Goal: Task Accomplishment & Management: Complete application form

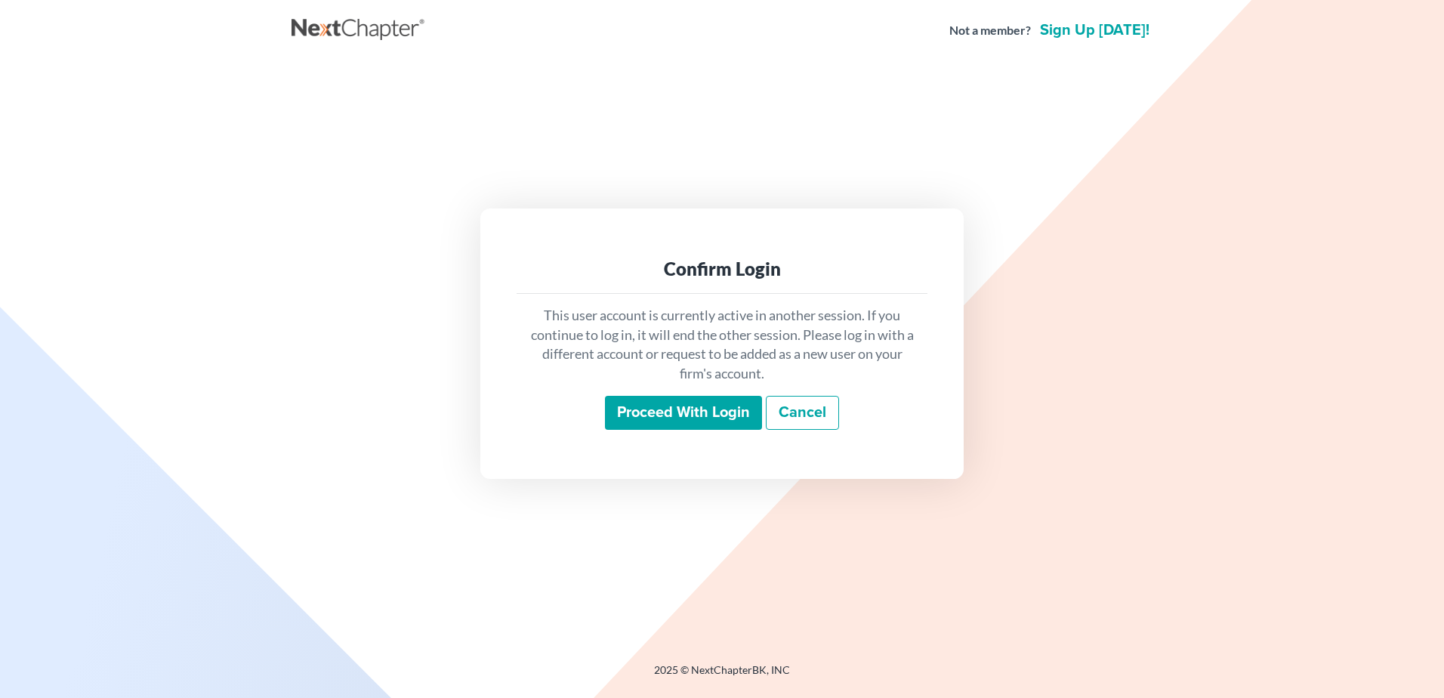
click at [630, 413] on input "Proceed with login" at bounding box center [683, 413] width 157 height 35
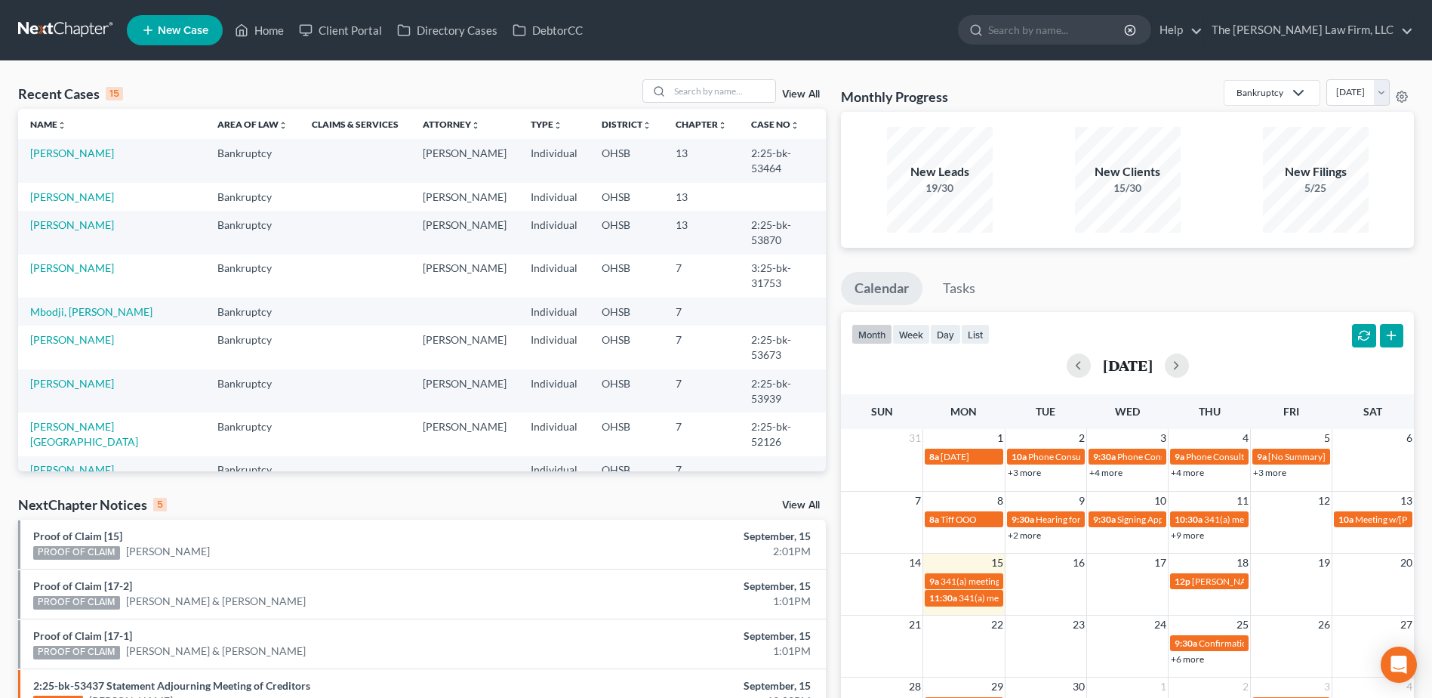
click at [805, 496] on div "NextChapter Notices 5 View All" at bounding box center [422, 507] width 808 height 24
click at [798, 500] on link "View All" at bounding box center [801, 505] width 38 height 11
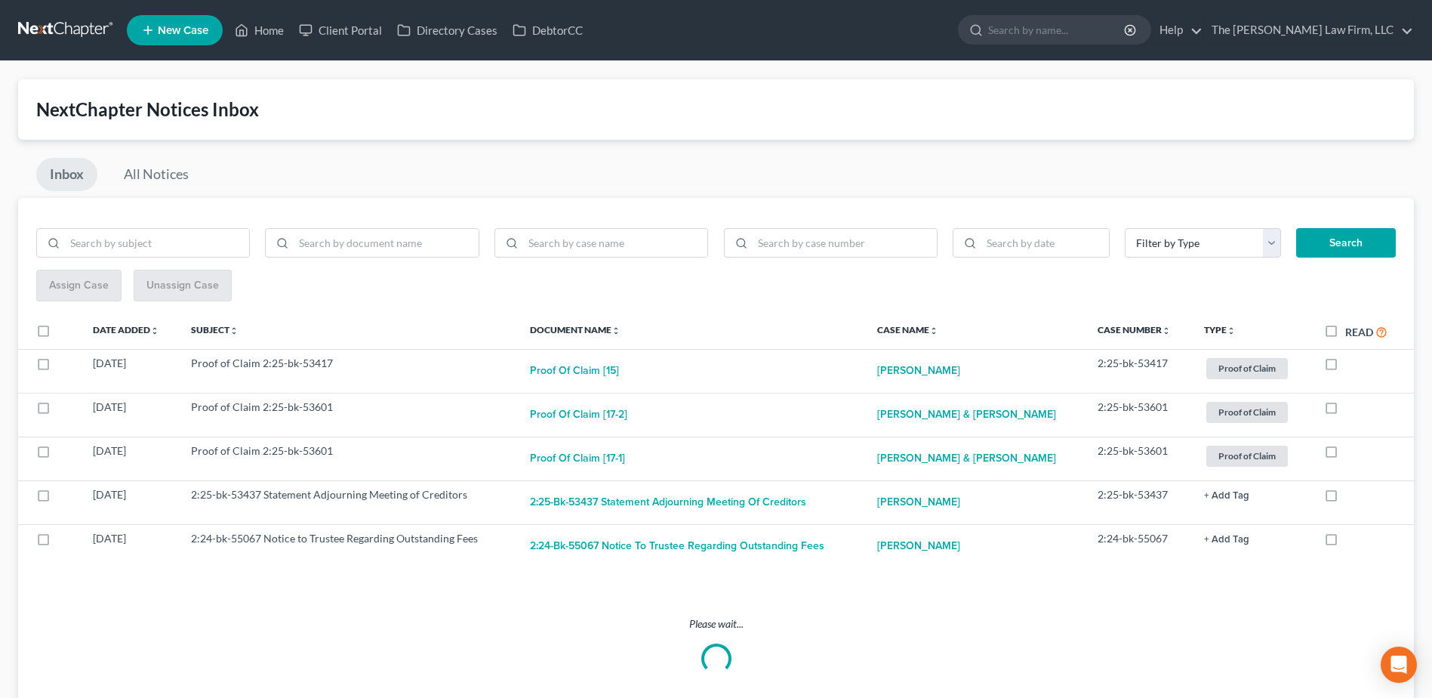
click at [1345, 329] on label "Read" at bounding box center [1366, 331] width 42 height 17
click at [1351, 329] on input "Read" at bounding box center [1356, 328] width 10 height 10
checkbox input "true"
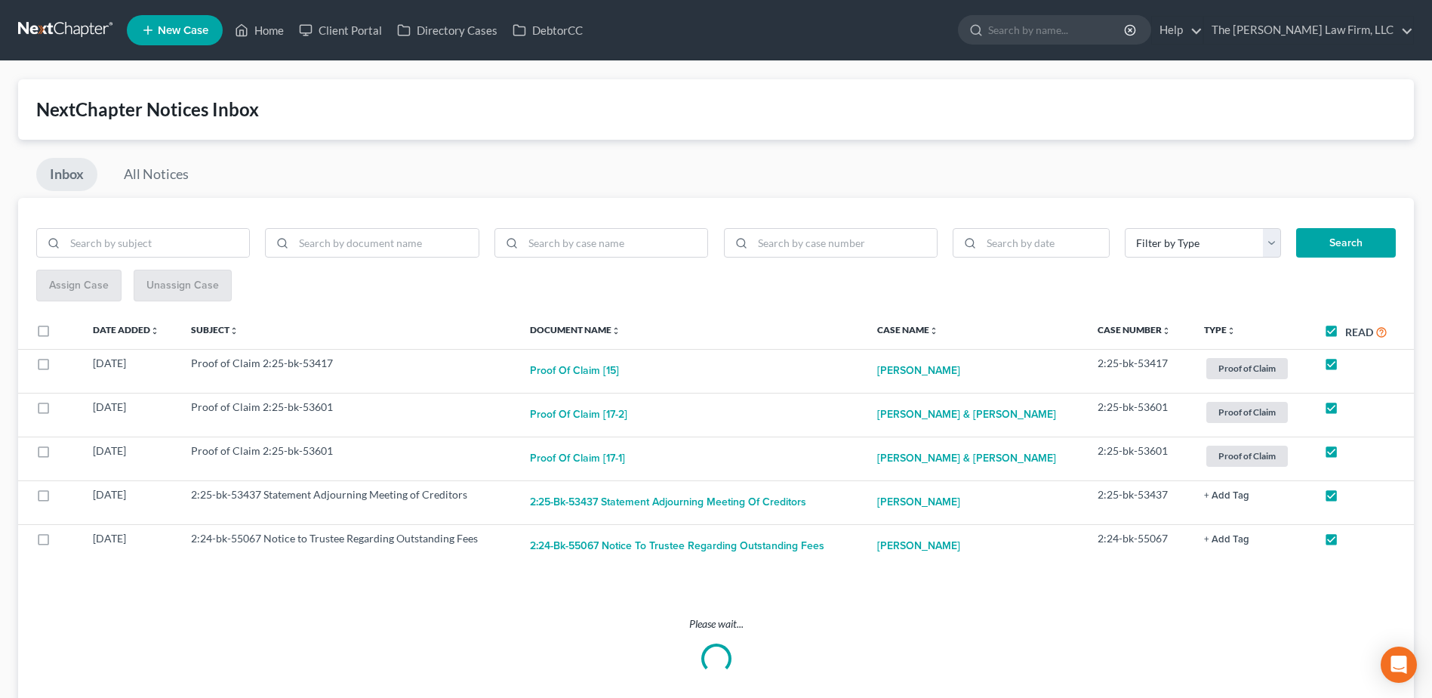
checkbox input "true"
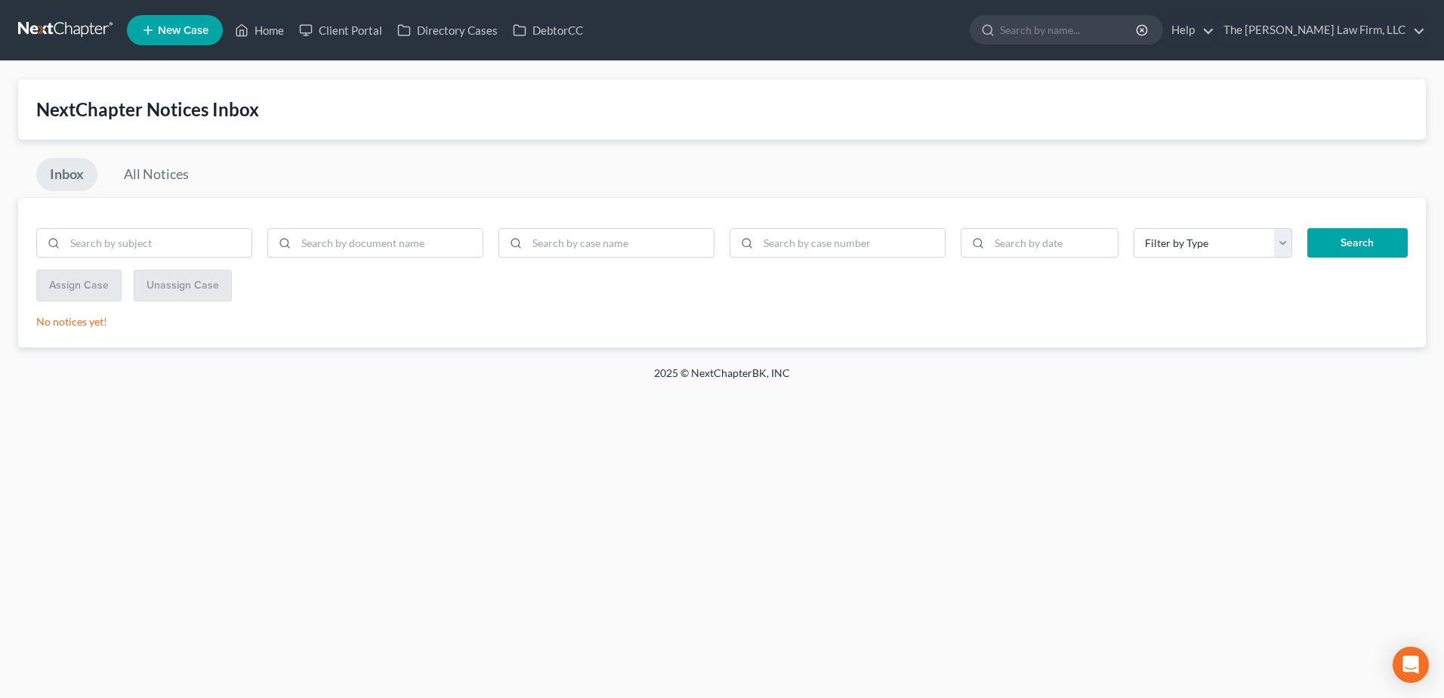
click at [73, 30] on link at bounding box center [66, 30] width 97 height 27
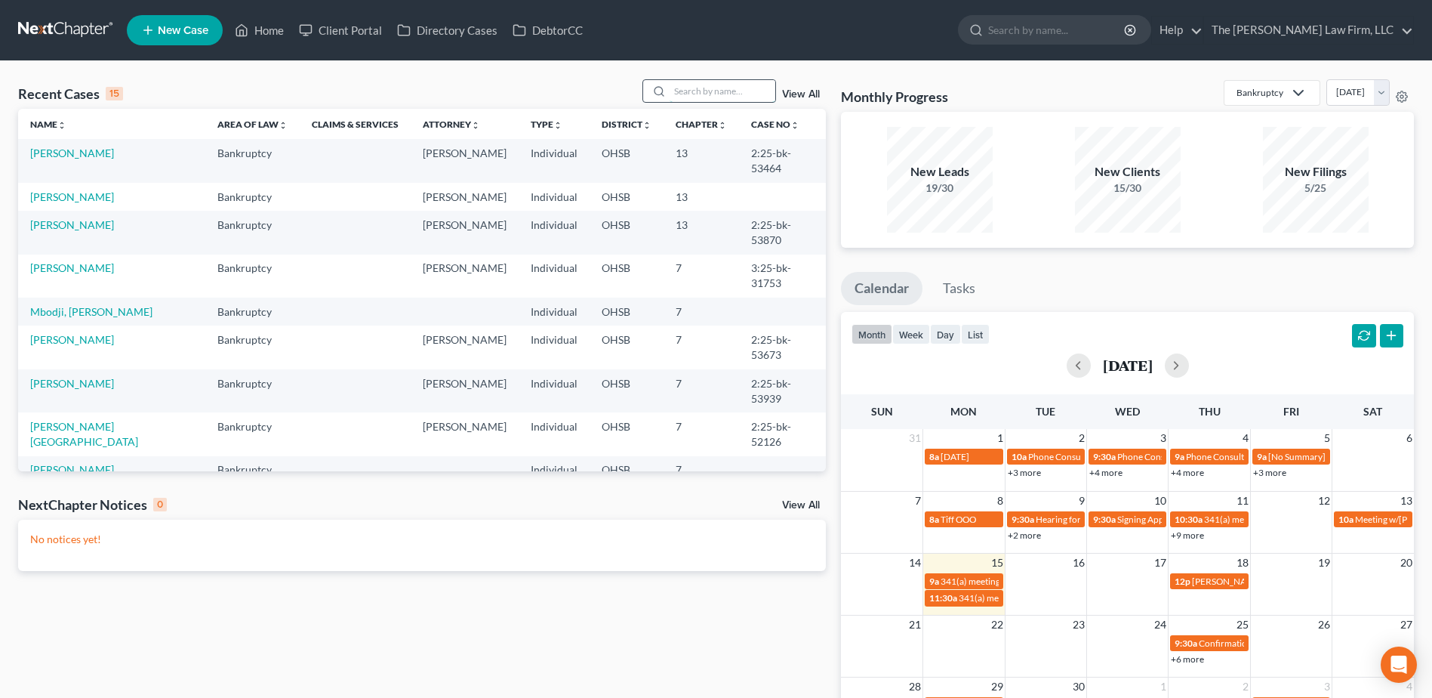
click at [694, 88] on input "search" at bounding box center [723, 91] width 106 height 22
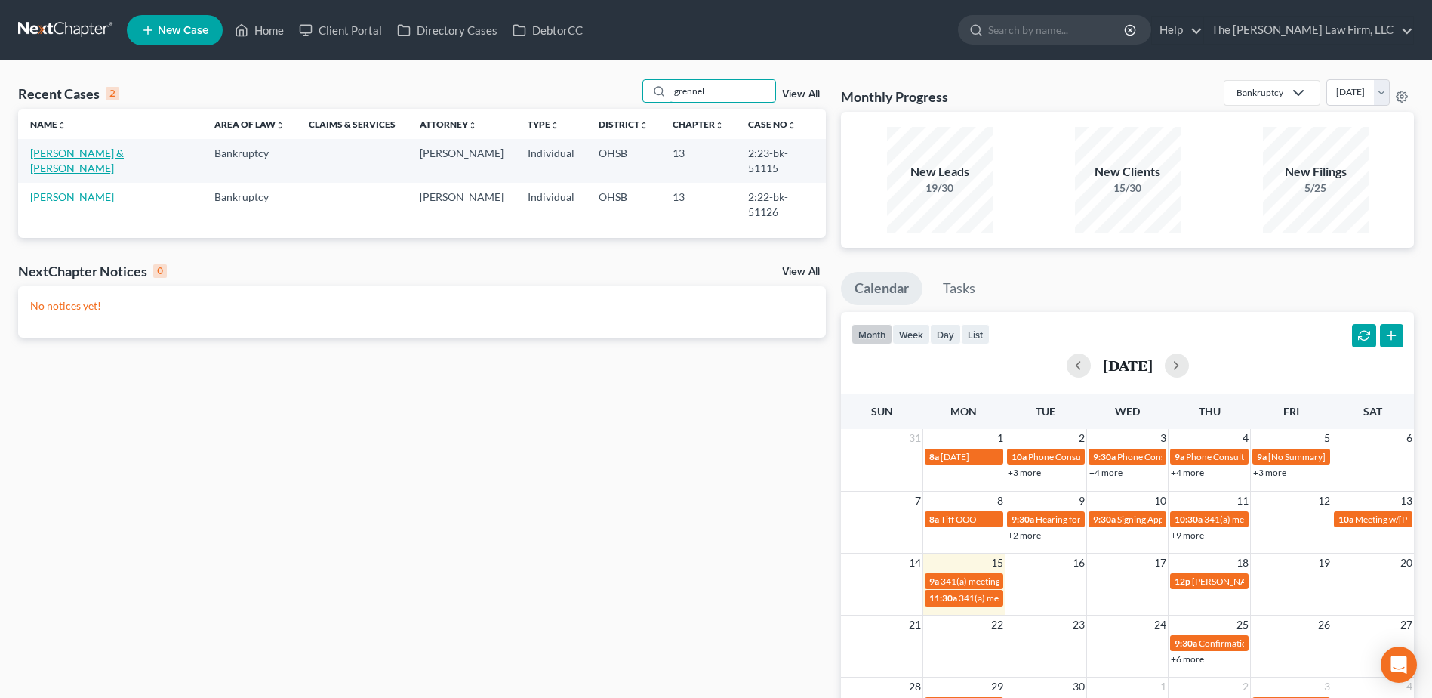
type input "grennel"
click at [112, 148] on link "[PERSON_NAME] & [PERSON_NAME]" at bounding box center [77, 160] width 94 height 28
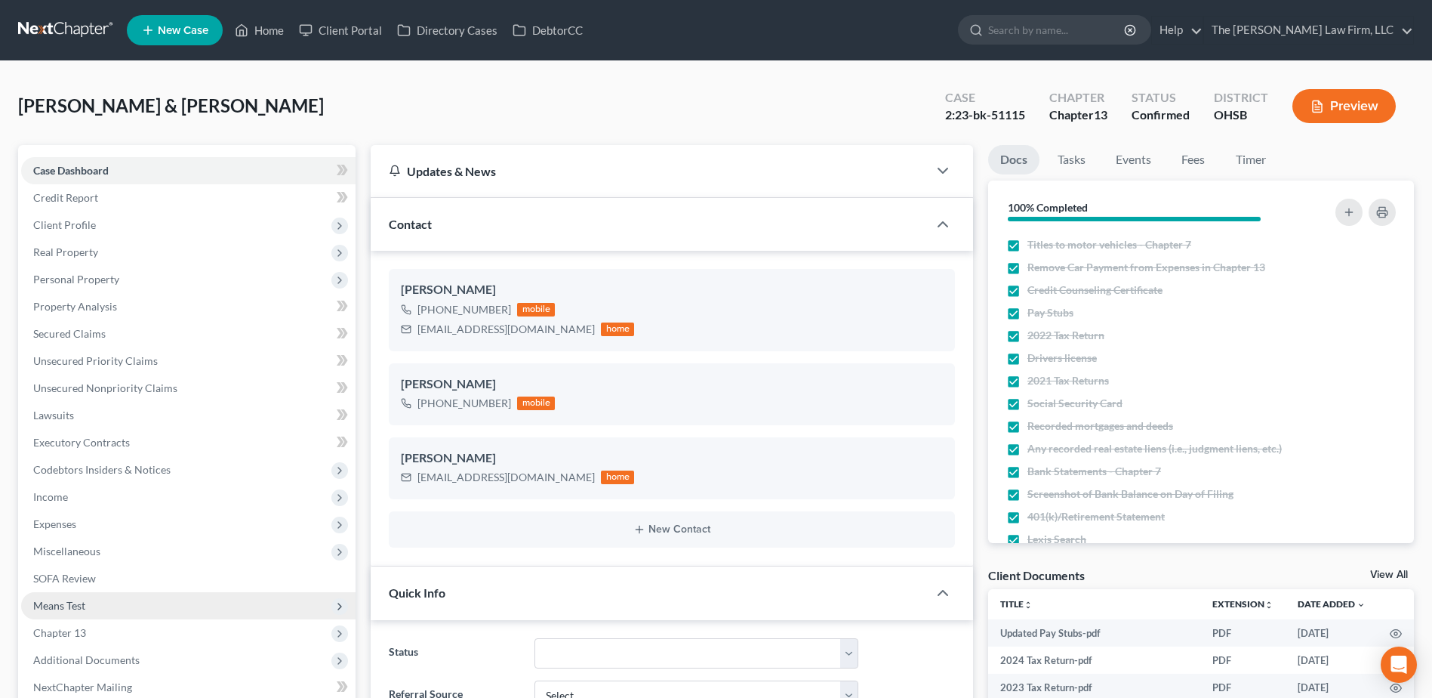
scroll to position [453, 0]
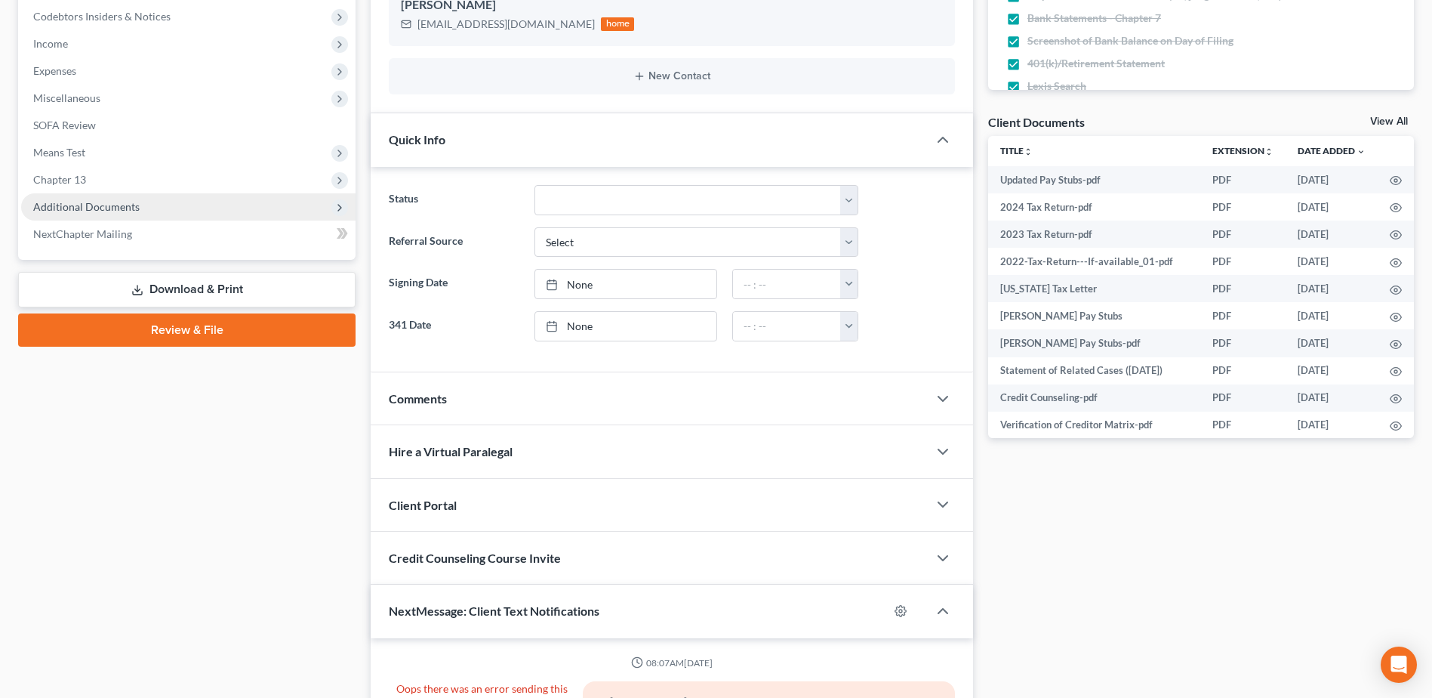
click at [85, 211] on span "Additional Documents" at bounding box center [86, 206] width 106 height 13
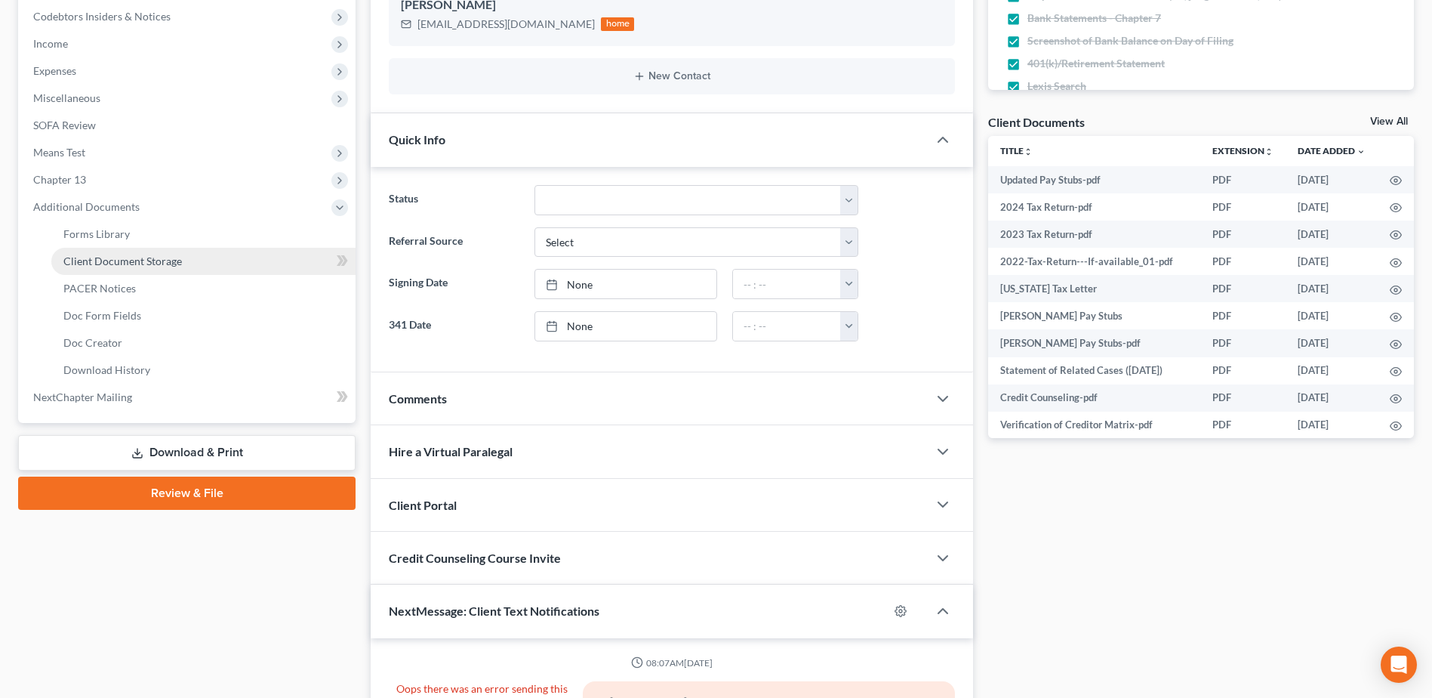
scroll to position [2626, 0]
click at [102, 259] on span "Client Document Storage" at bounding box center [122, 260] width 119 height 13
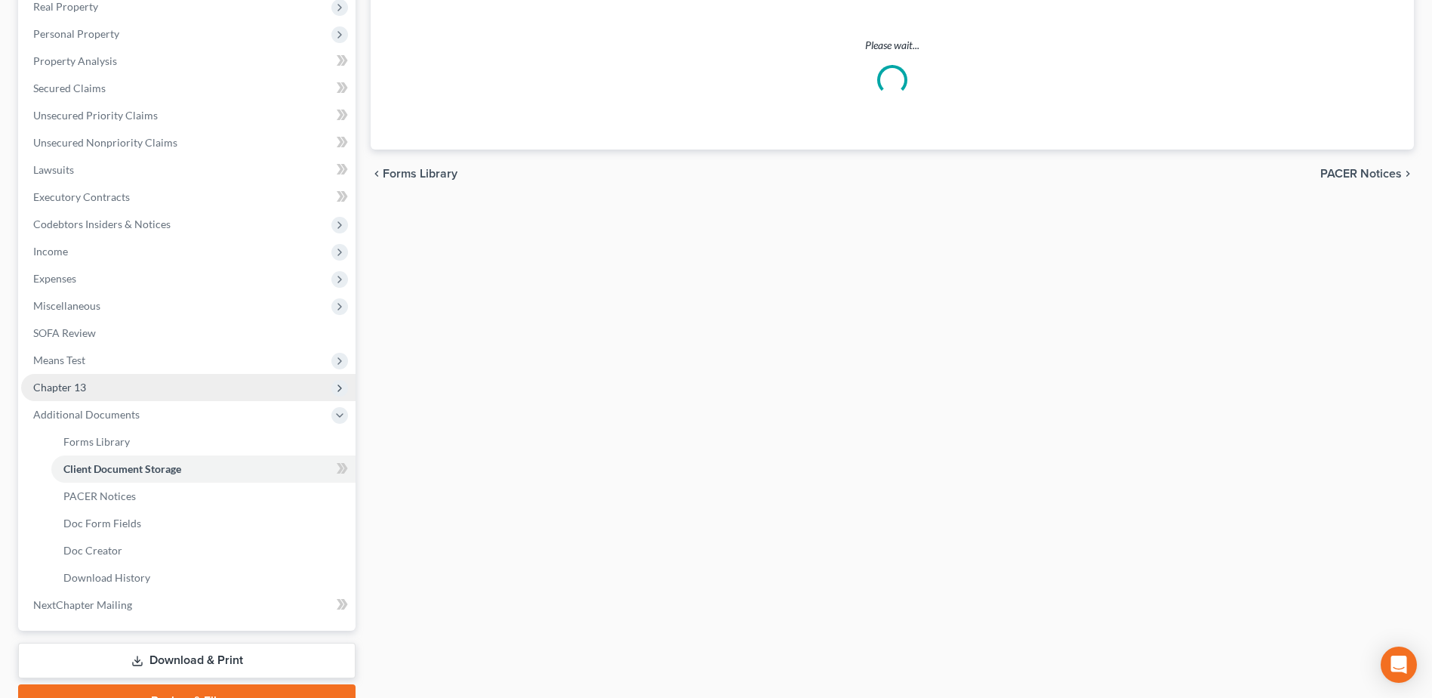
select select "61"
select select "7"
select select "52"
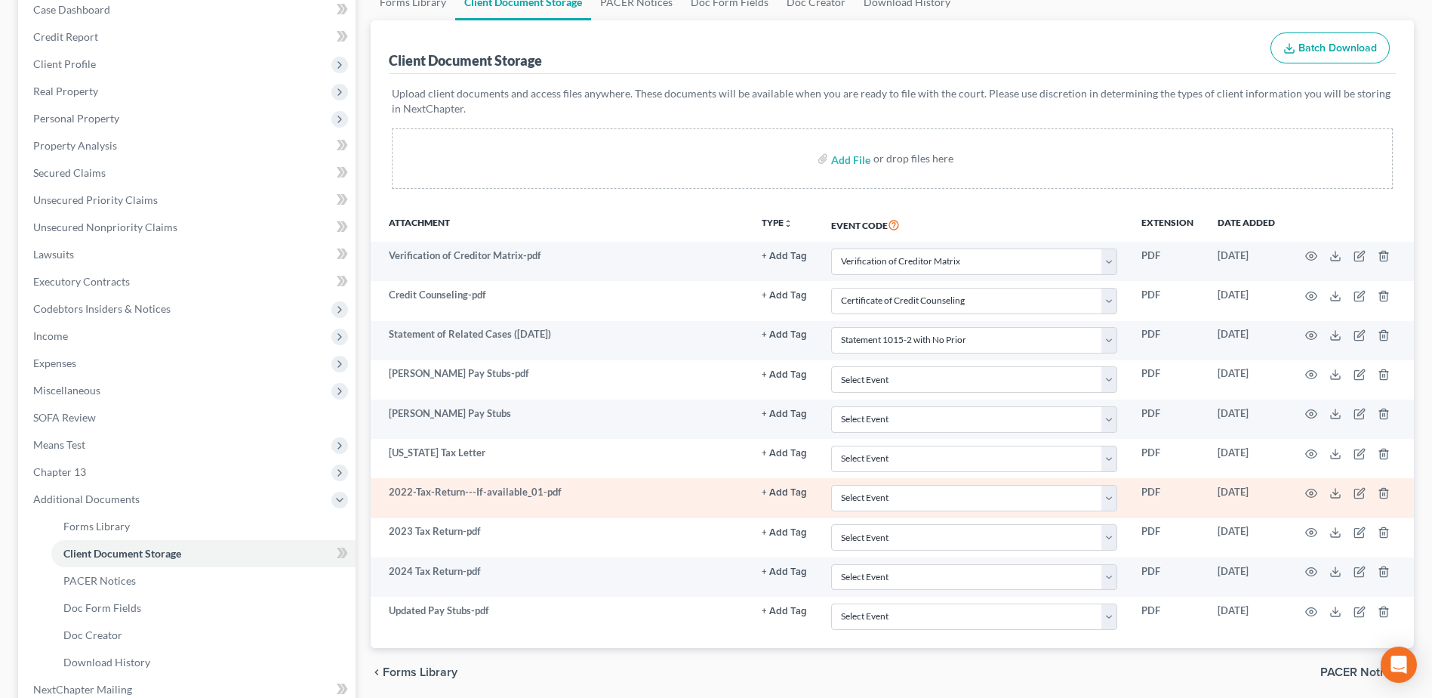
scroll to position [322, 0]
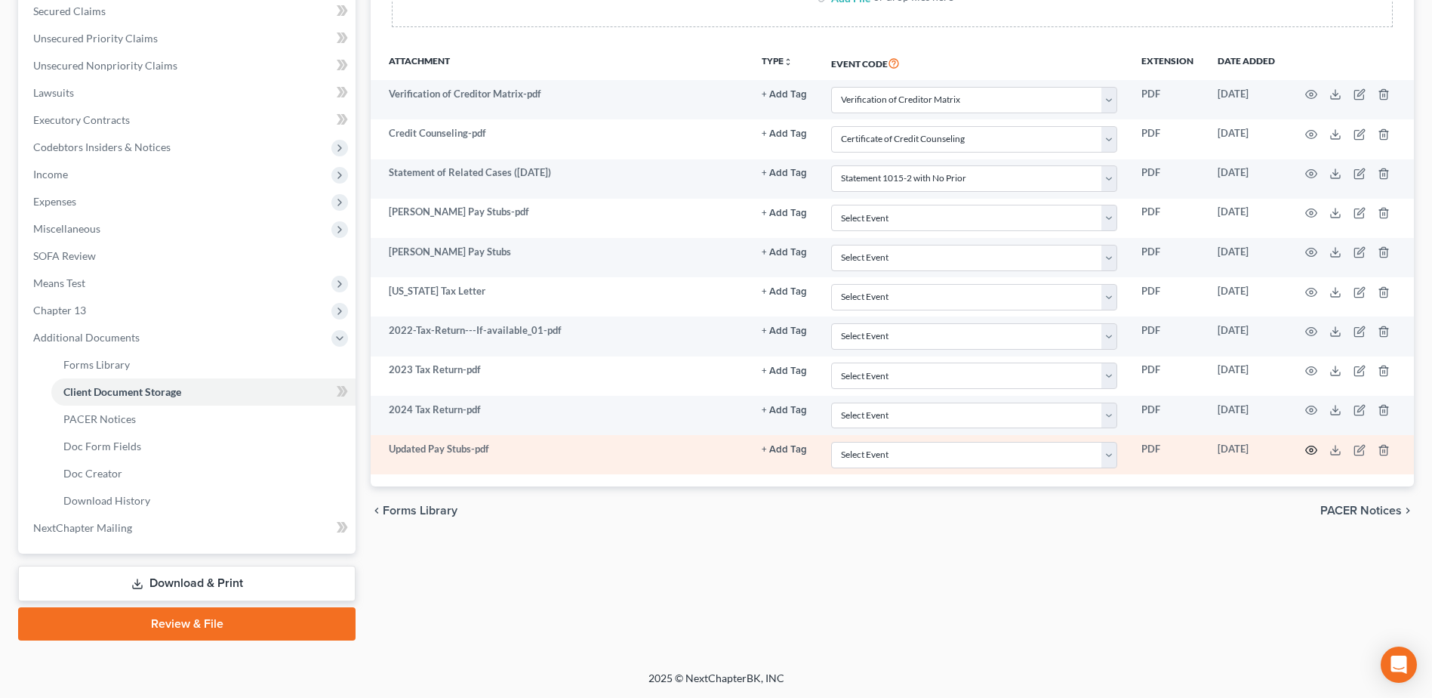
click at [1316, 451] on icon "button" at bounding box center [1311, 450] width 12 height 12
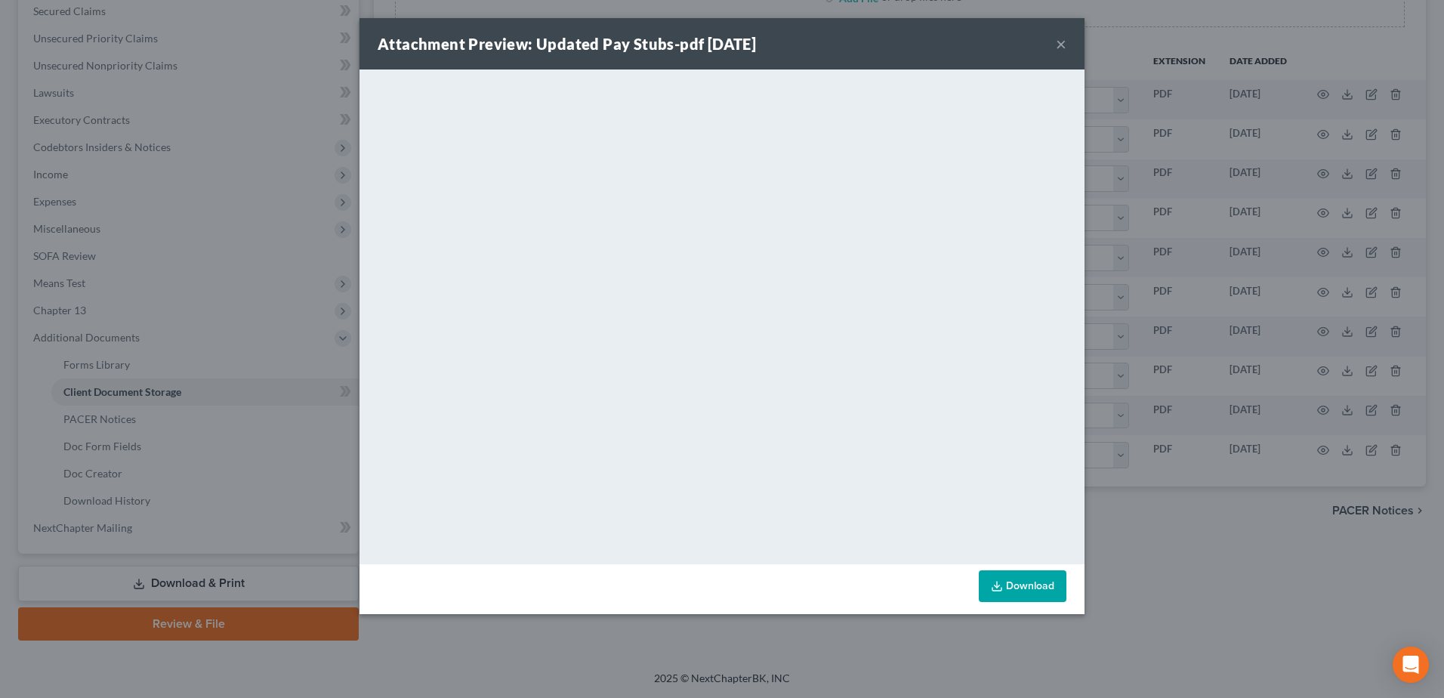
click at [1060, 44] on button "×" at bounding box center [1061, 44] width 11 height 18
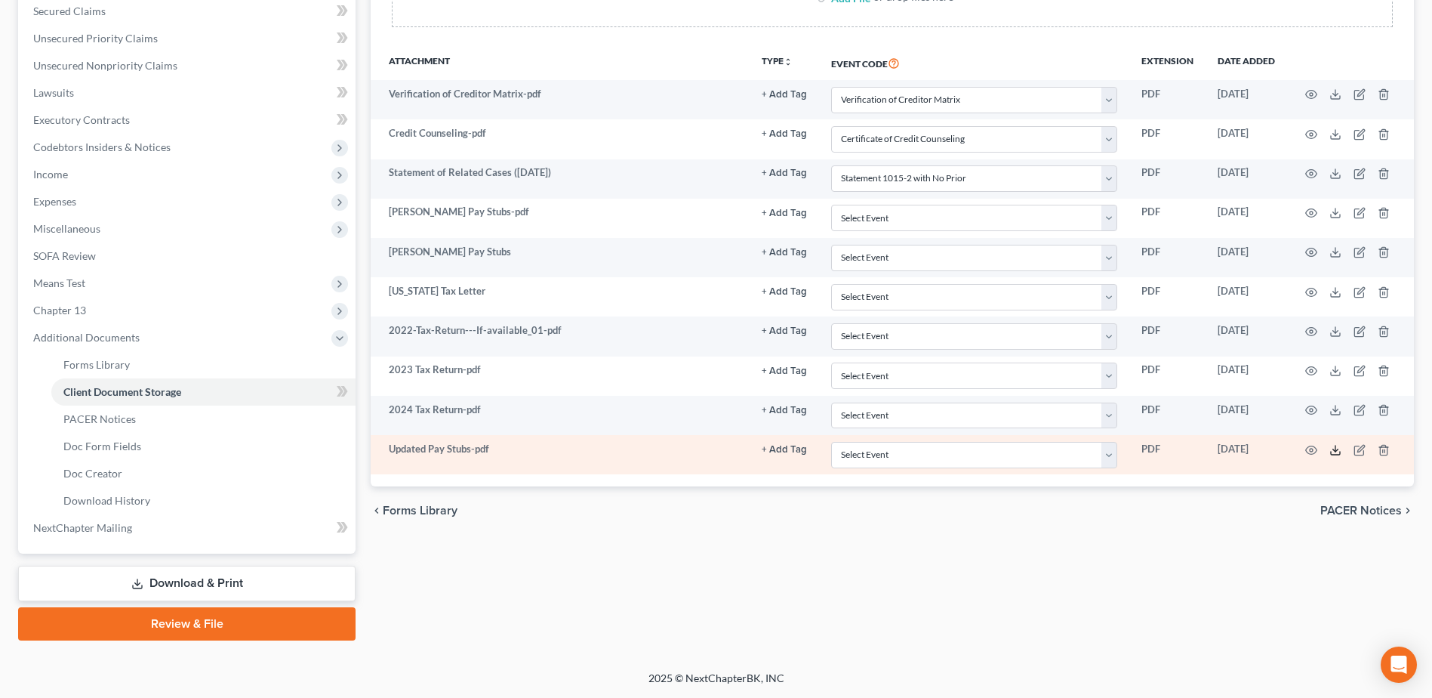
click at [1339, 449] on icon at bounding box center [1336, 450] width 12 height 12
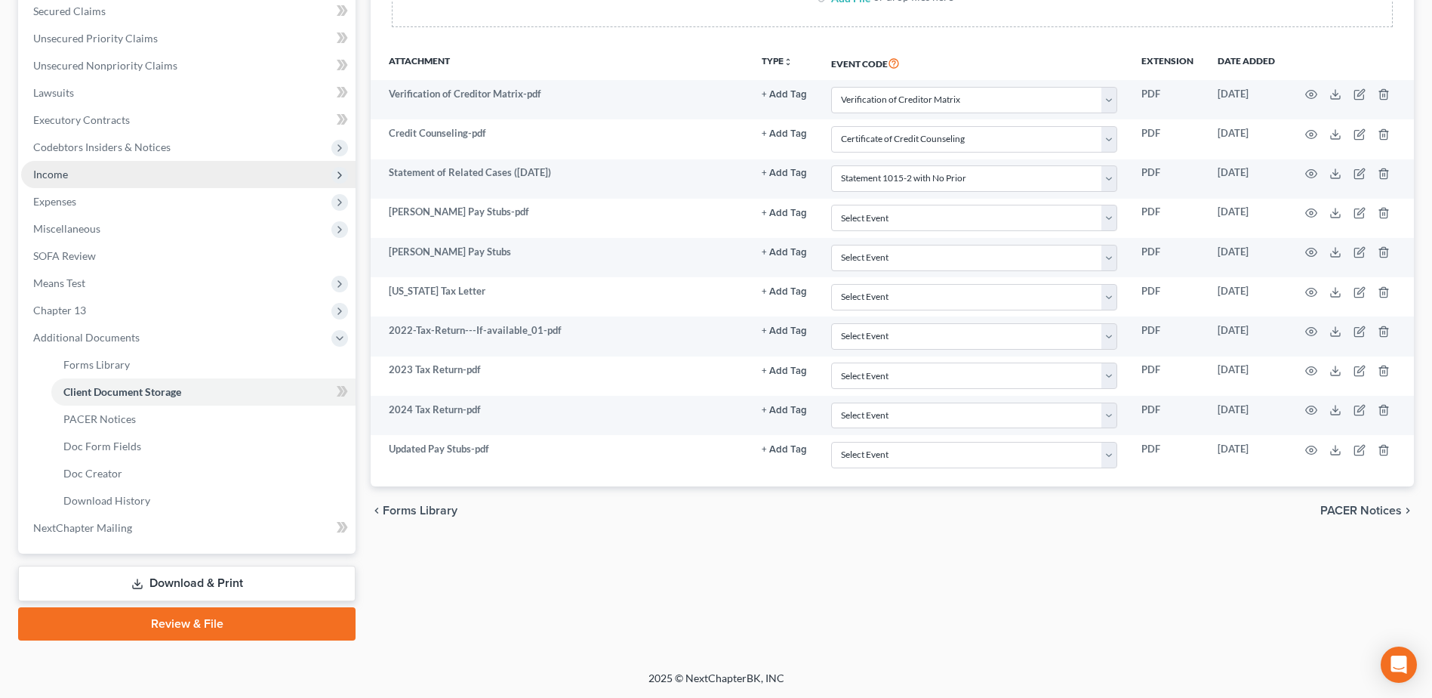
click at [46, 171] on span "Income" at bounding box center [50, 174] width 35 height 13
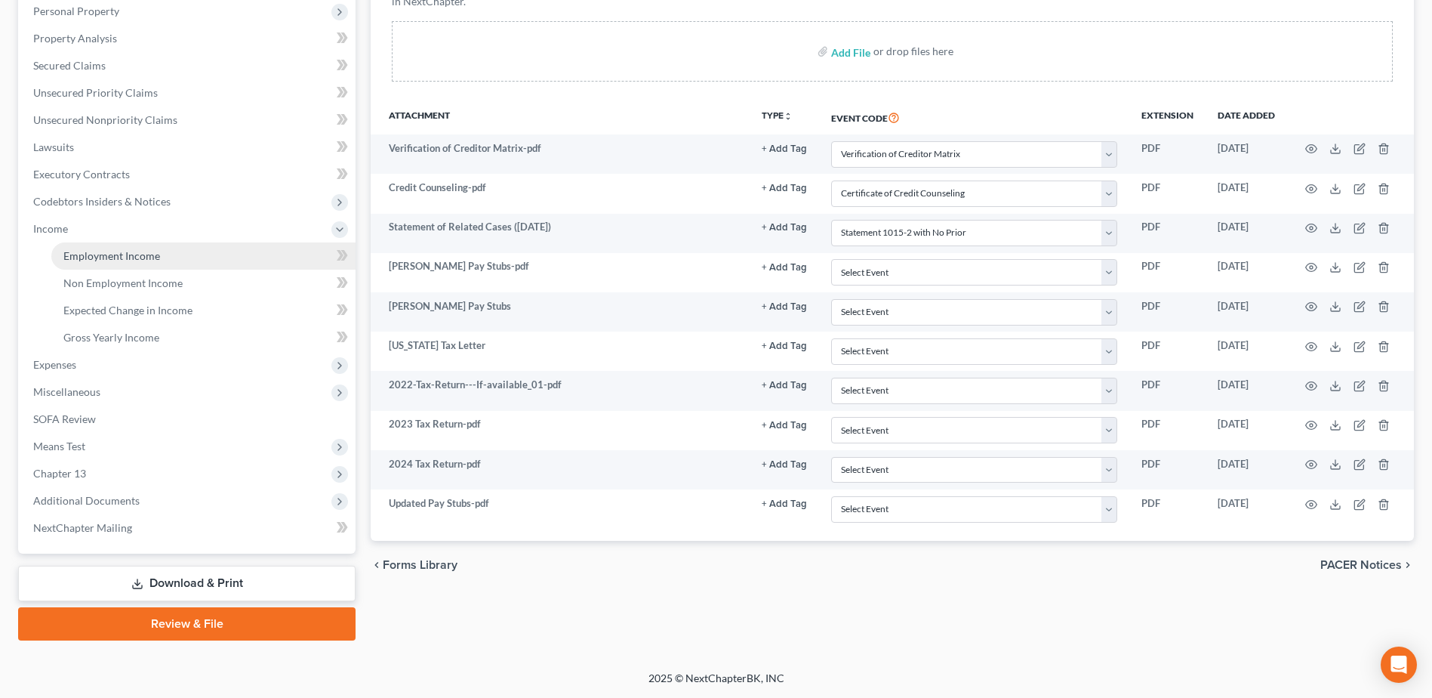
click at [105, 254] on span "Employment Income" at bounding box center [111, 255] width 97 height 13
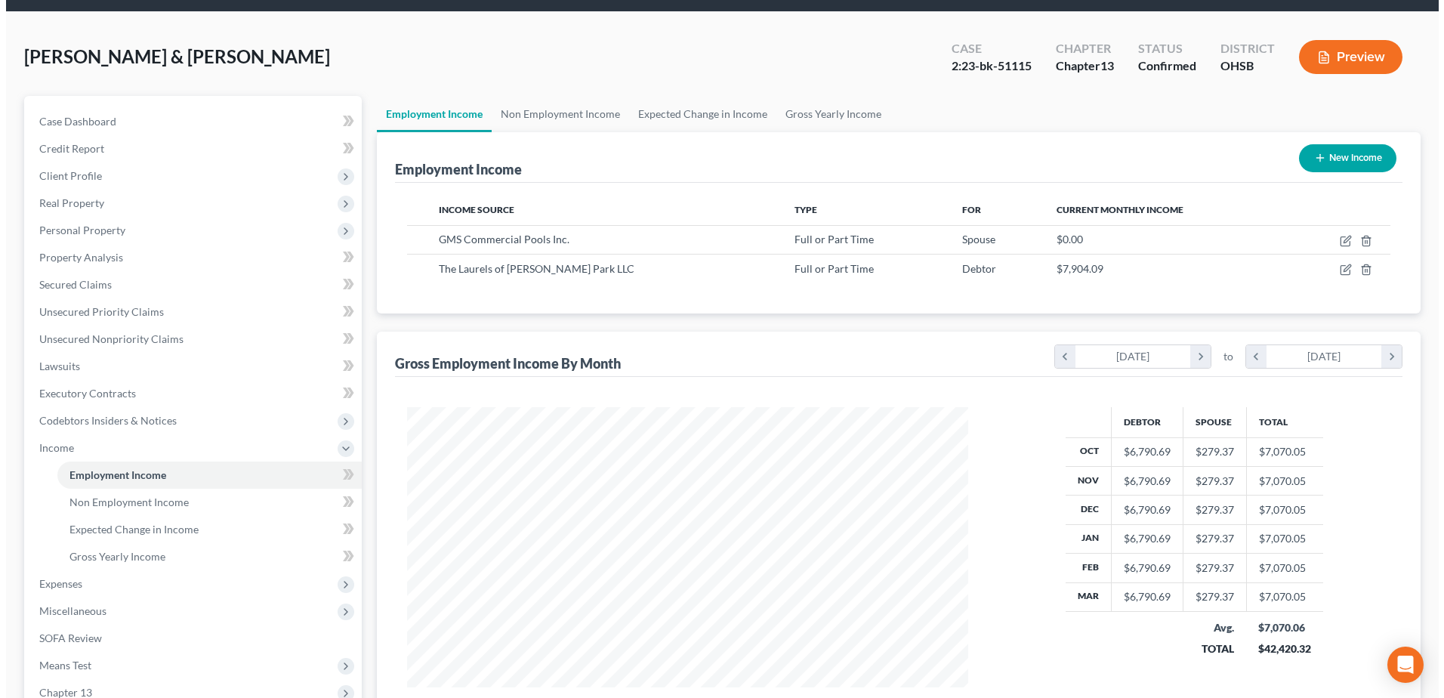
scroll to position [76, 0]
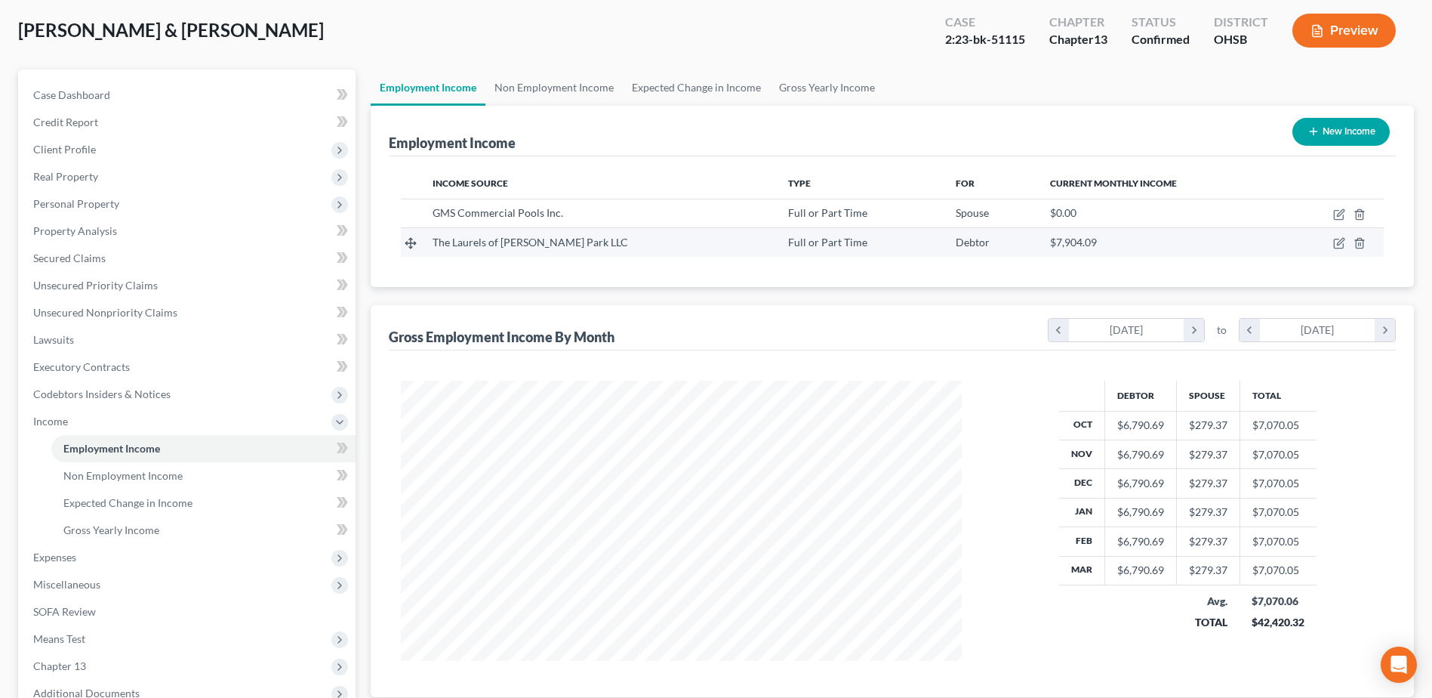
click at [1332, 243] on td at bounding box center [1333, 242] width 101 height 29
click at [1339, 242] on icon "button" at bounding box center [1339, 243] width 12 height 12
select select "0"
select select "36"
select select "2"
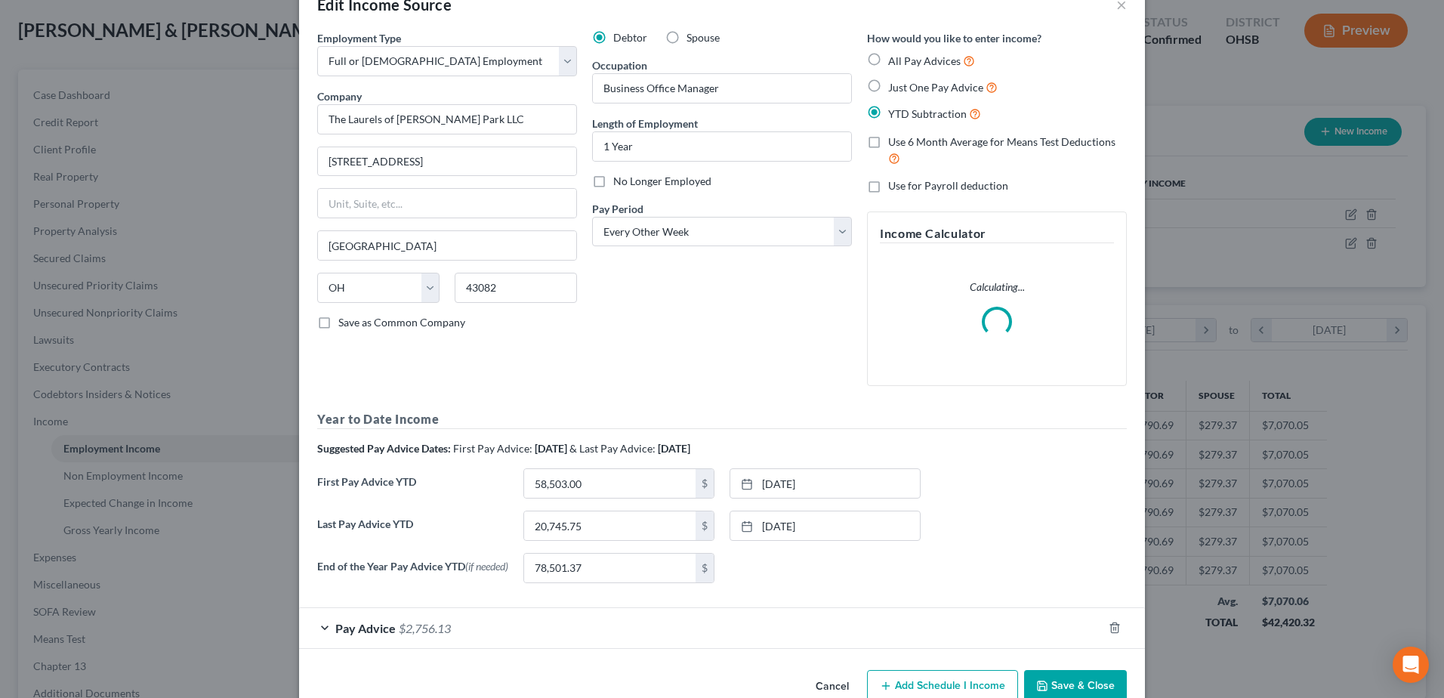
scroll to position [76, 0]
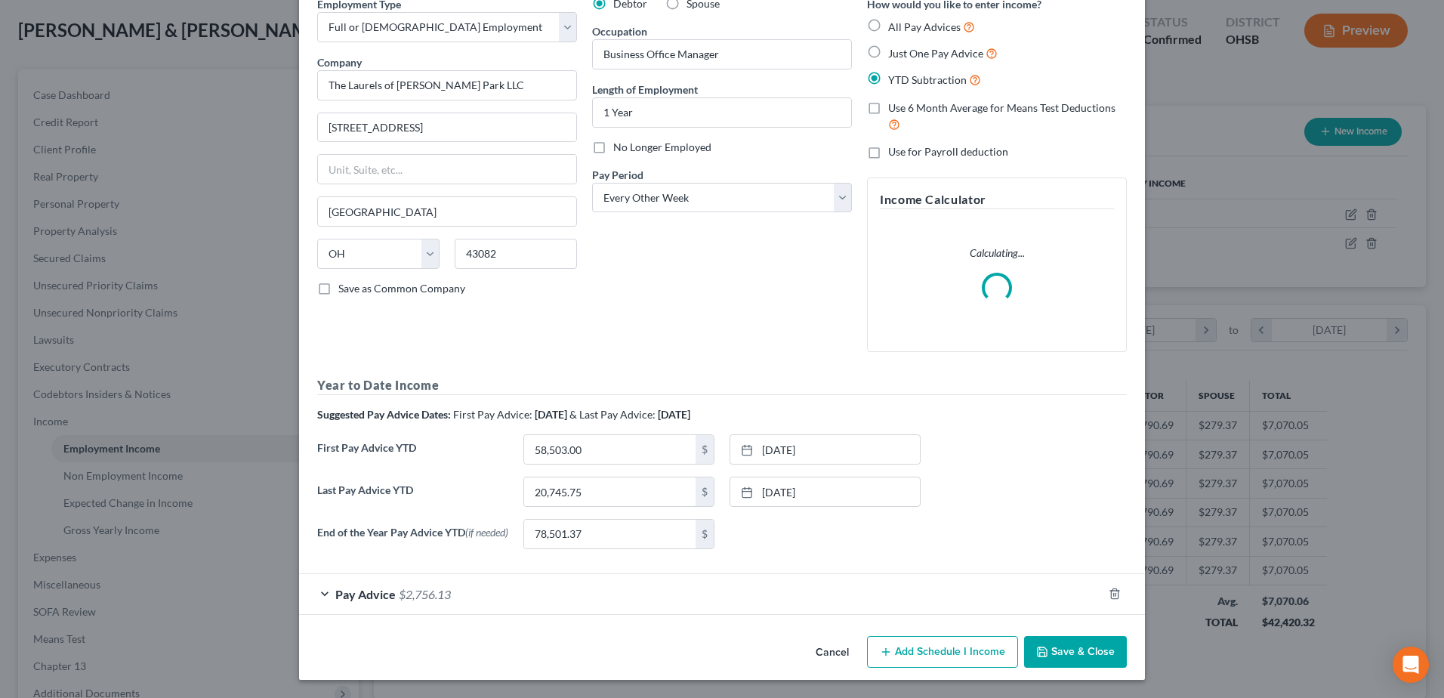
click at [532, 603] on div "Pay Advice $2,756.13" at bounding box center [700, 594] width 803 height 40
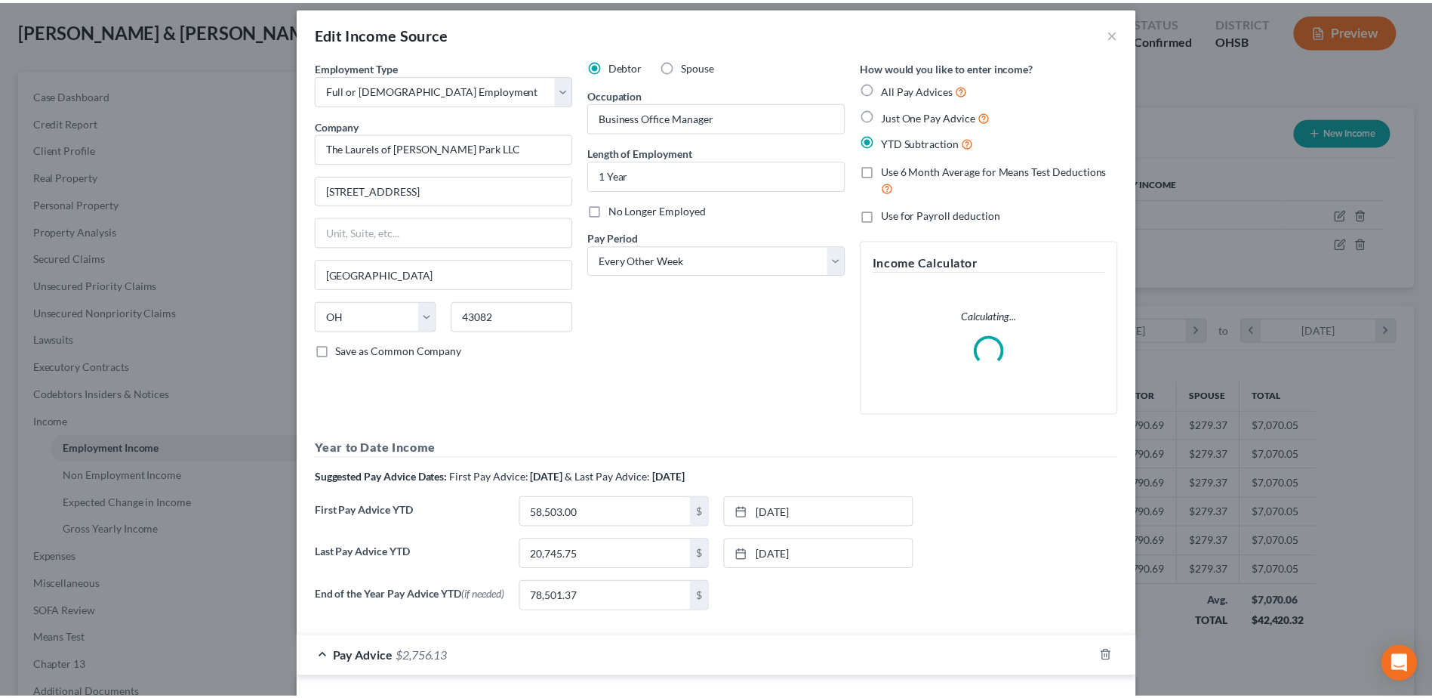
scroll to position [0, 0]
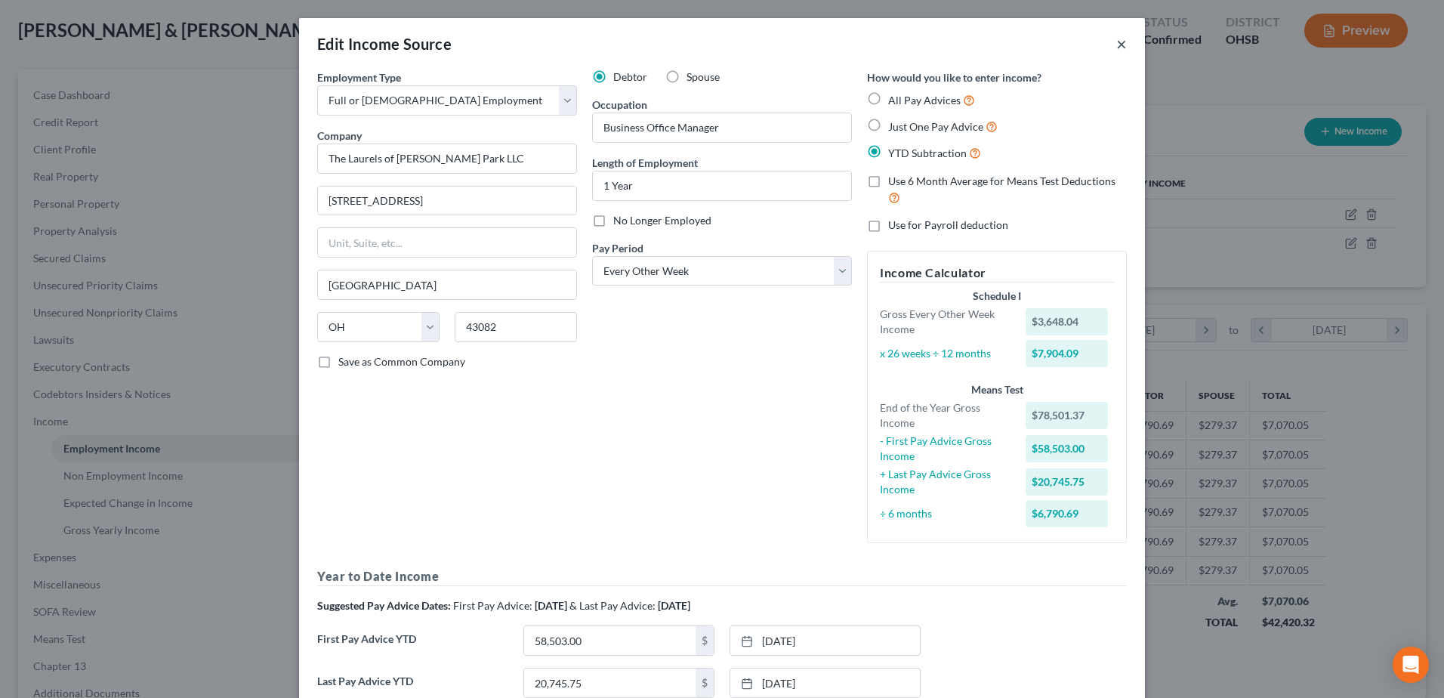
click at [1116, 41] on button "×" at bounding box center [1121, 44] width 11 height 18
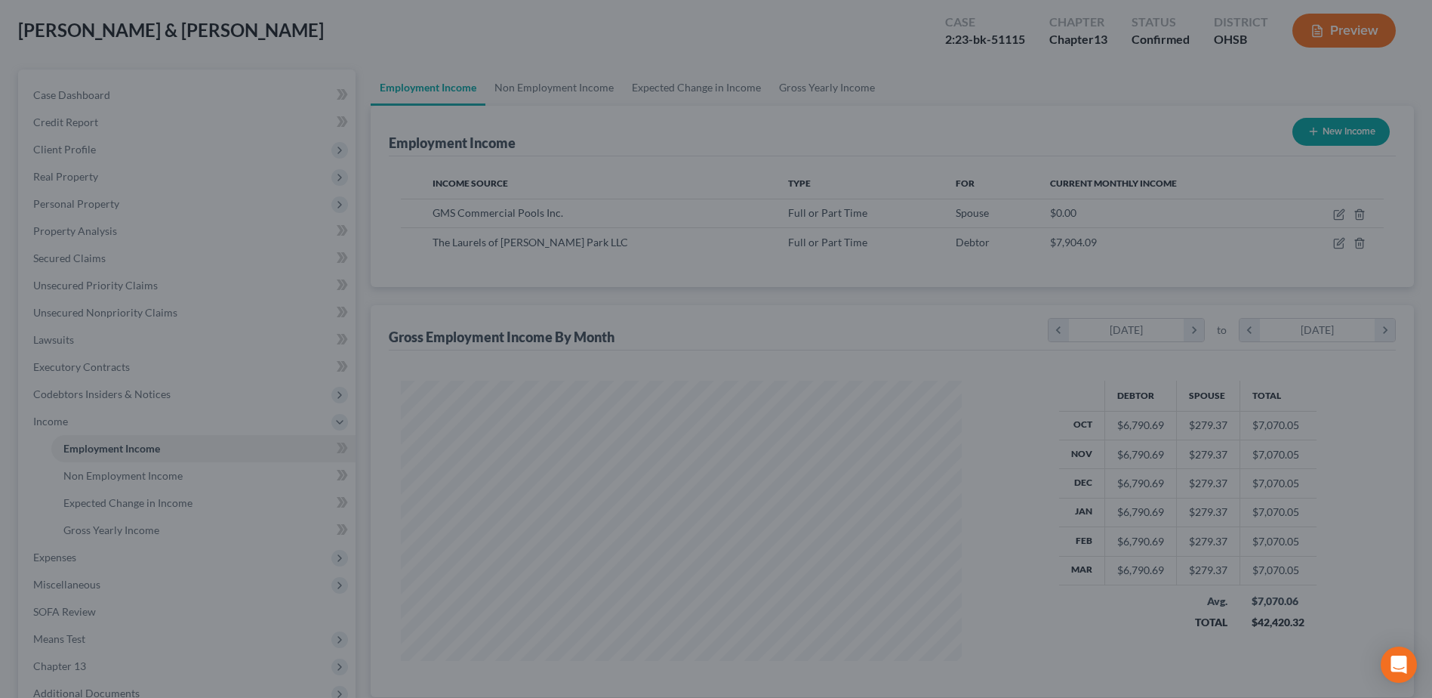
scroll to position [754746, 754435]
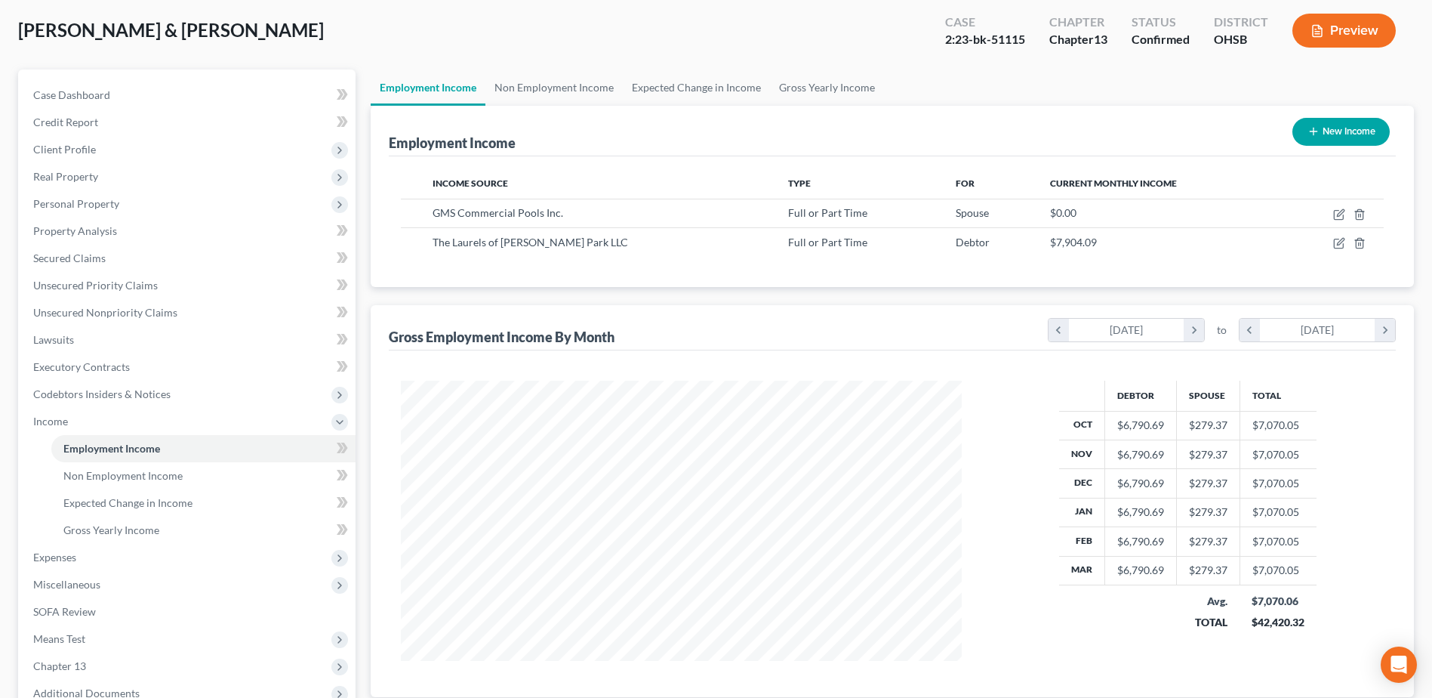
drag, startPoint x: 60, startPoint y: 146, endPoint x: 79, endPoint y: 174, distance: 33.7
click at [60, 146] on span "Client Profile" at bounding box center [64, 149] width 63 height 13
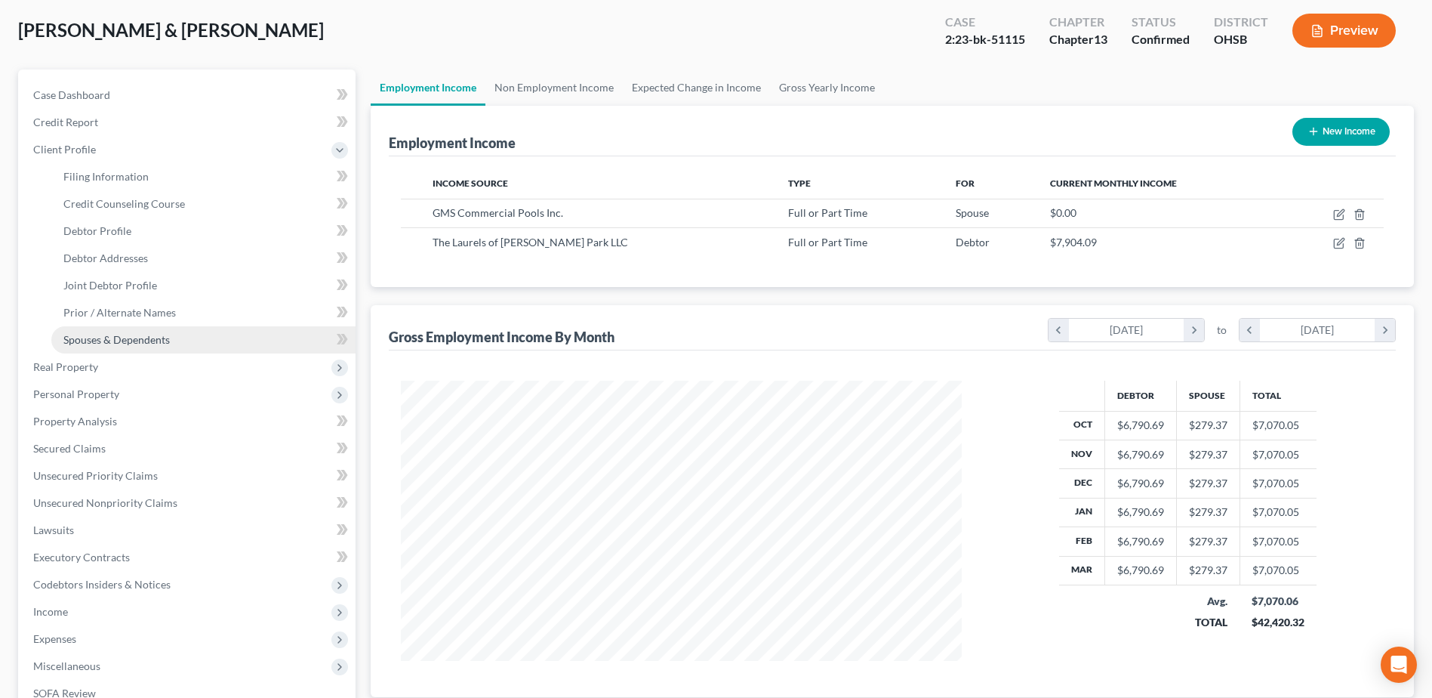
click at [129, 335] on span "Spouses & Dependents" at bounding box center [116, 339] width 106 height 13
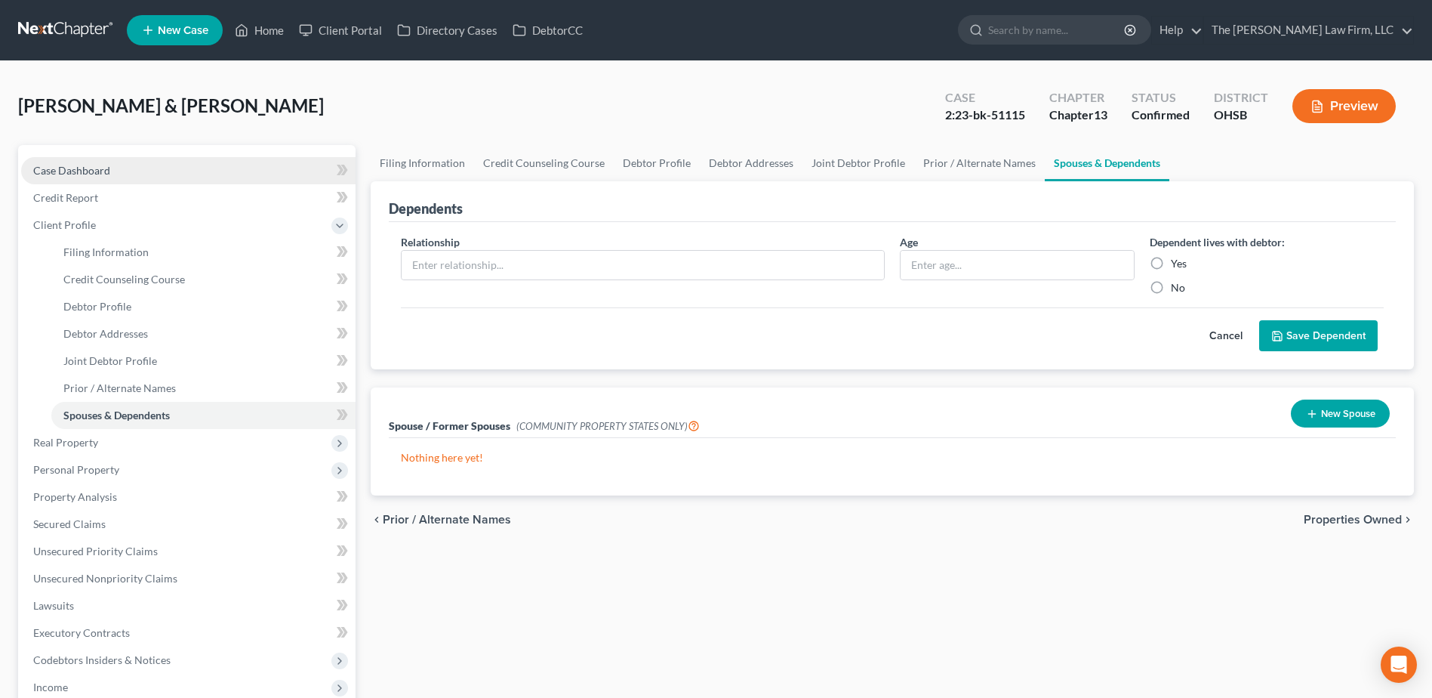
click at [91, 165] on span "Case Dashboard" at bounding box center [71, 170] width 77 height 13
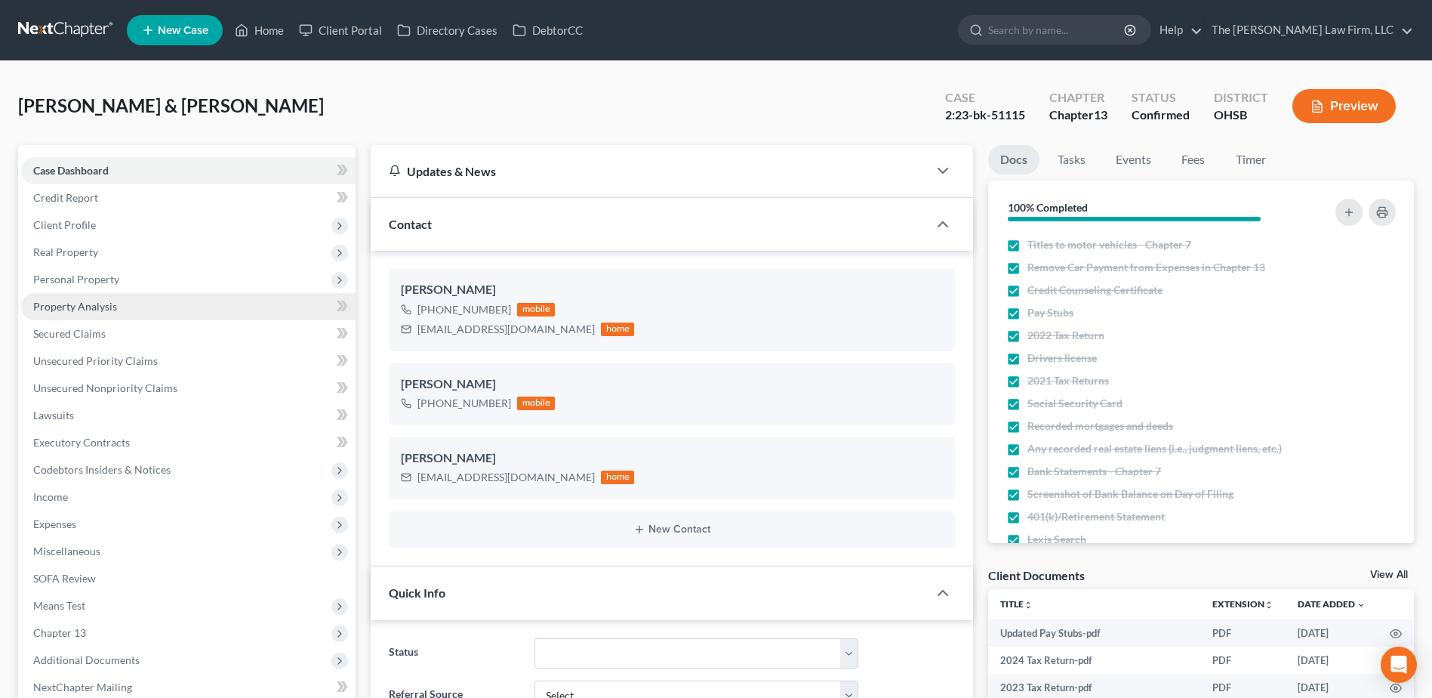
scroll to position [2626, 0]
click at [76, 497] on span "Income" at bounding box center [188, 496] width 334 height 27
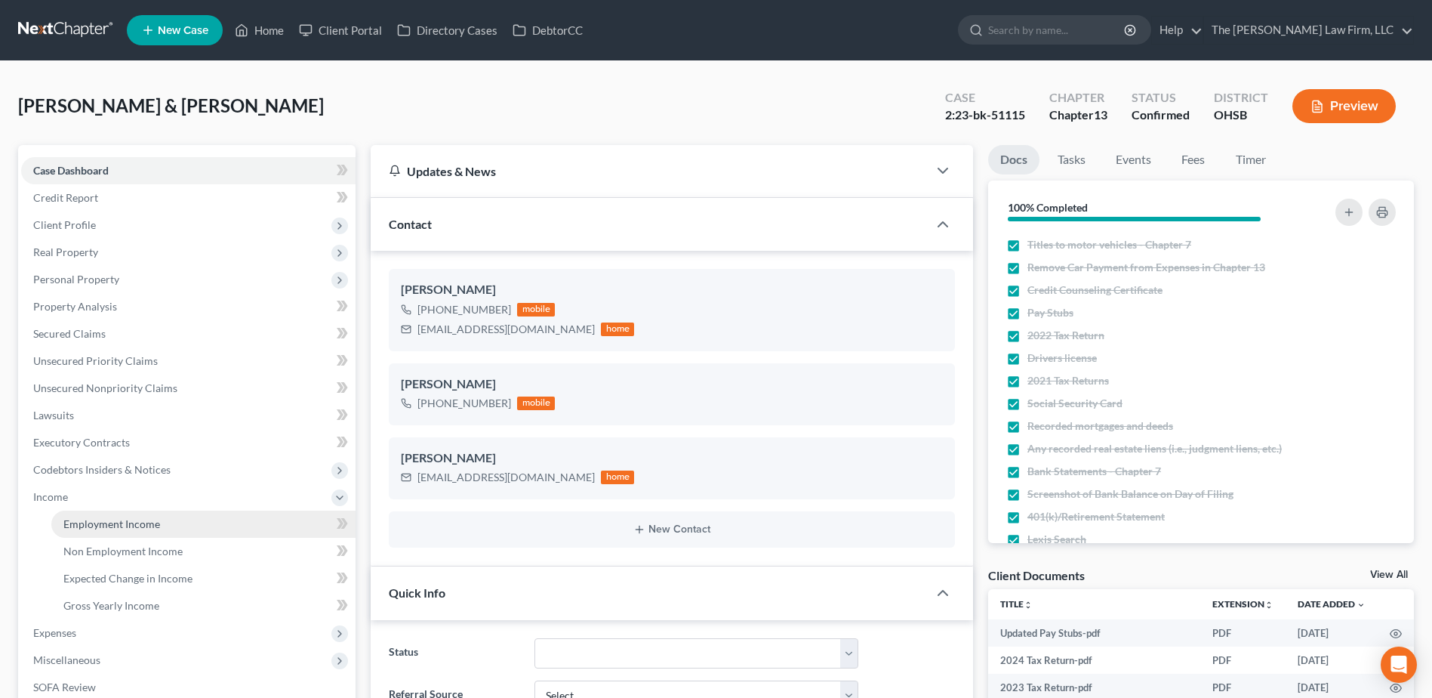
click at [90, 517] on span "Employment Income" at bounding box center [111, 523] width 97 height 13
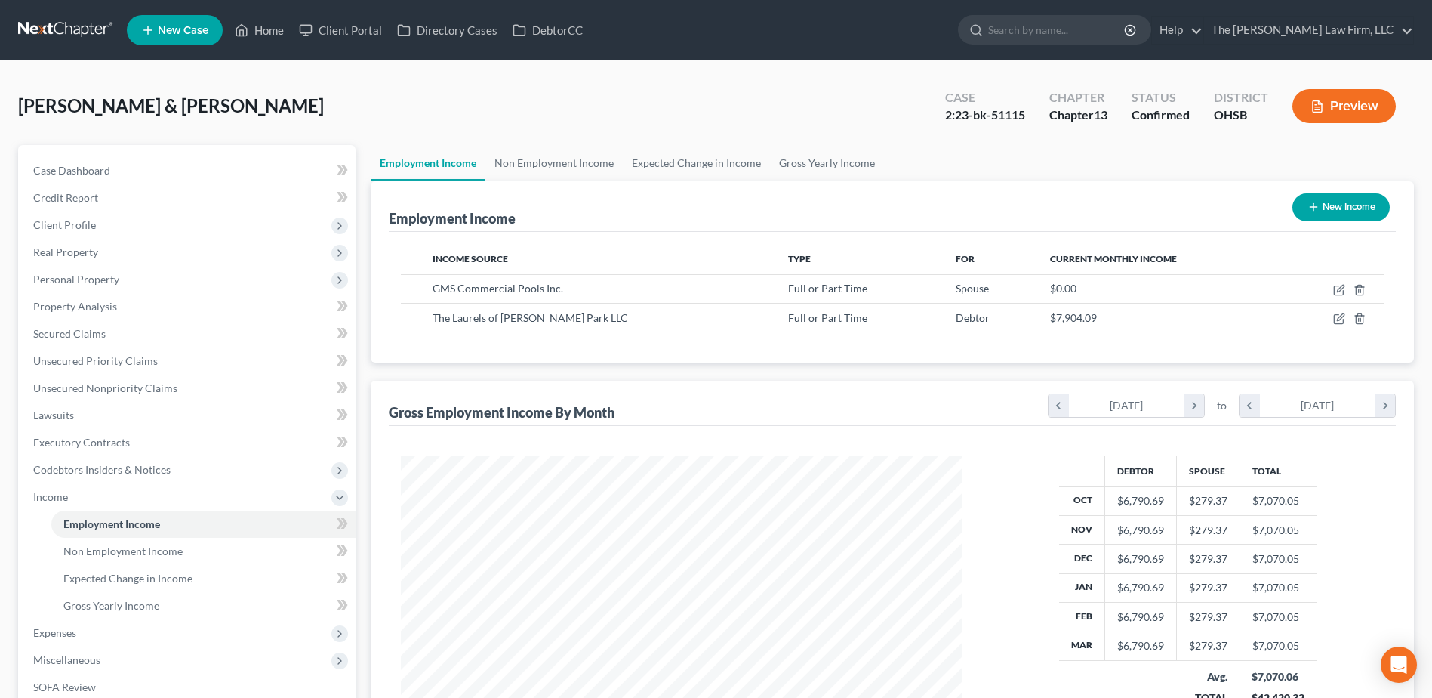
scroll to position [280, 590]
click at [74, 629] on span "Expenses" at bounding box center [54, 632] width 43 height 13
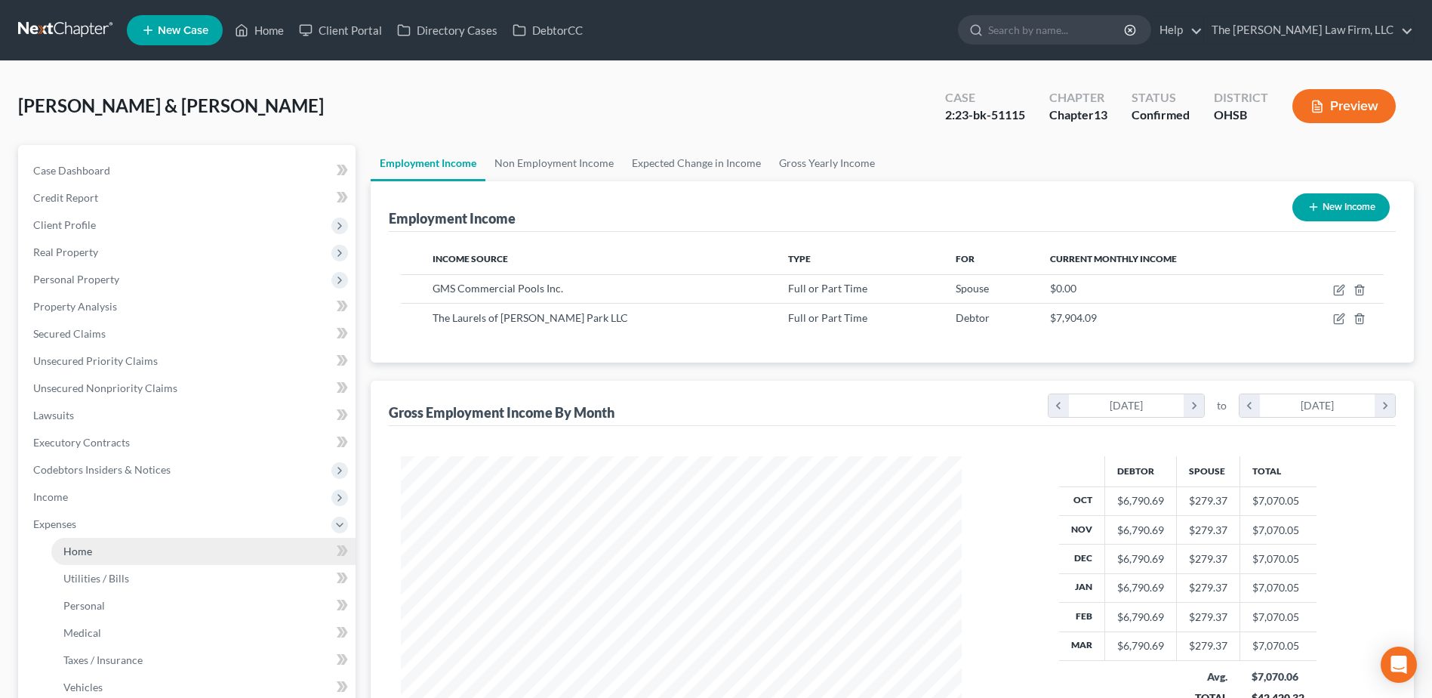
click at [80, 551] on span "Home" at bounding box center [77, 550] width 29 height 13
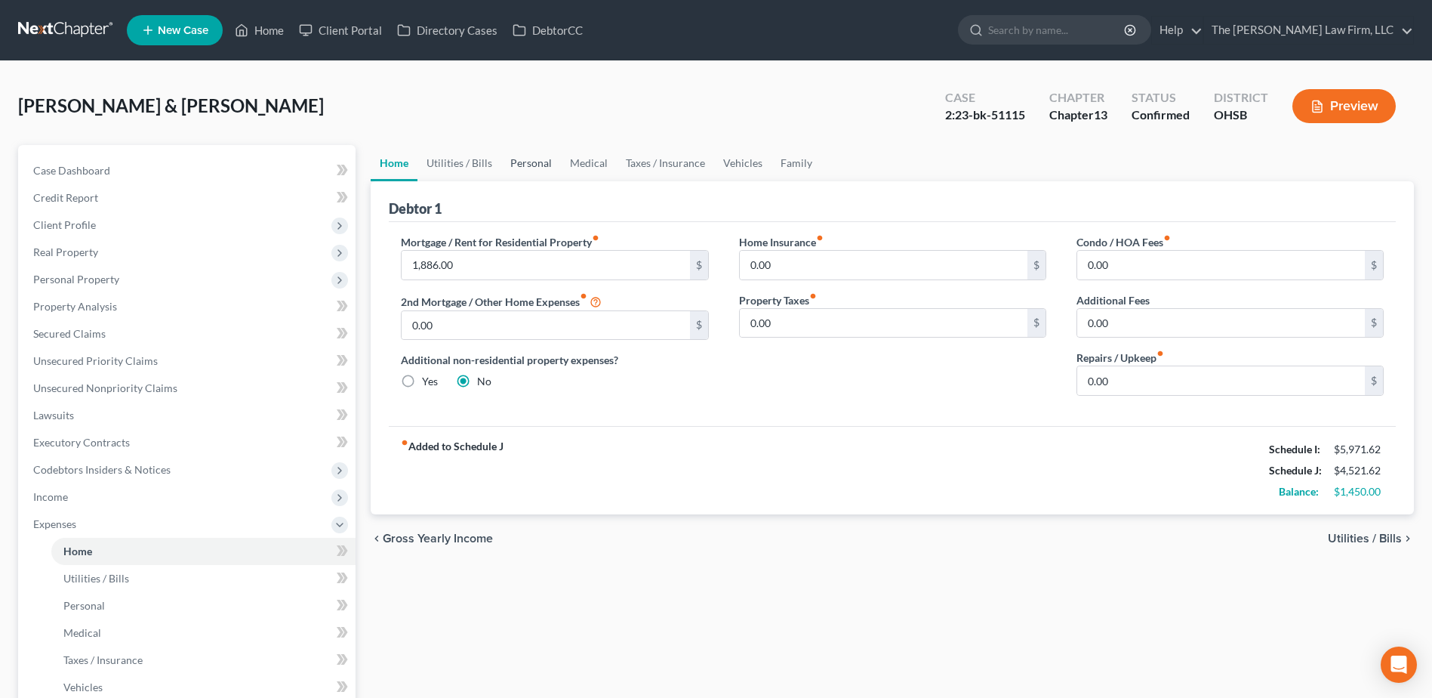
click at [532, 156] on link "Personal" at bounding box center [531, 163] width 60 height 36
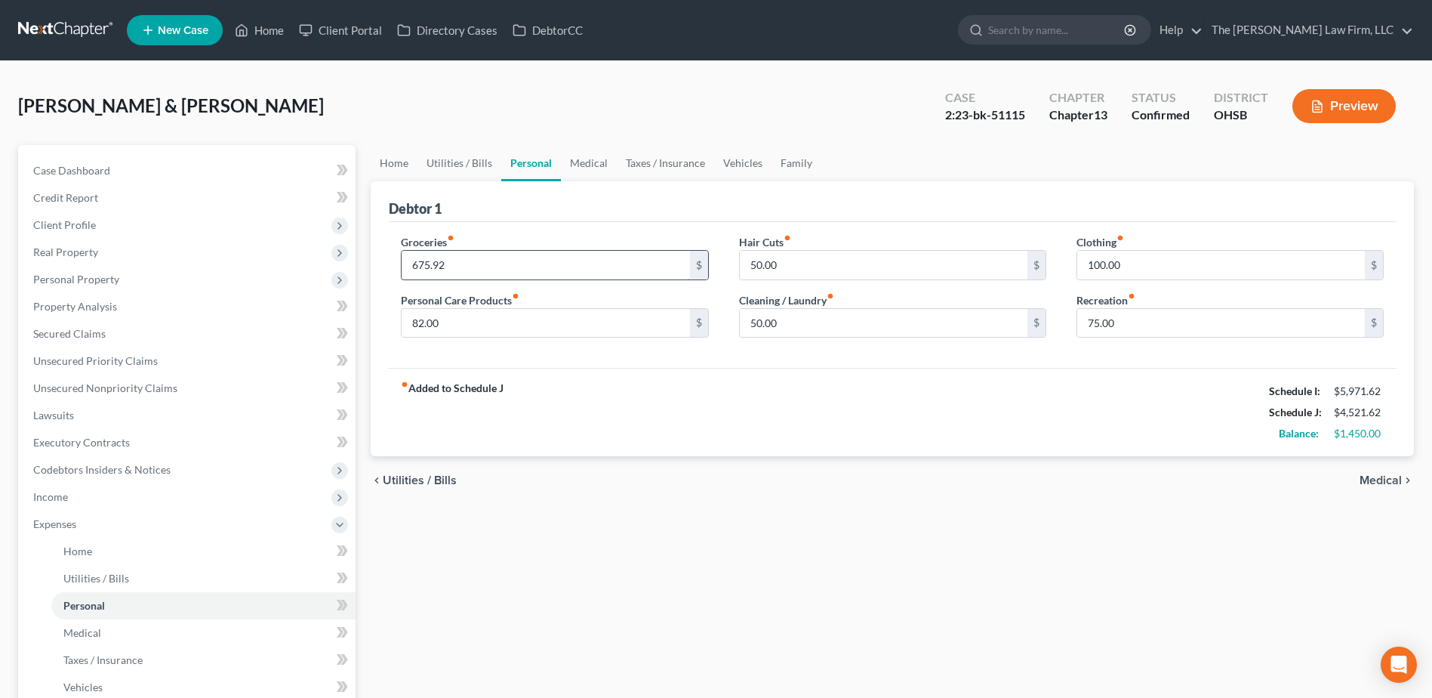
click at [455, 259] on input "675.92" at bounding box center [546, 265] width 288 height 29
type input "575.00"
click at [587, 159] on link "Medical" at bounding box center [589, 163] width 56 height 36
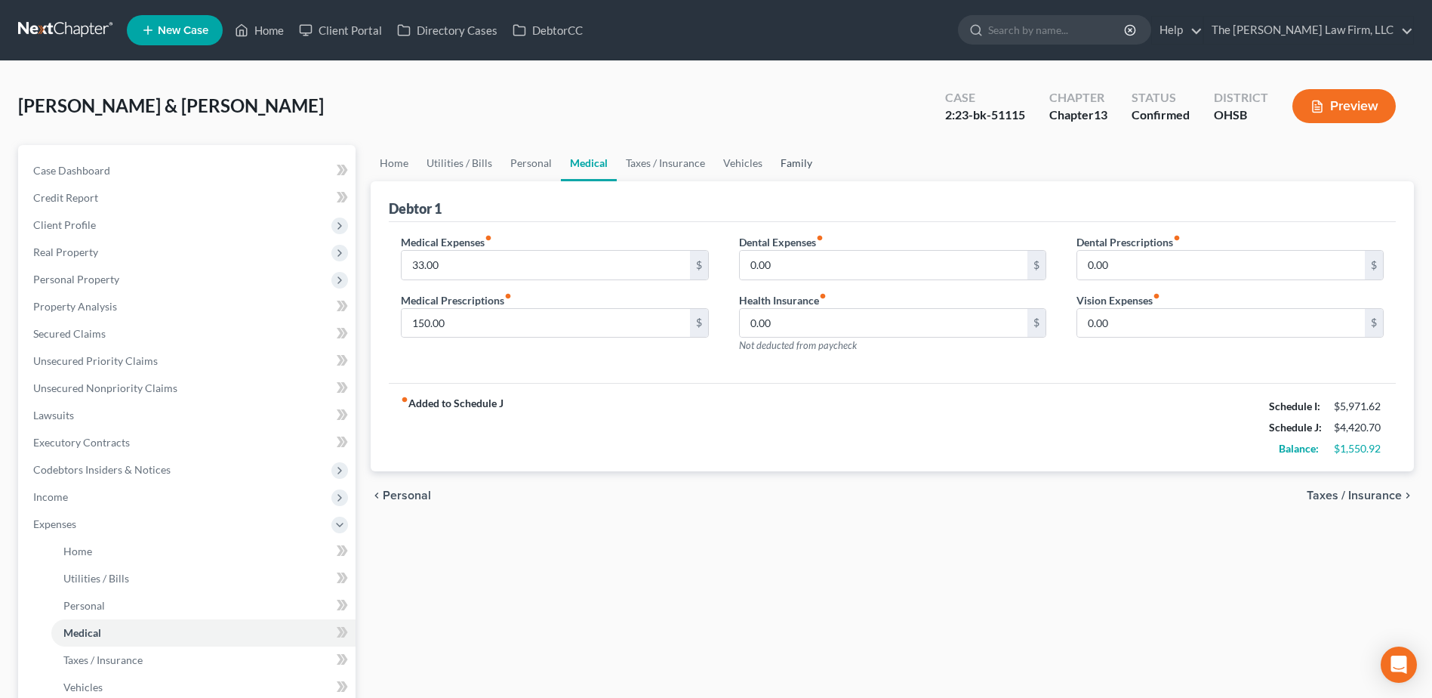
click at [785, 156] on link "Family" at bounding box center [797, 163] width 50 height 36
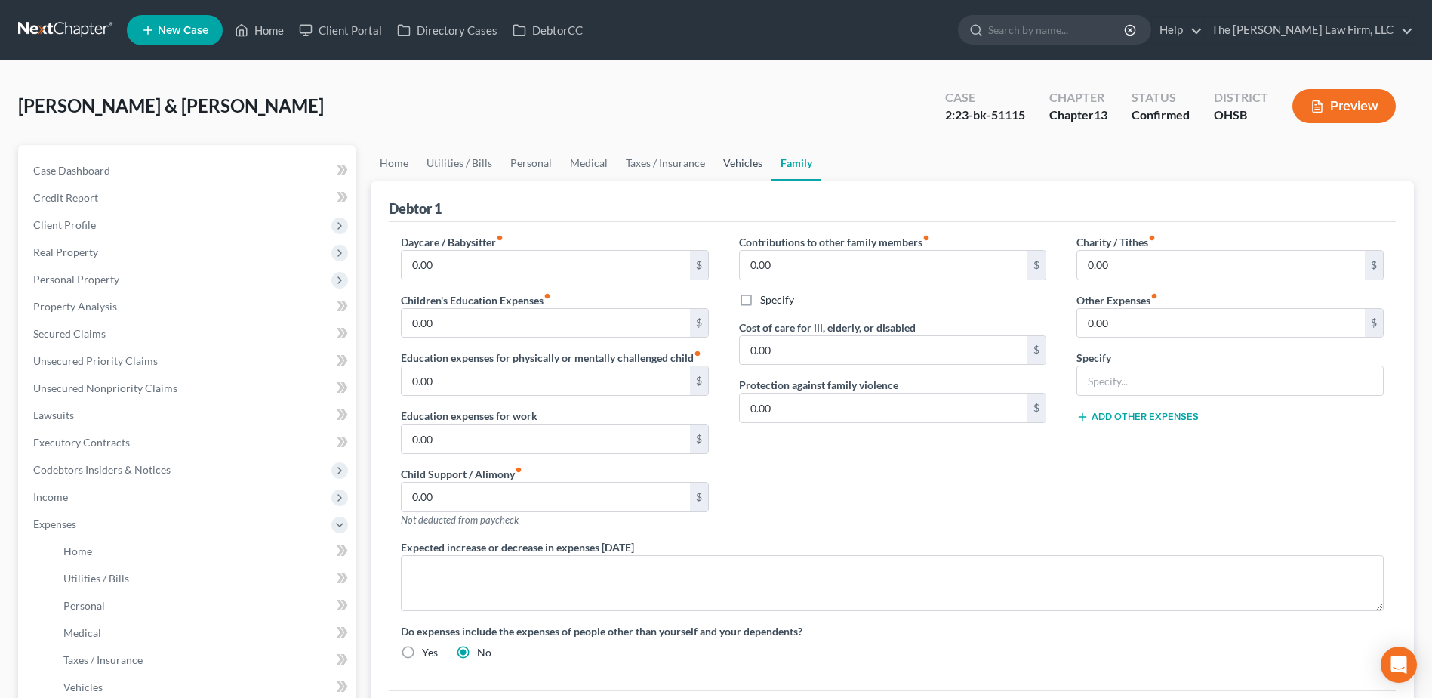
click at [754, 159] on link "Vehicles" at bounding box center [742, 163] width 57 height 36
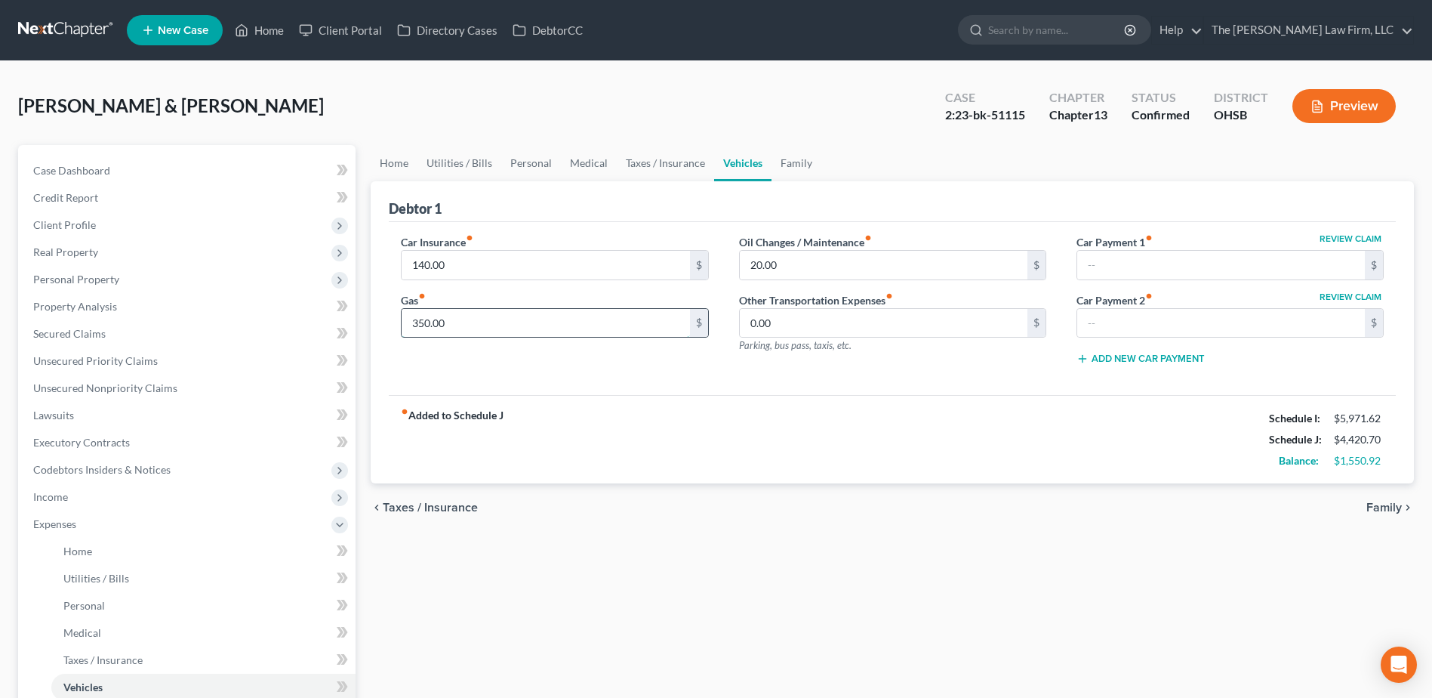
click at [463, 323] on input "350.00" at bounding box center [546, 323] width 288 height 29
type input "225.00"
click at [526, 260] on input "140.00" at bounding box center [546, 265] width 288 height 29
click at [530, 162] on link "Personal" at bounding box center [531, 163] width 60 height 36
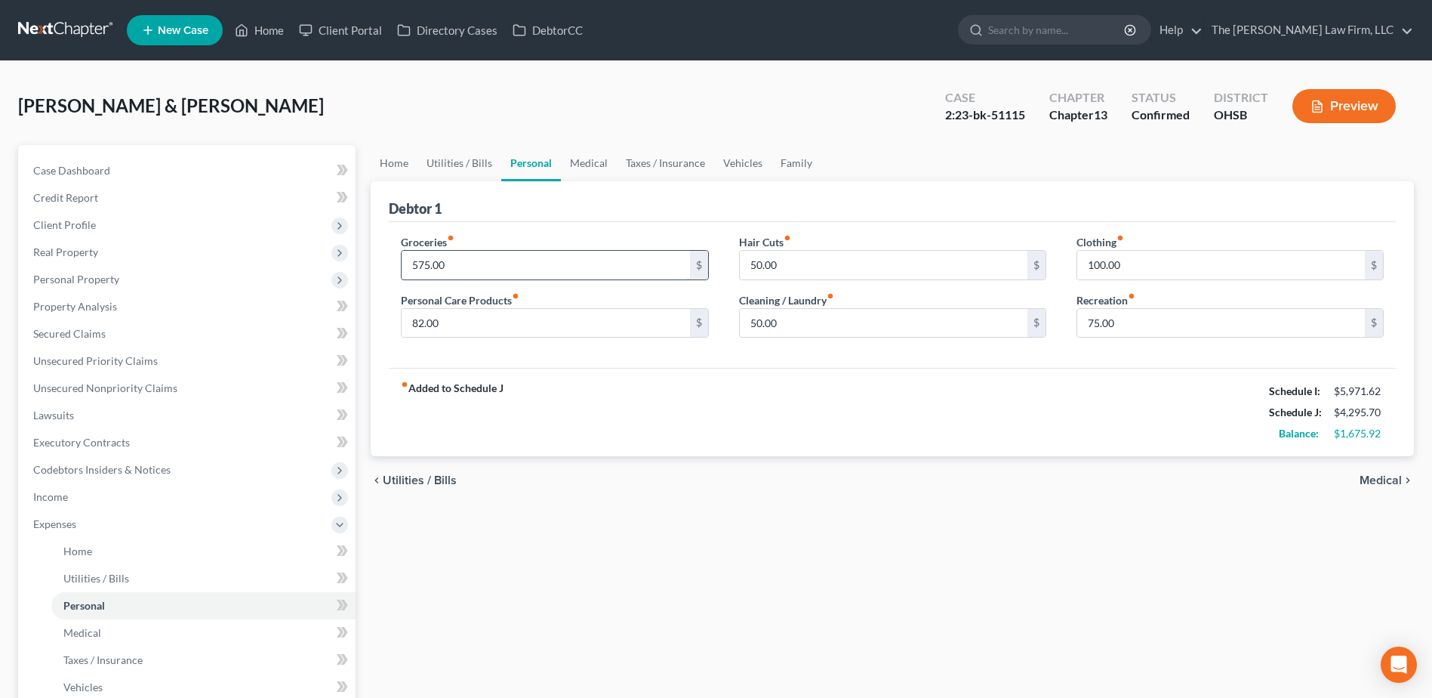
click at [453, 269] on input "575.00" at bounding box center [546, 265] width 288 height 29
click at [429, 262] on input "582.92" at bounding box center [546, 265] width 288 height 29
type input "583.92"
click at [178, 169] on link "Case Dashboard" at bounding box center [188, 170] width 334 height 27
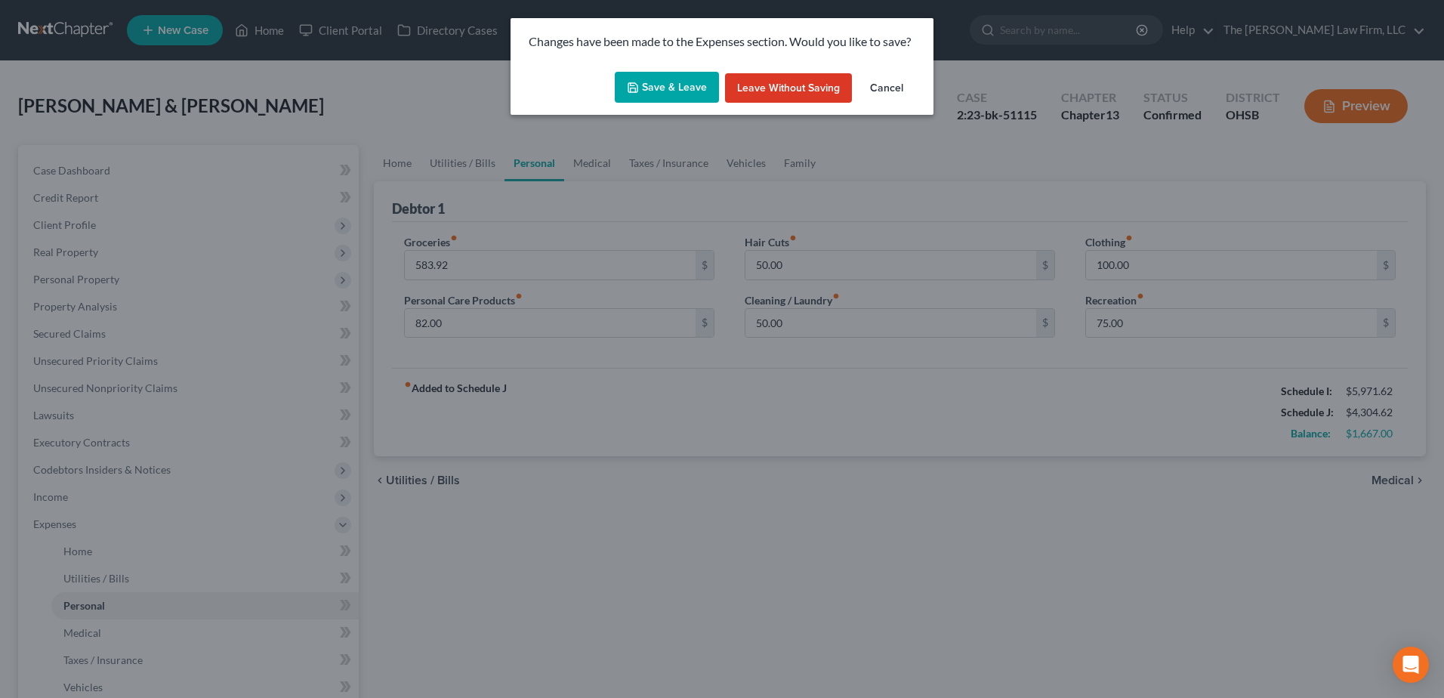
click at [662, 79] on button "Save & Leave" at bounding box center [667, 88] width 104 height 32
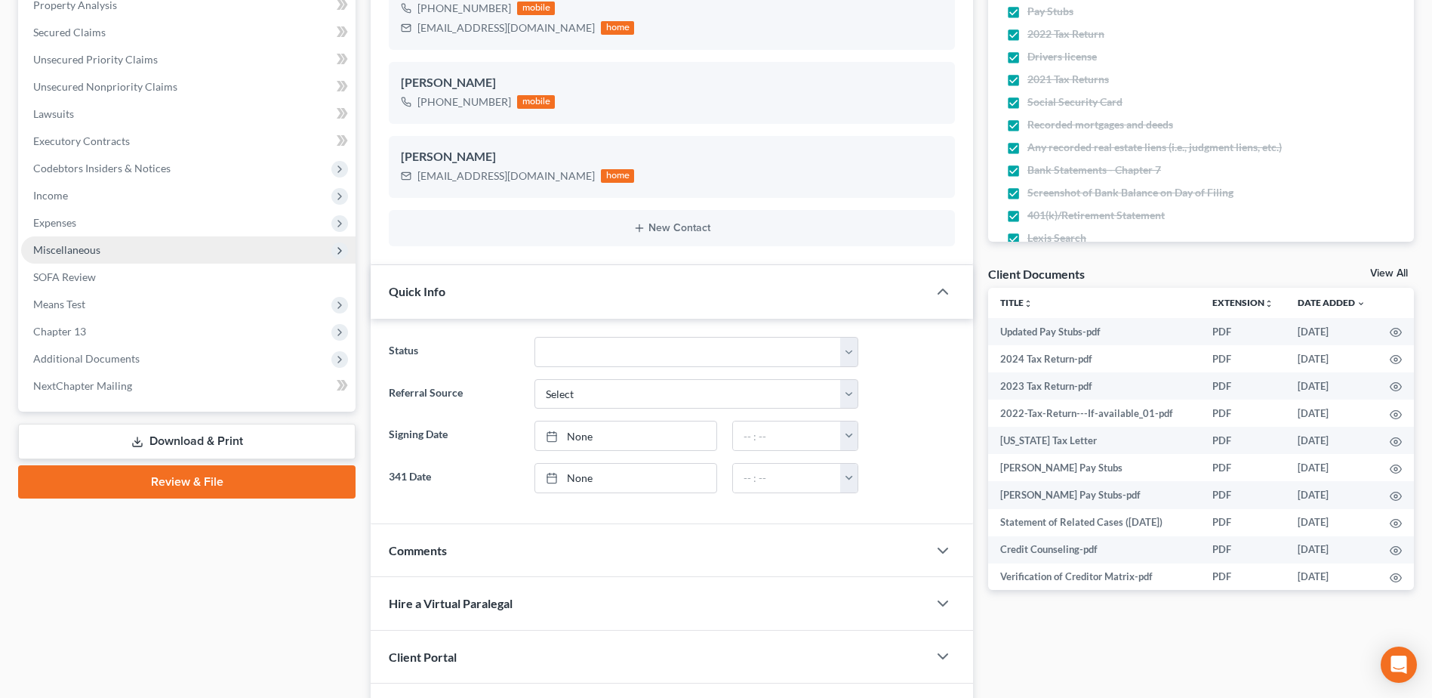
scroll to position [302, 0]
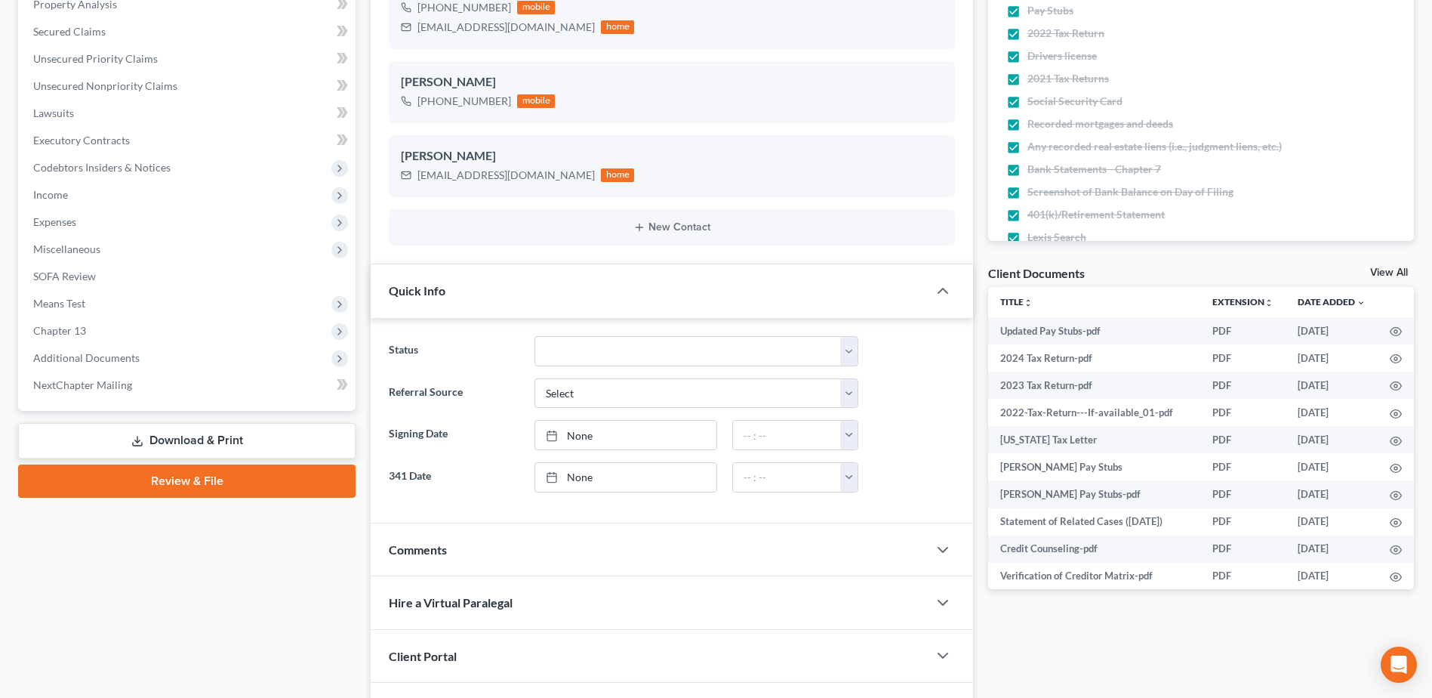
click at [174, 442] on link "Download & Print" at bounding box center [186, 440] width 337 height 35
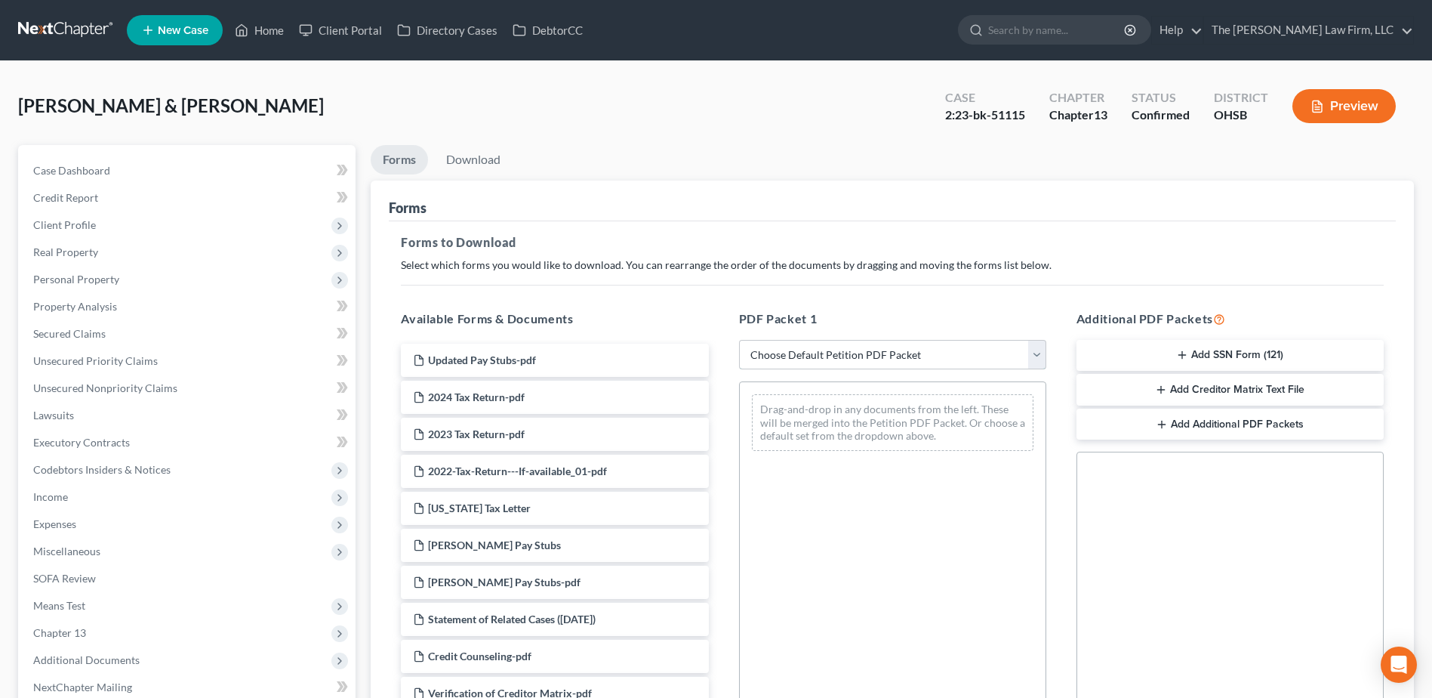
click at [867, 354] on select "Choose Default Petition PDF Packet Complete Bankruptcy Petition (all forms and …" at bounding box center [892, 355] width 307 height 30
select select "2"
click at [739, 340] on select "Choose Default Petition PDF Packet Complete Bankruptcy Petition (all forms and …" at bounding box center [892, 355] width 307 height 30
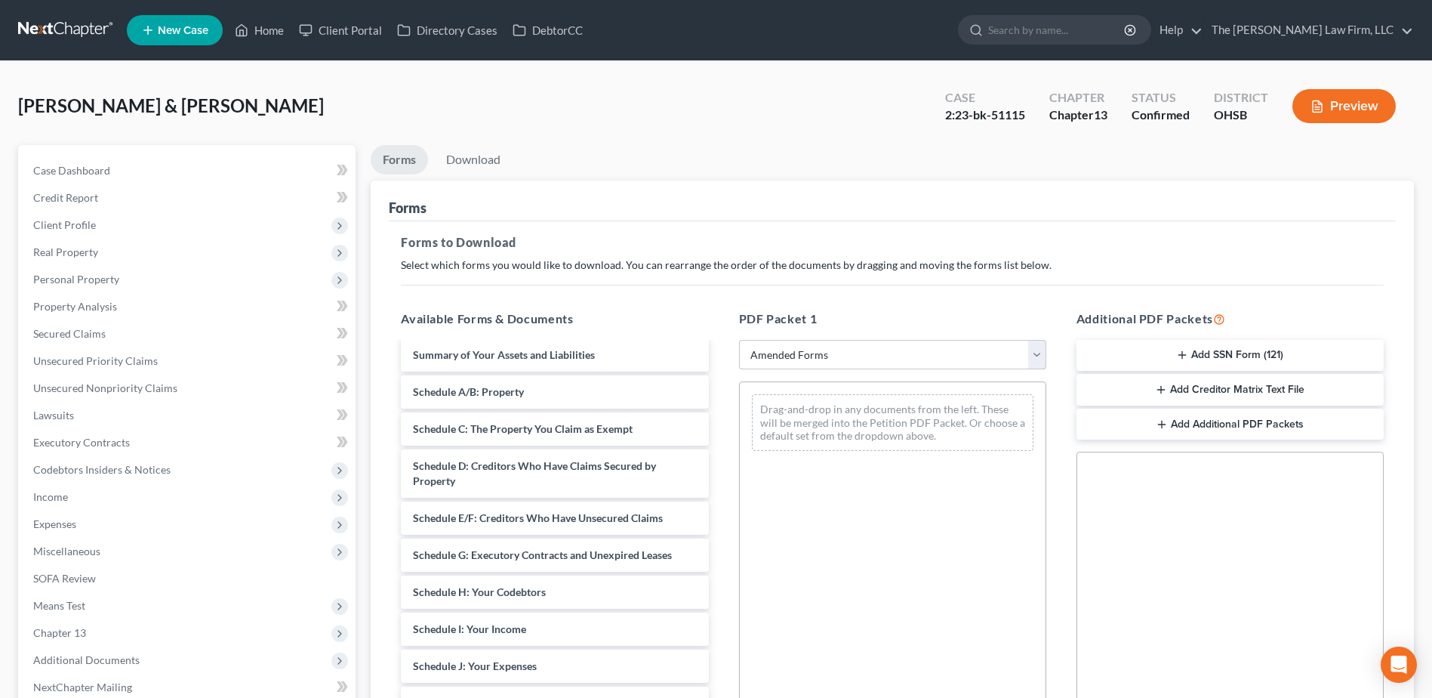
scroll to position [76, 0]
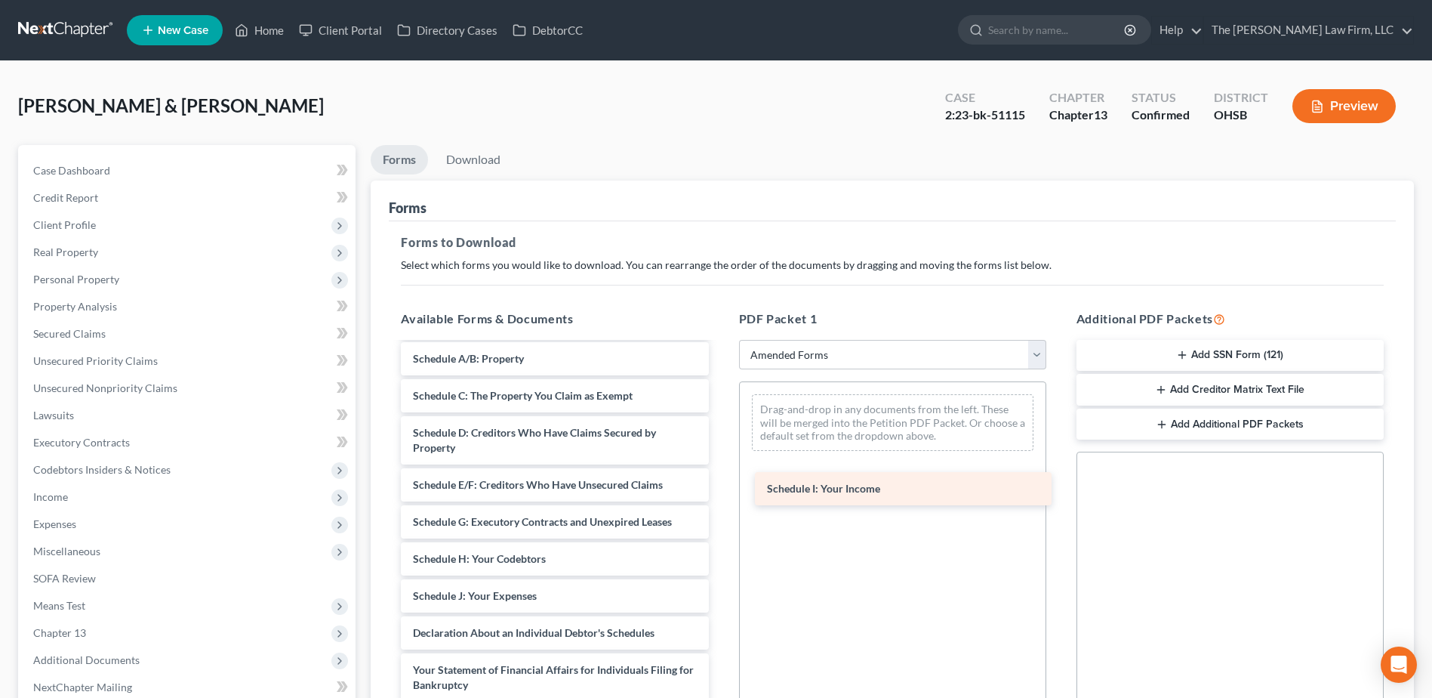
drag, startPoint x: 483, startPoint y: 596, endPoint x: 856, endPoint y: 431, distance: 407.7
click at [720, 433] on div "Schedule I: Your Income Voluntary Petition for Individuals Filing for Bankruptc…" at bounding box center [554, 603] width 331 height 670
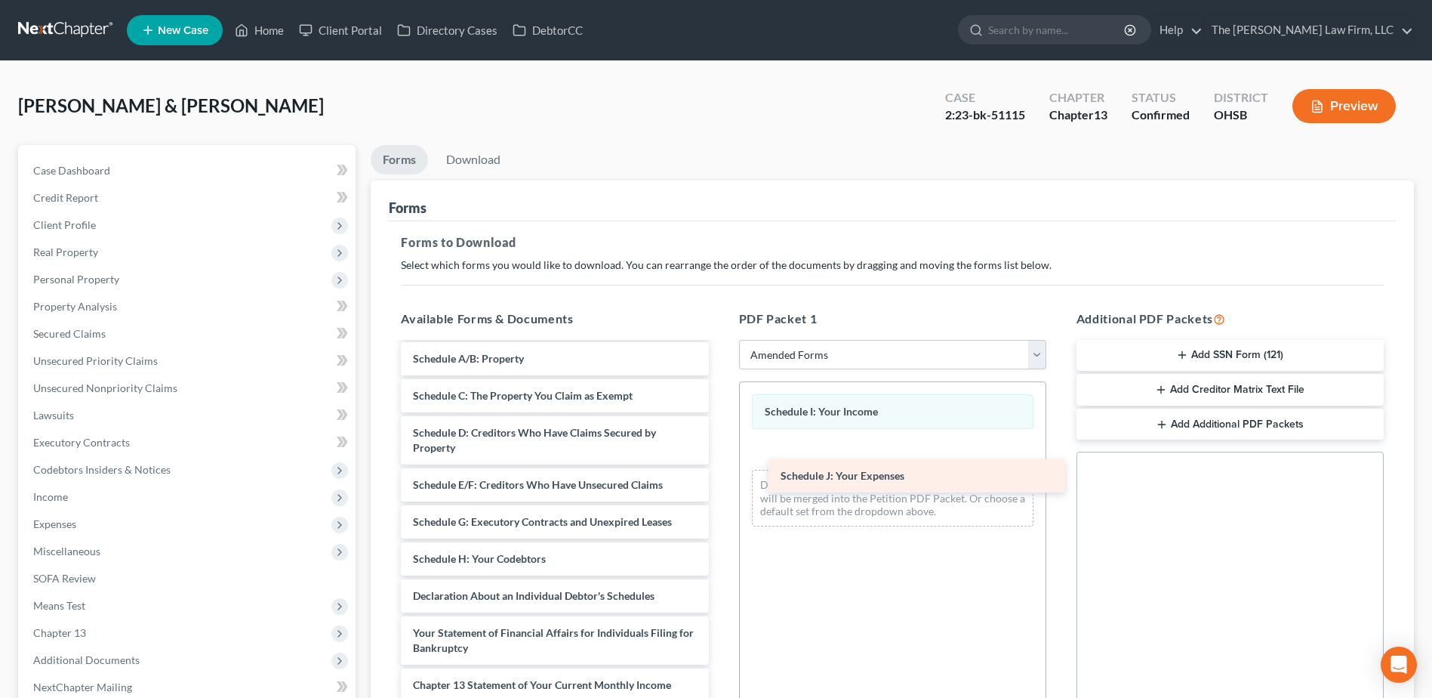
drag, startPoint x: 467, startPoint y: 597, endPoint x: 836, endPoint y: 470, distance: 389.9
click at [720, 470] on div "Schedule J: Your Expenses Voluntary Petition for Individuals Filing for Bankrup…" at bounding box center [554, 584] width 331 height 633
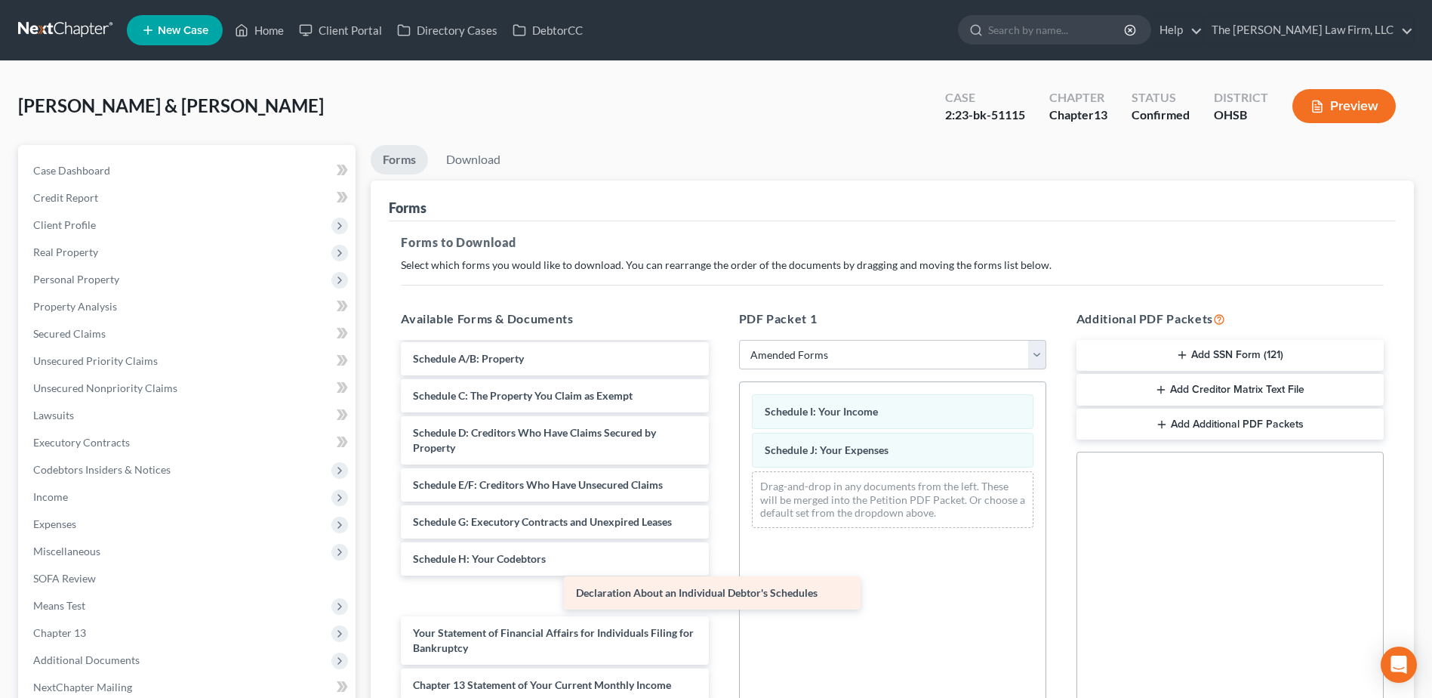
drag, startPoint x: 479, startPoint y: 592, endPoint x: 891, endPoint y: 527, distance: 417.3
click at [720, 533] on div "Declaration About an Individual Debtor's Schedules Voluntary Petition for Indiv…" at bounding box center [554, 584] width 331 height 633
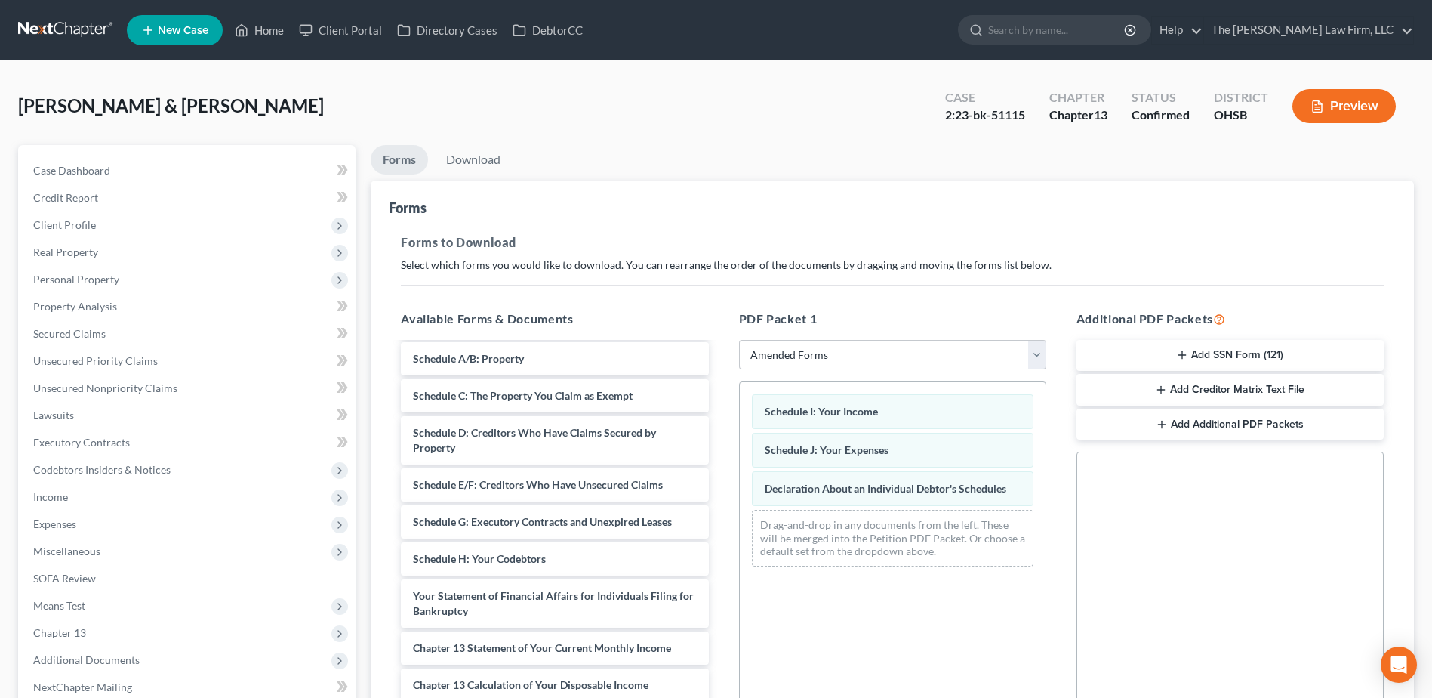
scroll to position [235, 0]
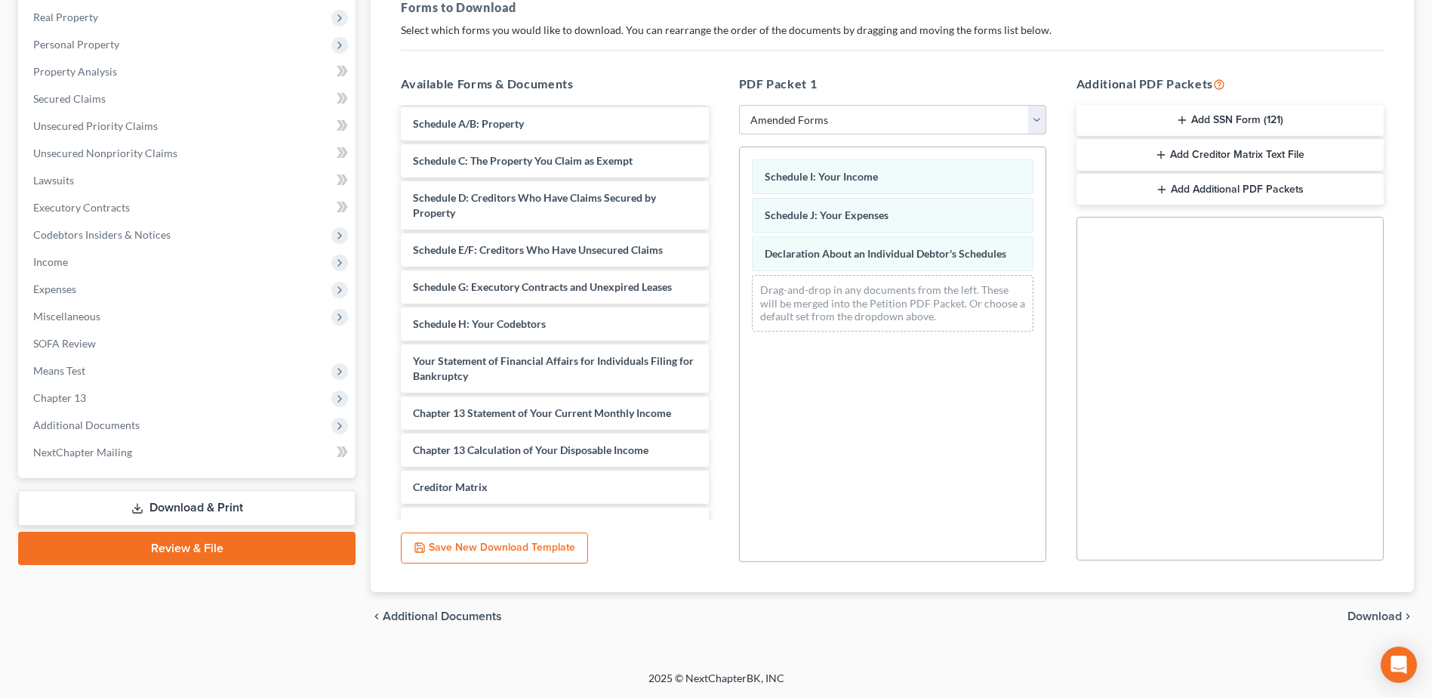
click at [1370, 608] on div "chevron_left Additional Documents Download chevron_right" at bounding box center [892, 616] width 1043 height 48
click at [1364, 612] on span "Download" at bounding box center [1375, 616] width 54 height 12
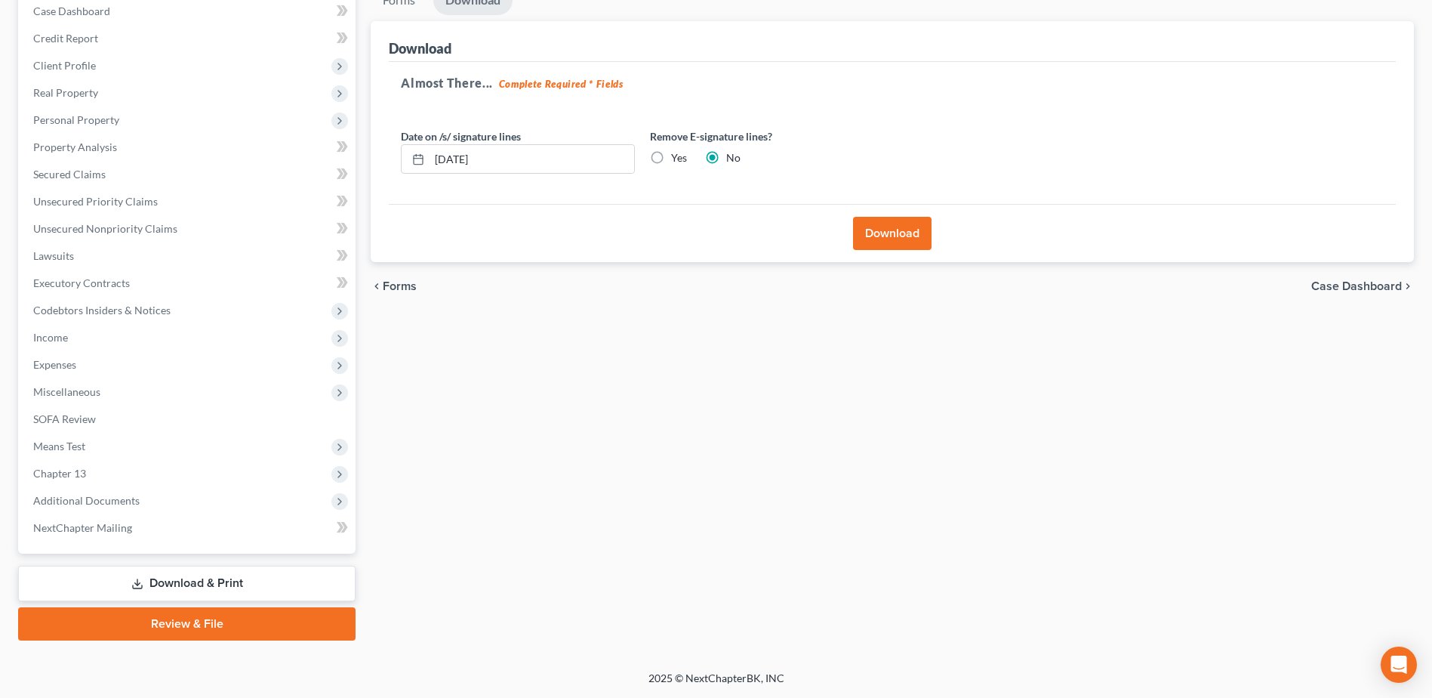
scroll to position [159, 0]
click at [880, 214] on div "Download" at bounding box center [892, 233] width 1007 height 58
click at [890, 232] on button "Download" at bounding box center [892, 233] width 79 height 33
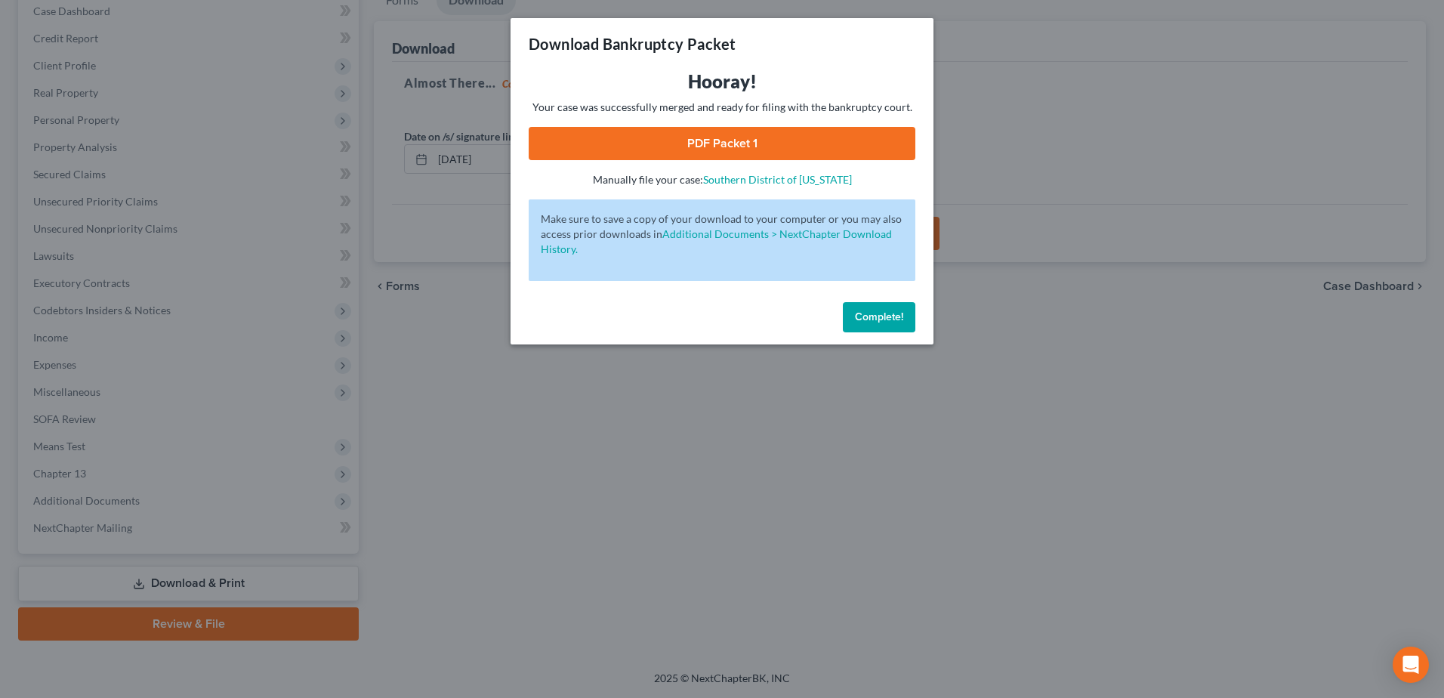
click at [810, 124] on div "Hooray! Your case was successfully merged and ready for filing with the bankrup…" at bounding box center [722, 128] width 387 height 118
click at [799, 131] on link "PDF Packet 1" at bounding box center [722, 143] width 387 height 33
click at [870, 326] on button "Complete!" at bounding box center [879, 317] width 72 height 30
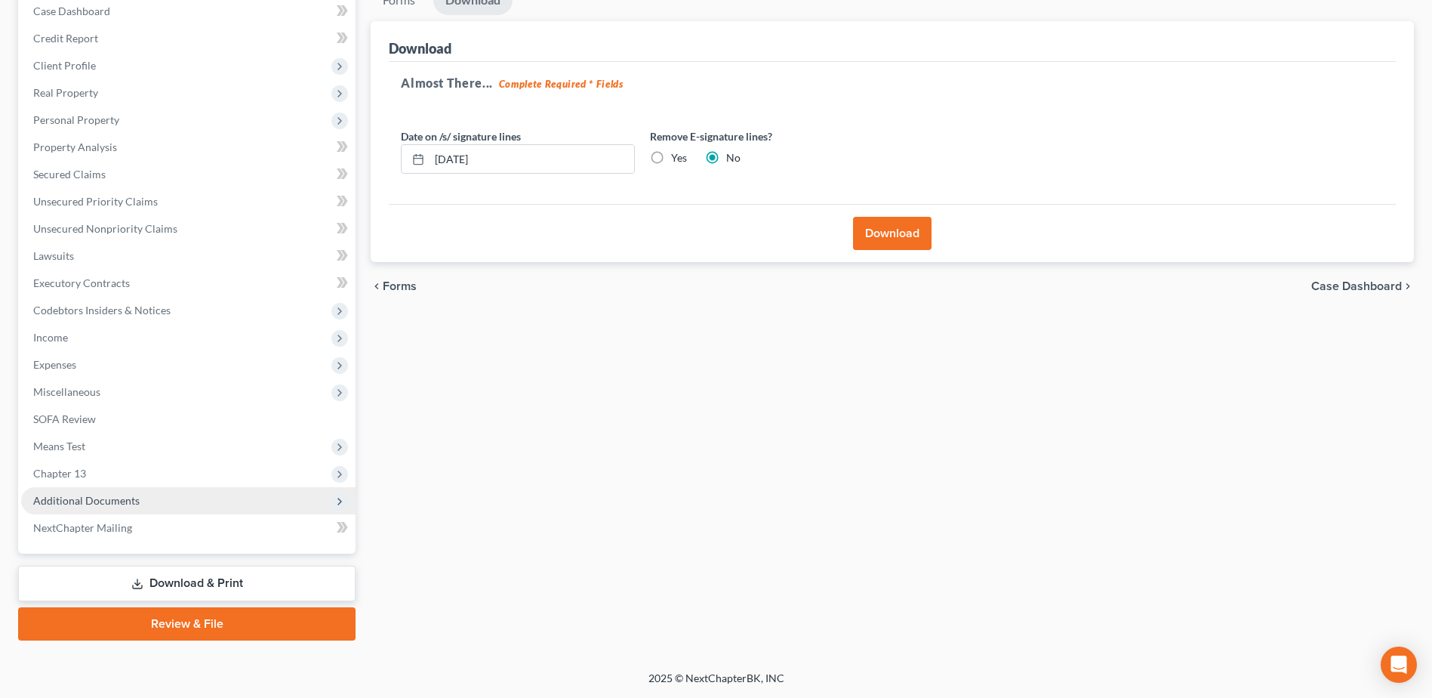
click at [54, 507] on span "Additional Documents" at bounding box center [188, 500] width 334 height 27
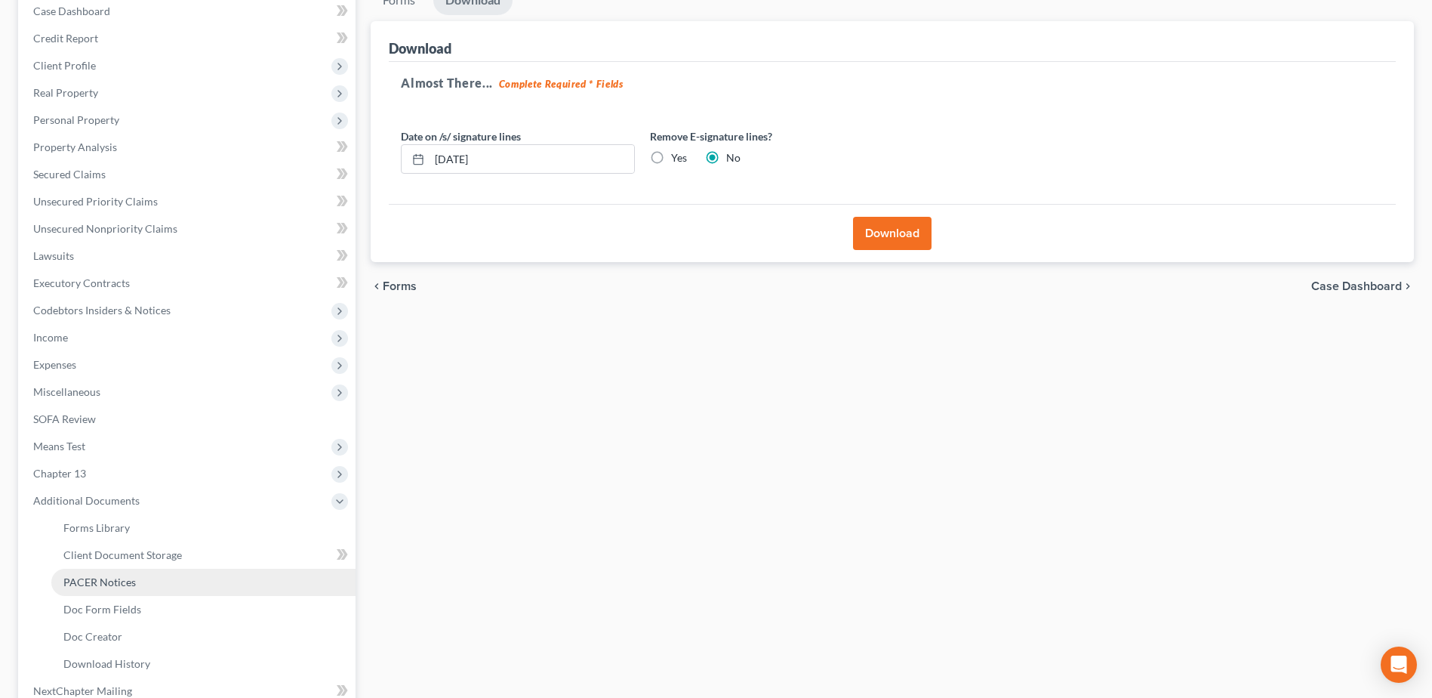
click at [108, 583] on span "PACER Notices" at bounding box center [99, 581] width 72 height 13
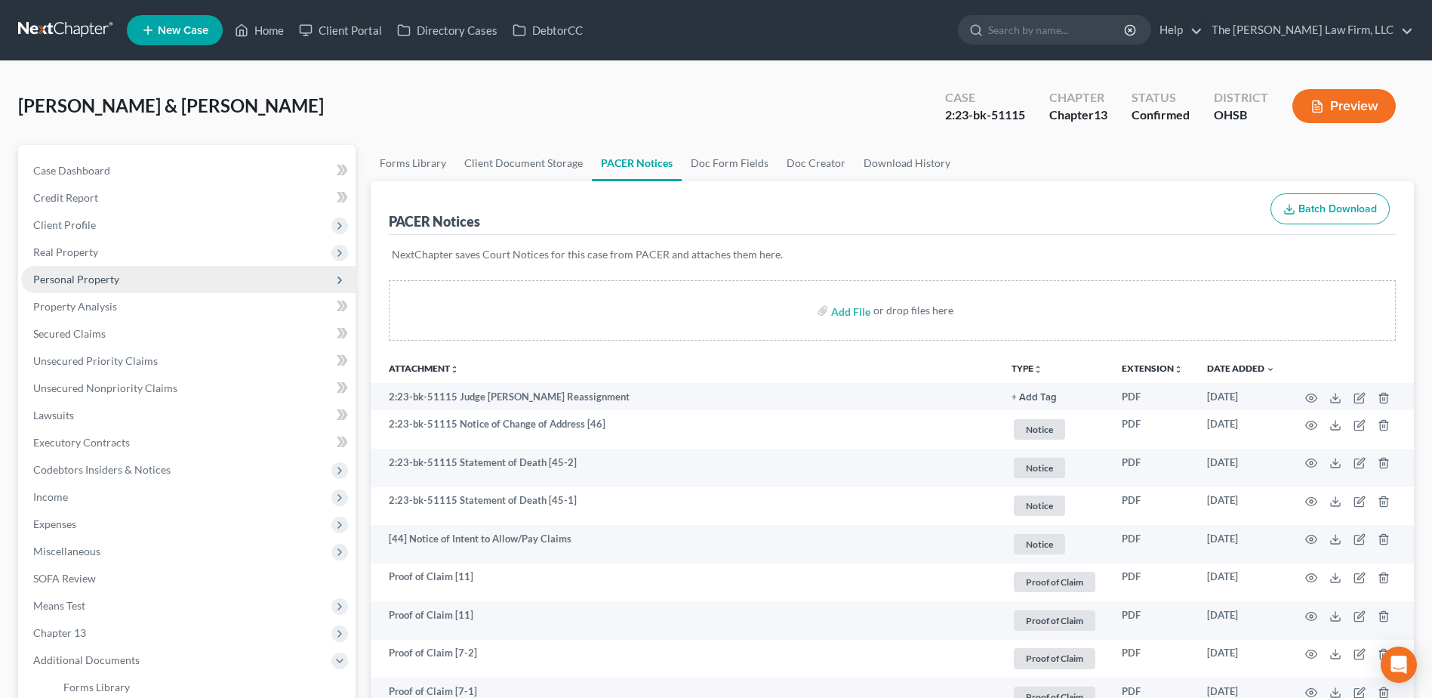
click at [86, 276] on span "Personal Property" at bounding box center [76, 279] width 86 height 13
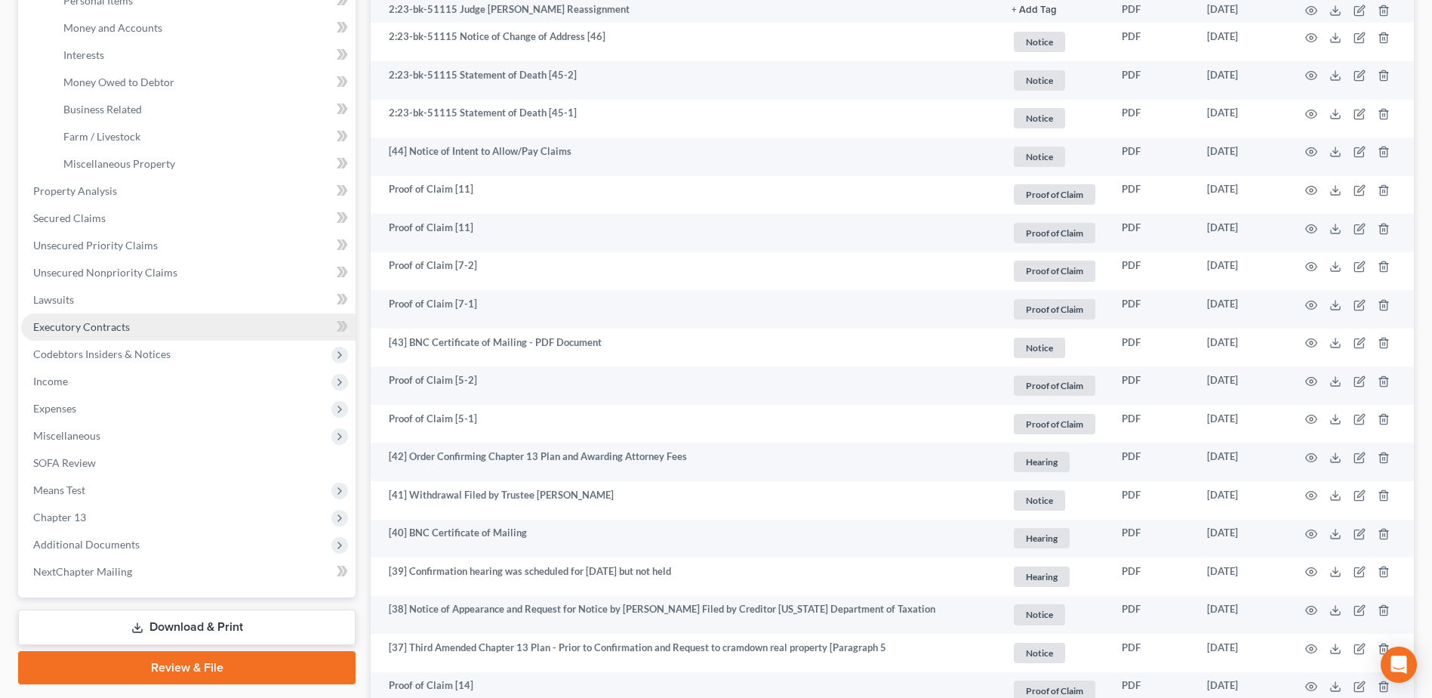
scroll to position [453, 0]
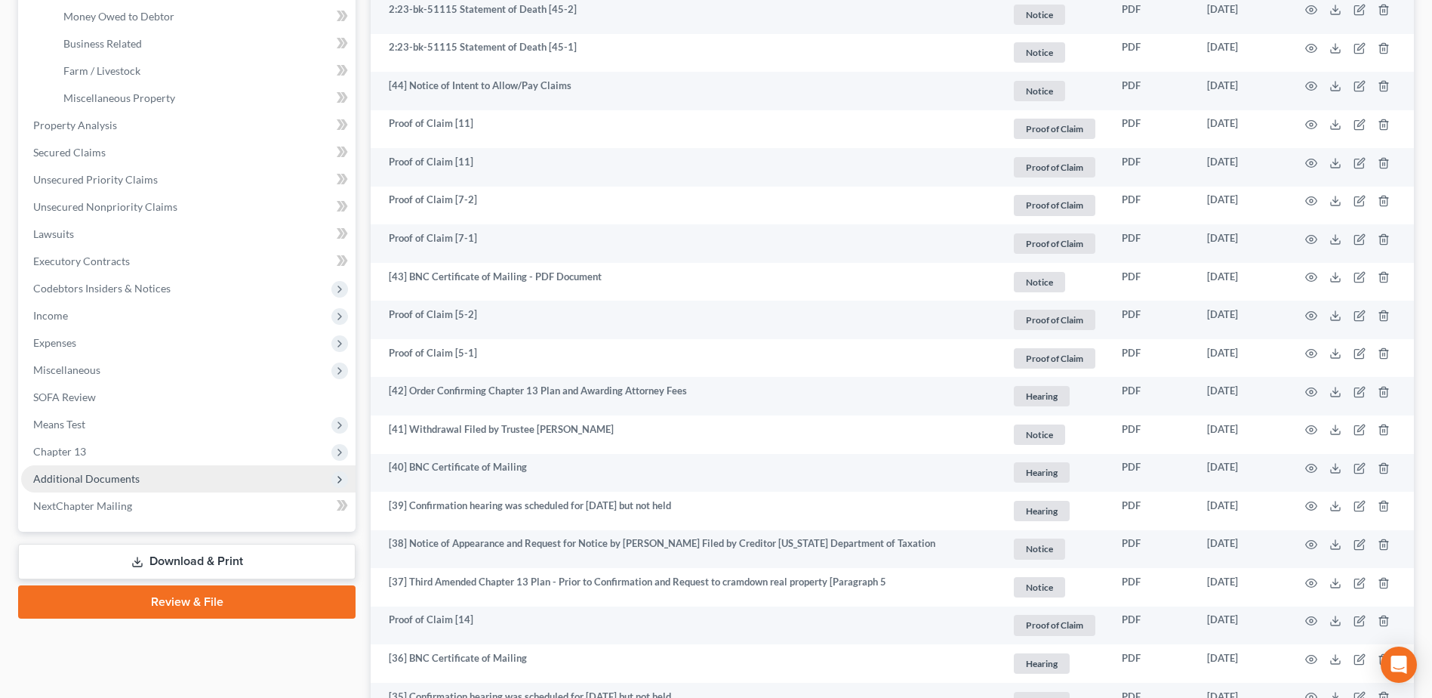
click at [118, 482] on span "Additional Documents" at bounding box center [86, 478] width 106 height 13
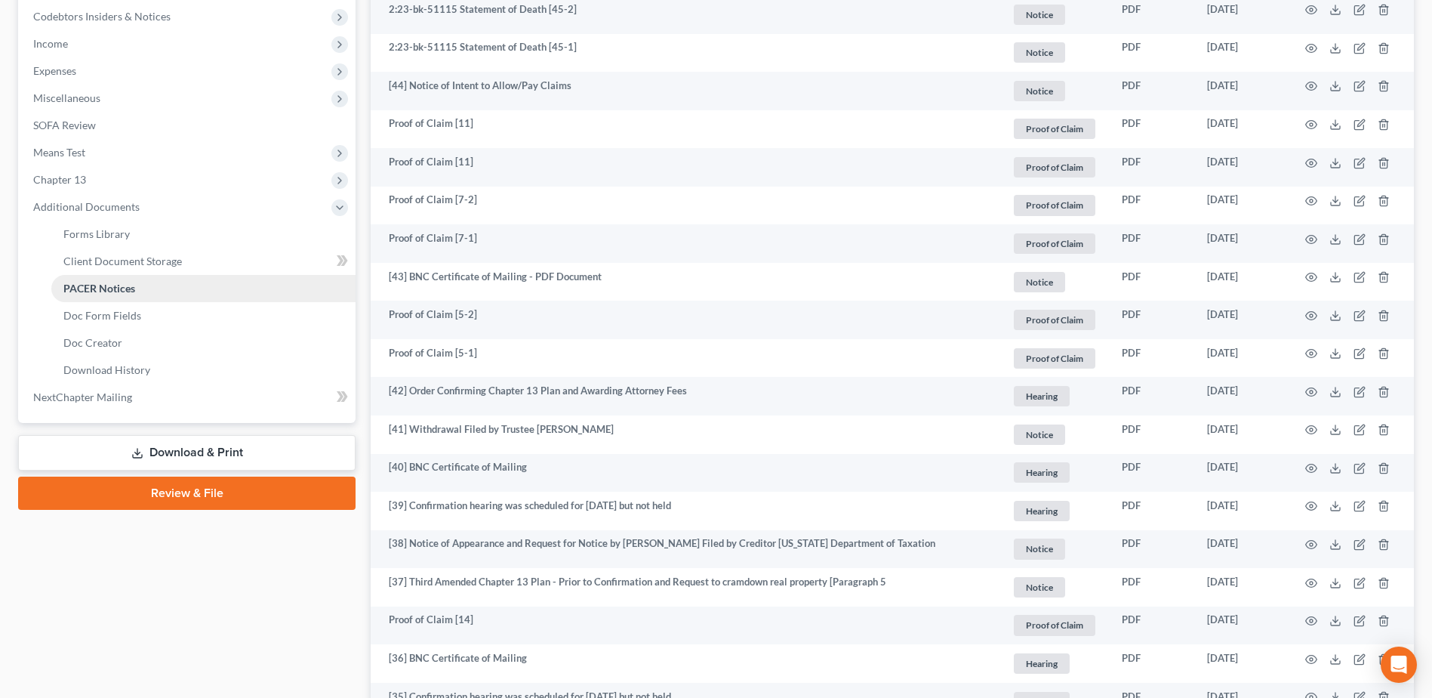
click at [73, 283] on span "PACER Notices" at bounding box center [99, 288] width 72 height 13
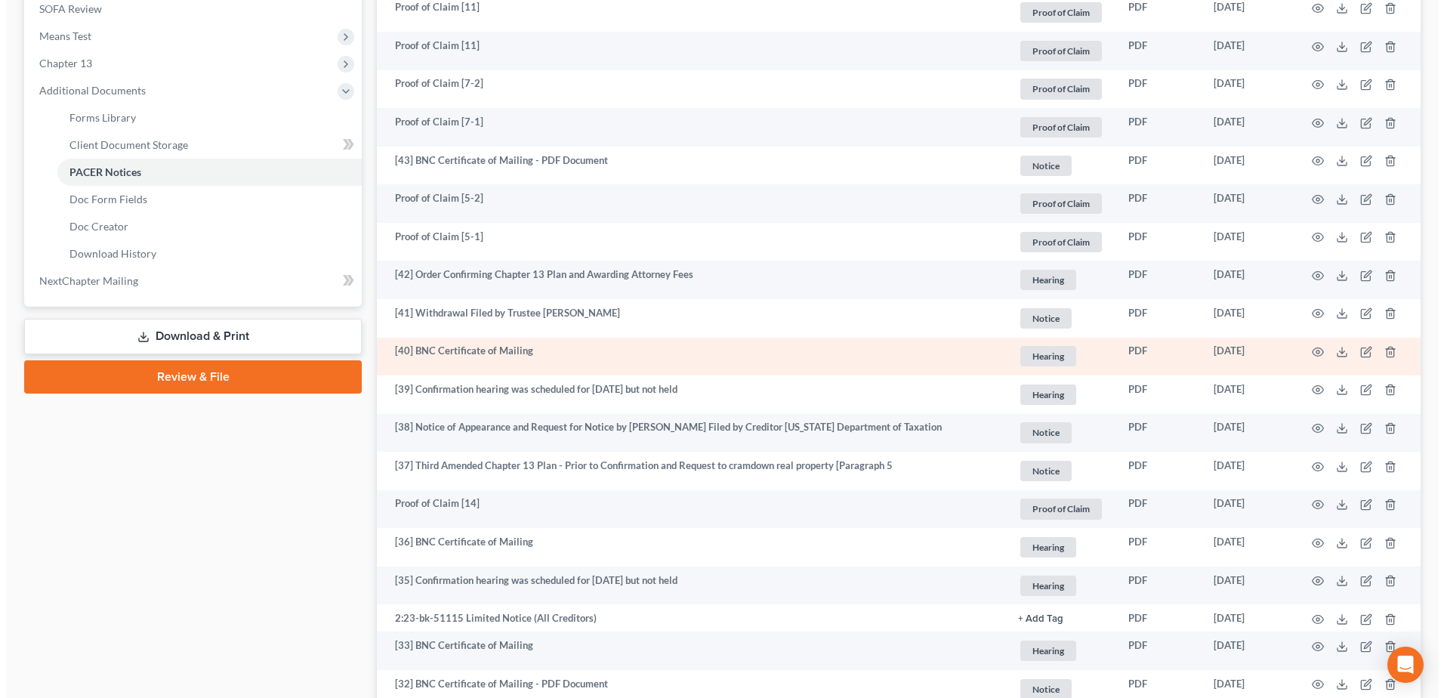
scroll to position [604, 0]
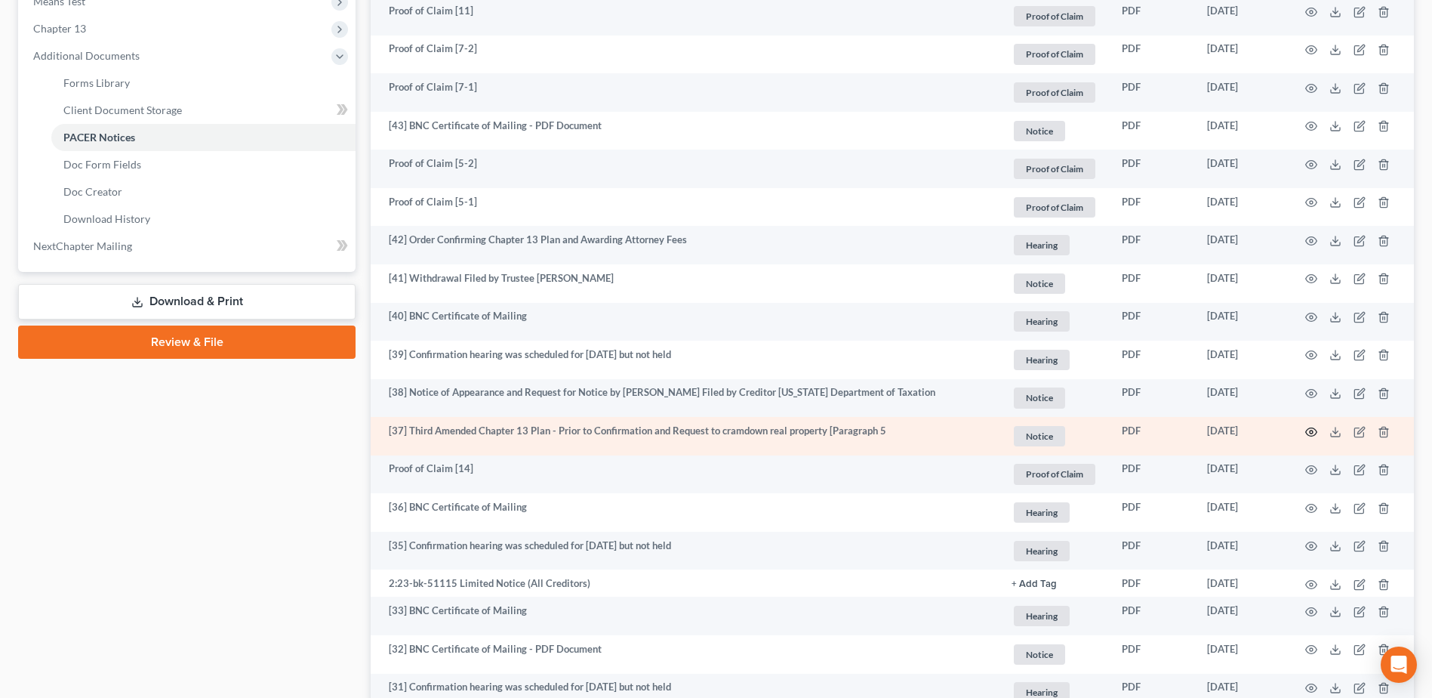
click at [1308, 429] on icon "button" at bounding box center [1311, 431] width 11 height 8
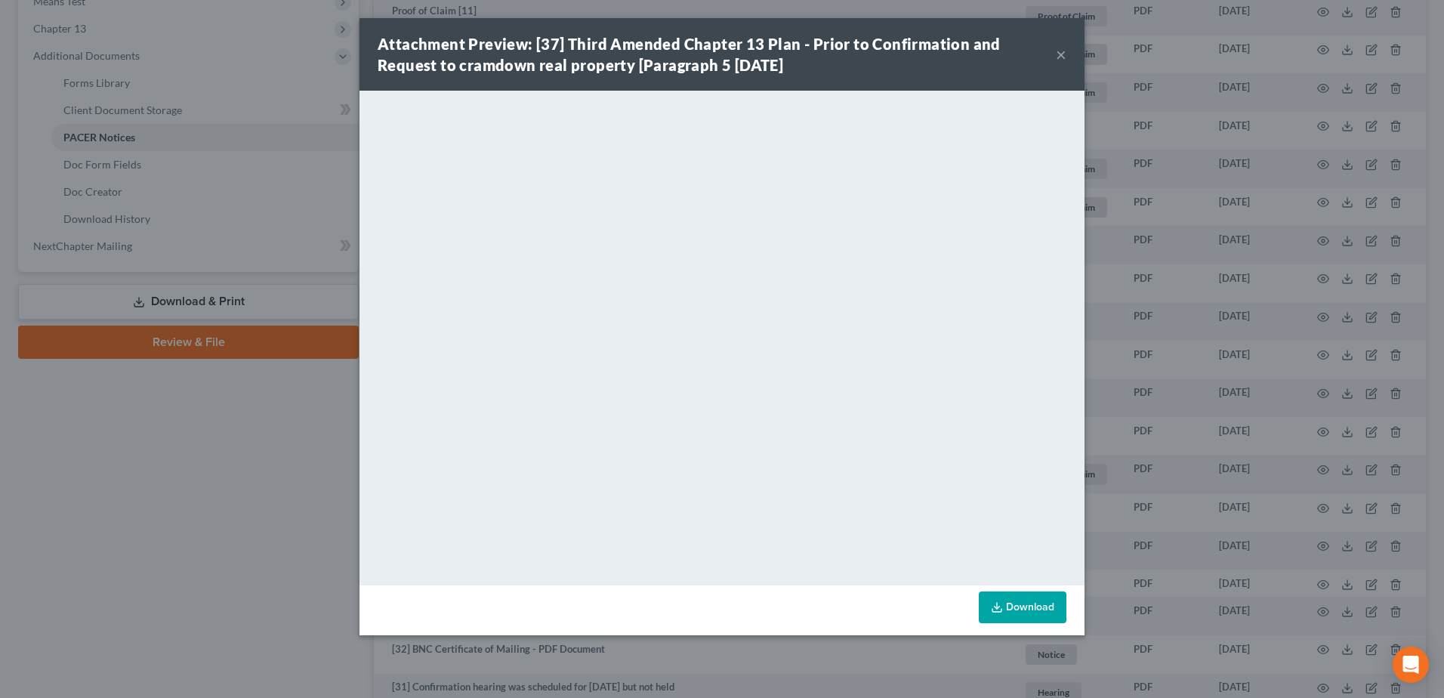
click at [1068, 50] on div "Attachment Preview: [37] Third Amended Chapter 13 Plan - Prior to Confirmation …" at bounding box center [721, 54] width 725 height 72
click at [1059, 51] on button "×" at bounding box center [1061, 54] width 11 height 18
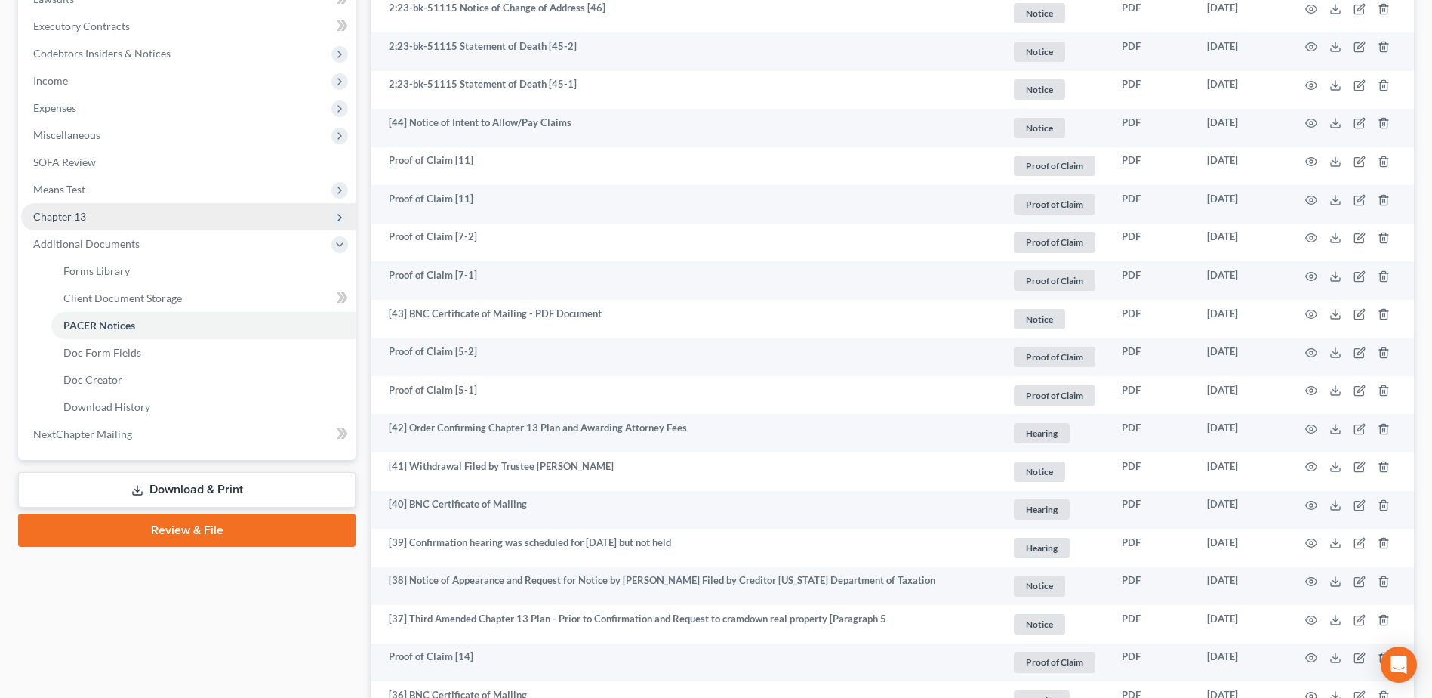
scroll to position [302, 0]
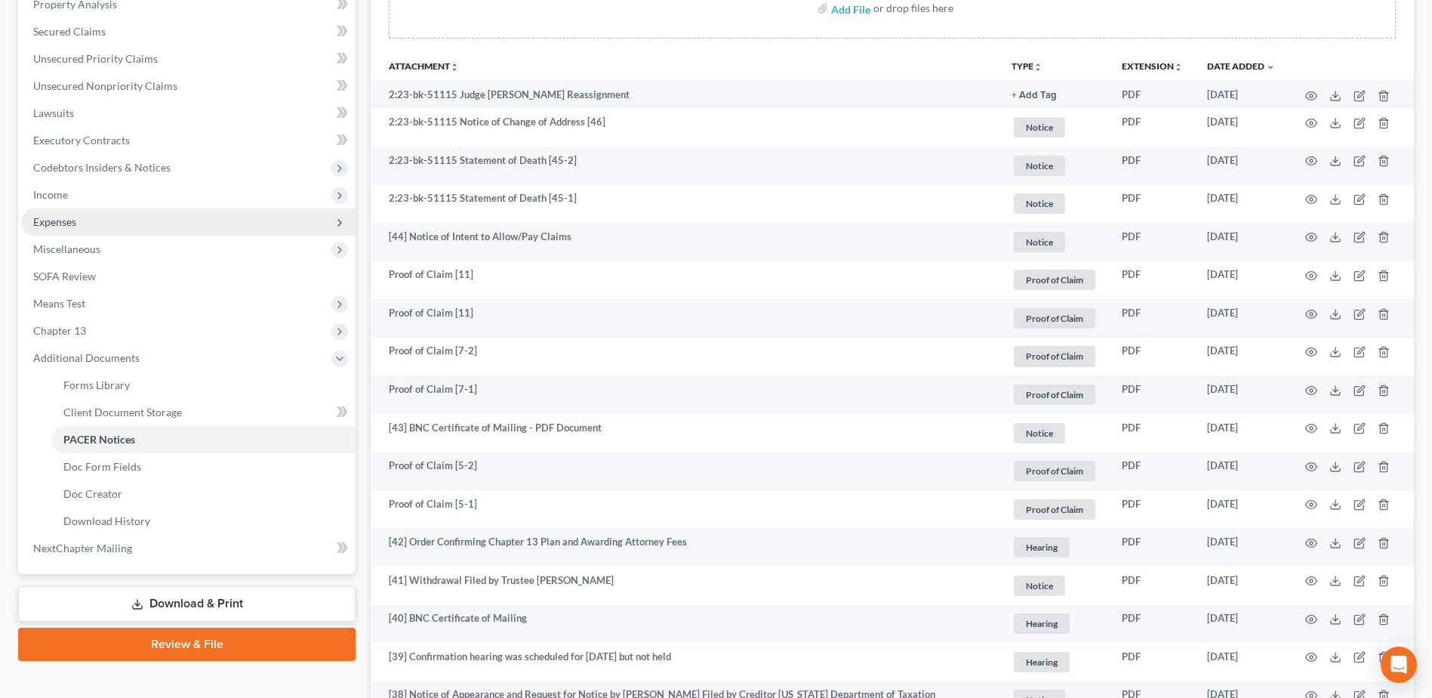
click at [49, 227] on span "Expenses" at bounding box center [54, 221] width 43 height 13
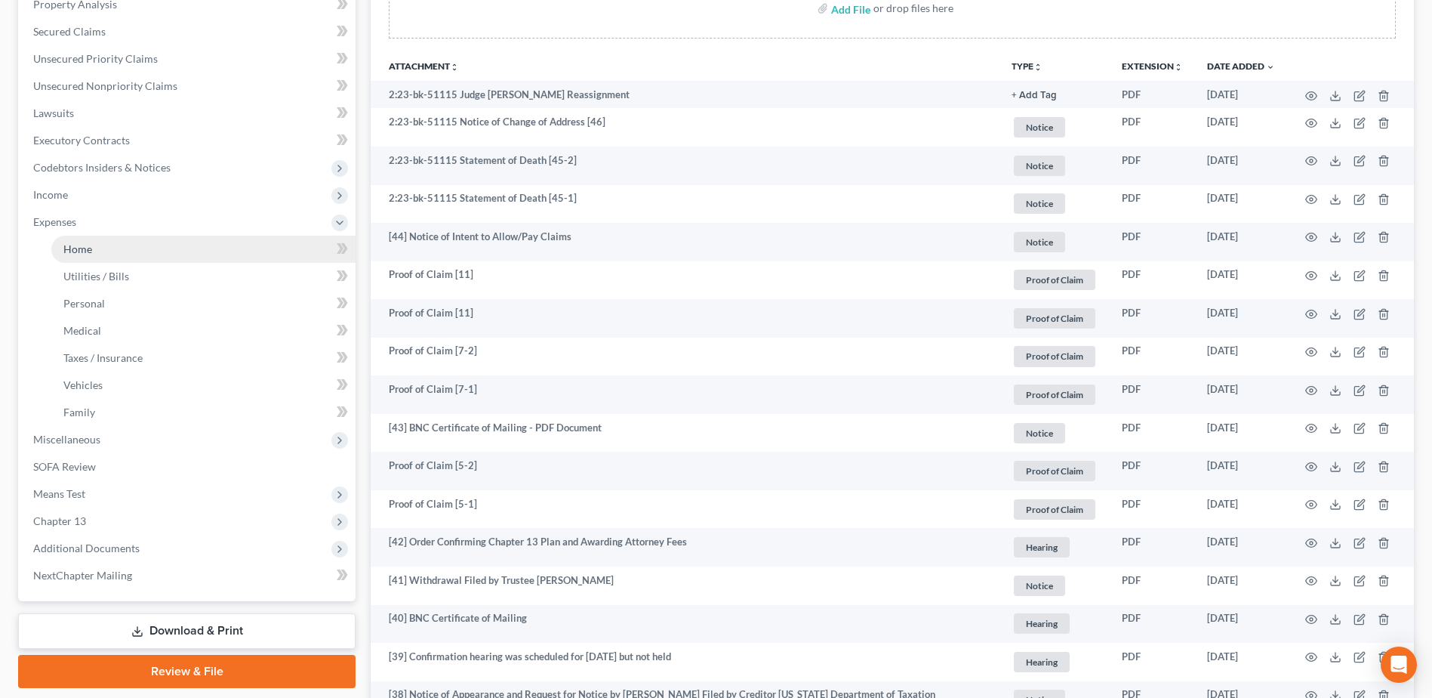
click at [79, 247] on span "Home" at bounding box center [77, 248] width 29 height 13
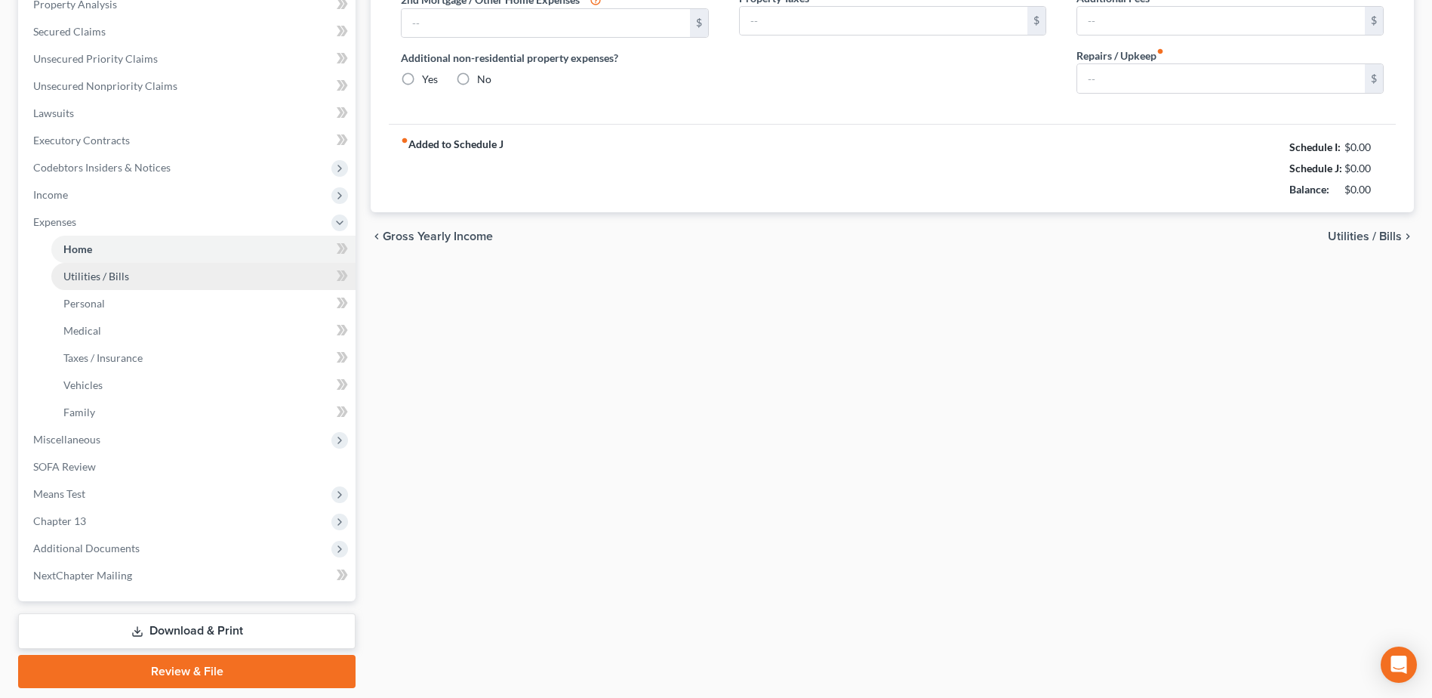
scroll to position [57, 0]
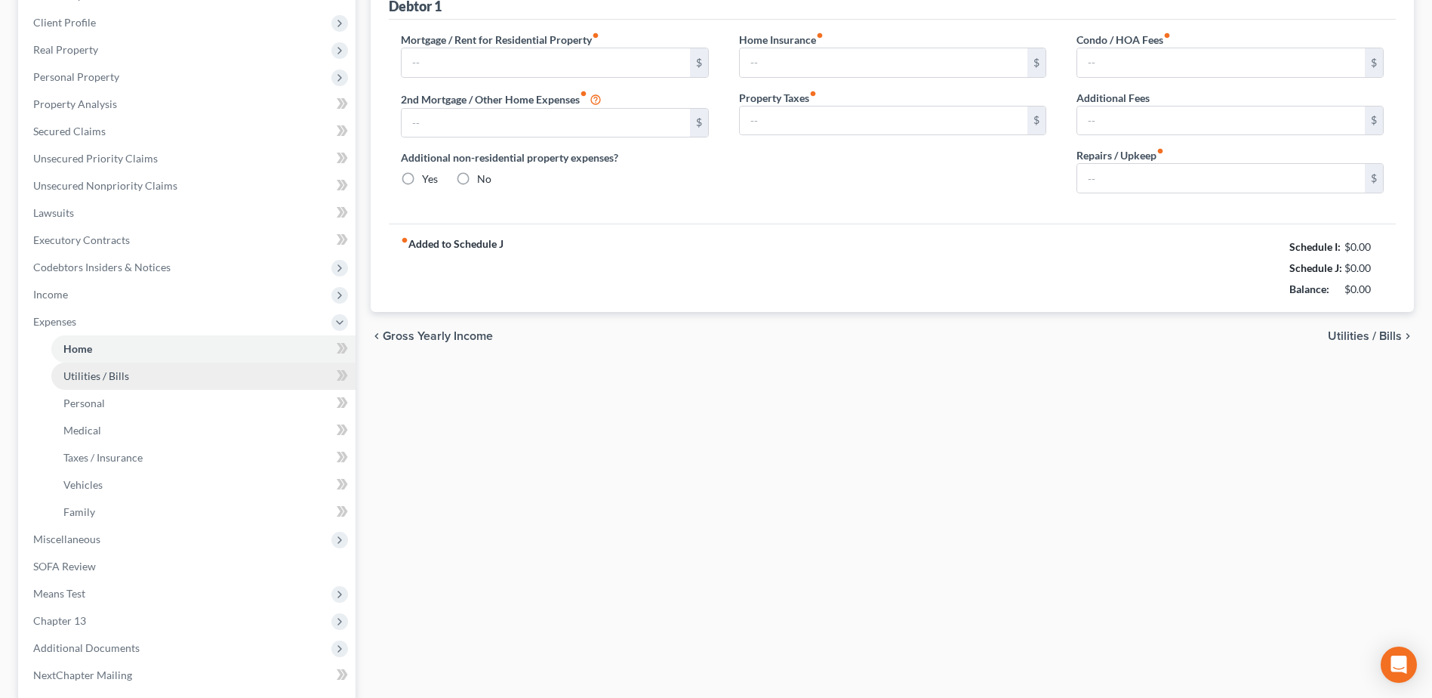
type input "1,886.00"
type input "0.00"
radio input "true"
type input "0.00"
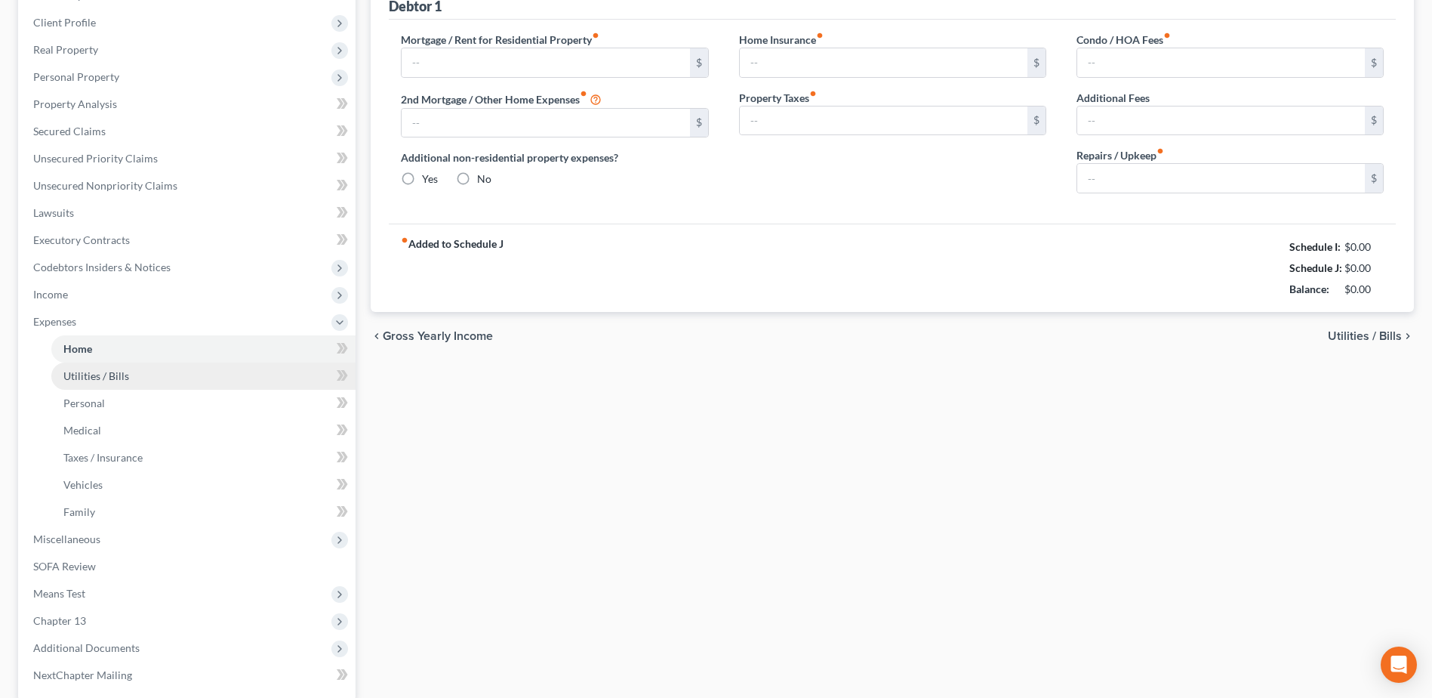
type input "0.00"
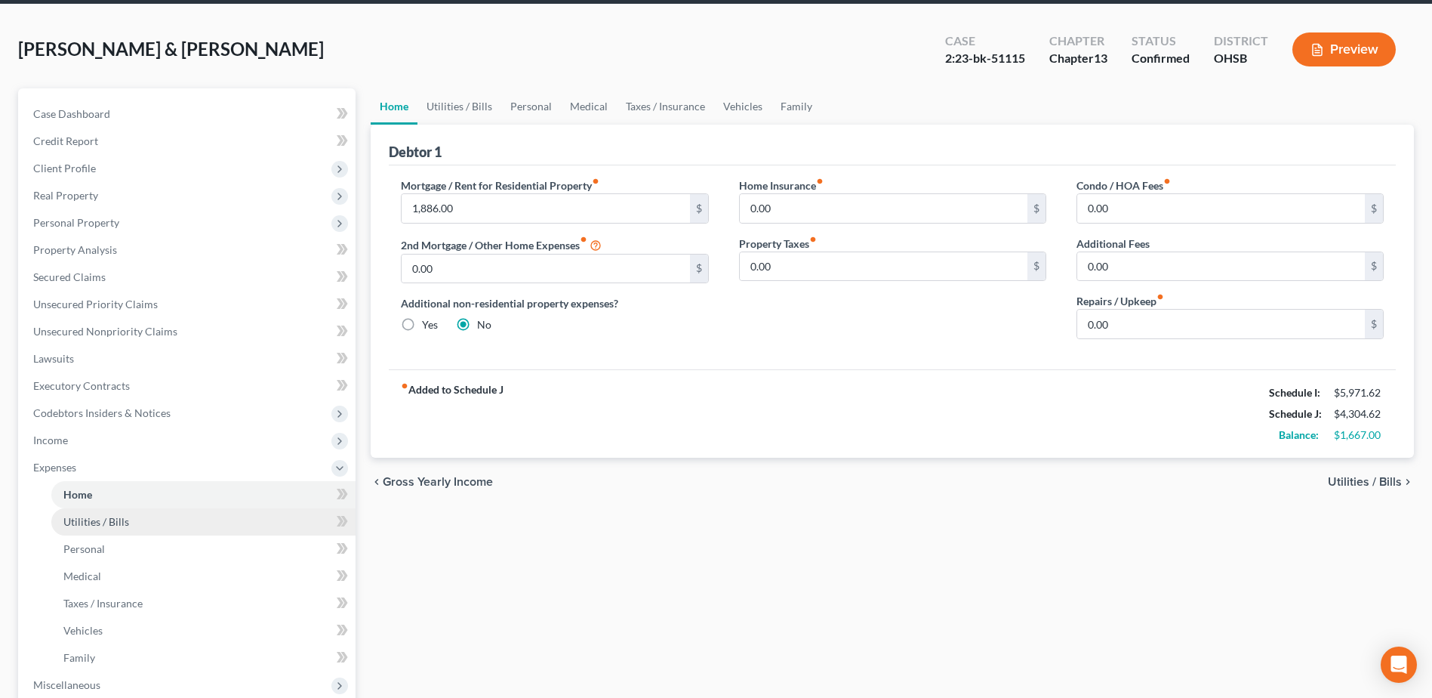
scroll to position [0, 0]
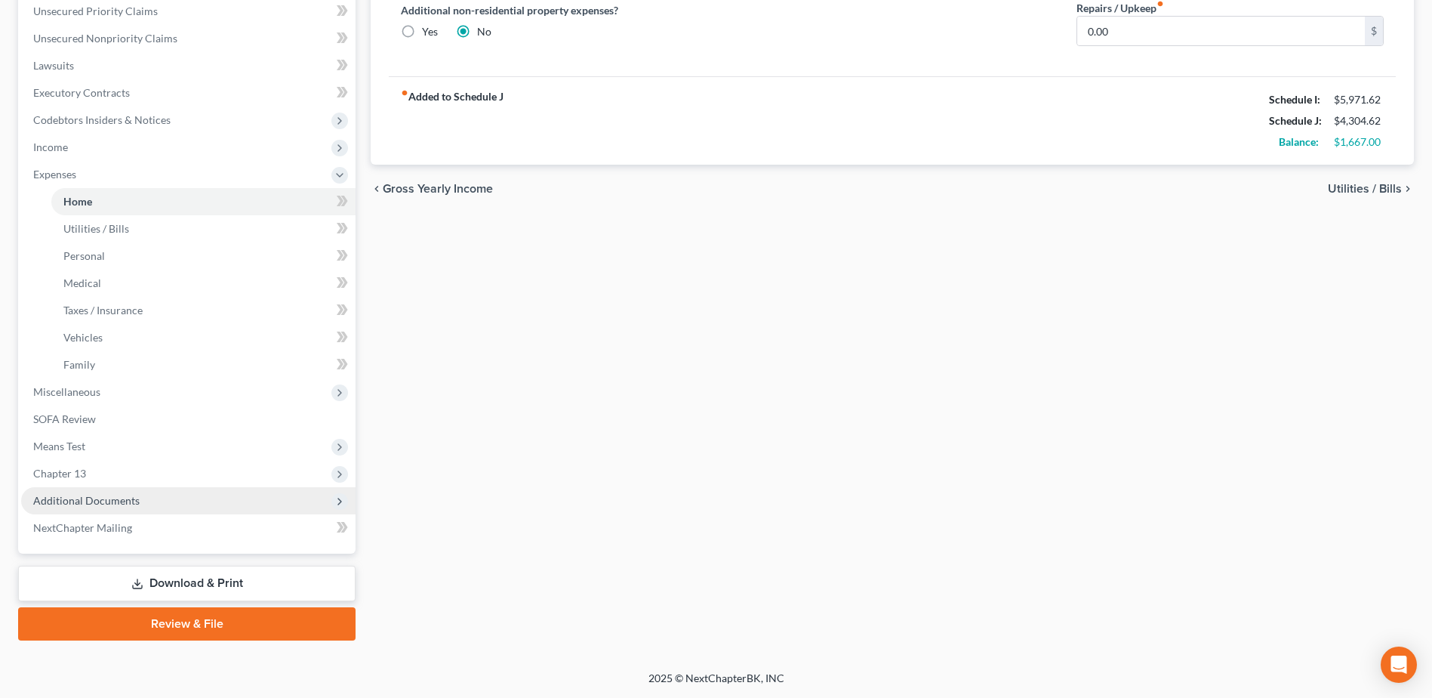
click at [109, 498] on span "Additional Documents" at bounding box center [86, 500] width 106 height 13
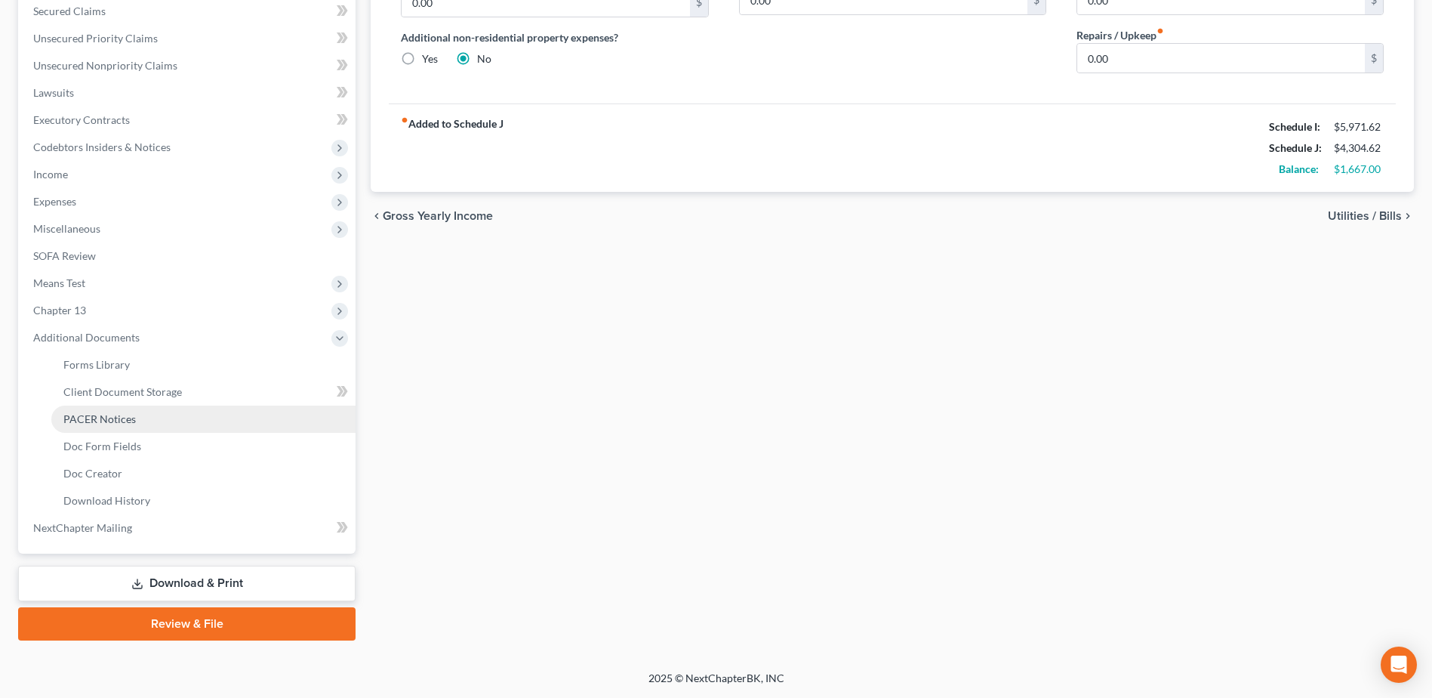
click at [112, 416] on span "PACER Notices" at bounding box center [99, 418] width 72 height 13
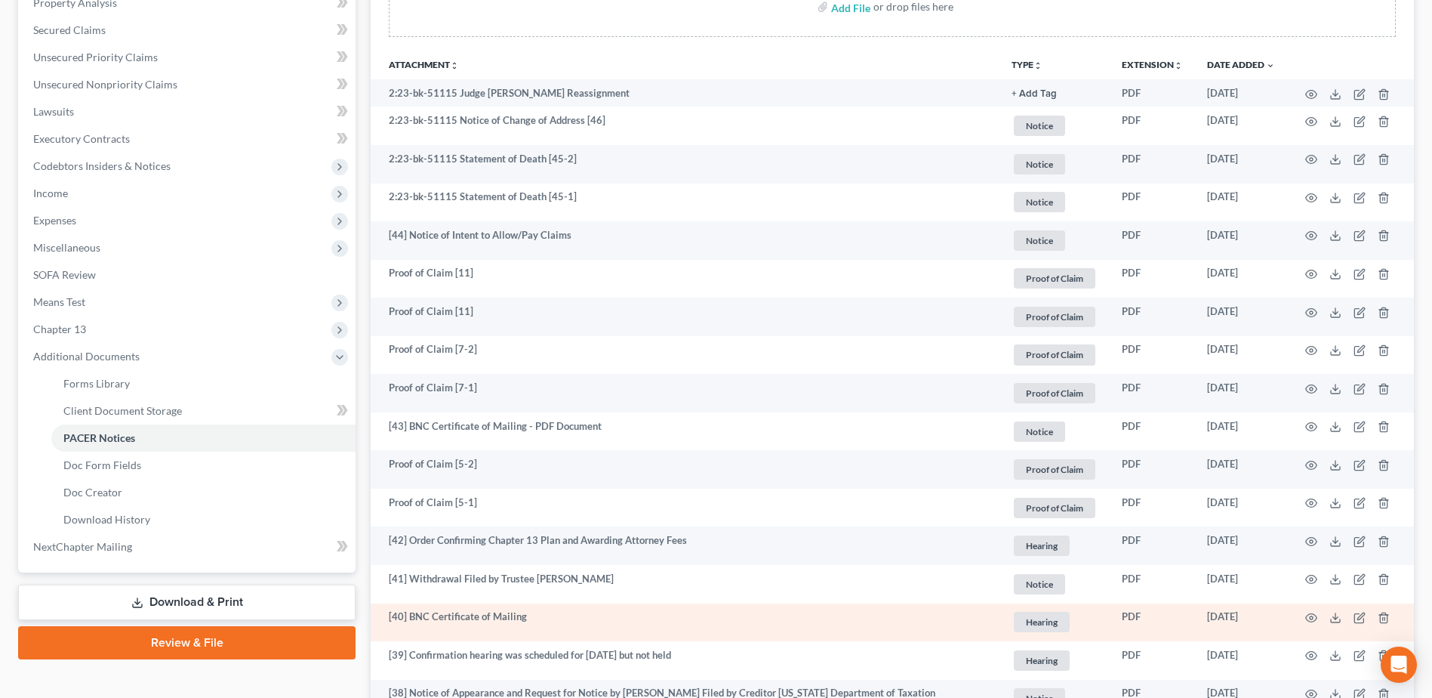
scroll to position [453, 0]
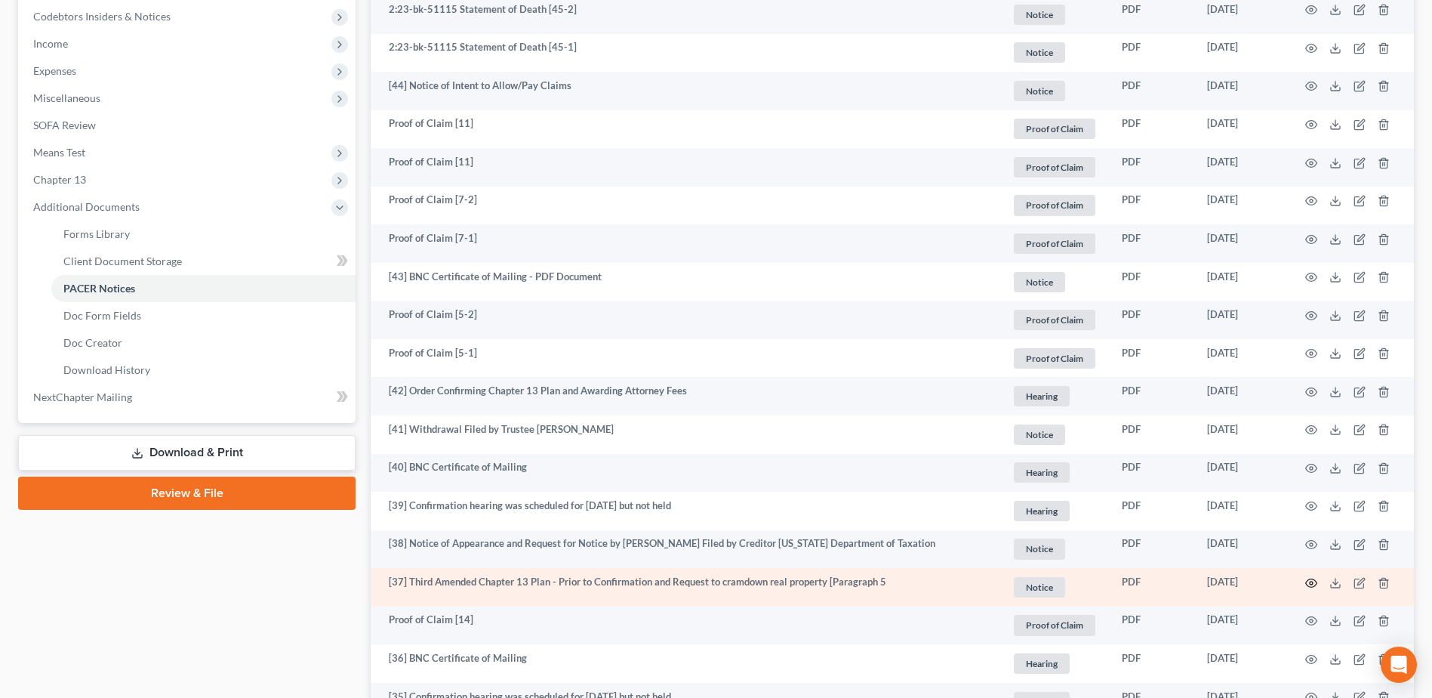
click at [1311, 582] on icon "button" at bounding box center [1311, 583] width 12 height 12
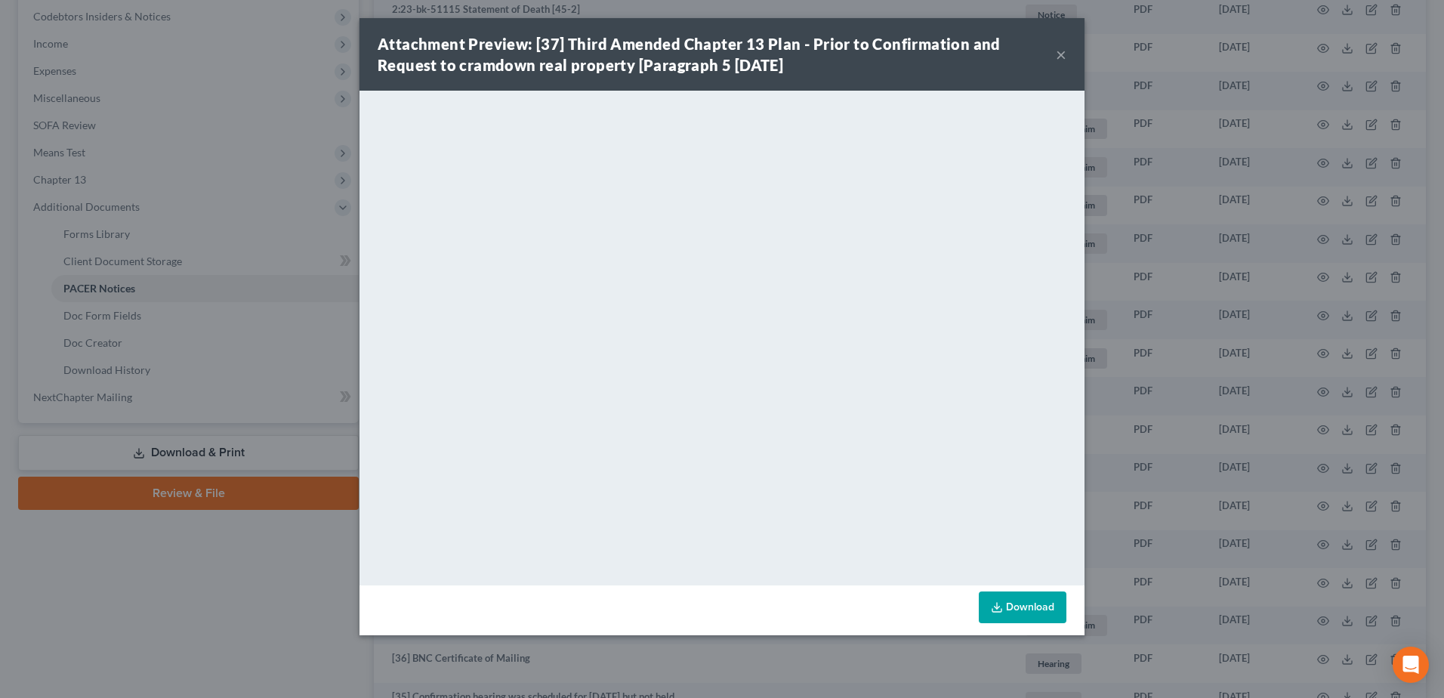
drag, startPoint x: 1062, startPoint y: 50, endPoint x: 724, endPoint y: 81, distance: 339.7
click at [1062, 50] on button "×" at bounding box center [1061, 54] width 11 height 18
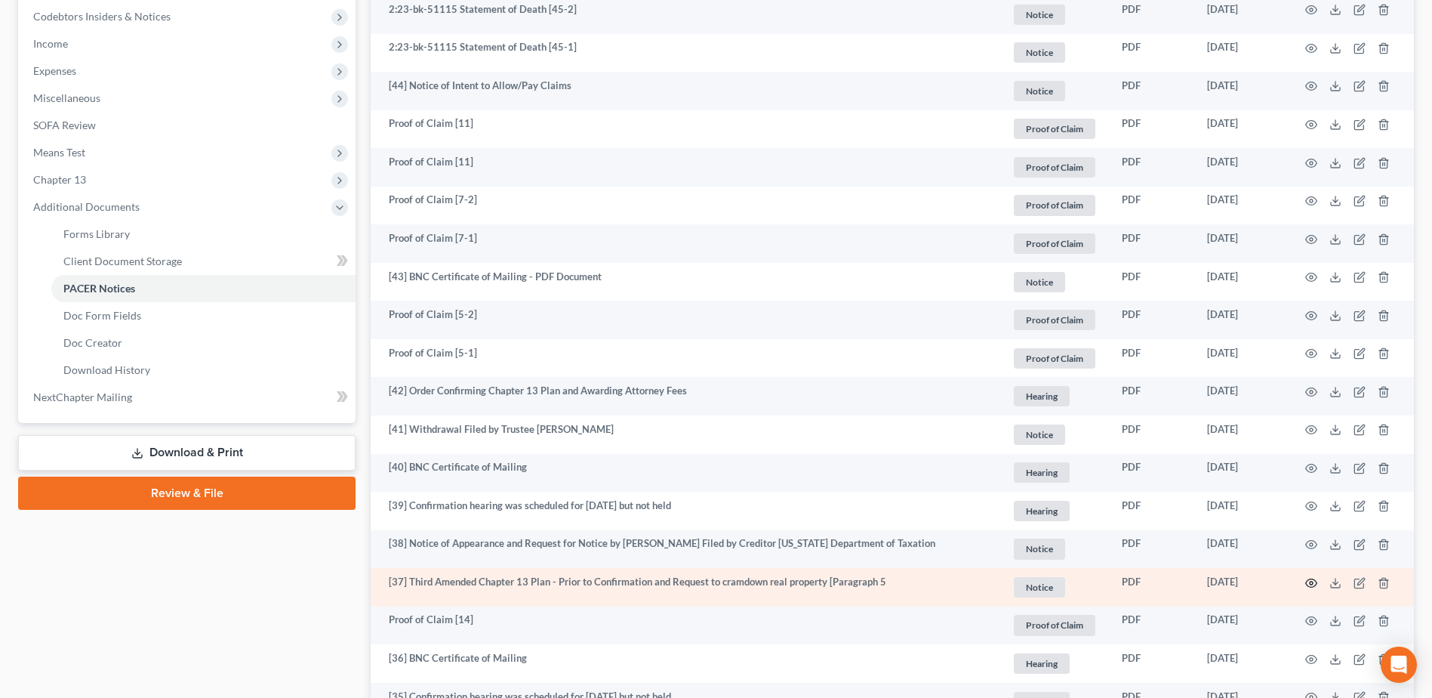
click at [1311, 581] on icon "button" at bounding box center [1311, 583] width 12 height 12
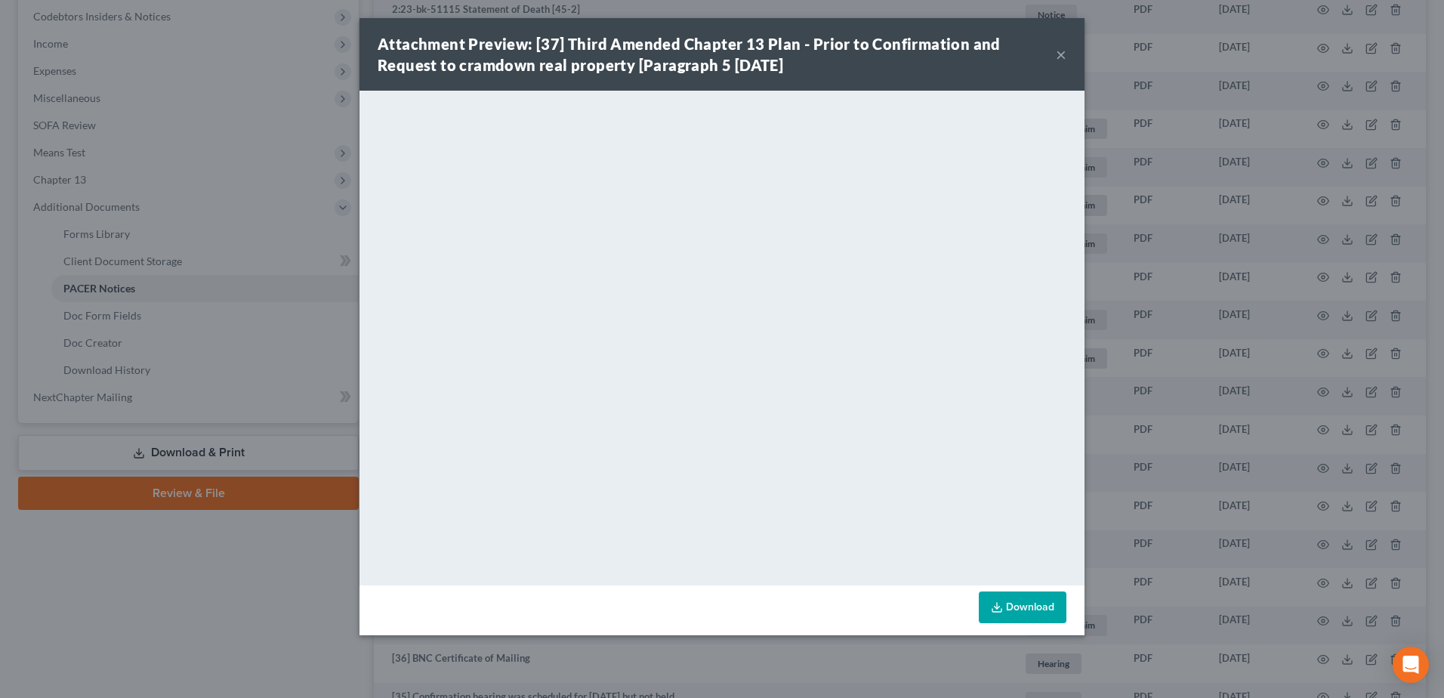
click at [1061, 50] on button "×" at bounding box center [1061, 54] width 11 height 18
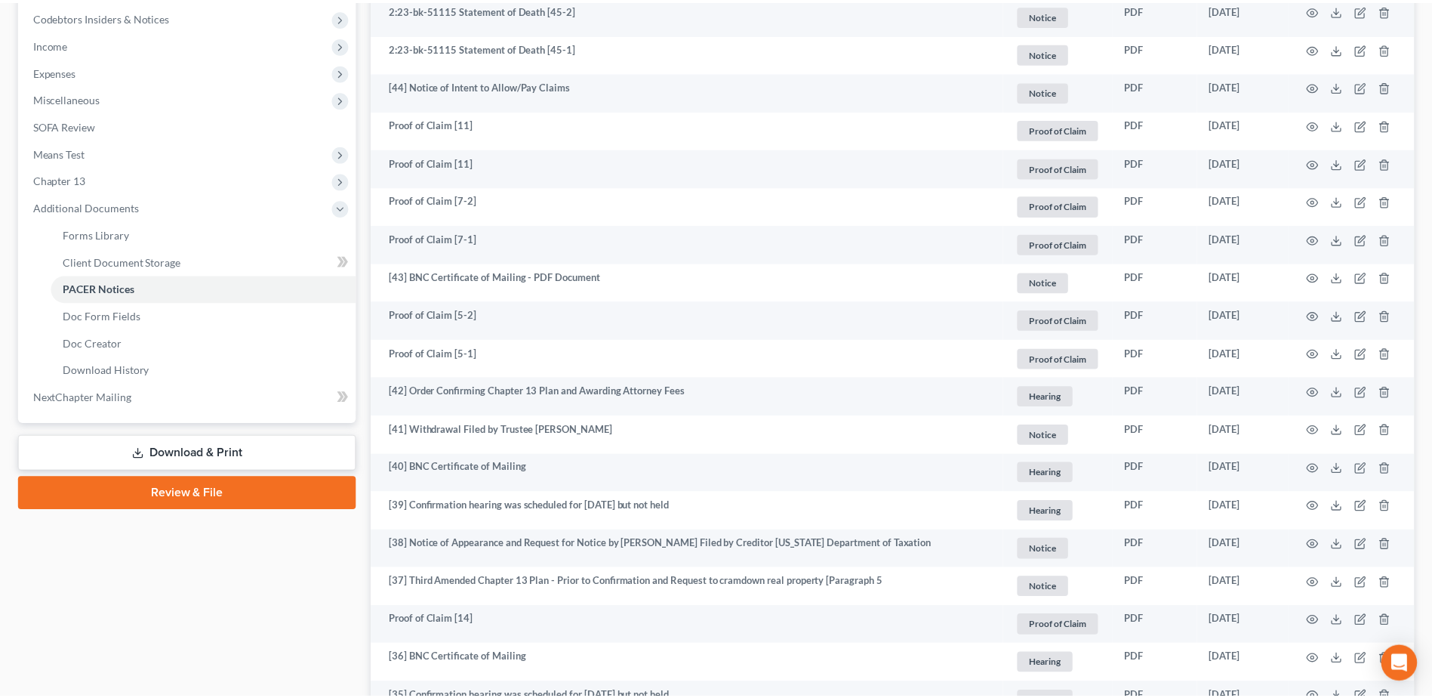
scroll to position [76, 0]
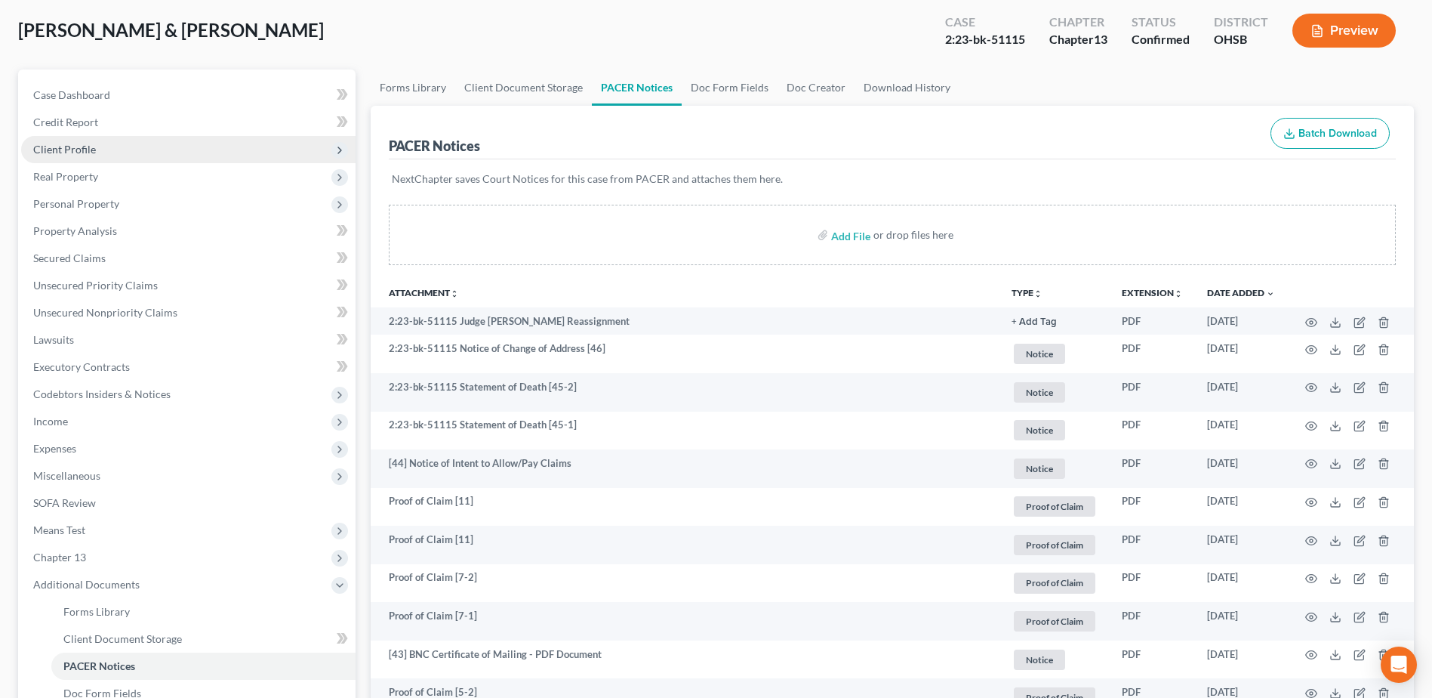
click at [75, 155] on span "Client Profile" at bounding box center [64, 149] width 63 height 13
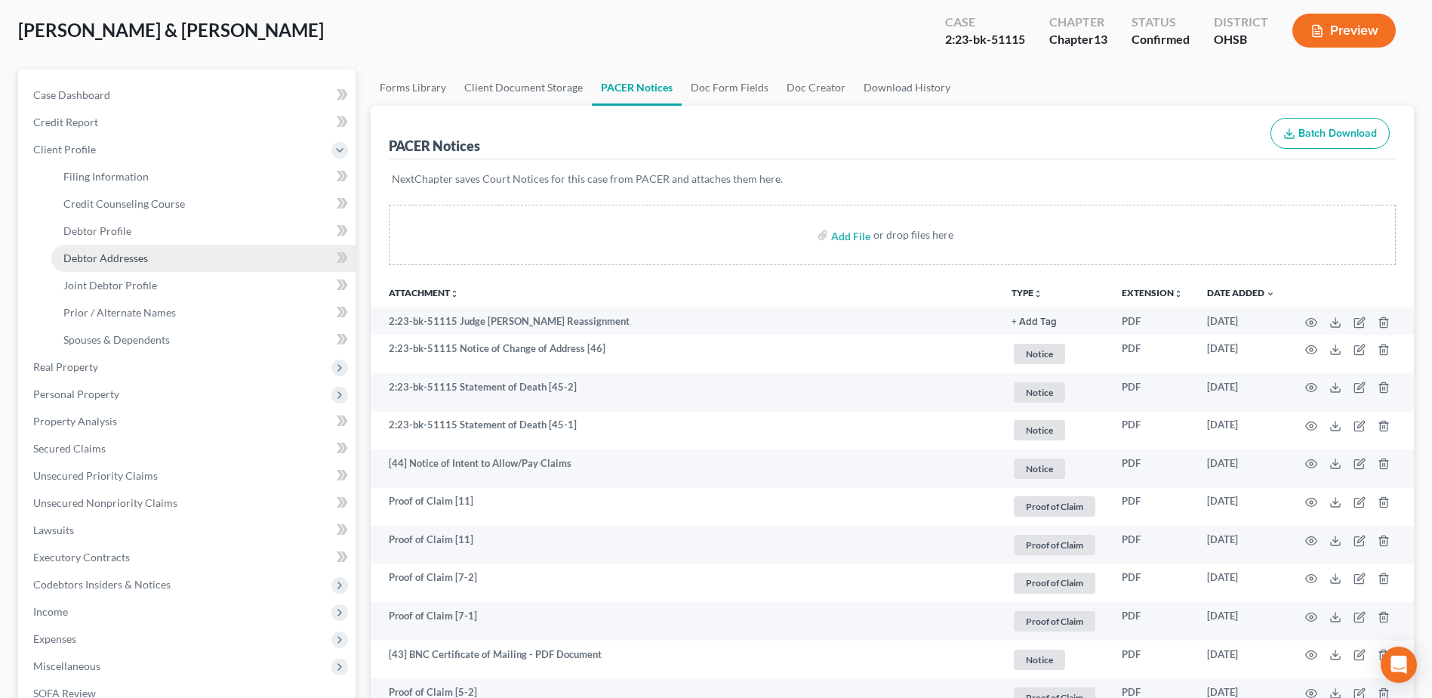
click at [88, 258] on span "Debtor Addresses" at bounding box center [105, 257] width 85 height 13
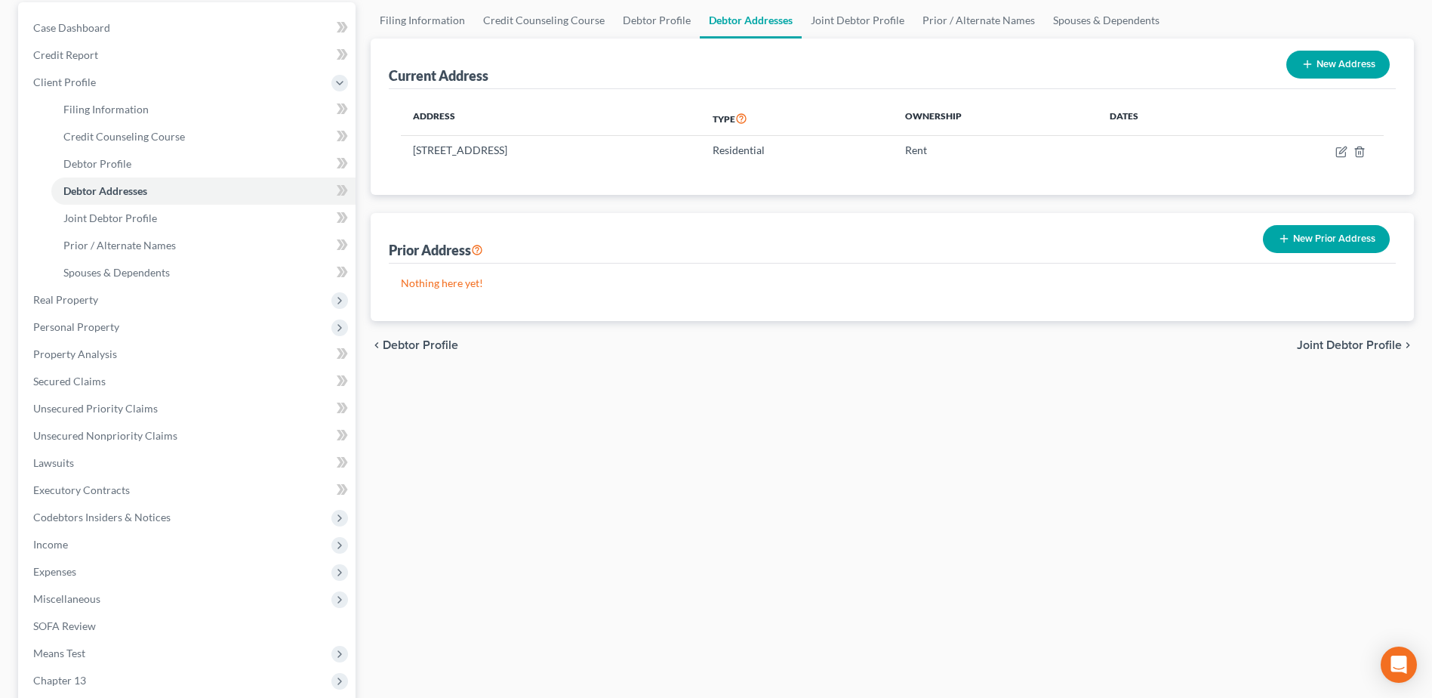
scroll to position [350, 0]
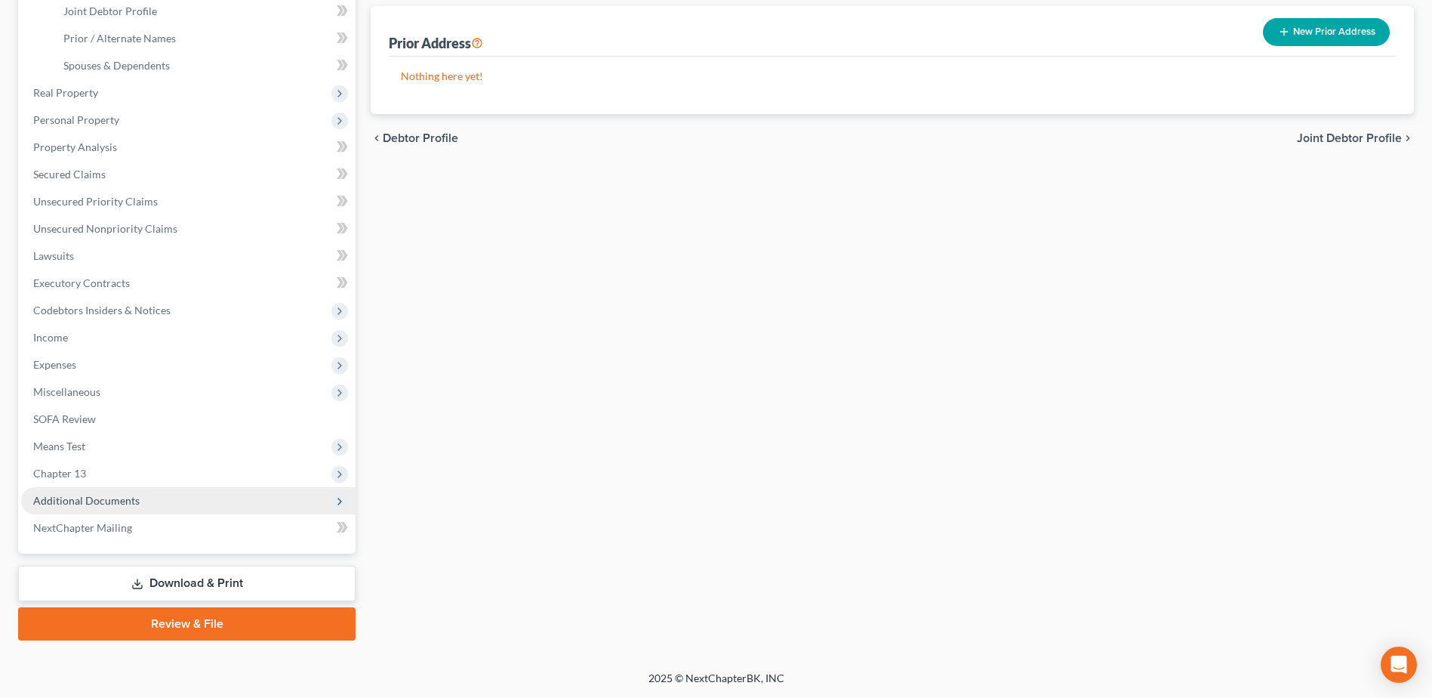
click at [111, 497] on span "Additional Documents" at bounding box center [86, 500] width 106 height 13
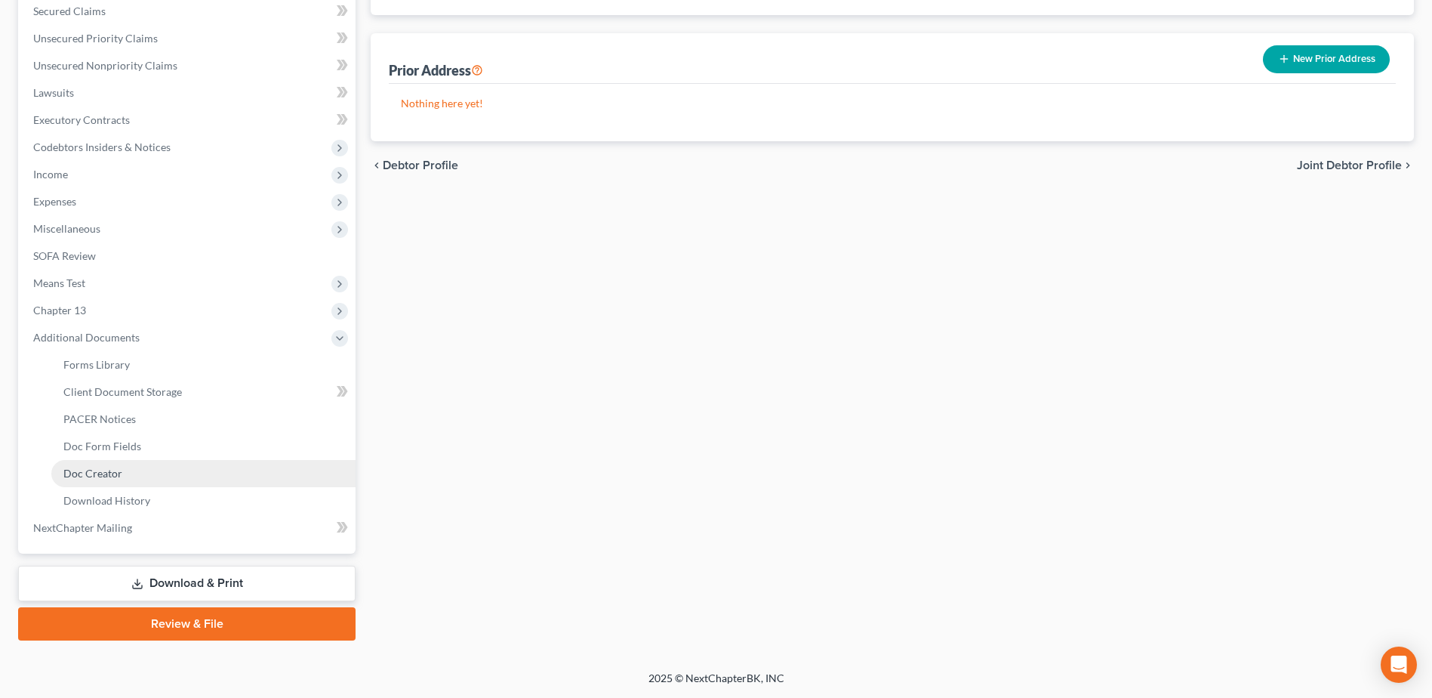
click at [118, 470] on span "Doc Creator" at bounding box center [92, 473] width 59 height 13
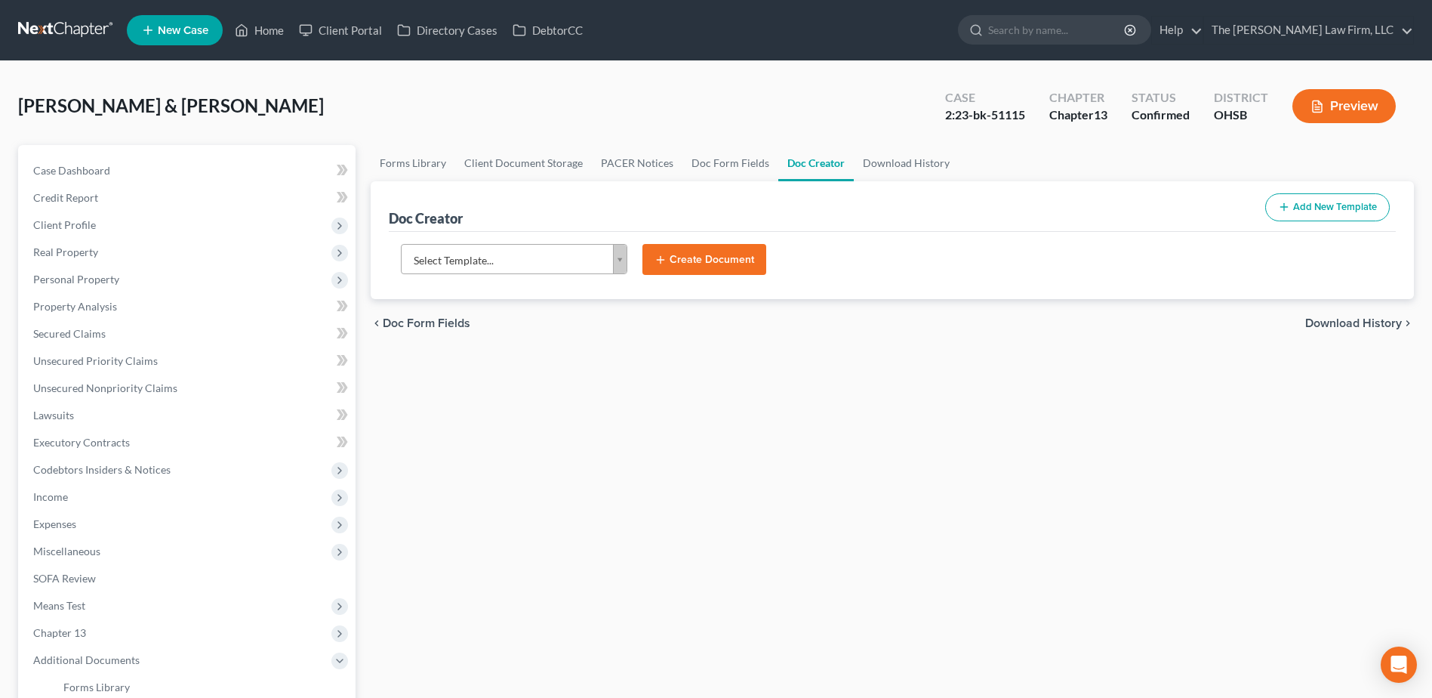
click at [466, 263] on body "Home New Case Client Portal Directory Cases DebtorCC The Jones Law Firm, LLC mj…" at bounding box center [716, 510] width 1432 height 1020
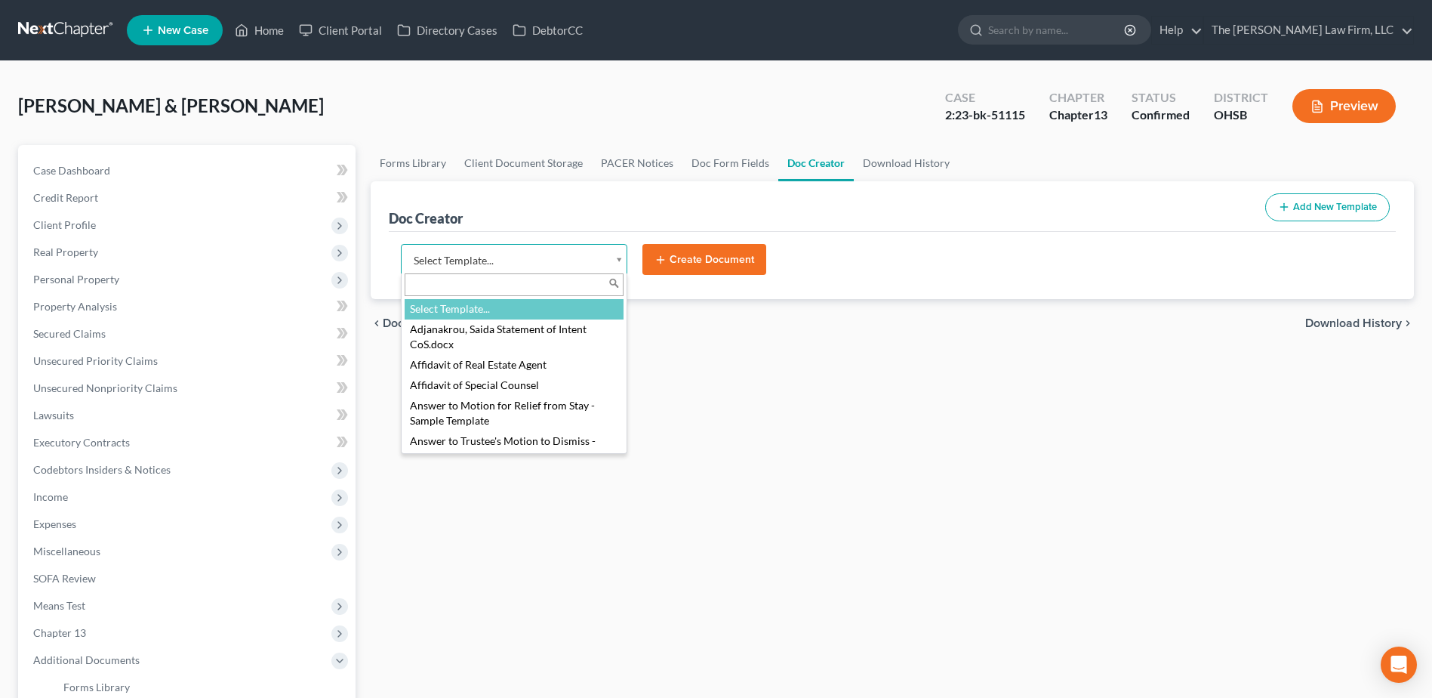
click at [476, 266] on body "Home New Case Client Portal Directory Cases DebtorCC The Jones Law Firm, LLC mj…" at bounding box center [716, 510] width 1432 height 1020
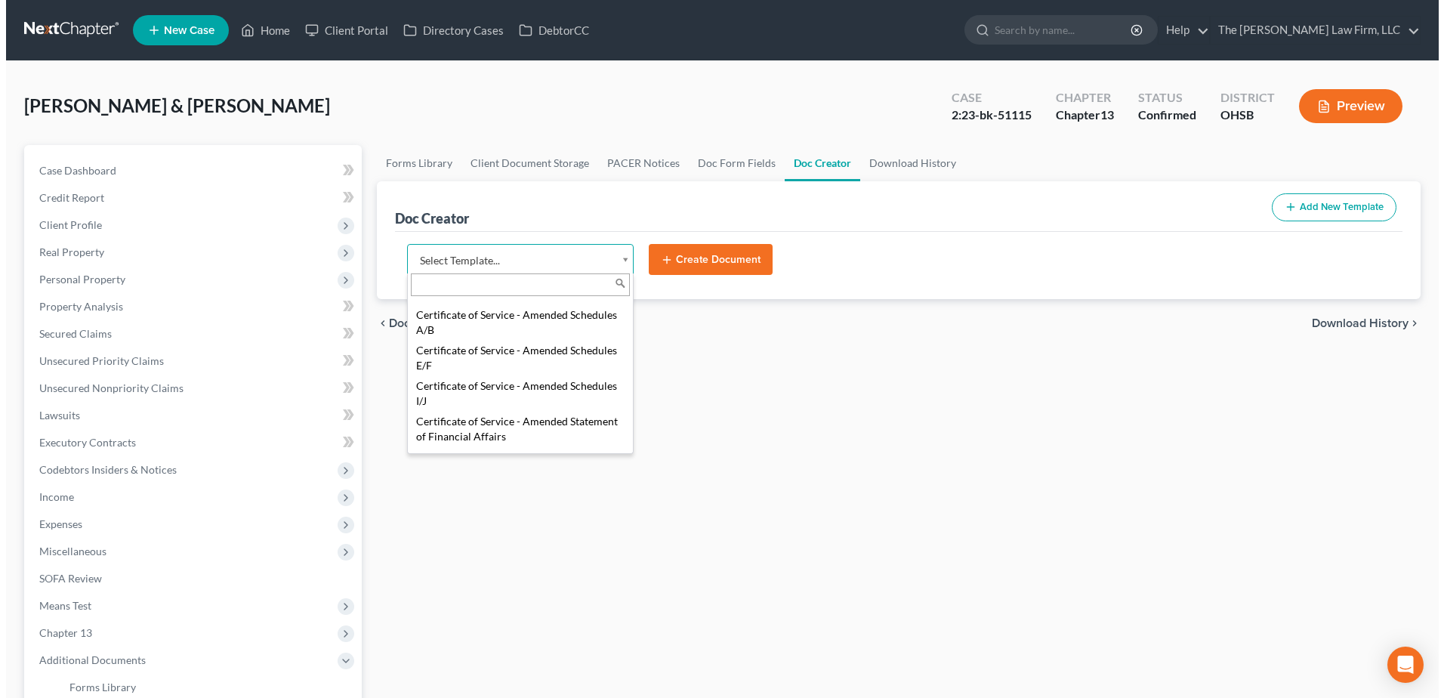
scroll to position [453, 0]
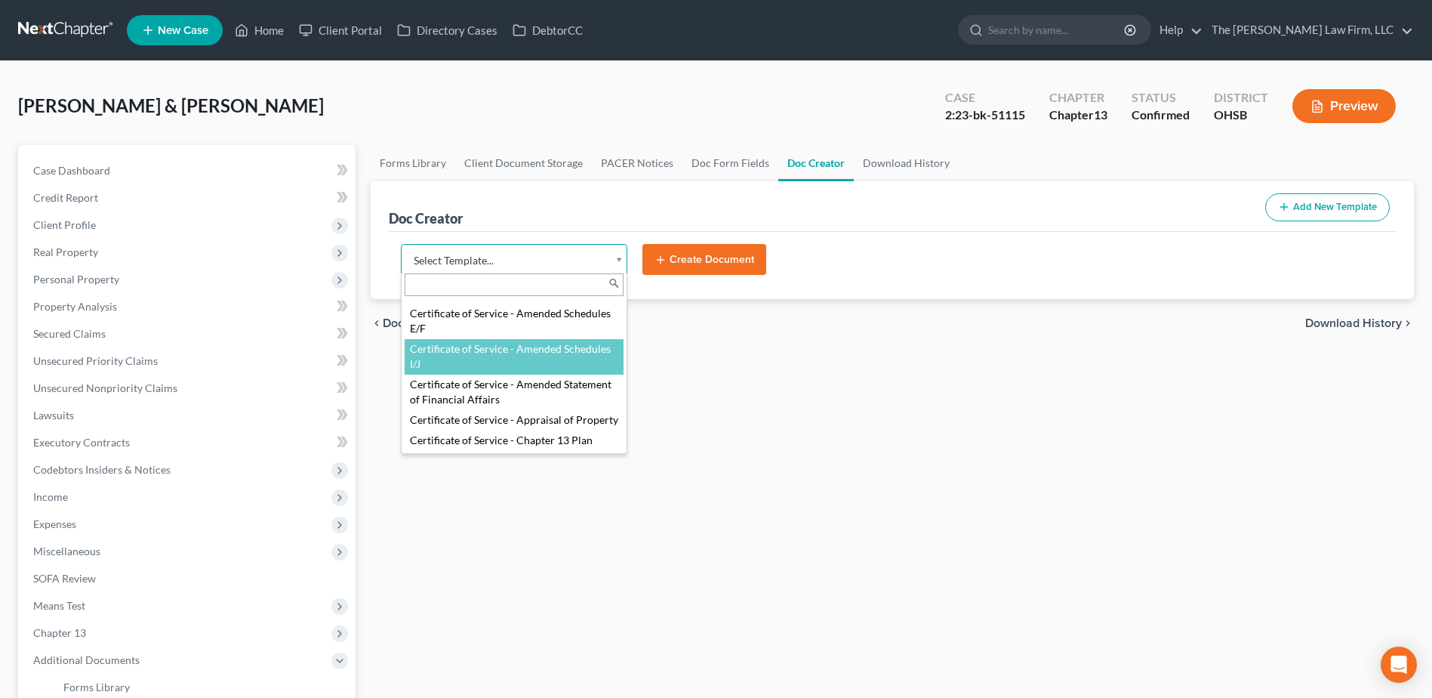
select select "107098"
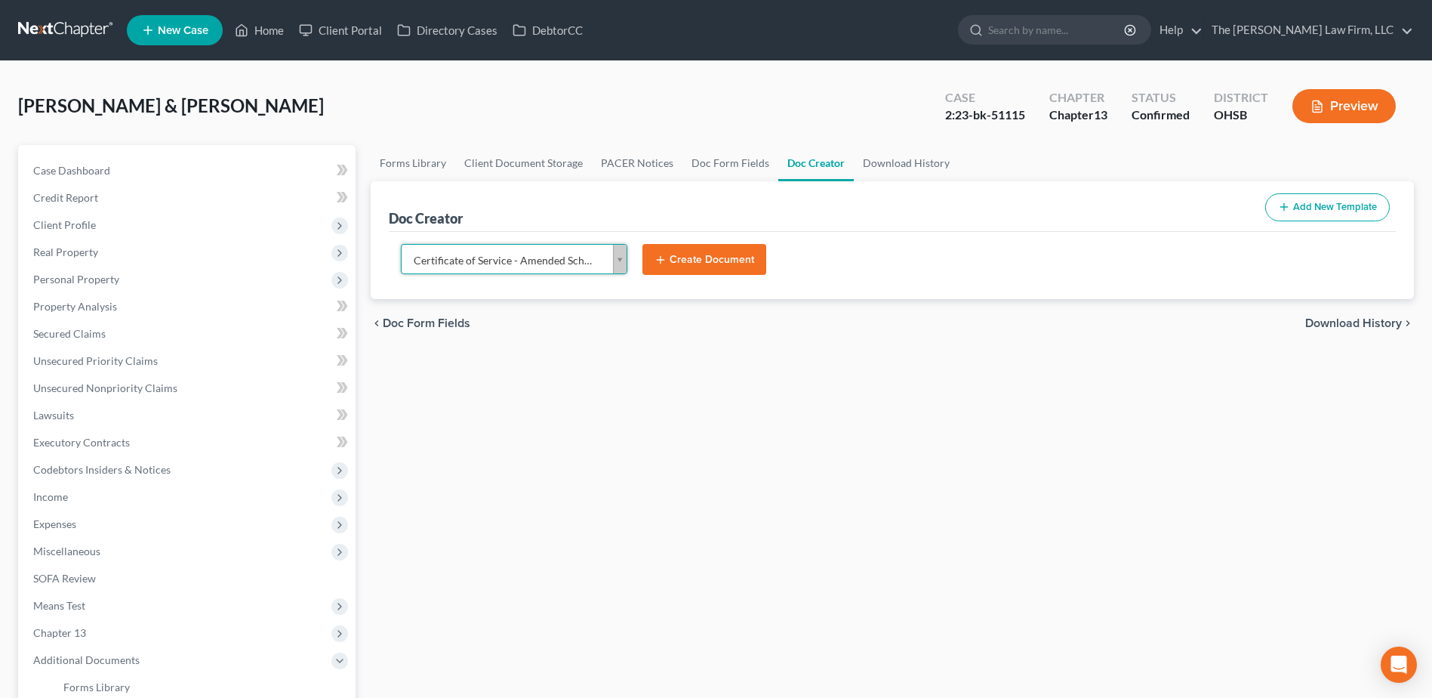
click at [746, 263] on button "Create Document" at bounding box center [705, 260] width 124 height 32
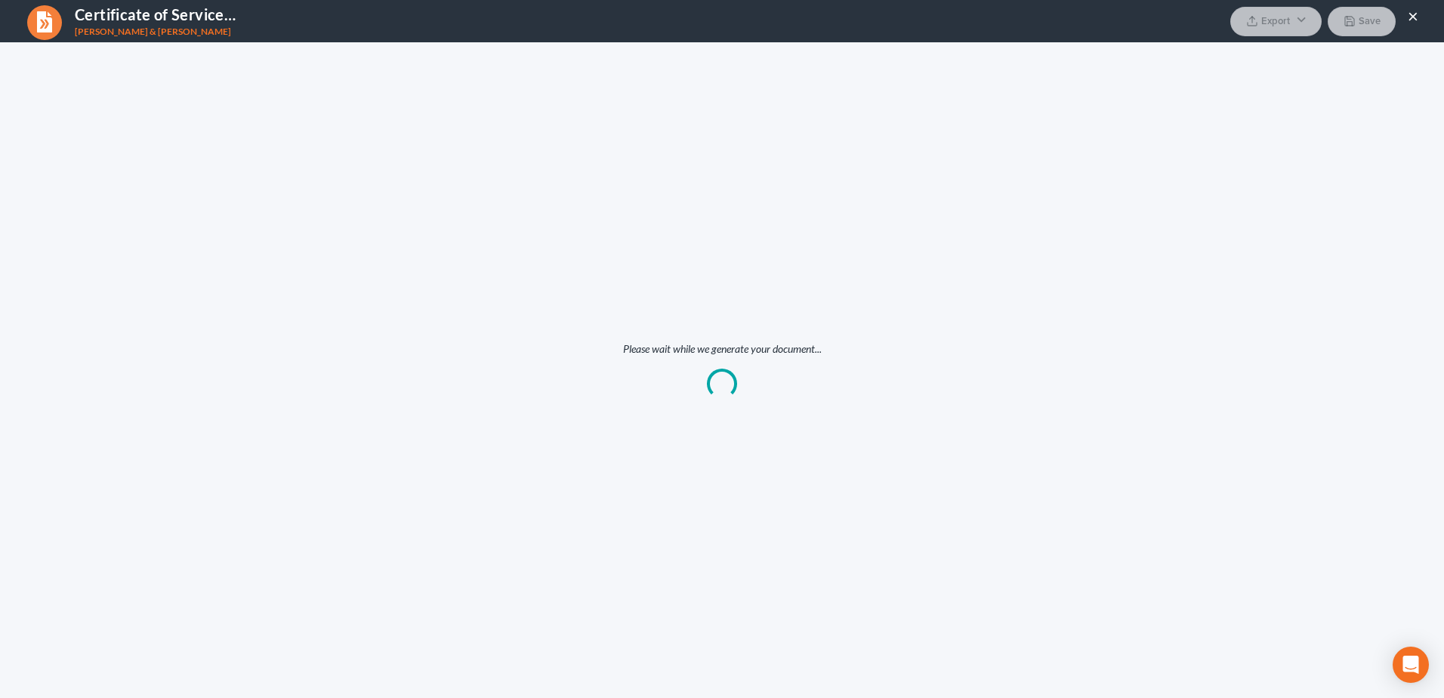
scroll to position [0, 0]
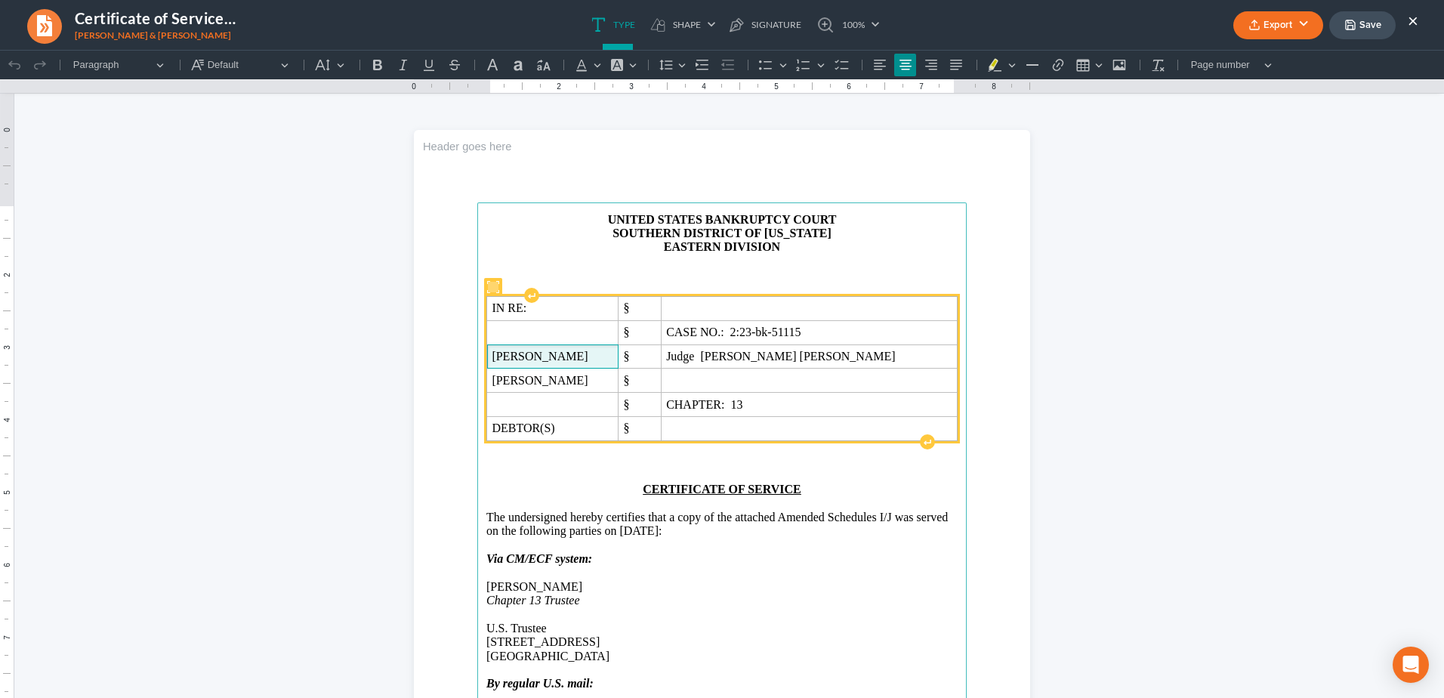
click at [492, 356] on span "Martha Grennell" at bounding box center [552, 357] width 121 height 14
click at [593, 386] on span "William Grennell" at bounding box center [552, 381] width 121 height 14
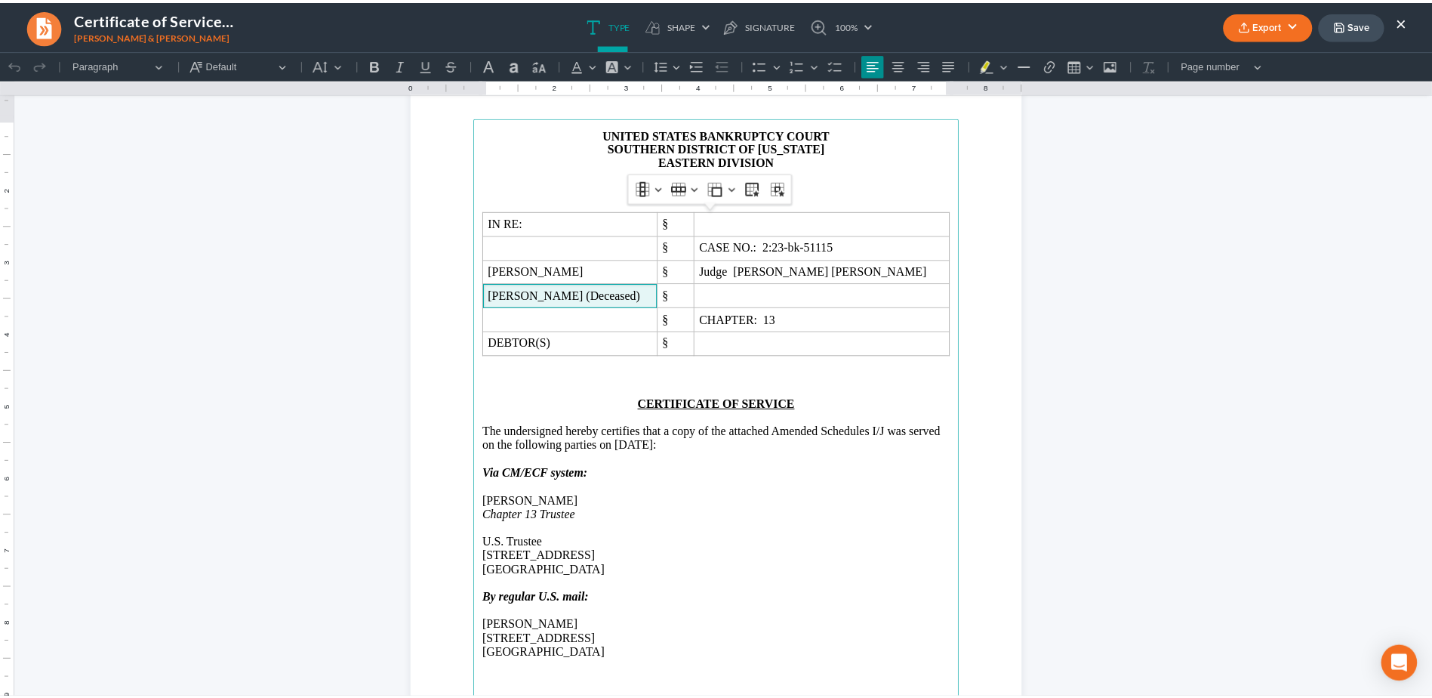
scroll to position [151, 0]
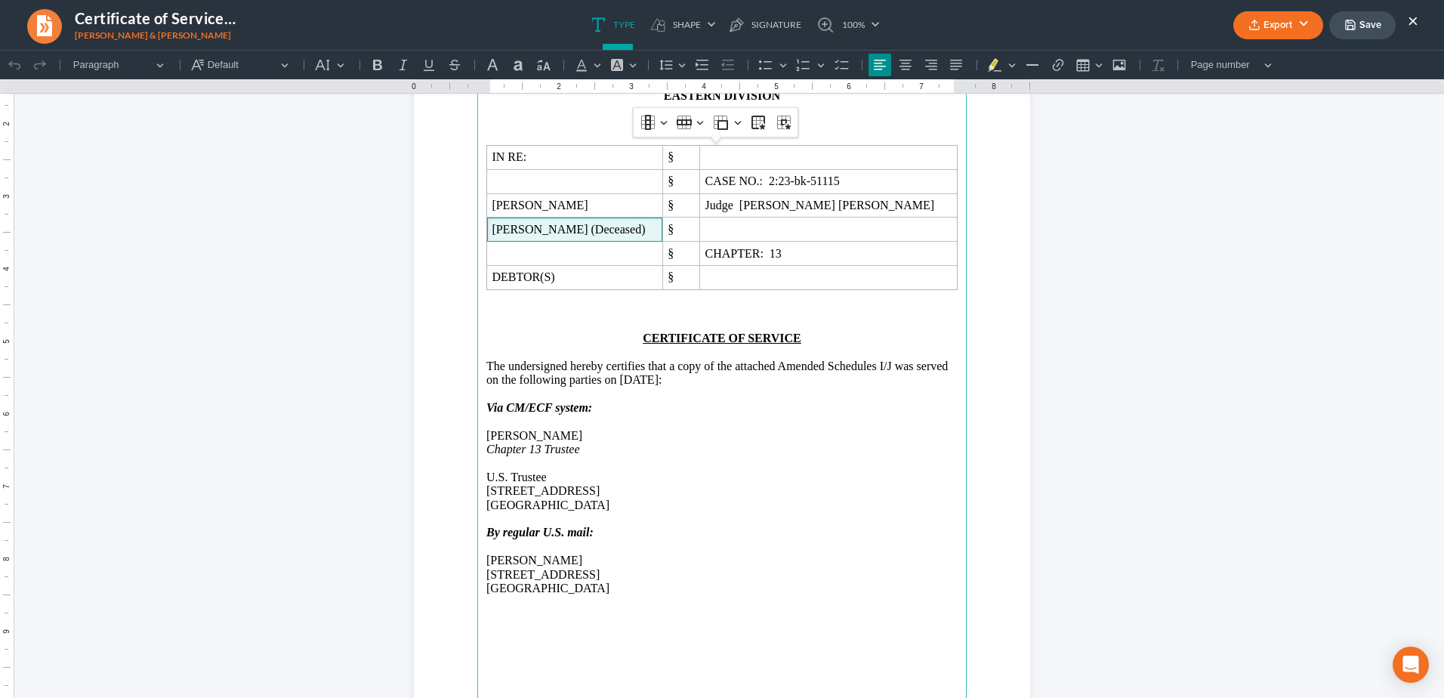
click at [520, 558] on p "Martha Grennell" at bounding box center [721, 560] width 471 height 14
click at [1299, 26] on button "Export" at bounding box center [1278, 25] width 90 height 28
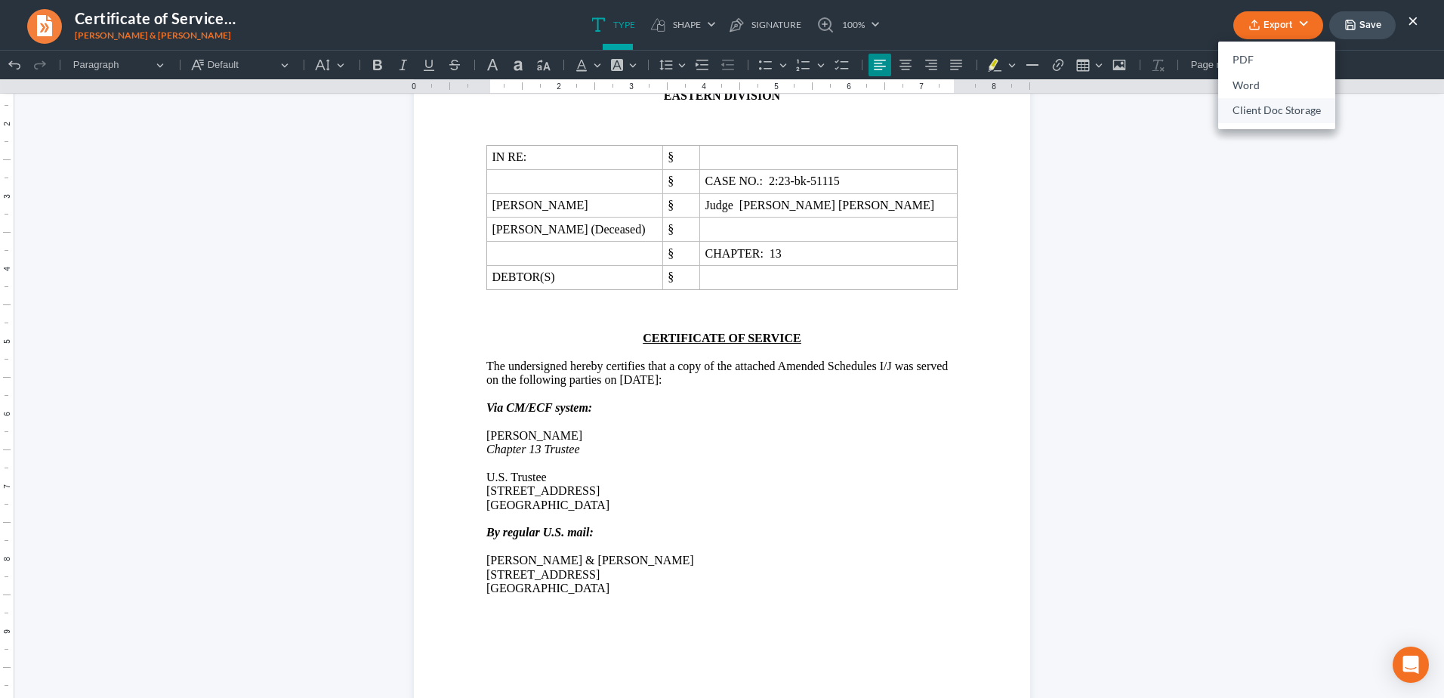
click at [1257, 104] on link "Client Doc Storage" at bounding box center [1276, 111] width 117 height 26
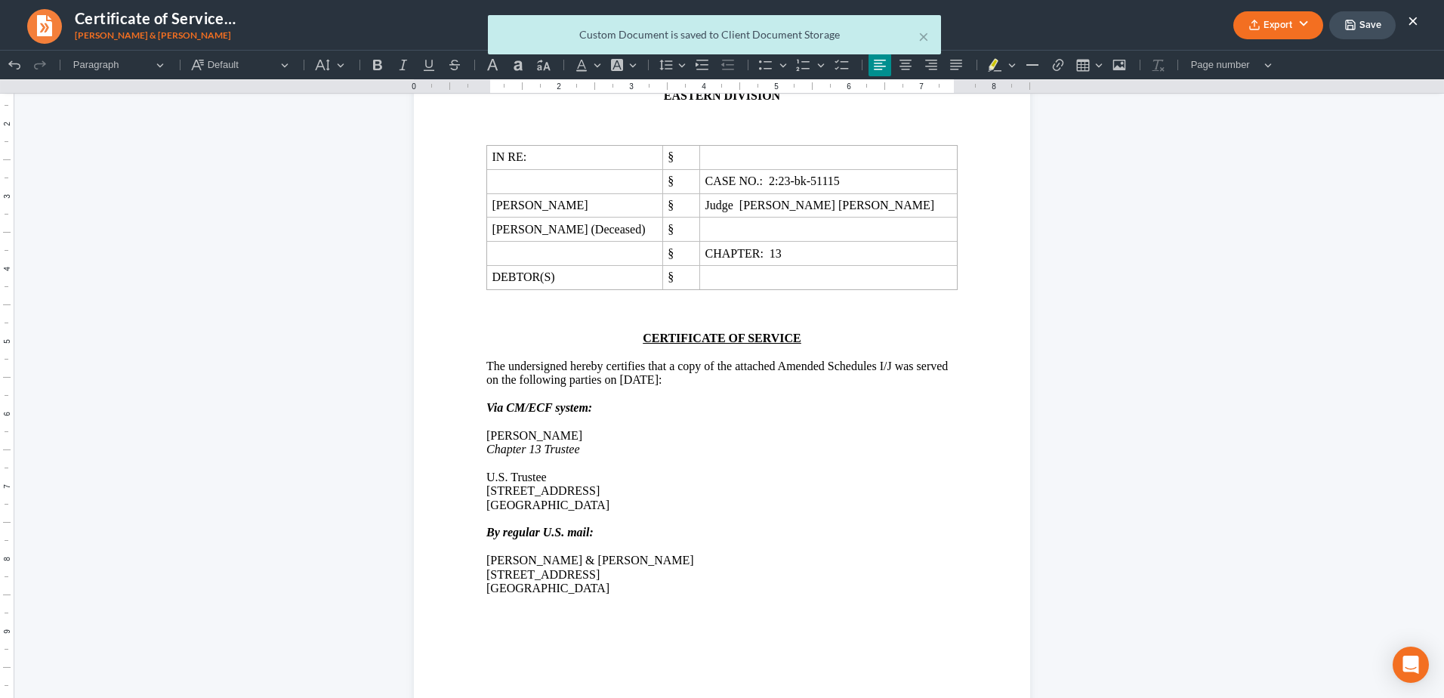
click at [1416, 20] on div "× Custom Document is saved to Client Document Storage" at bounding box center [714, 38] width 1444 height 47
click at [921, 39] on button "×" at bounding box center [923, 36] width 11 height 18
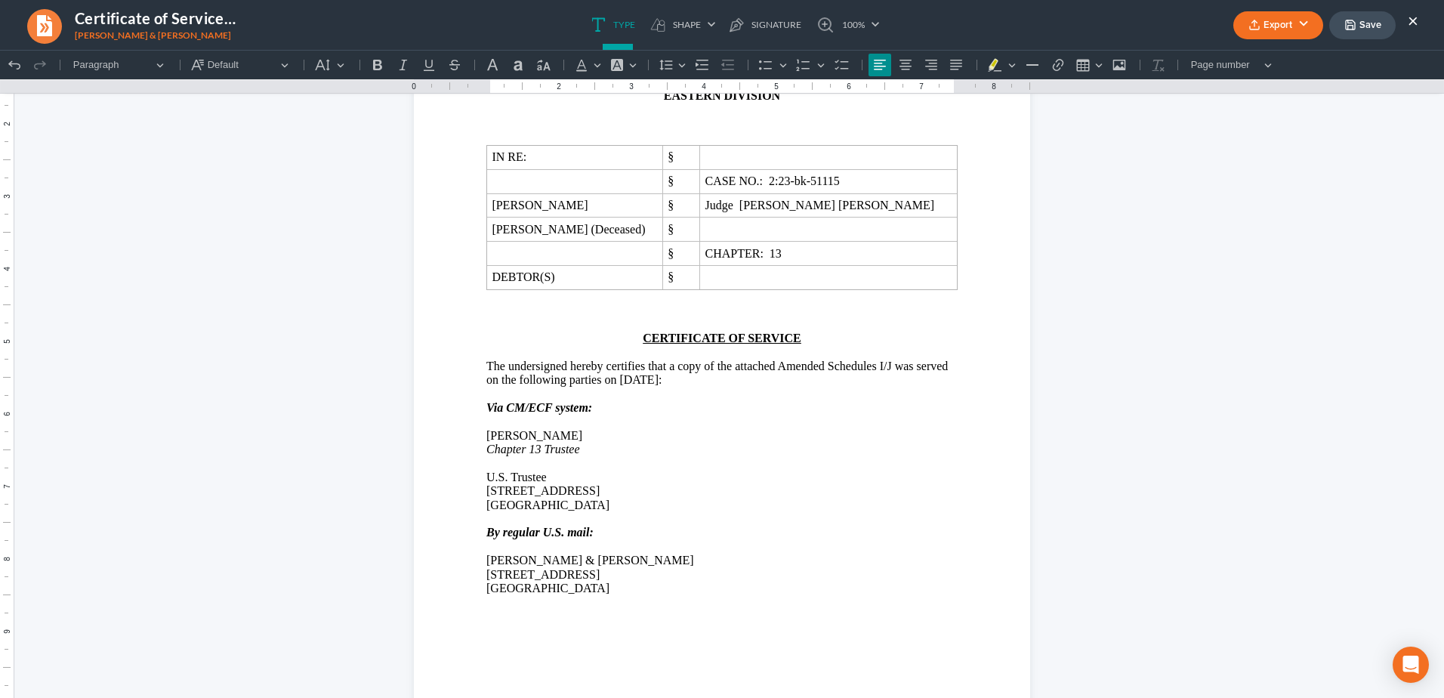
click at [1401, 19] on ul "Export PDF Word Client Doc Storage Save ×" at bounding box center [1325, 25] width 185 height 32
click at [1412, 17] on button "×" at bounding box center [1412, 20] width 11 height 18
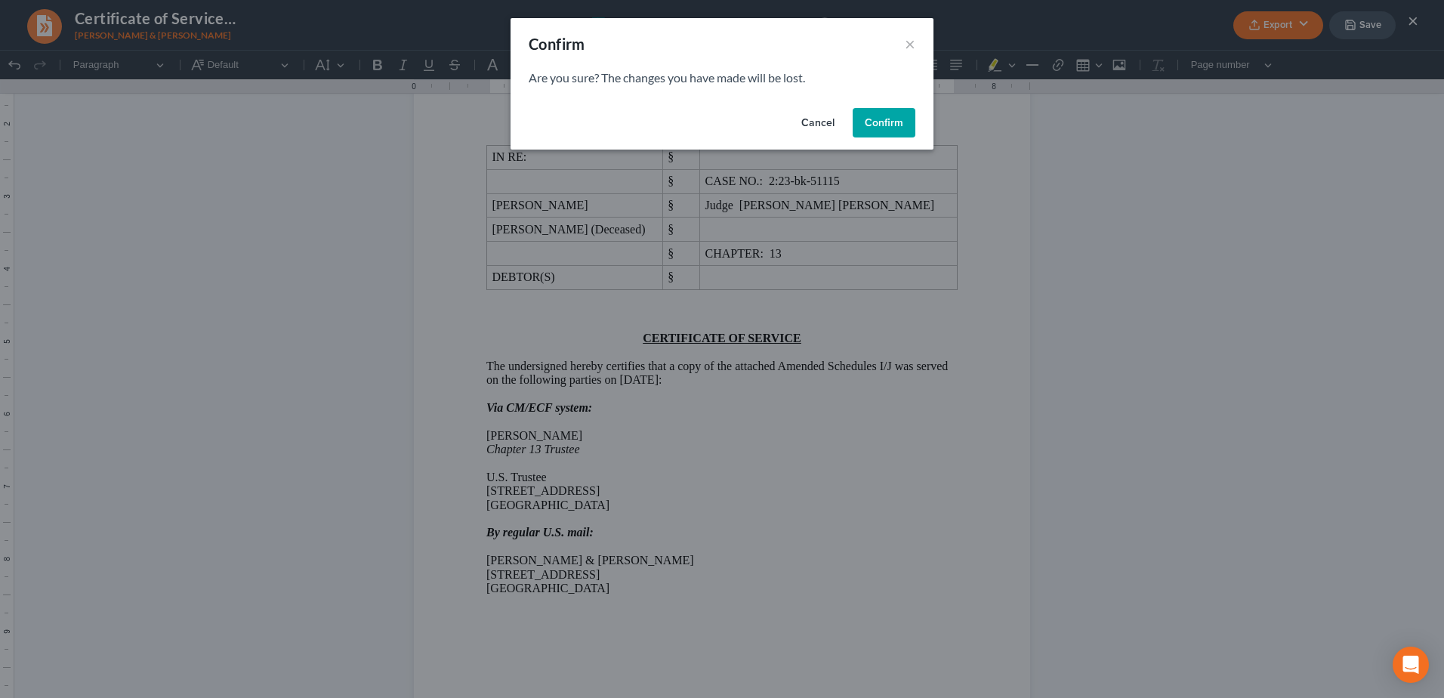
click at [880, 125] on button "Confirm" at bounding box center [883, 123] width 63 height 30
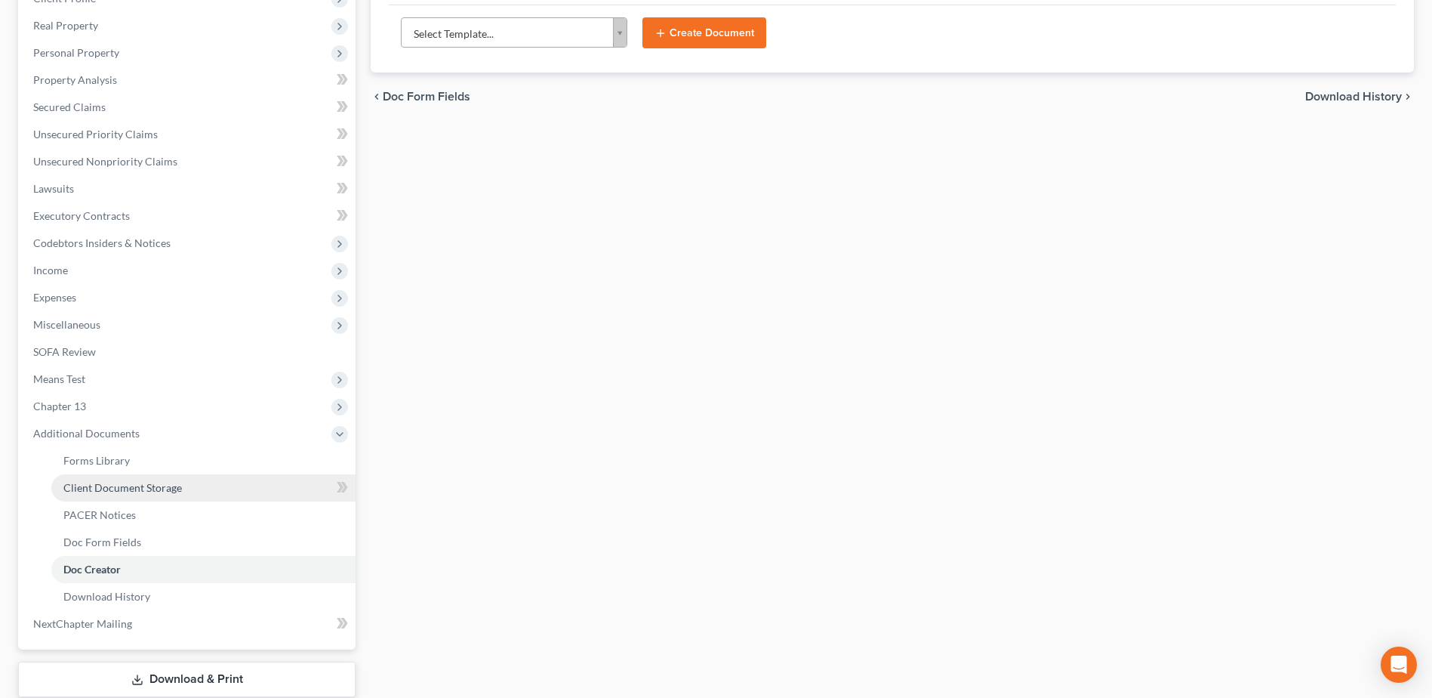
click at [77, 497] on link "Client Document Storage" at bounding box center [203, 487] width 304 height 27
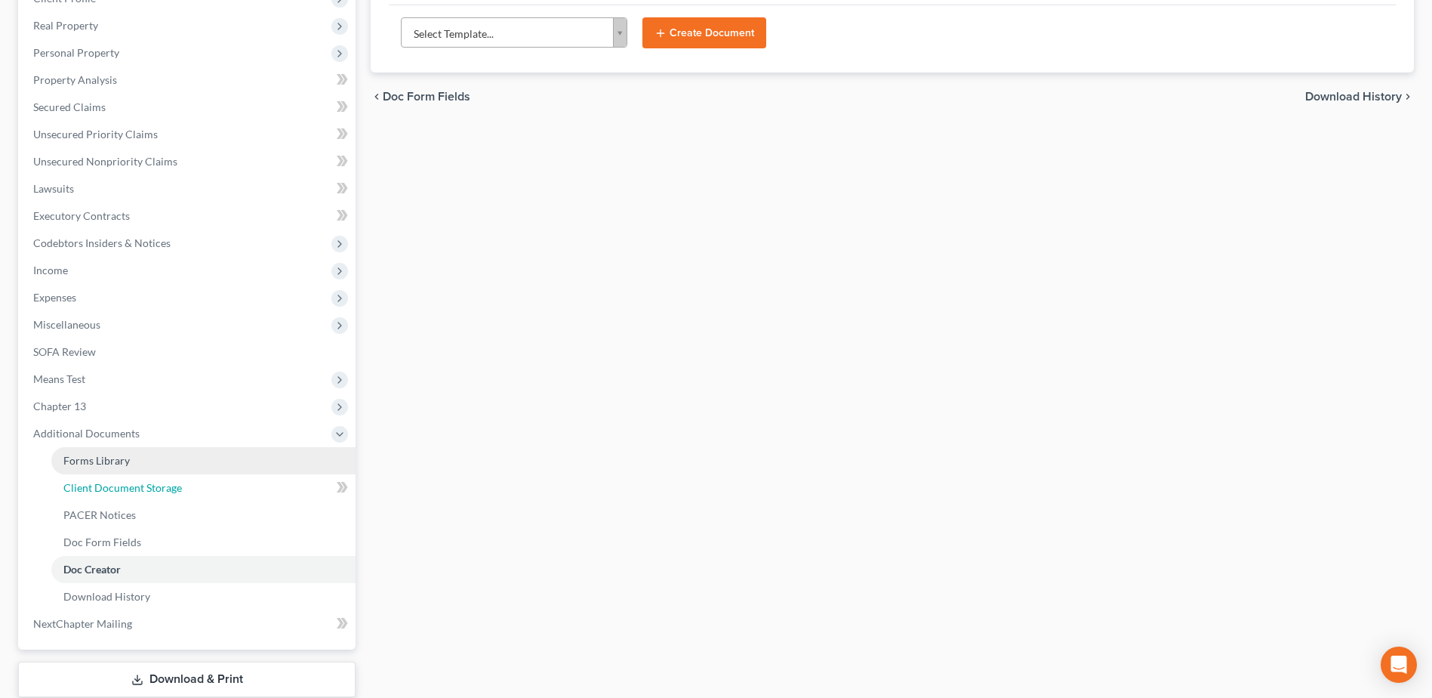
select select "61"
select select "7"
select select "52"
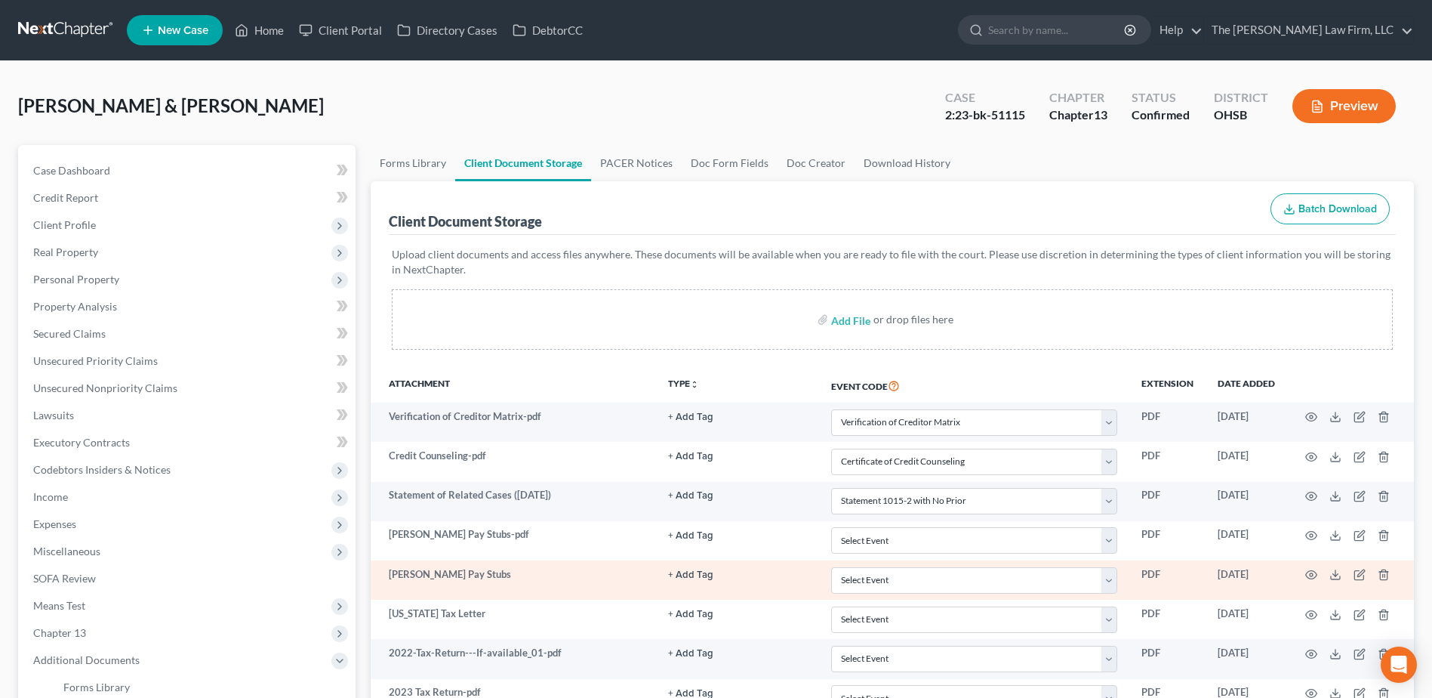
scroll to position [322, 0]
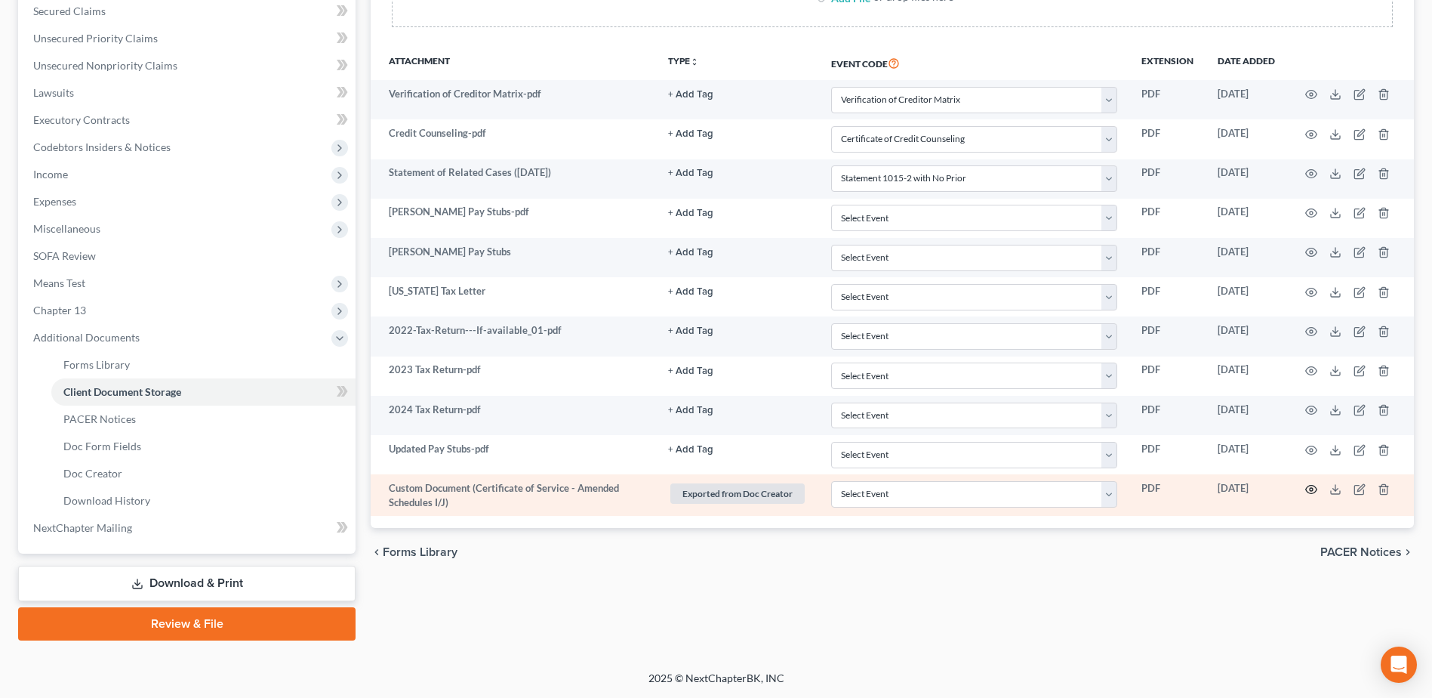
click at [1312, 485] on icon "button" at bounding box center [1311, 489] width 11 height 8
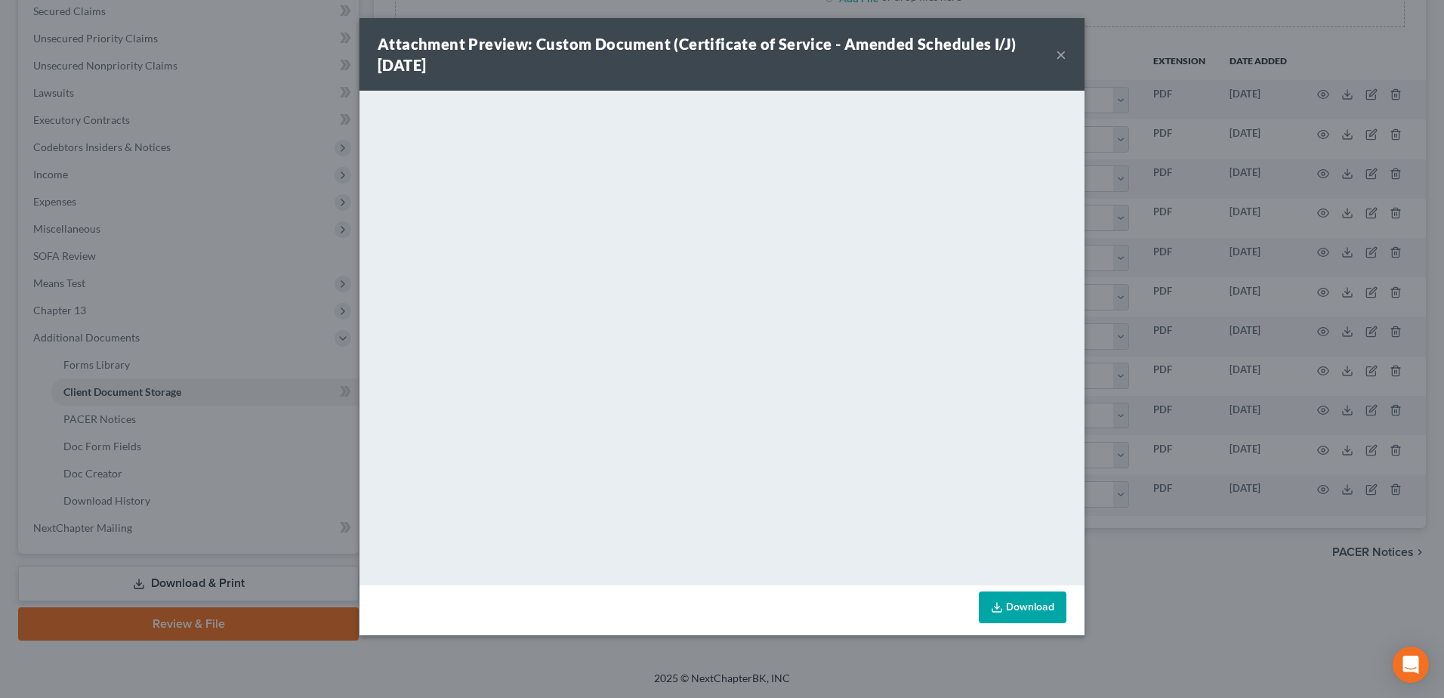
click at [1062, 50] on button "×" at bounding box center [1061, 54] width 11 height 18
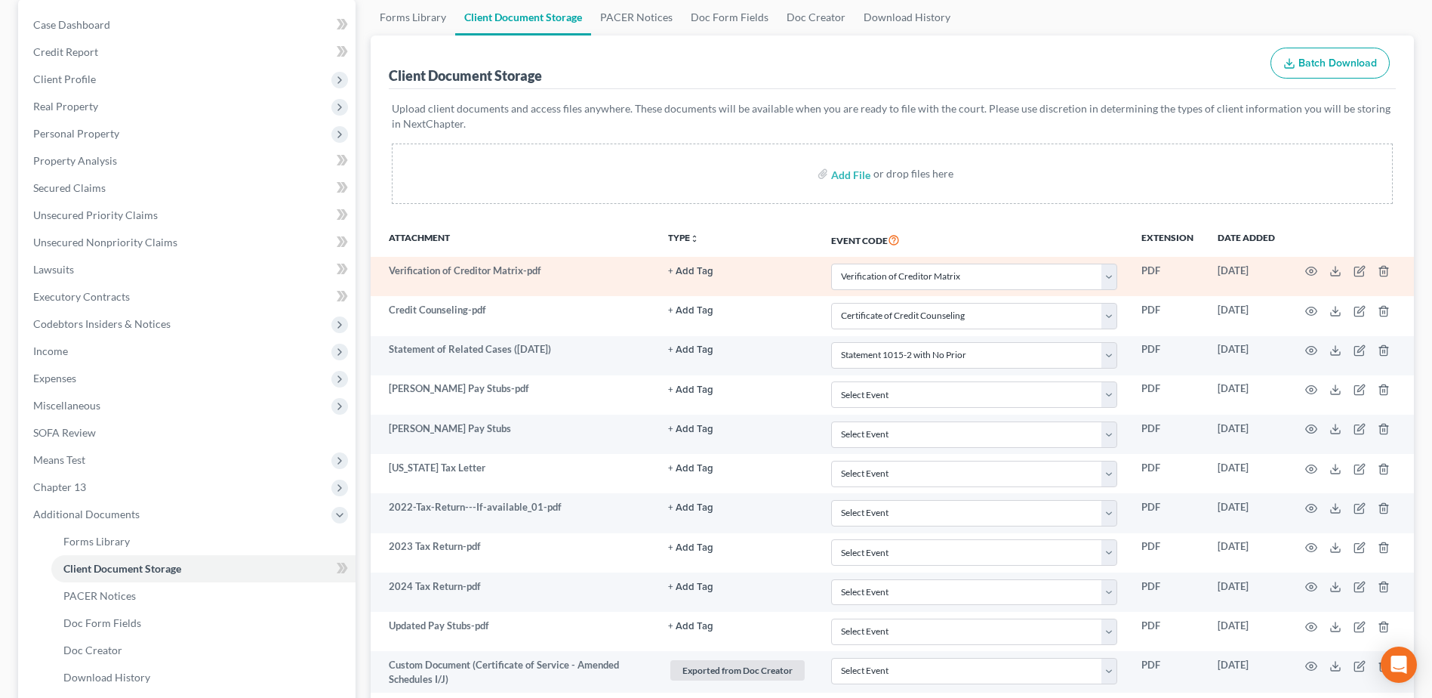
scroll to position [0, 0]
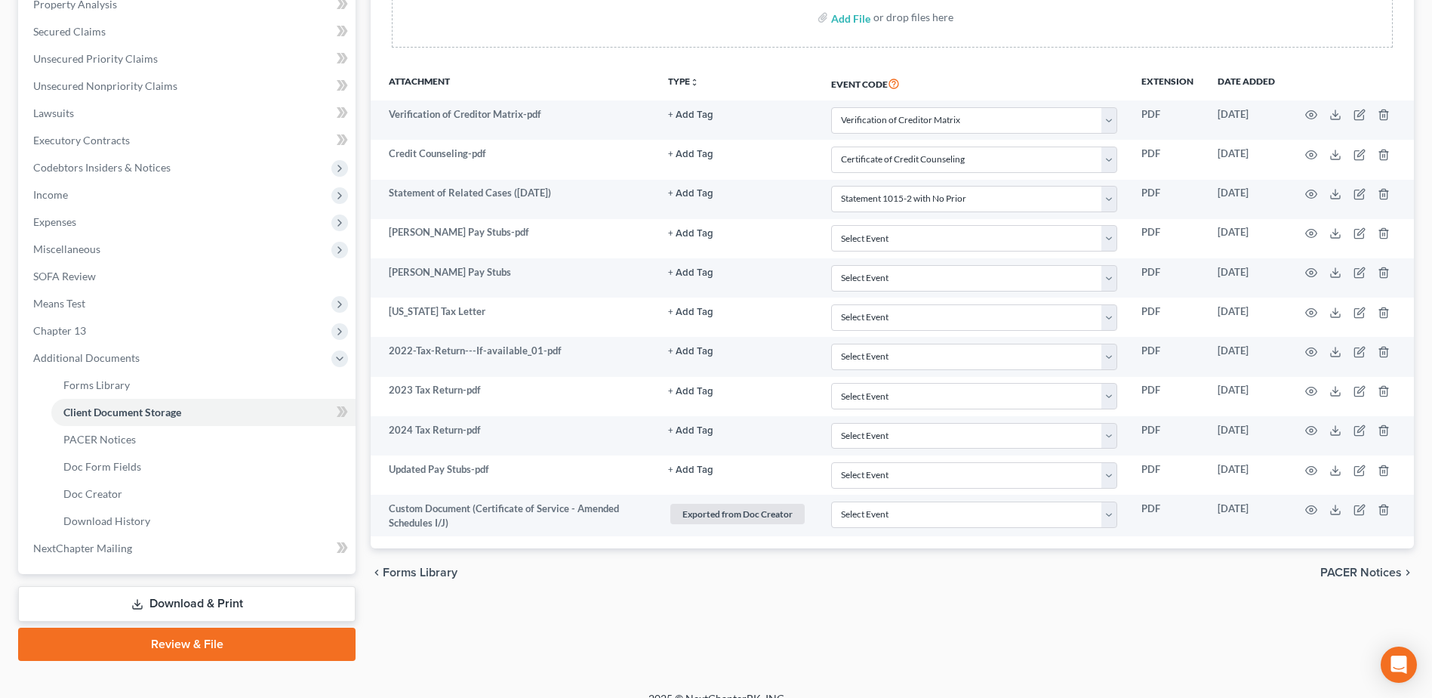
click at [154, 642] on link "Review & File" at bounding box center [186, 643] width 337 height 33
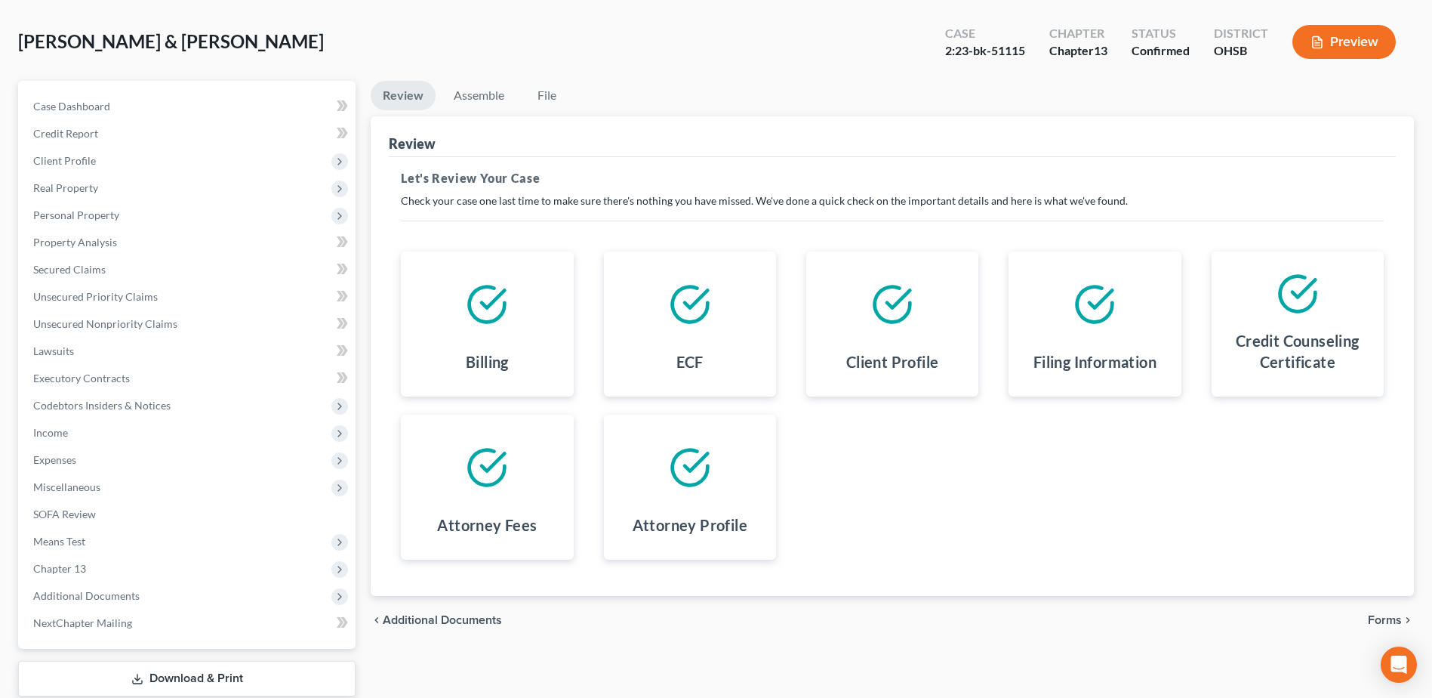
scroll to position [159, 0]
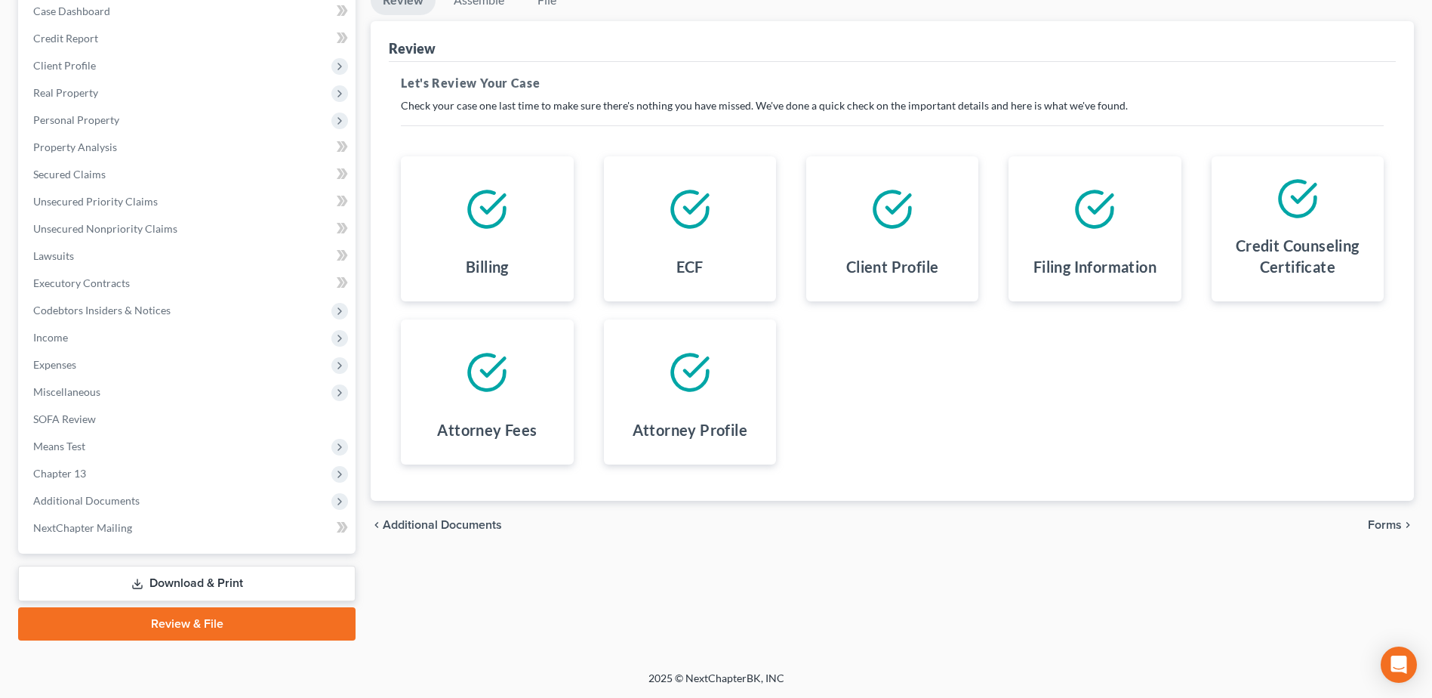
click at [1398, 519] on span "Forms" at bounding box center [1385, 525] width 34 height 12
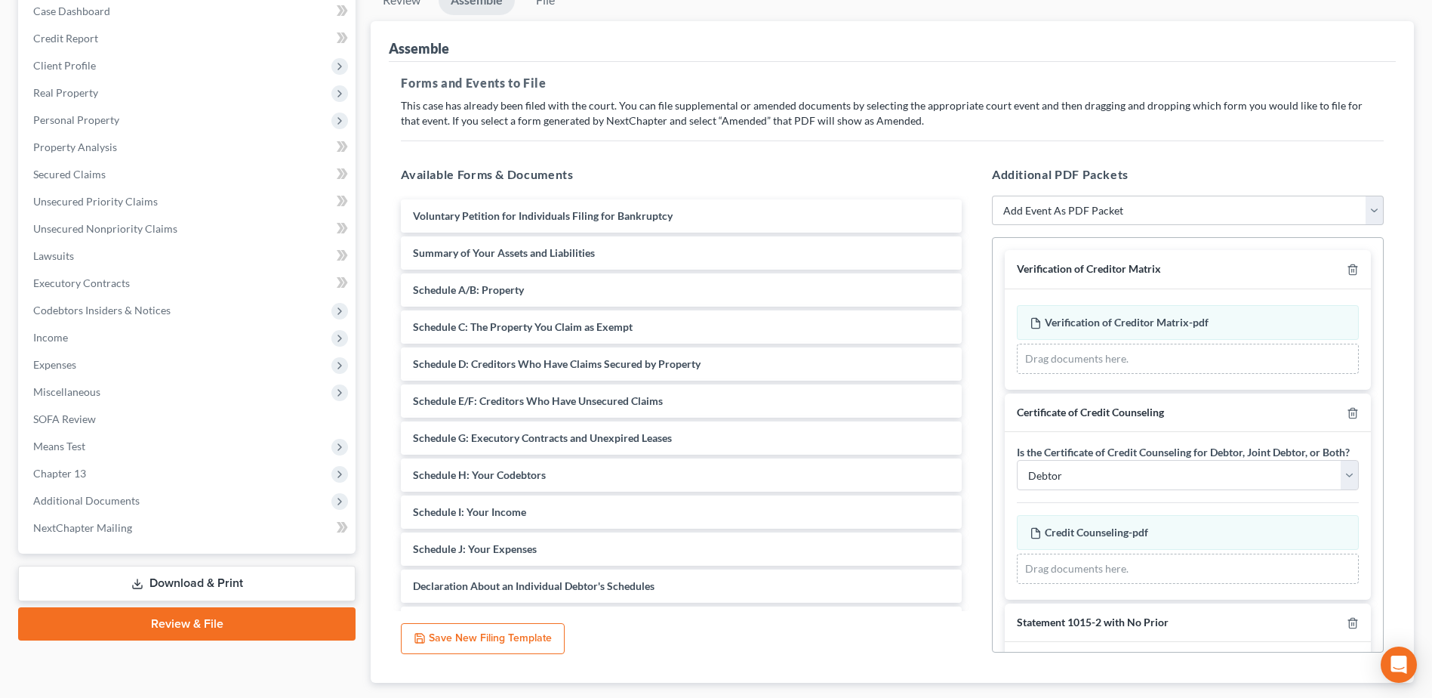
click at [1341, 270] on div at bounding box center [1350, 269] width 18 height 14
click at [1349, 272] on icon "button" at bounding box center [1352, 270] width 7 height 10
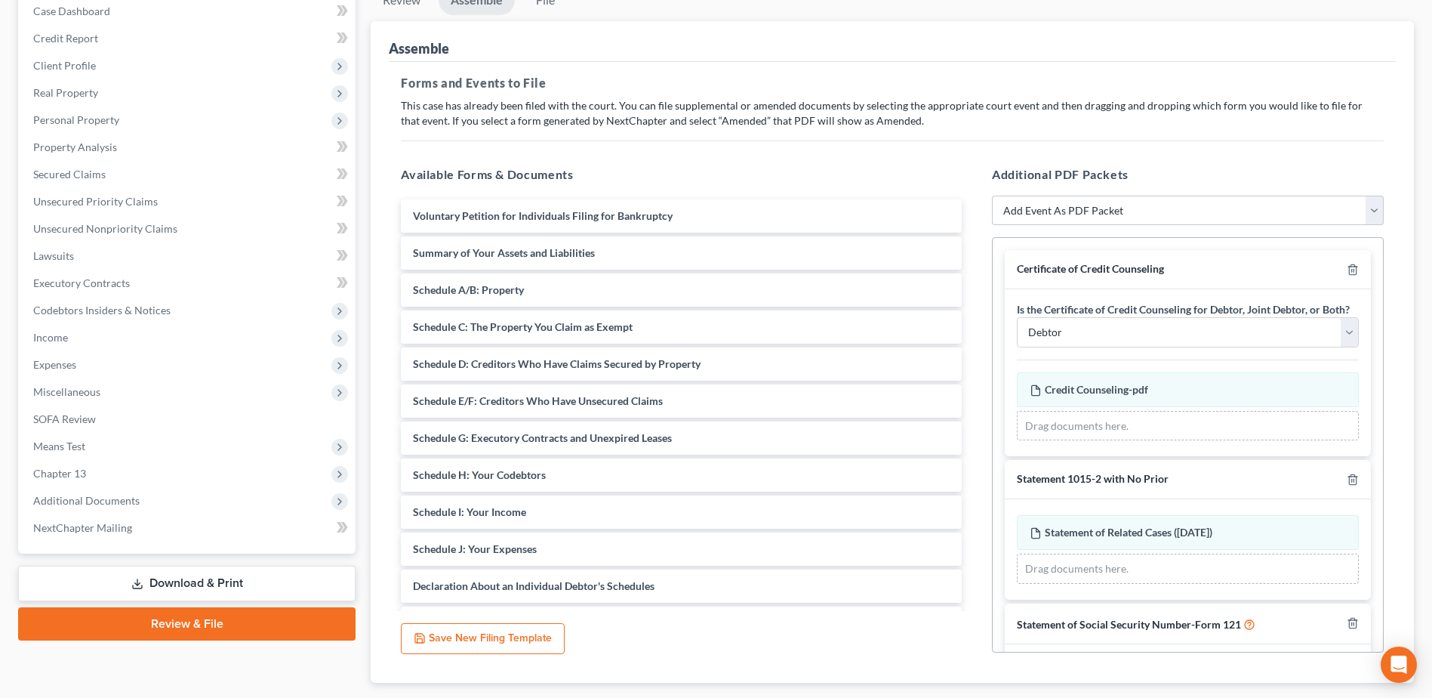
click at [1349, 264] on div "Certificate of Credit Counseling" at bounding box center [1188, 269] width 366 height 39
click at [1354, 270] on line "button" at bounding box center [1354, 271] width 0 height 3
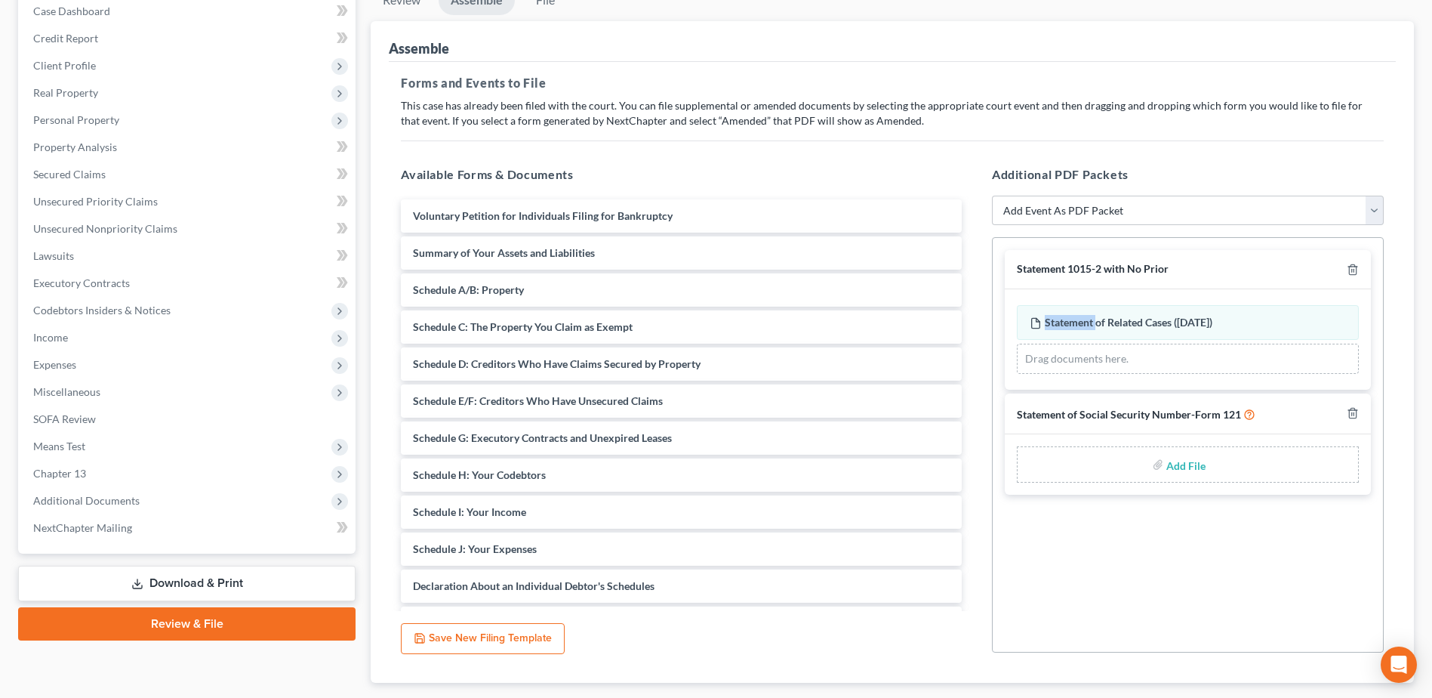
click at [1343, 270] on div at bounding box center [1350, 269] width 18 height 14
click at [1352, 266] on icon "button" at bounding box center [1353, 270] width 12 height 12
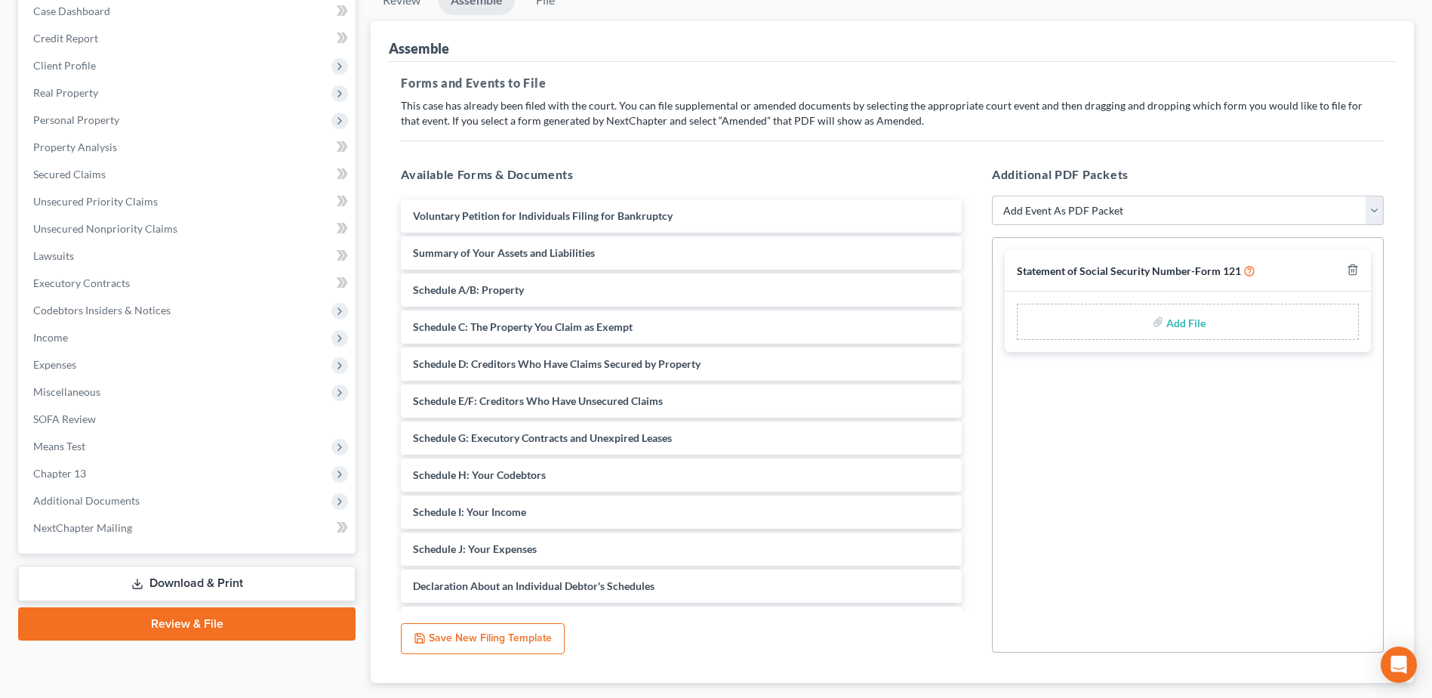
click at [1359, 266] on div "Statement of Social Security Number-Form 121" at bounding box center [1188, 271] width 366 height 42
click at [1355, 268] on icon "button" at bounding box center [1353, 270] width 12 height 12
click at [1142, 212] on select "Add Event As PDF Packet 20 Largest Unsecured Creditors Amended Document Amended…" at bounding box center [1188, 211] width 392 height 30
select select "3"
click at [992, 196] on select "Add Event As PDF Packet 20 Largest Unsecured Creditors Amended Document Amended…" at bounding box center [1188, 211] width 392 height 30
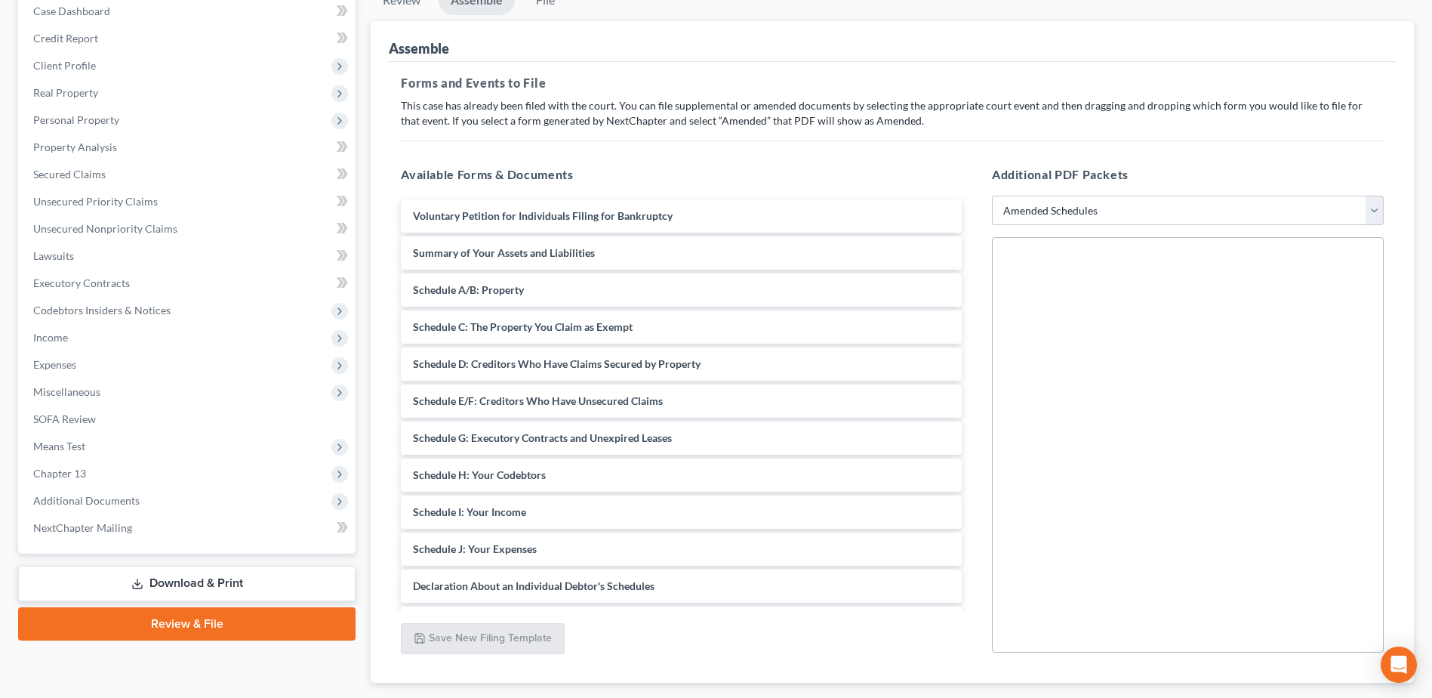
select select
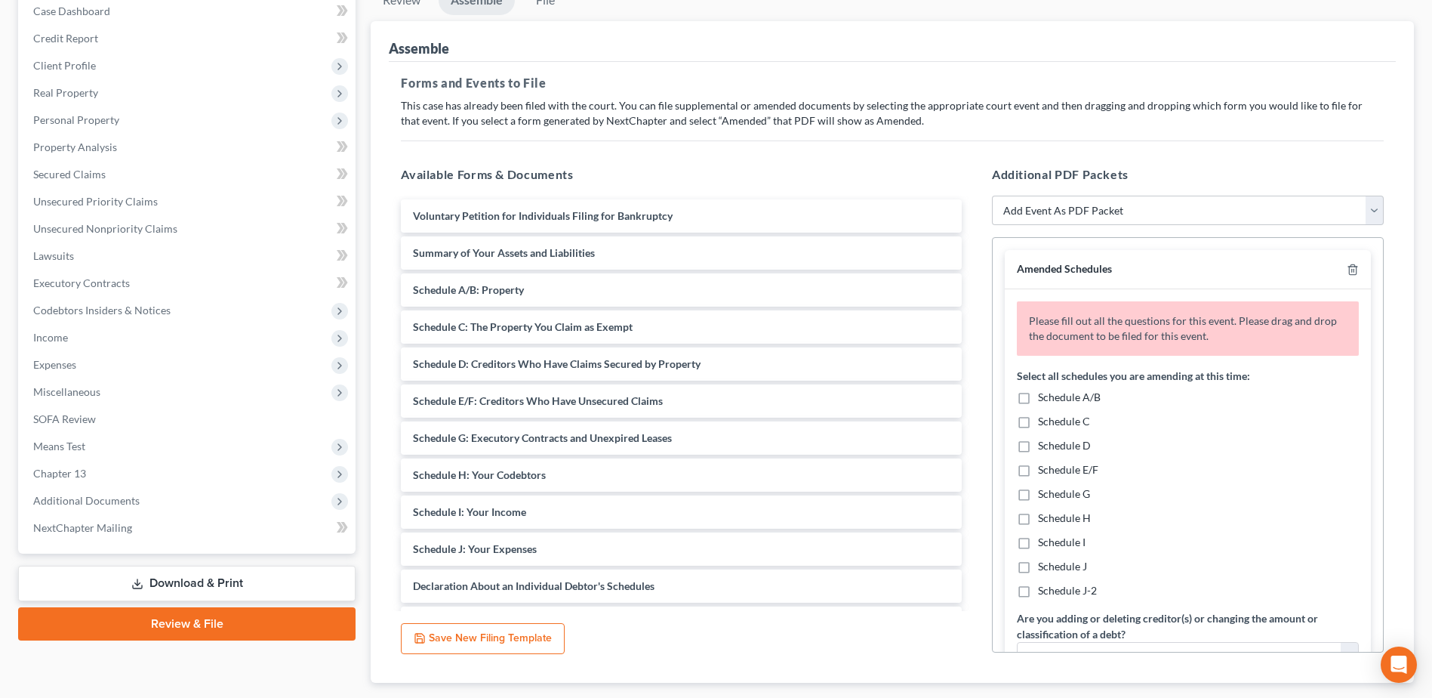
click at [1038, 543] on label "Schedule I" at bounding box center [1062, 542] width 48 height 15
click at [1044, 543] on input "Schedule I" at bounding box center [1049, 540] width 10 height 10
checkbox input "true"
click at [1038, 562] on label "Schedule J" at bounding box center [1062, 566] width 49 height 15
click at [1044, 562] on input "Schedule J" at bounding box center [1049, 564] width 10 height 10
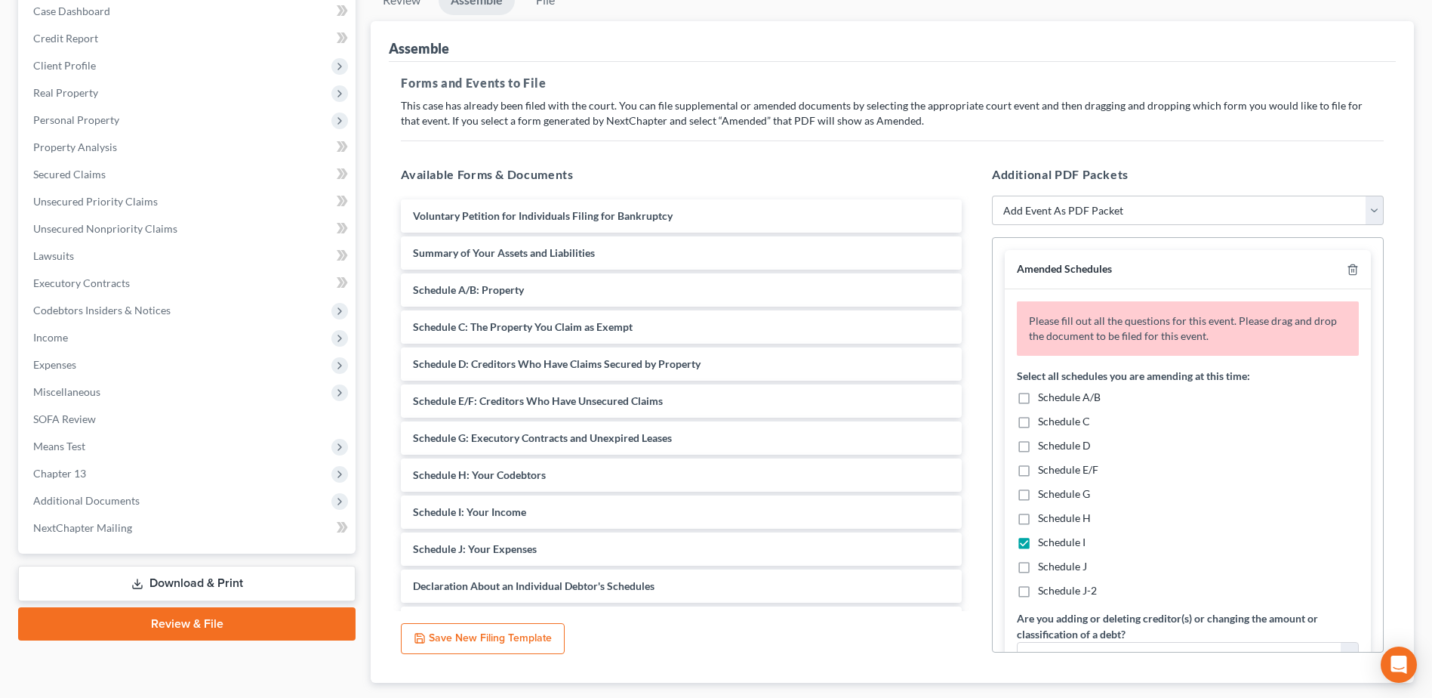
checkbox input "true"
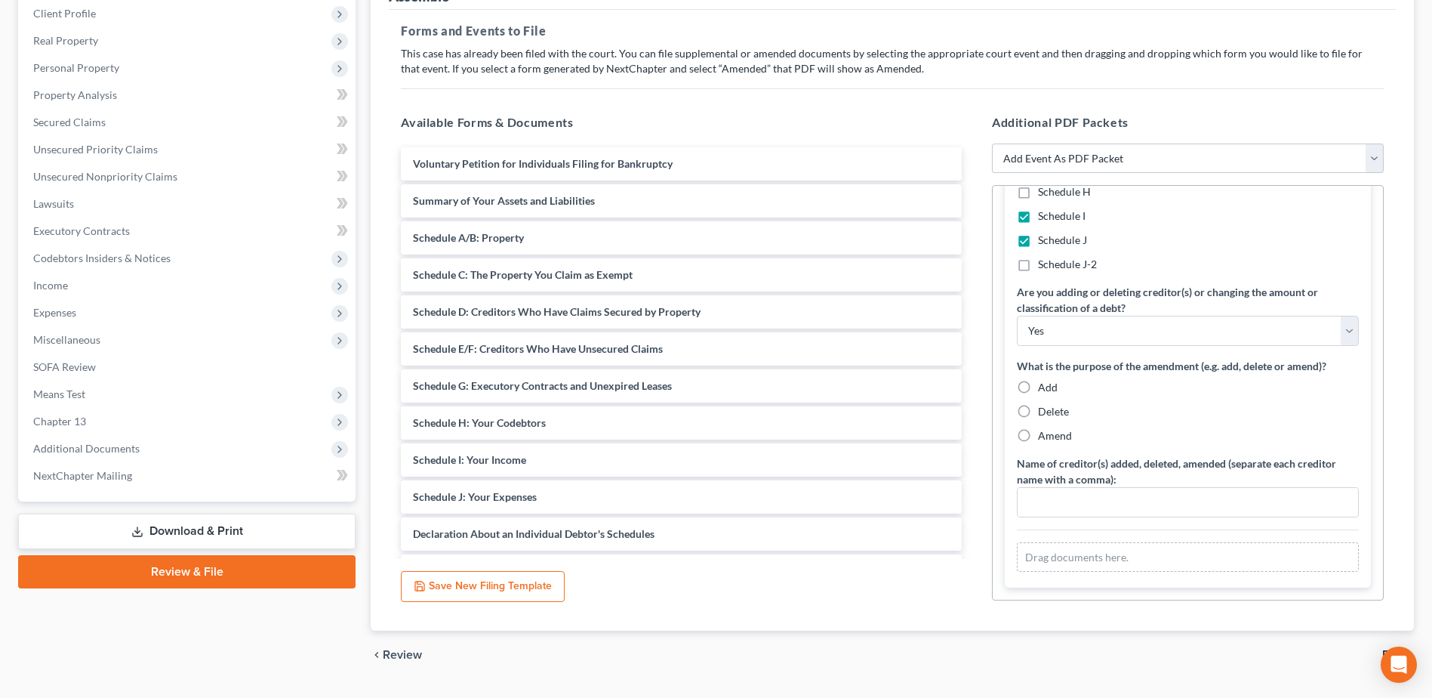
scroll to position [250, 0]
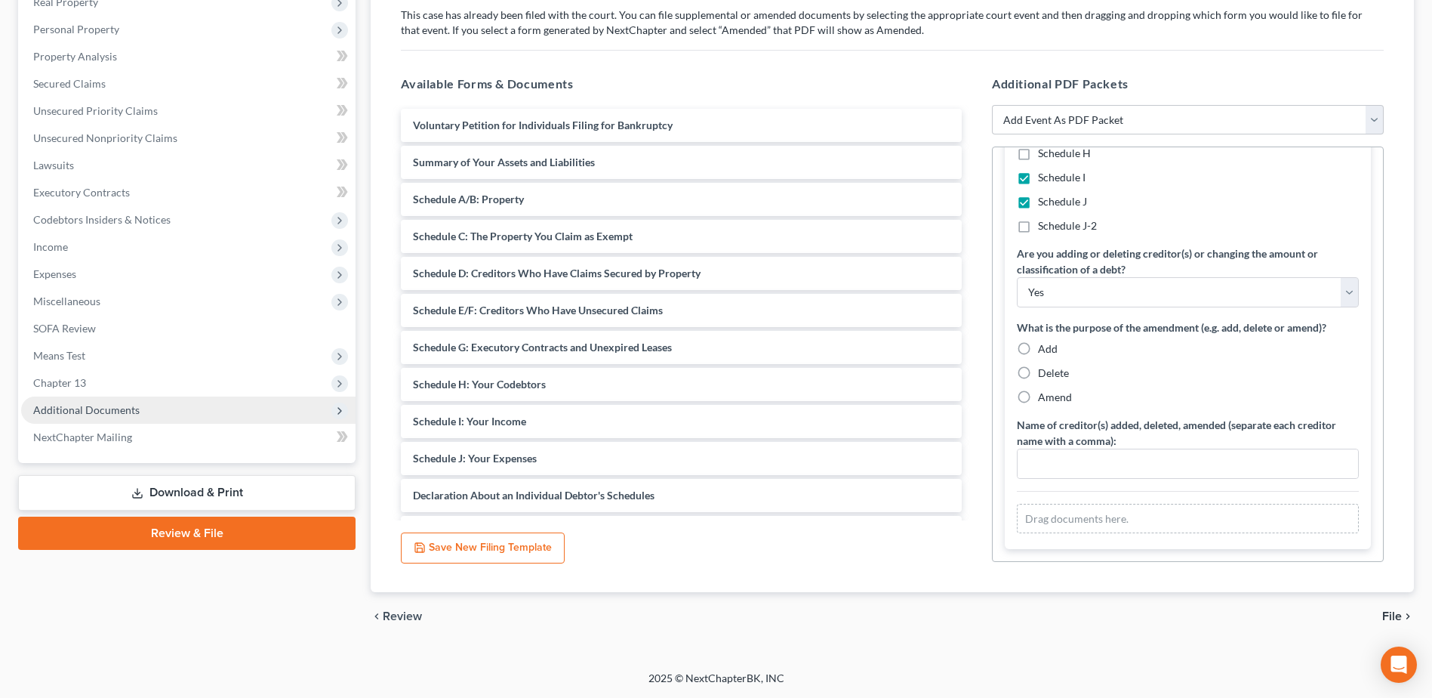
click at [131, 402] on span "Additional Documents" at bounding box center [188, 409] width 334 height 27
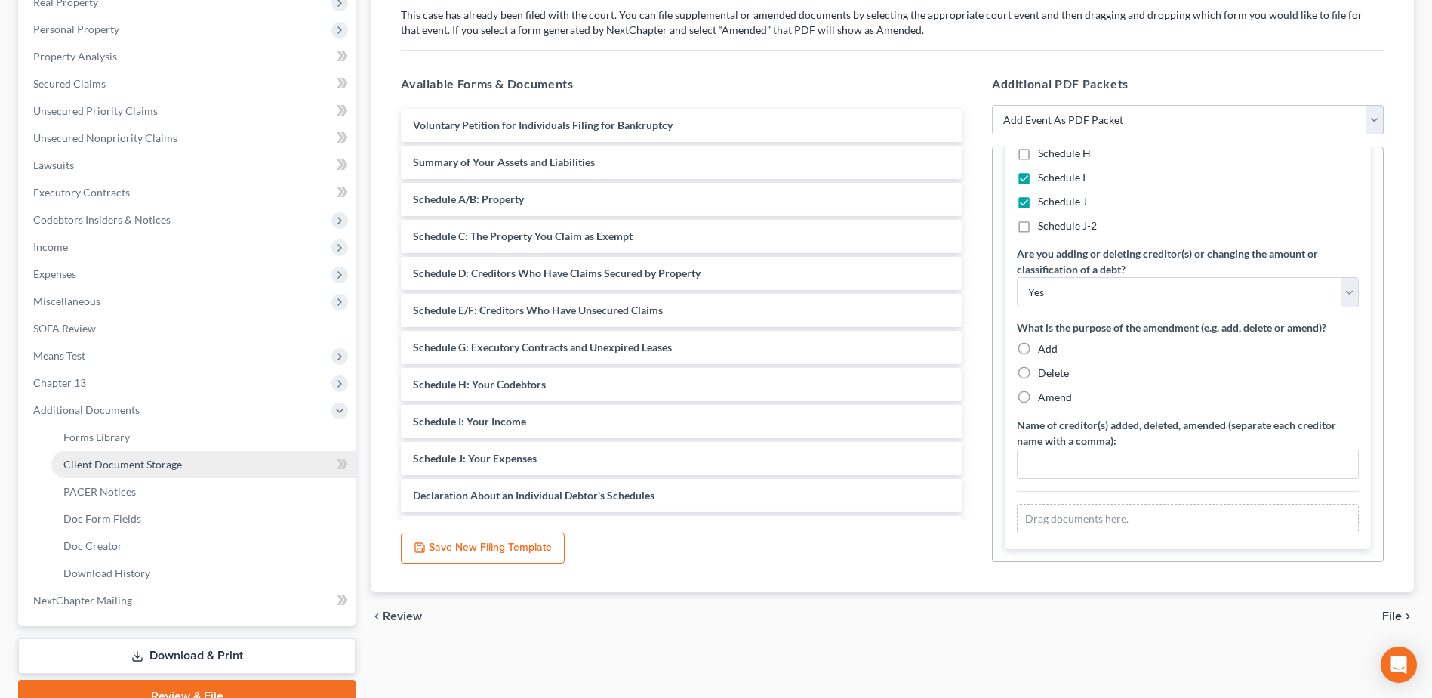
click at [130, 467] on span "Client Document Storage" at bounding box center [122, 464] width 119 height 13
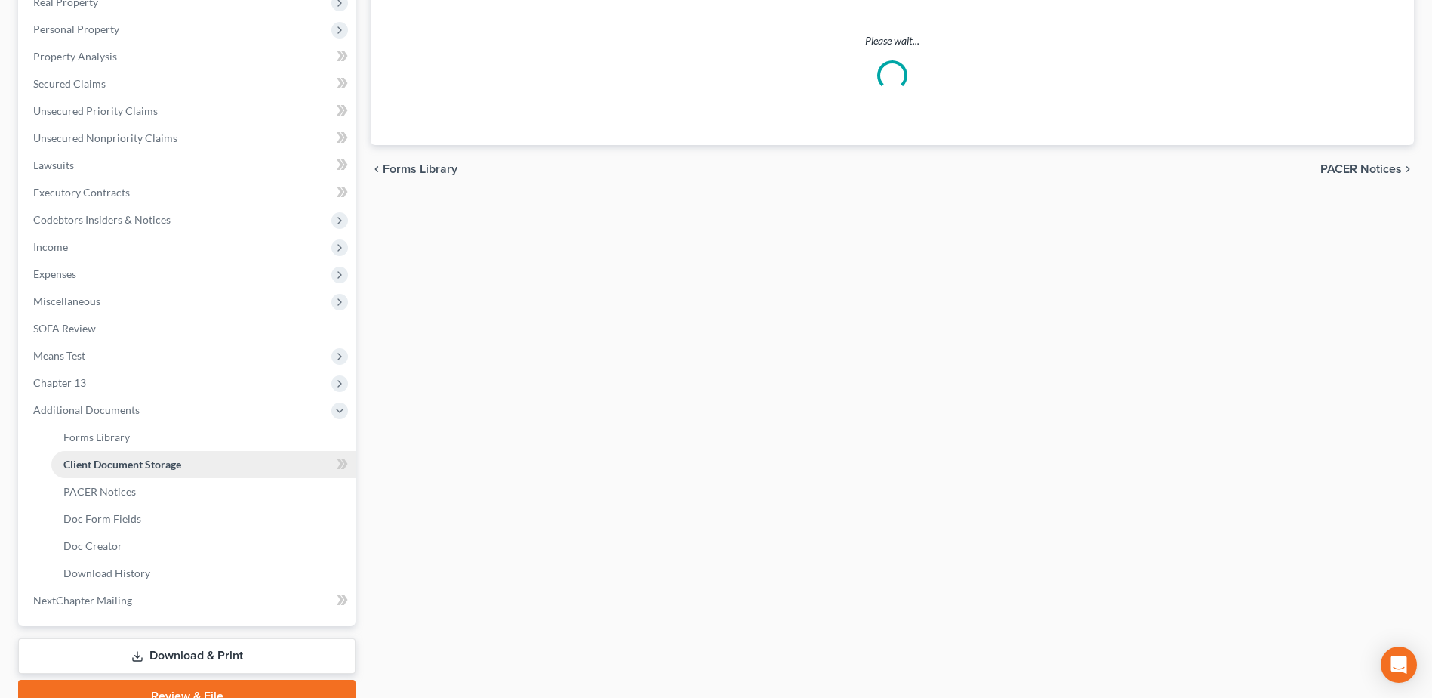
scroll to position [81, 0]
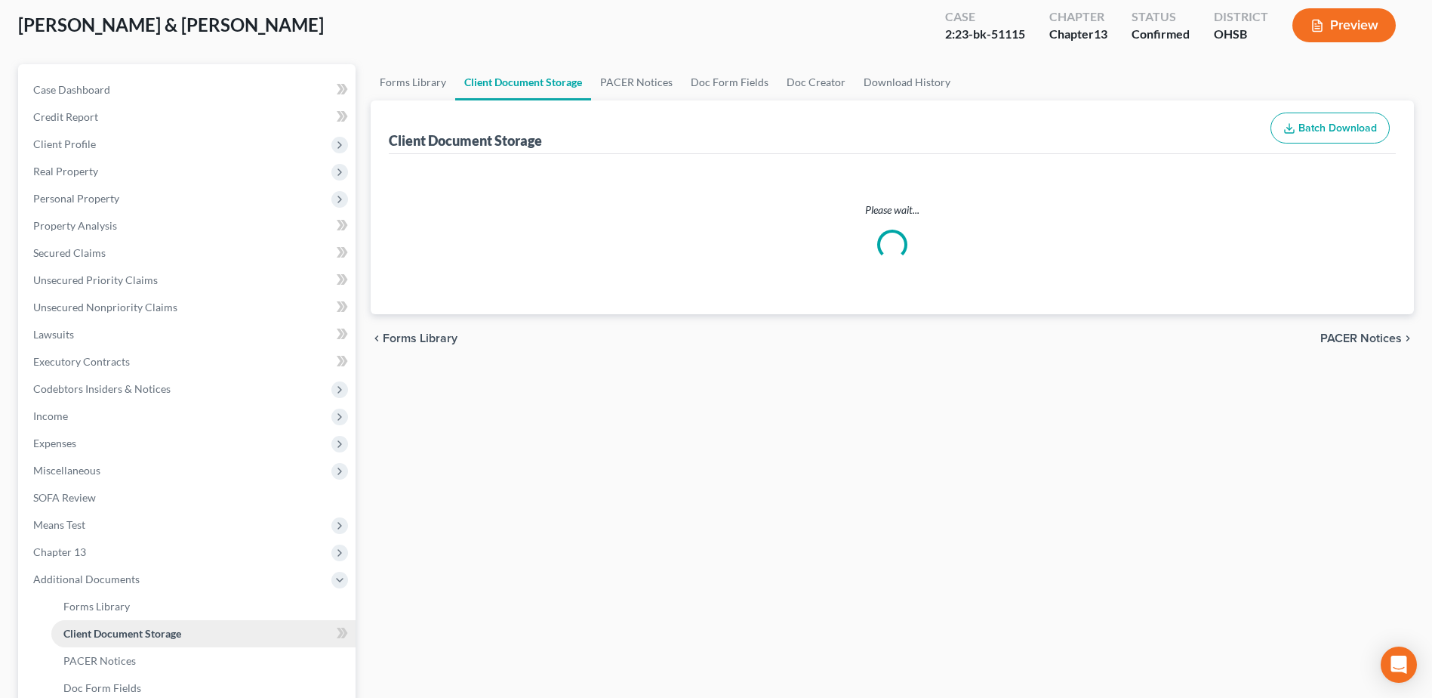
select select "61"
select select "7"
select select "52"
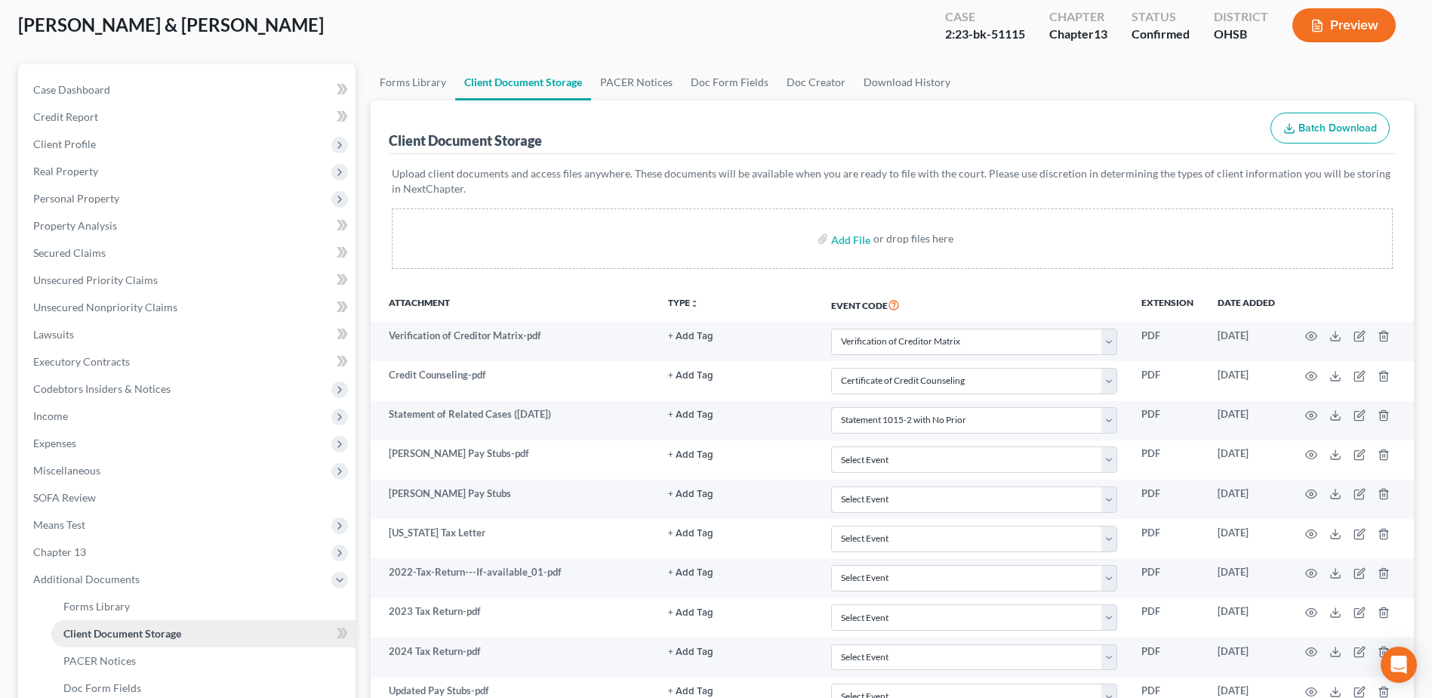
scroll to position [0, 0]
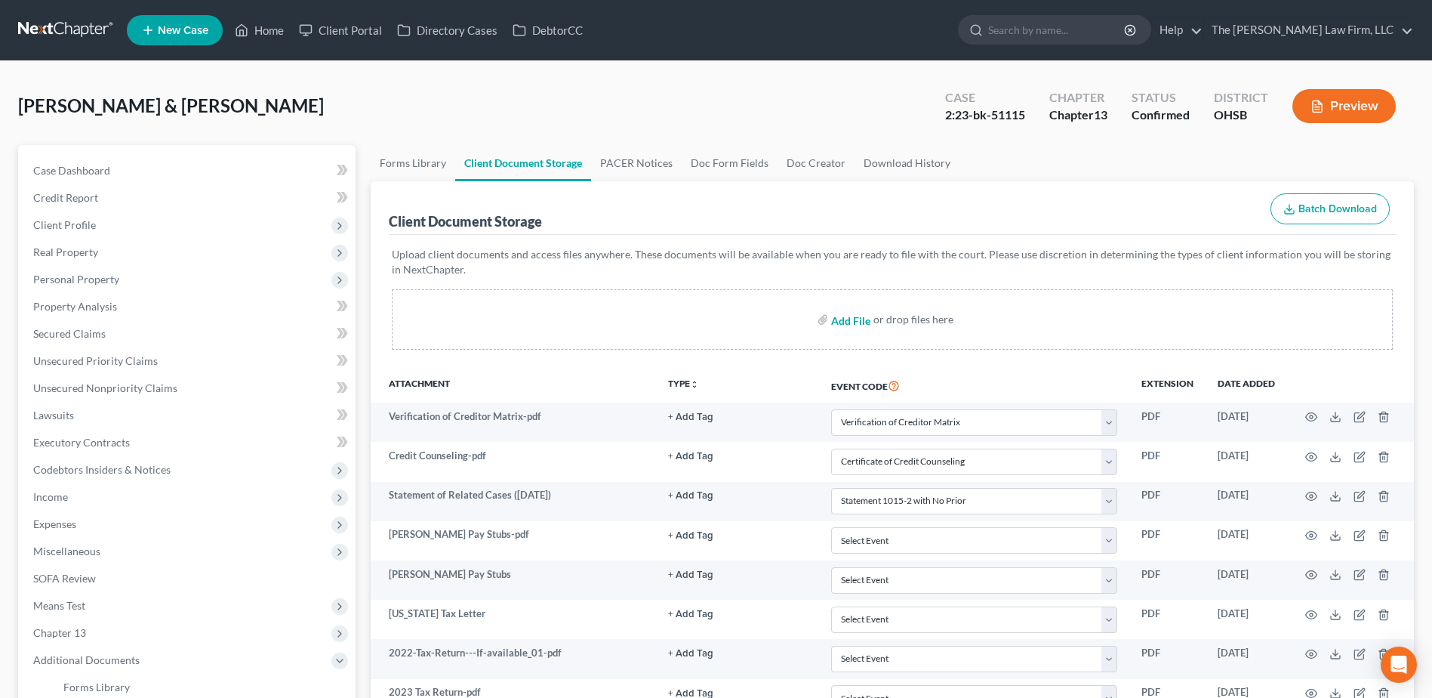
click at [852, 321] on input "file" at bounding box center [849, 319] width 36 height 27
type input "C:\fakepath\Amended IJ.pdf"
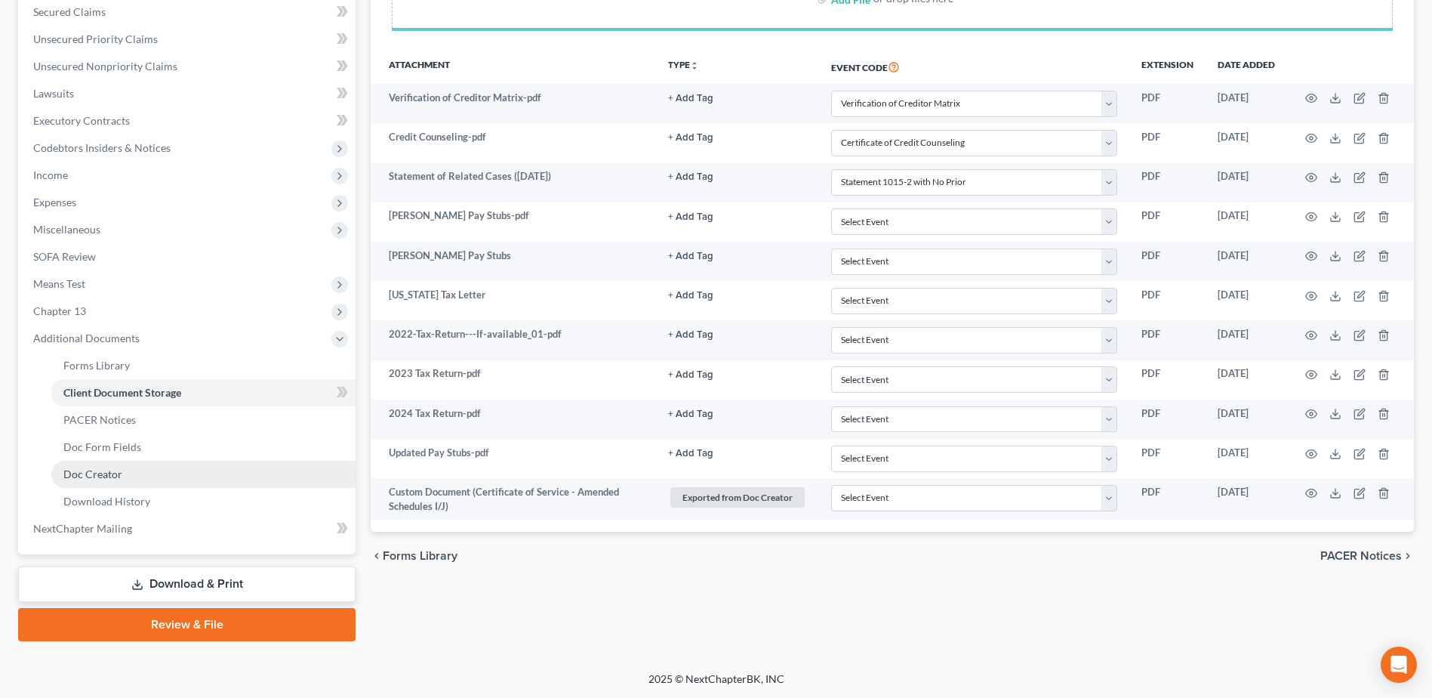
scroll to position [322, 0]
select select "61"
select select "7"
select select "52"
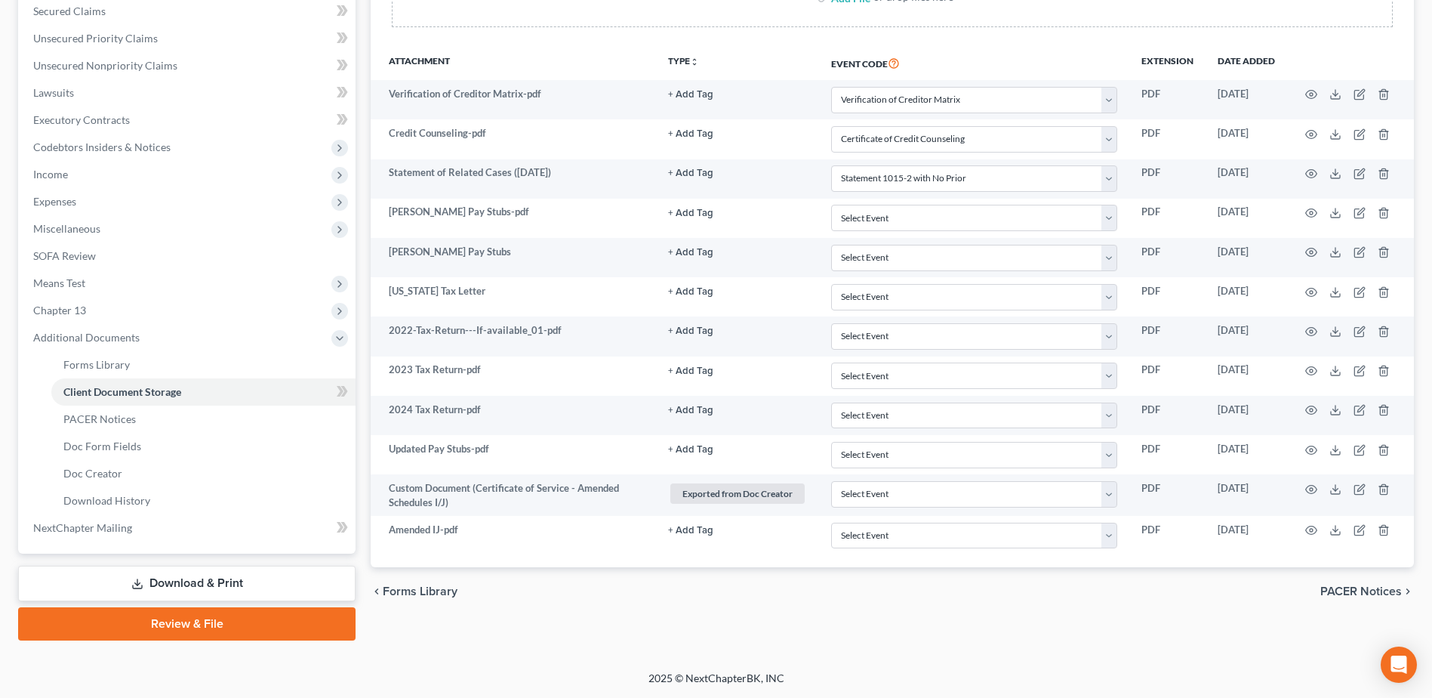
click at [229, 624] on link "Review & File" at bounding box center [186, 623] width 337 height 33
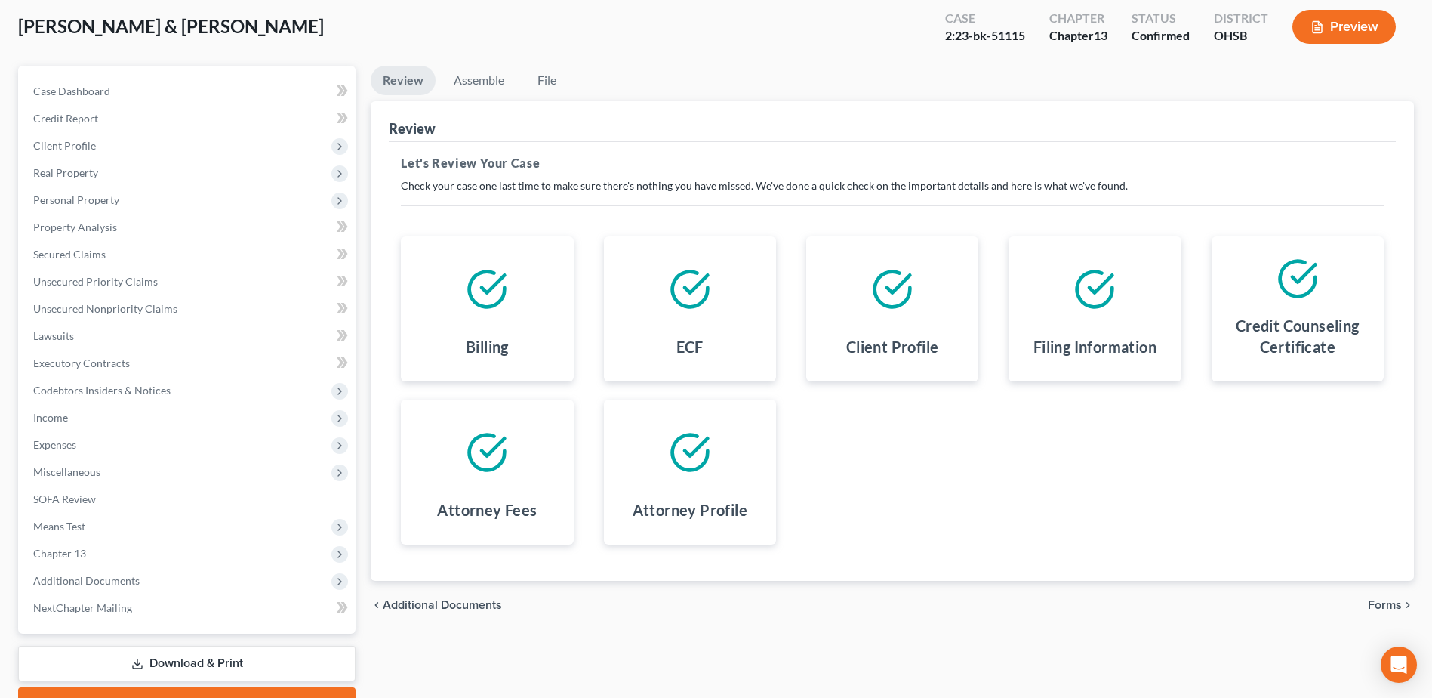
scroll to position [84, 0]
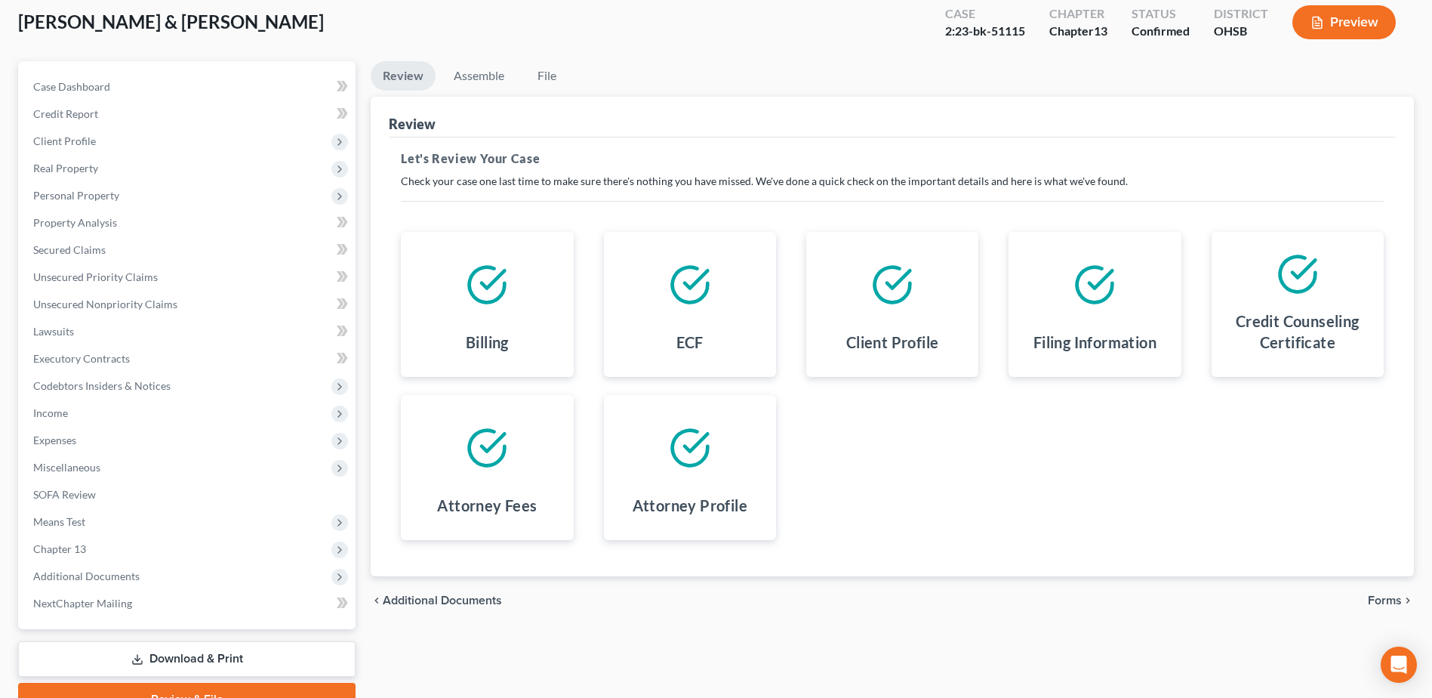
click at [1379, 598] on span "Forms" at bounding box center [1385, 600] width 34 height 12
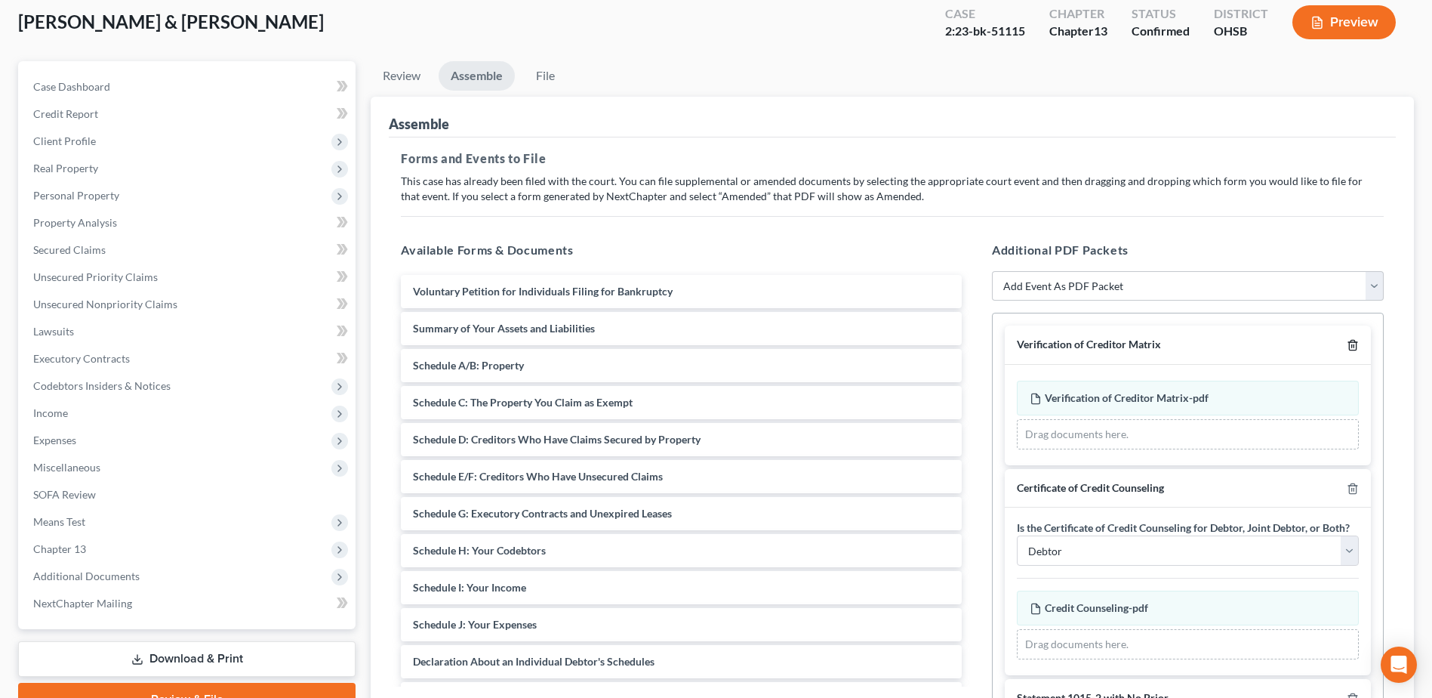
click at [1349, 344] on icon "button" at bounding box center [1352, 346] width 7 height 10
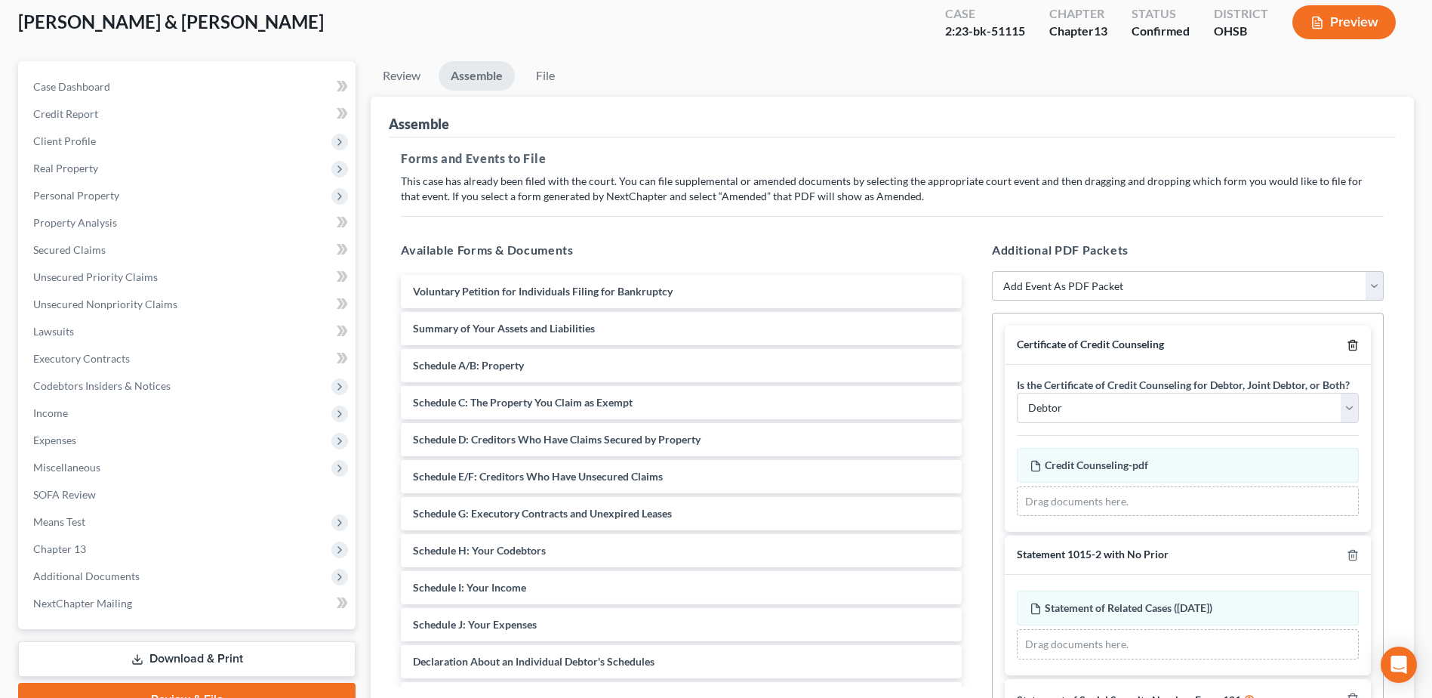
click at [1349, 344] on icon "button" at bounding box center [1352, 346] width 7 height 10
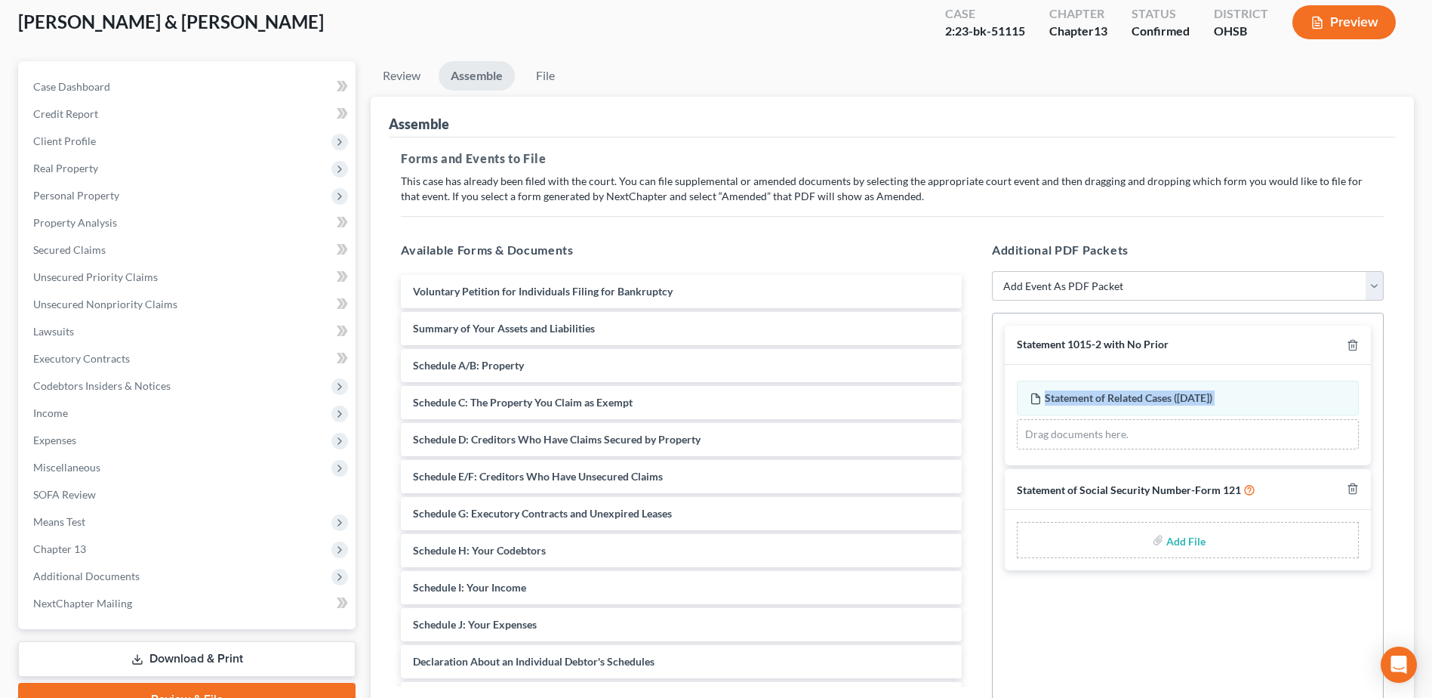
click at [1345, 344] on div at bounding box center [1350, 344] width 18 height 14
click at [1351, 344] on icon "button" at bounding box center [1353, 345] width 12 height 12
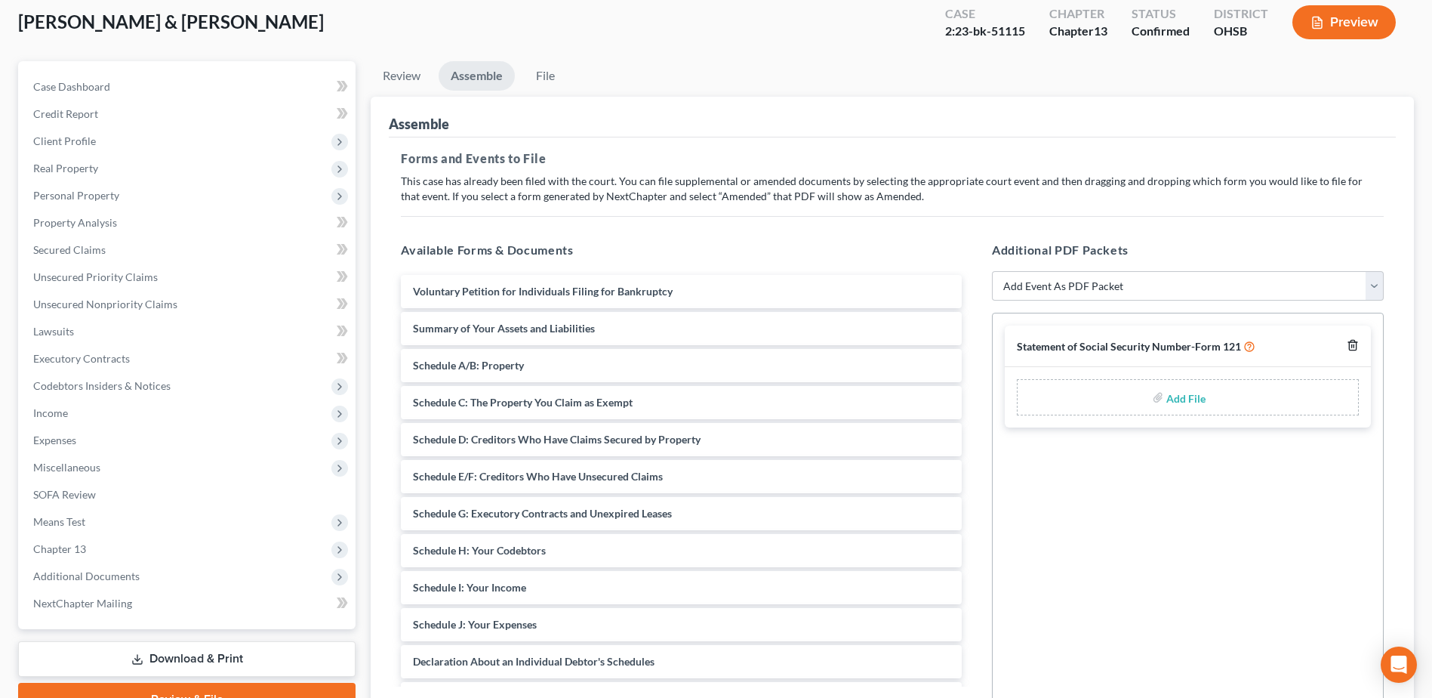
click at [1355, 344] on icon "button" at bounding box center [1353, 345] width 12 height 12
click at [1353, 288] on select "Add Event As PDF Packet 20 Largest Unsecured Creditors Amended Document Amended…" at bounding box center [1188, 286] width 392 height 30
select select "3"
click at [992, 271] on select "Add Event As PDF Packet 20 Largest Unsecured Creditors Amended Document Amended…" at bounding box center [1188, 286] width 392 height 30
select select
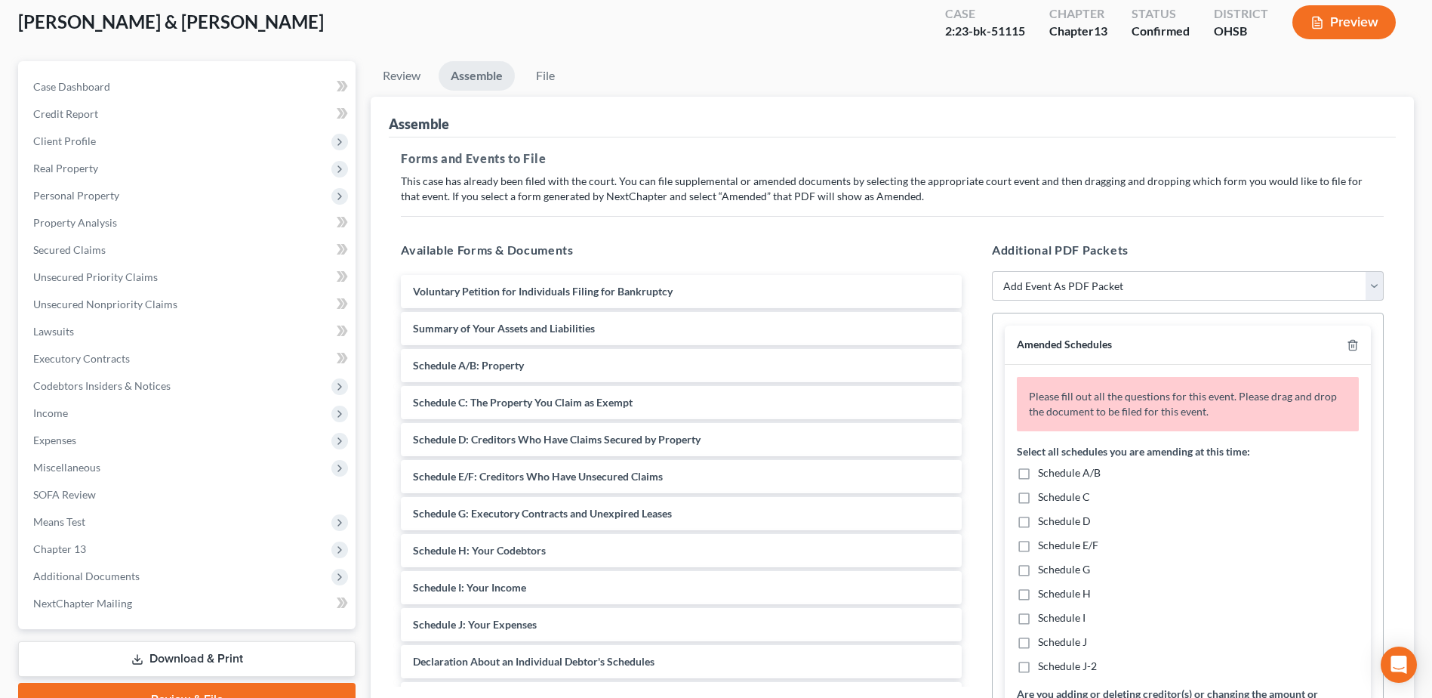
click at [1038, 618] on label "Schedule I" at bounding box center [1062, 617] width 48 height 15
click at [1044, 618] on input "Schedule I" at bounding box center [1049, 615] width 10 height 10
checkbox input "true"
click at [1038, 640] on label "Schedule J" at bounding box center [1062, 641] width 49 height 15
click at [1044, 640] on input "Schedule J" at bounding box center [1049, 639] width 10 height 10
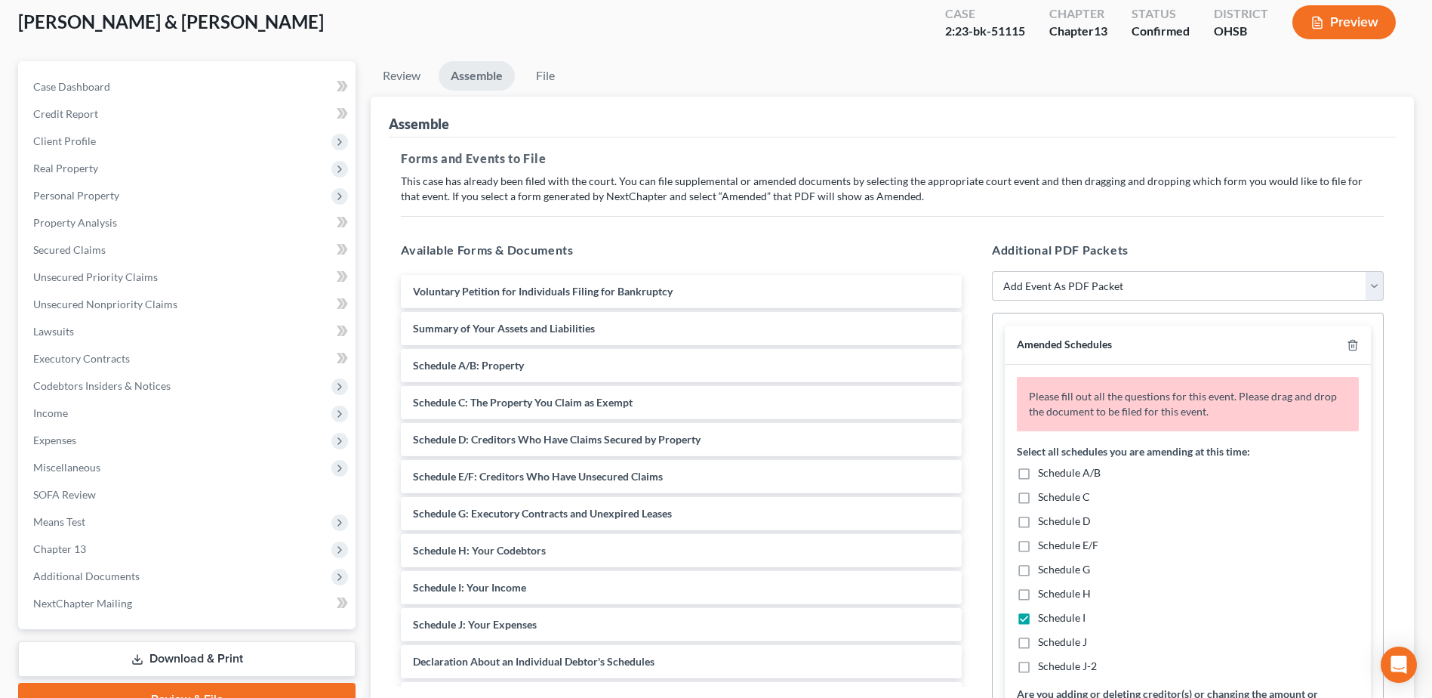
checkbox input "true"
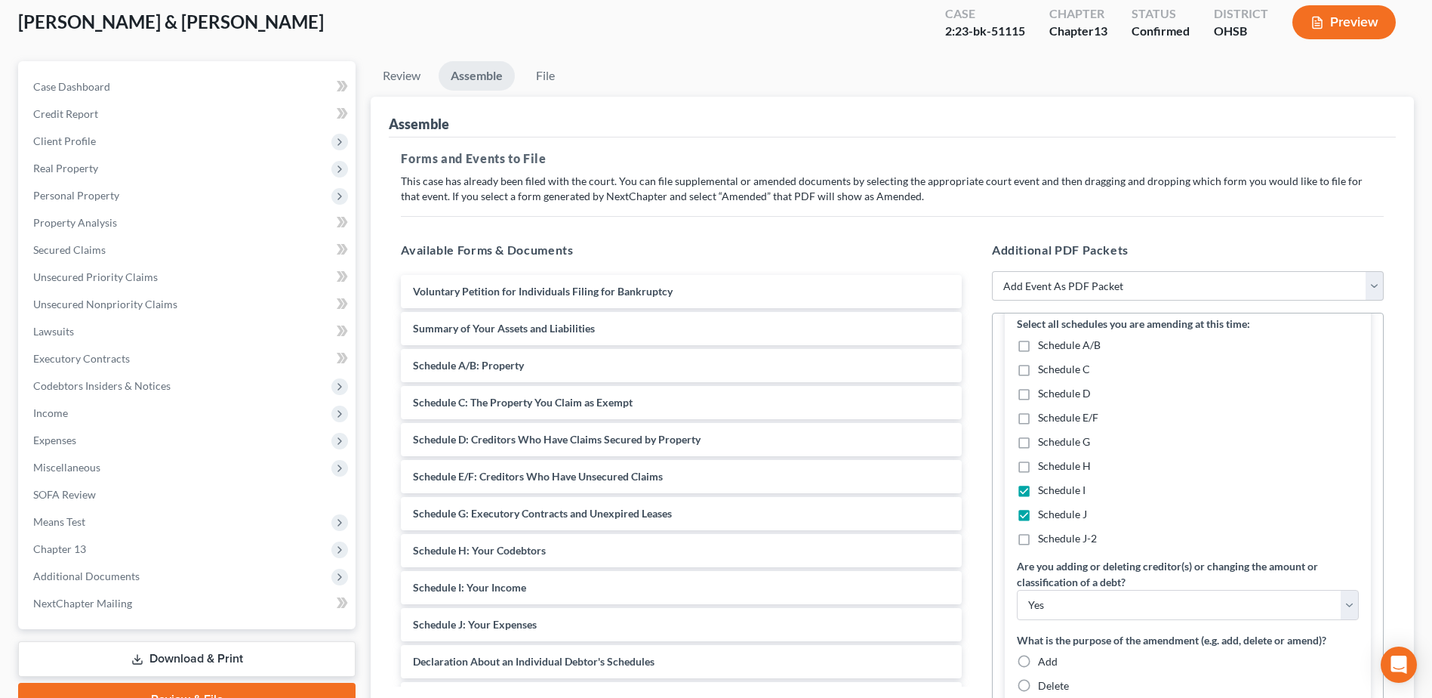
scroll to position [274, 0]
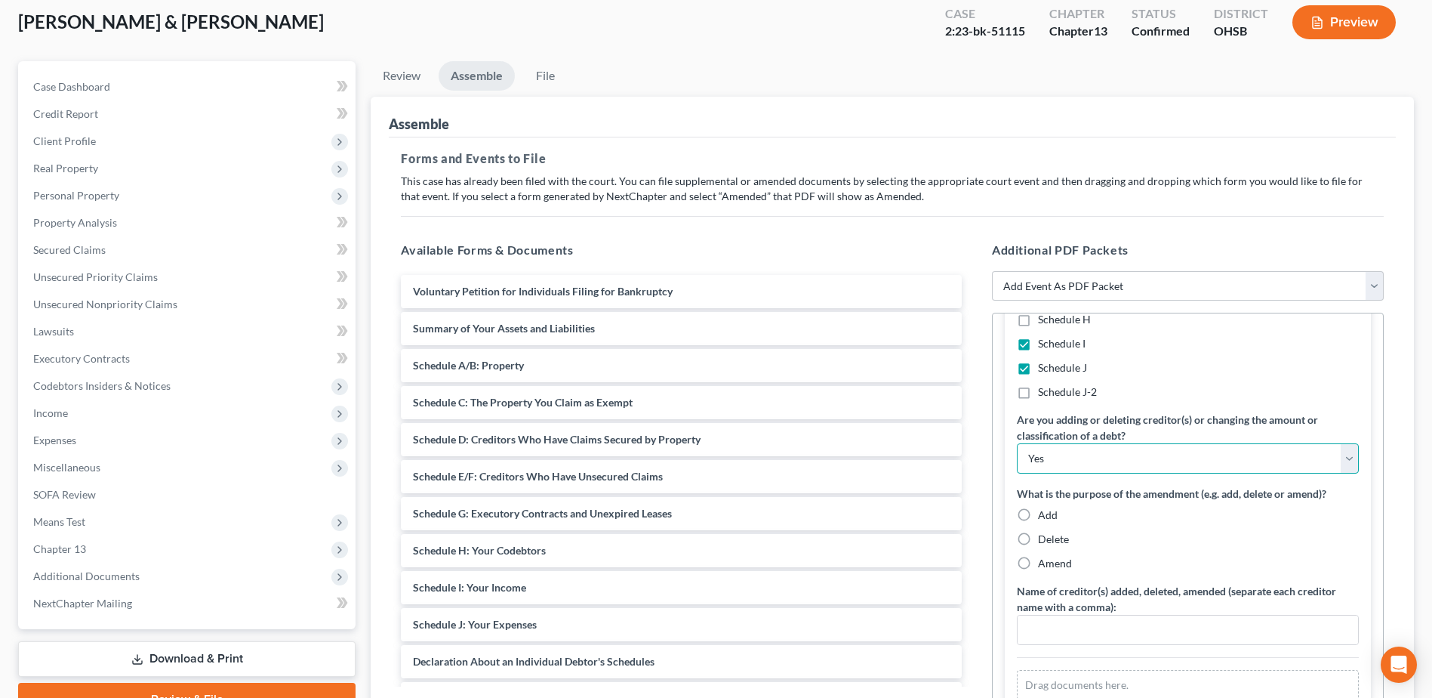
drag, startPoint x: 1049, startPoint y: 453, endPoint x: 1050, endPoint y: 470, distance: 16.6
click at [1049, 453] on select "Yes No" at bounding box center [1188, 458] width 342 height 30
select select "1"
click at [1017, 443] on select "Yes No" at bounding box center [1188, 458] width 342 height 30
click at [1038, 561] on label "Amend" at bounding box center [1055, 563] width 34 height 15
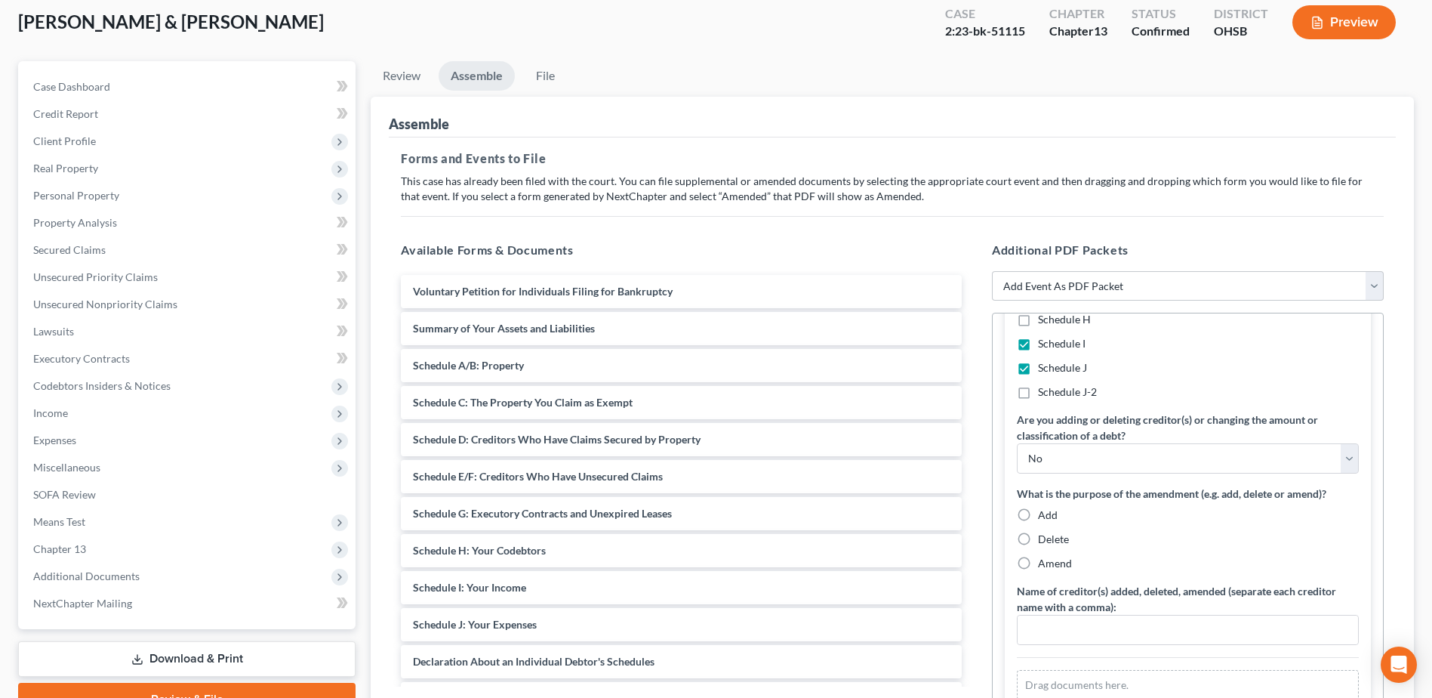
click at [1044, 561] on input "Amend" at bounding box center [1049, 561] width 10 height 10
radio input "true"
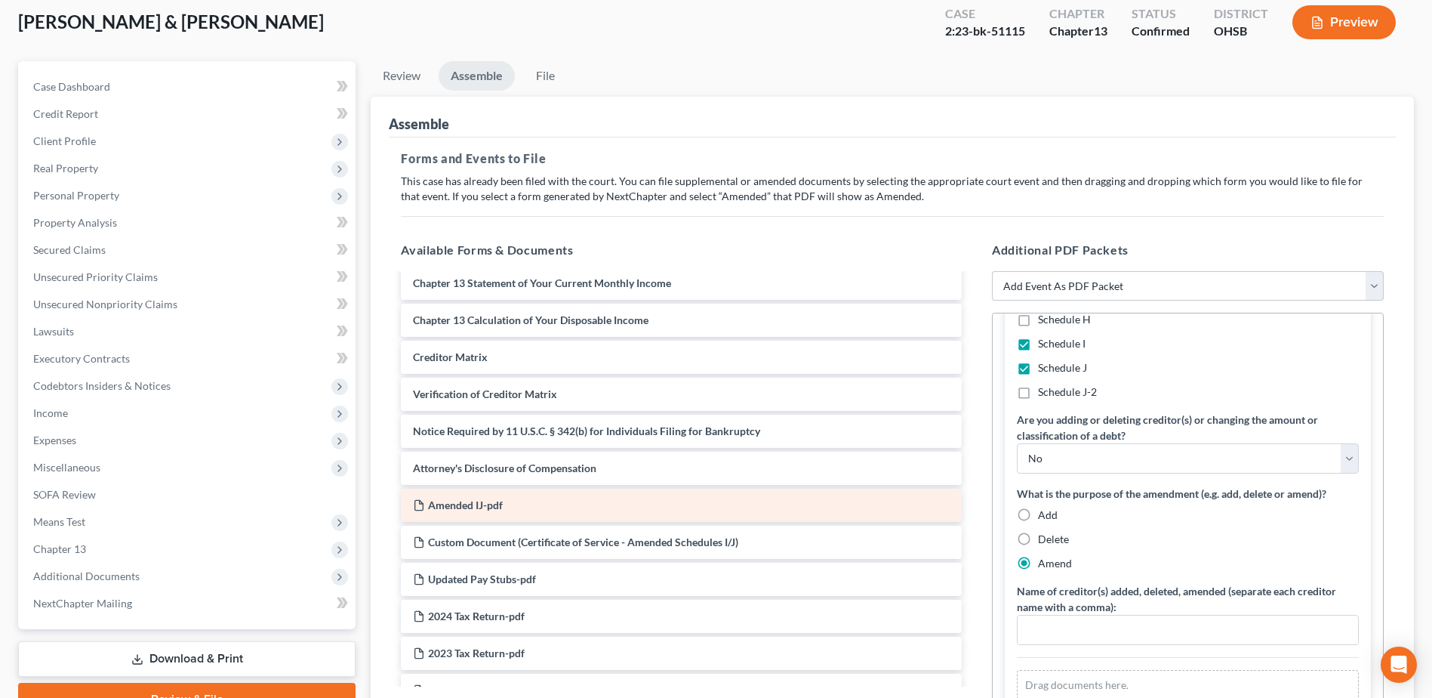
scroll to position [453, 0]
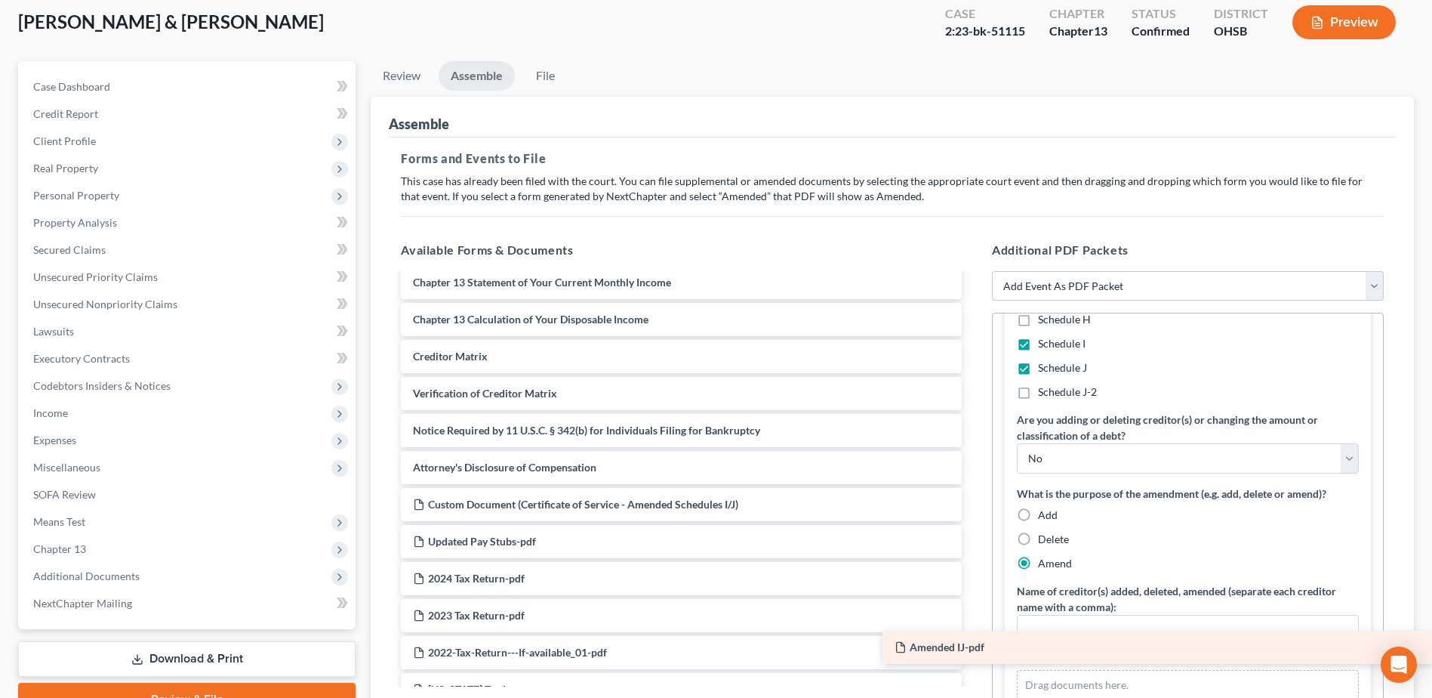
drag, startPoint x: 610, startPoint y: 501, endPoint x: 1100, endPoint y: 644, distance: 510.4
click at [974, 644] on div "Amended IJ-pdf Voluntary Petition for Individuals Filing for Bankruptcy Summary…" at bounding box center [681, 356] width 585 height 1069
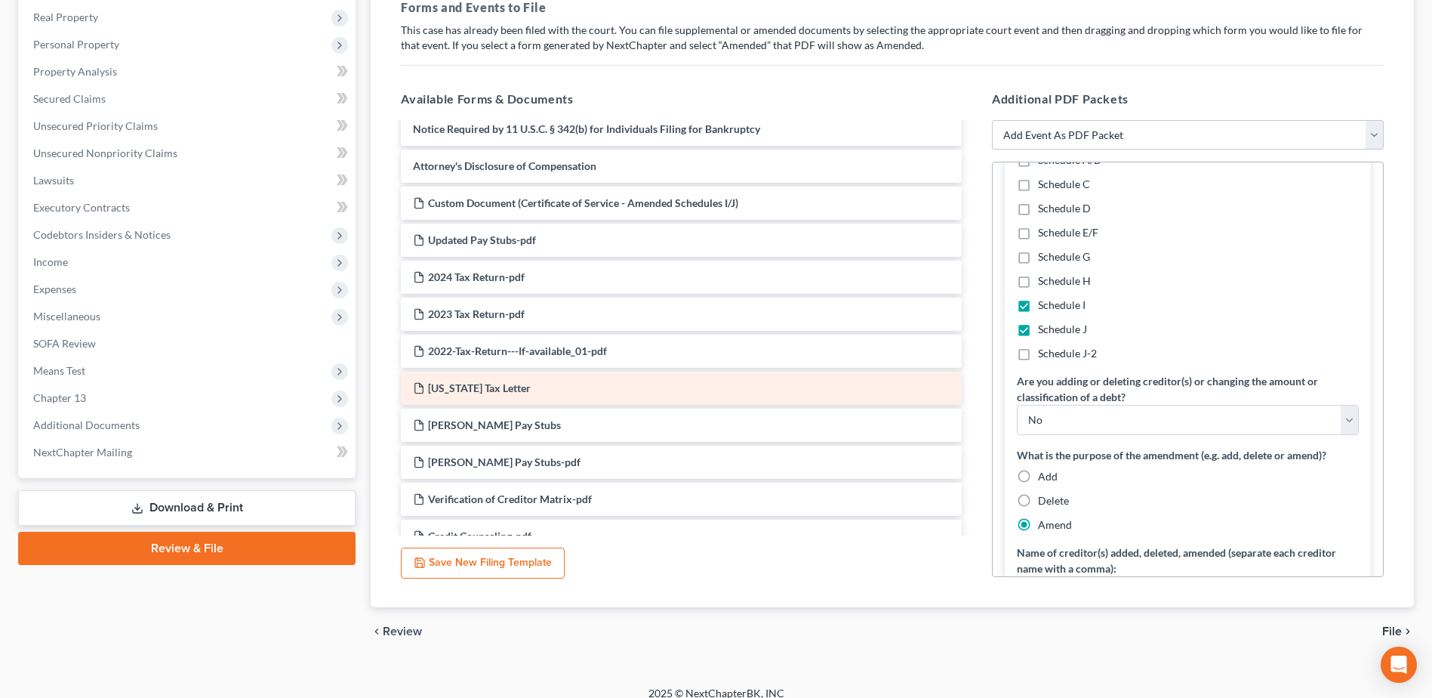
scroll to position [586, 0]
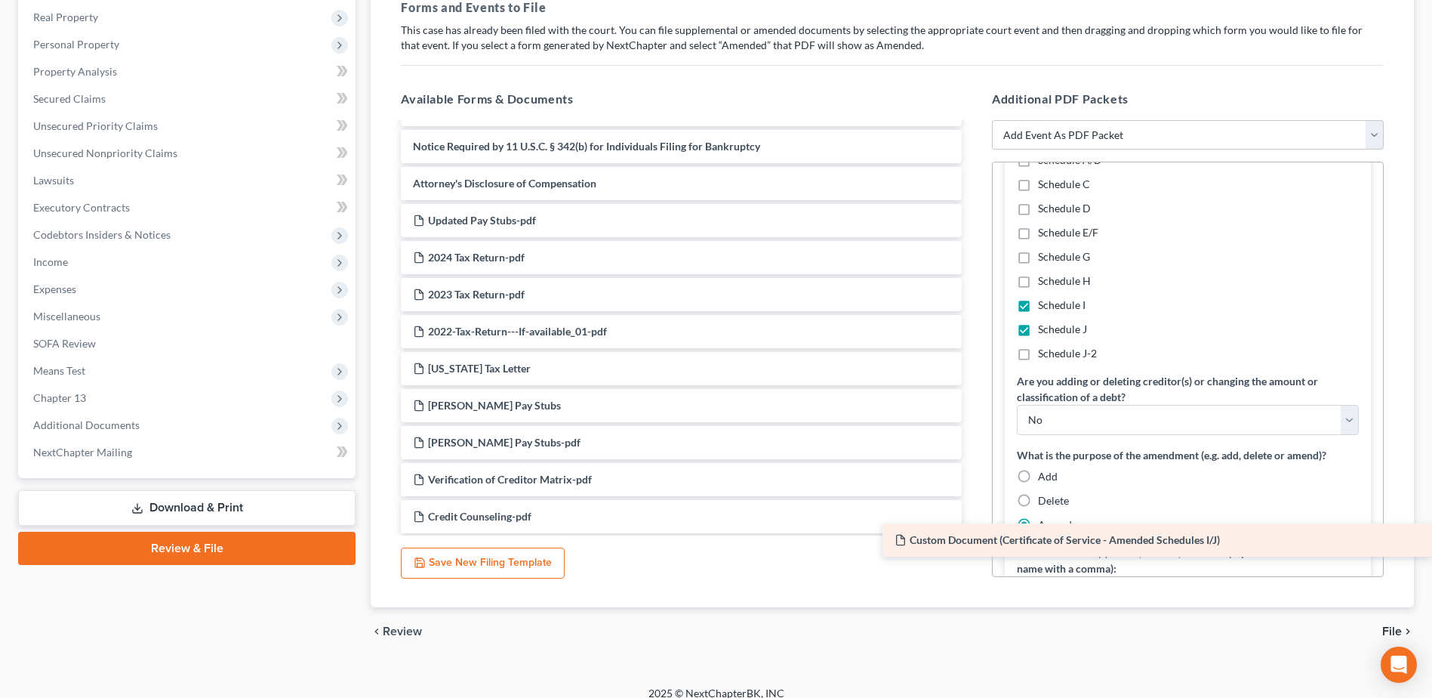
drag, startPoint x: 679, startPoint y: 219, endPoint x: 1264, endPoint y: 538, distance: 666.6
click at [974, 538] on div "Custom Document (Certificate of Service - Amended Schedules I/J) Voluntary Peti…" at bounding box center [681, 54] width 585 height 1032
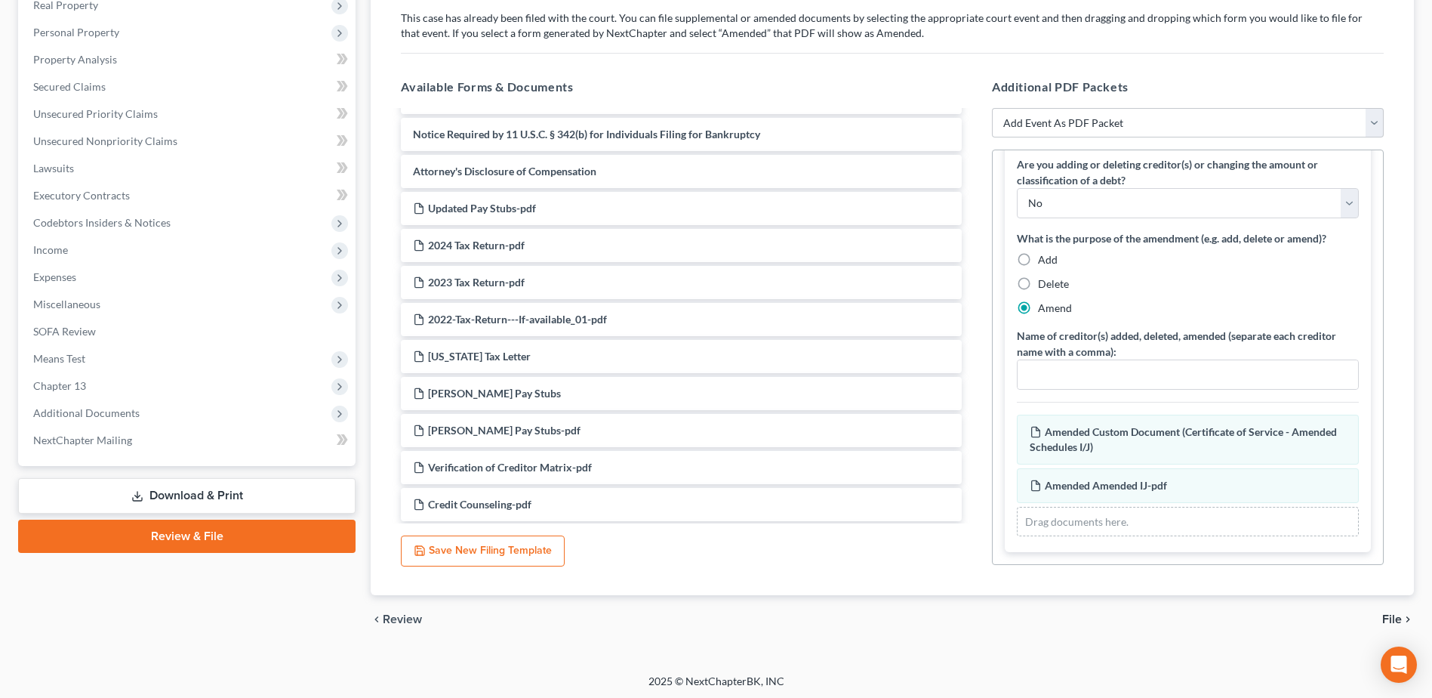
scroll to position [250, 0]
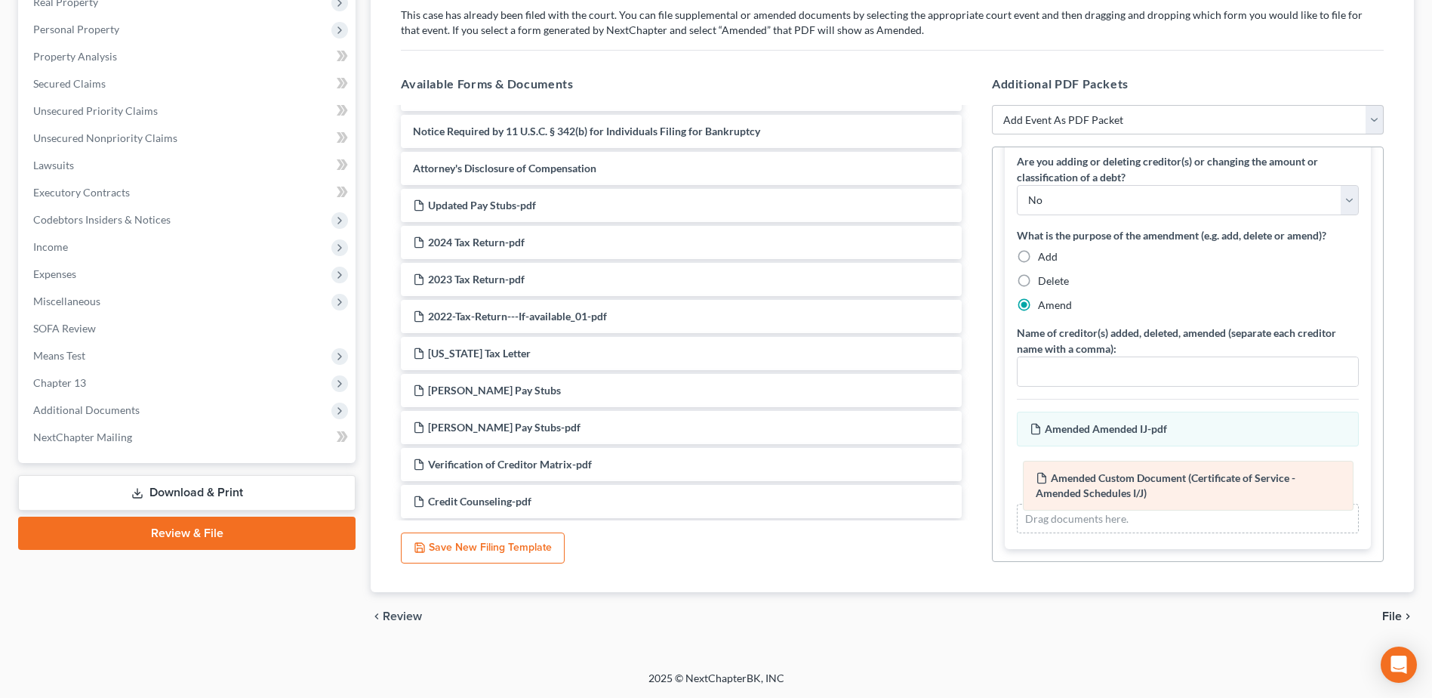
drag, startPoint x: 1149, startPoint y: 437, endPoint x: 1151, endPoint y: 497, distance: 59.7
click at [1154, 495] on div "Custom Document (Certificate of Service - Amended Schedules I/J) Amended Custom…" at bounding box center [1188, 472] width 342 height 122
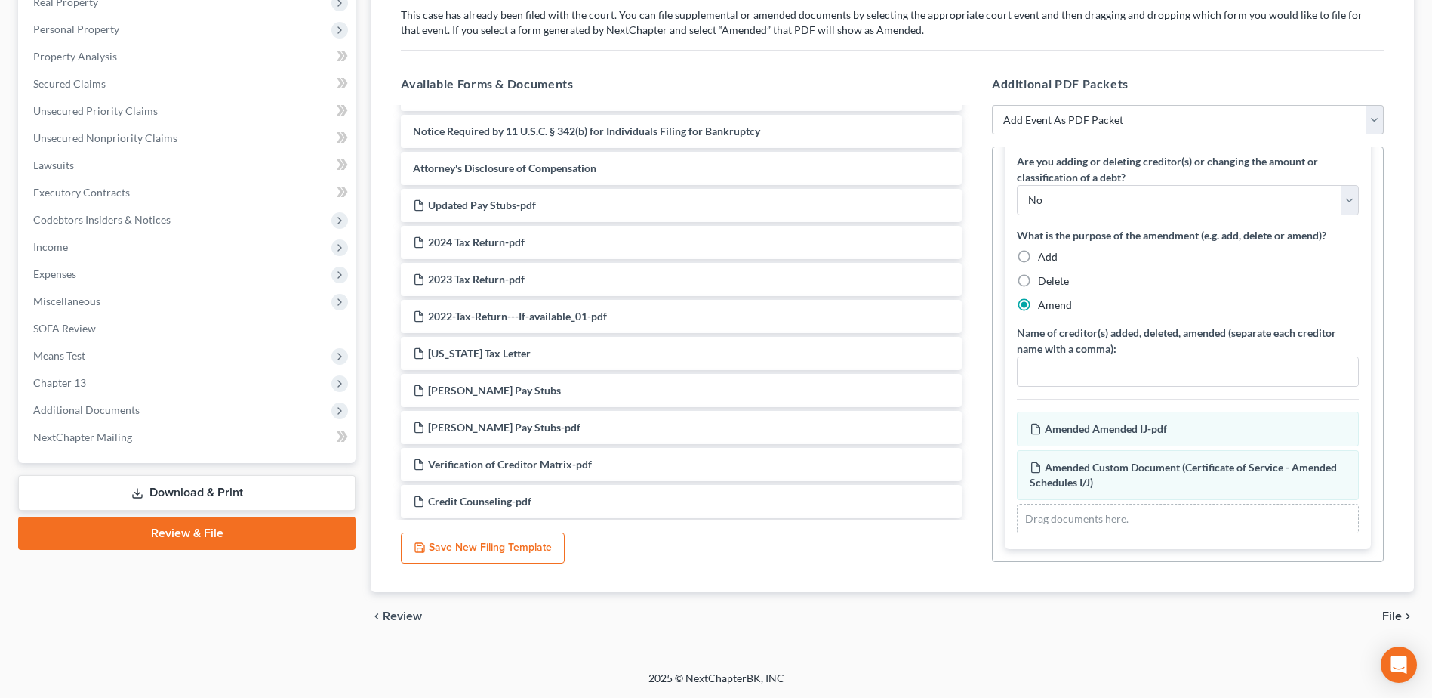
click at [1397, 606] on div "chevron_left Review File chevron_right" at bounding box center [892, 616] width 1043 height 48
click at [1395, 610] on span "File" at bounding box center [1392, 616] width 20 height 12
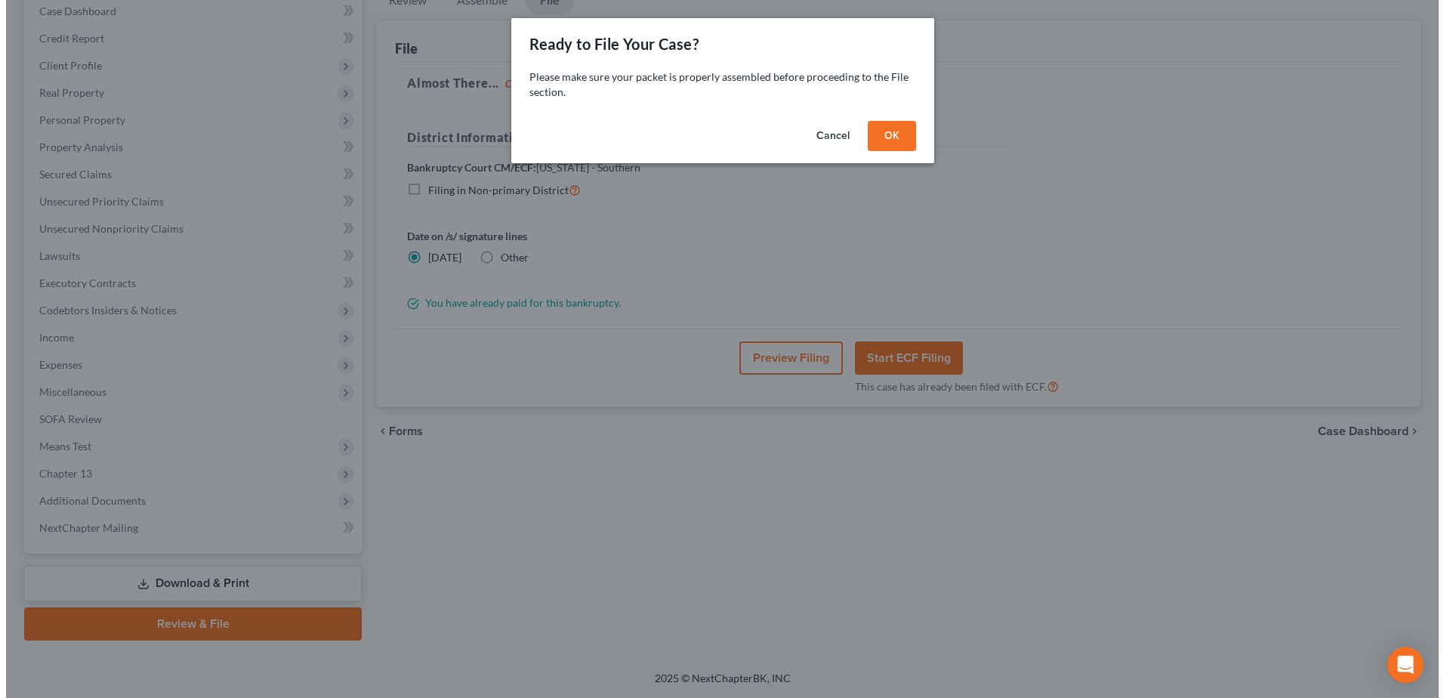
scroll to position [159, 0]
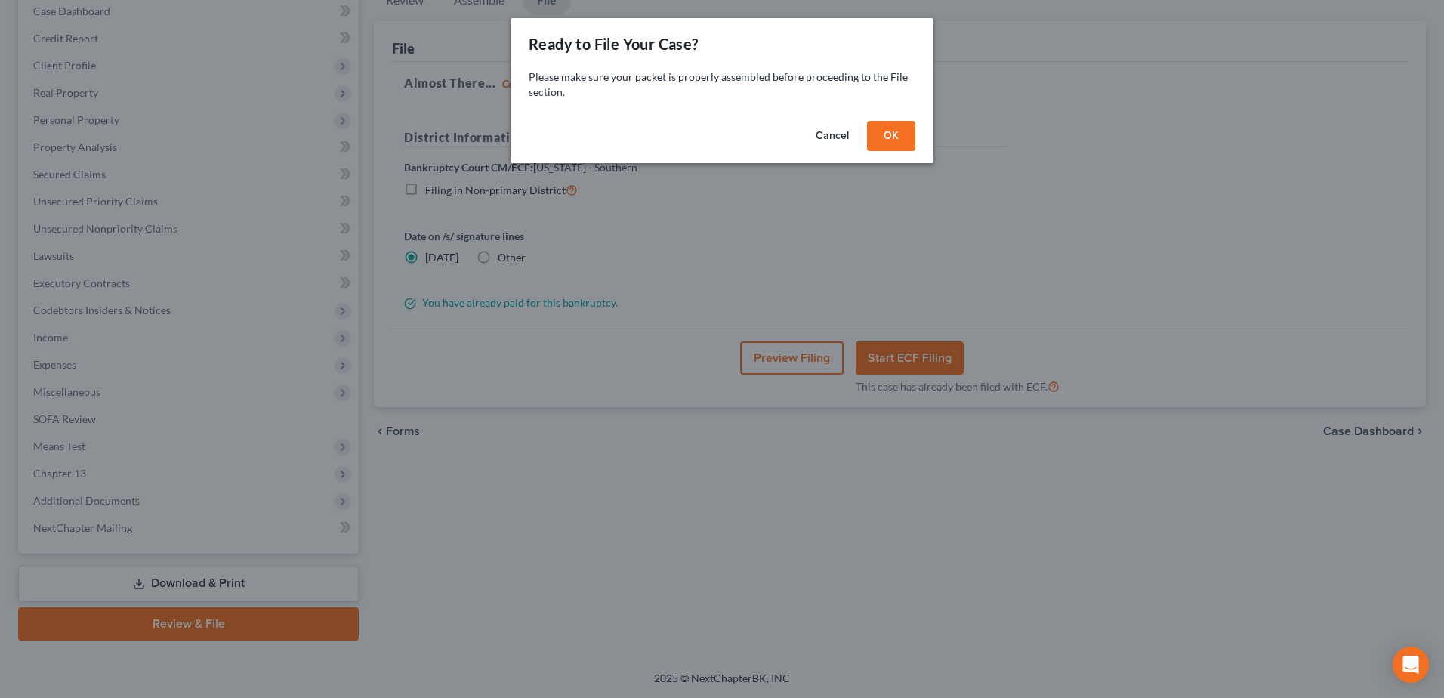
click at [895, 119] on div "Cancel OK" at bounding box center [721, 139] width 423 height 48
click at [899, 133] on button "OK" at bounding box center [891, 136] width 48 height 30
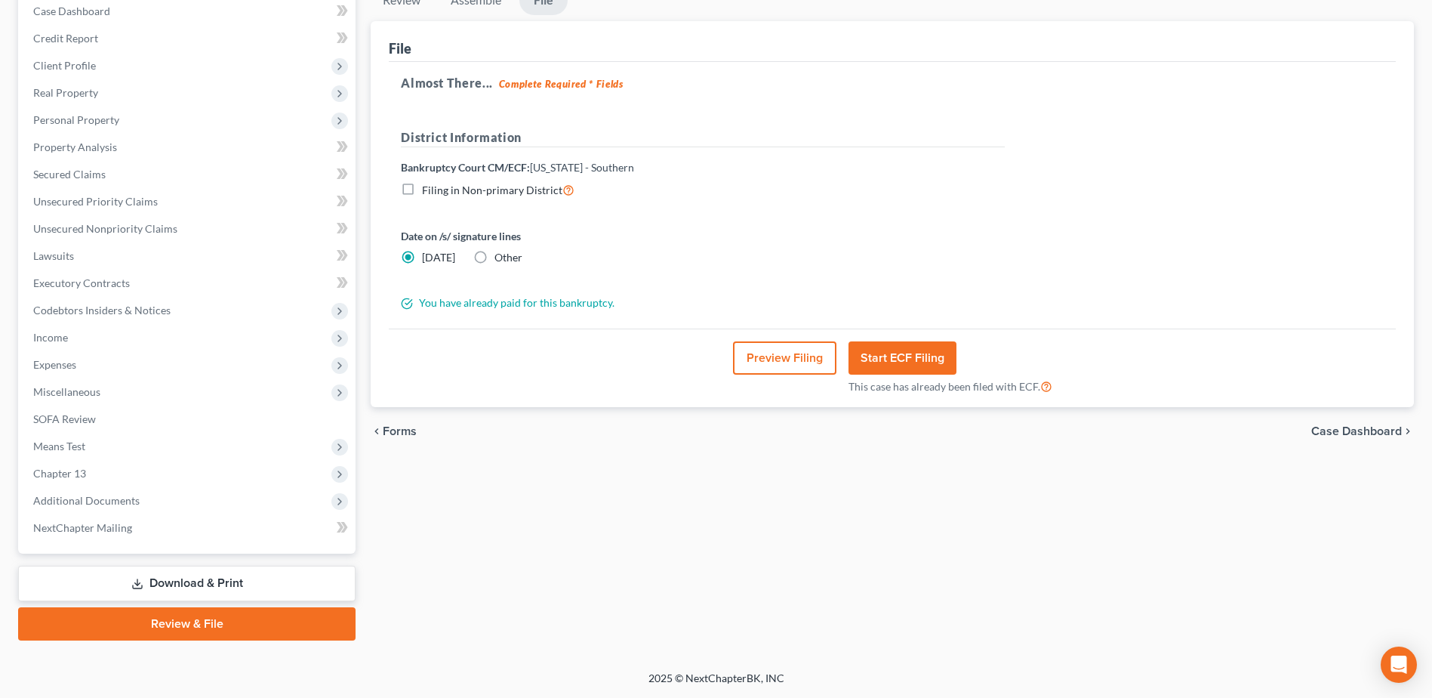
click at [791, 343] on button "Preview Filing" at bounding box center [784, 357] width 103 height 33
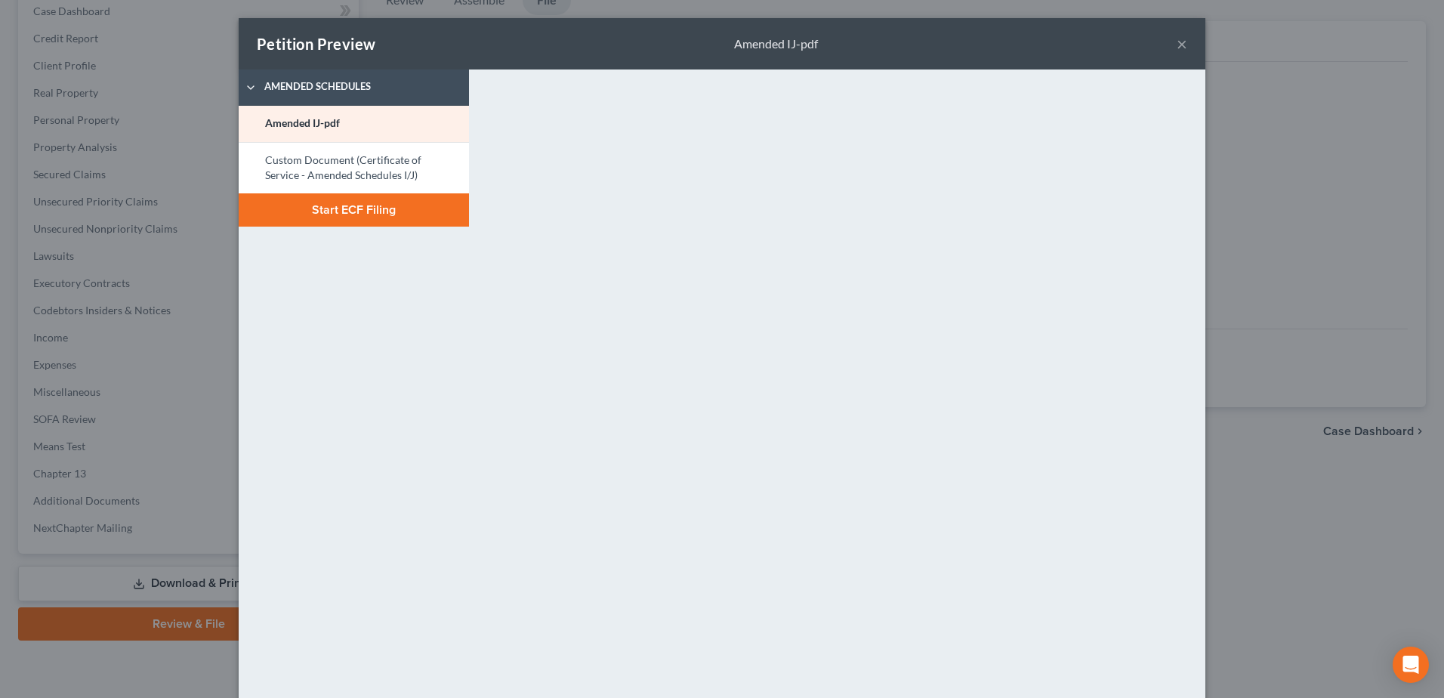
click at [356, 212] on button "Start ECF Filing" at bounding box center [354, 209] width 230 height 33
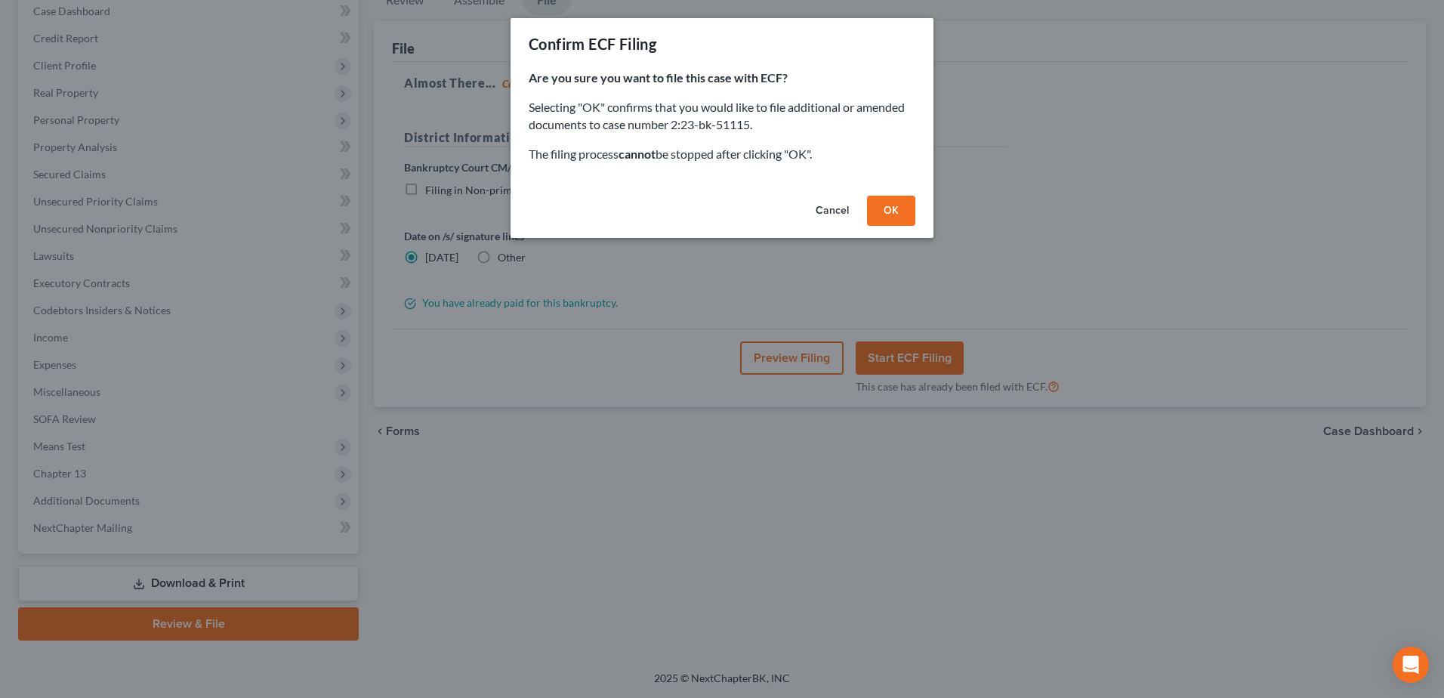
click at [882, 211] on button "OK" at bounding box center [891, 211] width 48 height 30
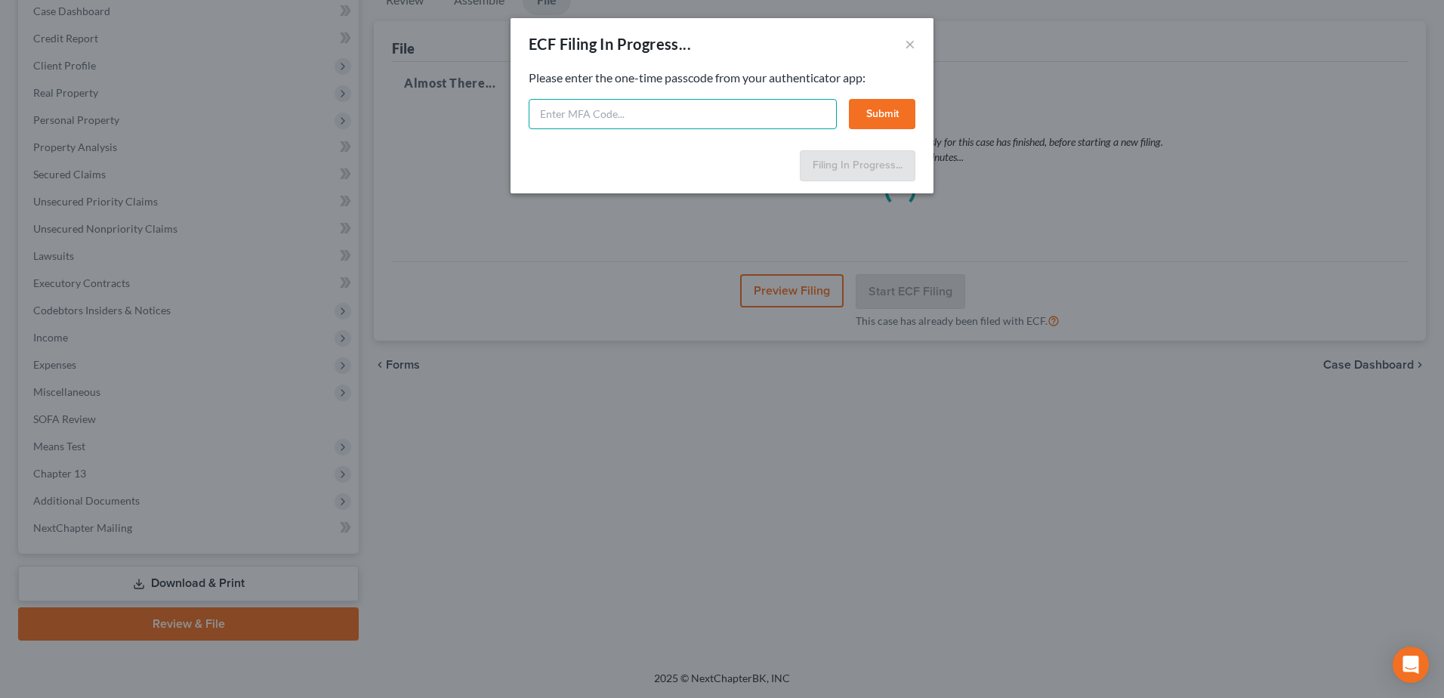
click at [677, 116] on input "text" at bounding box center [683, 114] width 308 height 30
type input "552475"
click at [883, 103] on button "Submit" at bounding box center [882, 114] width 66 height 30
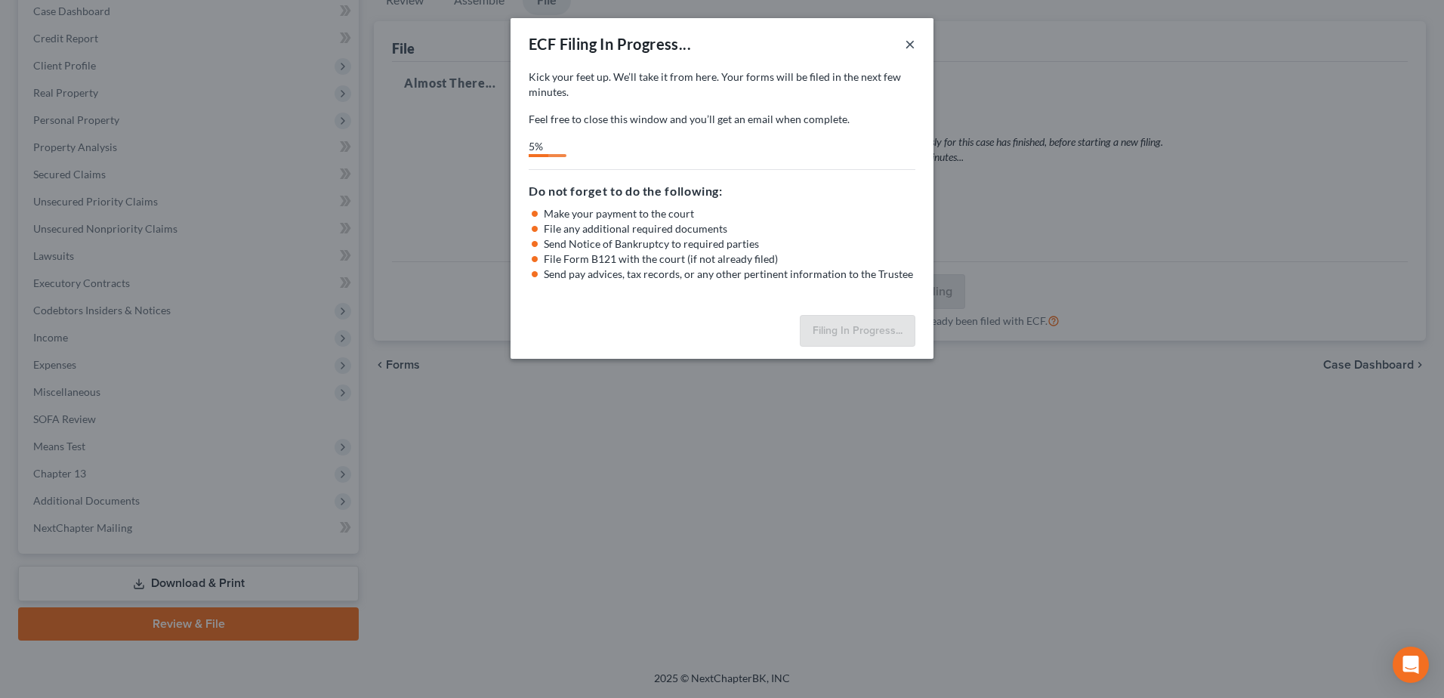
click at [910, 43] on button "×" at bounding box center [910, 44] width 11 height 18
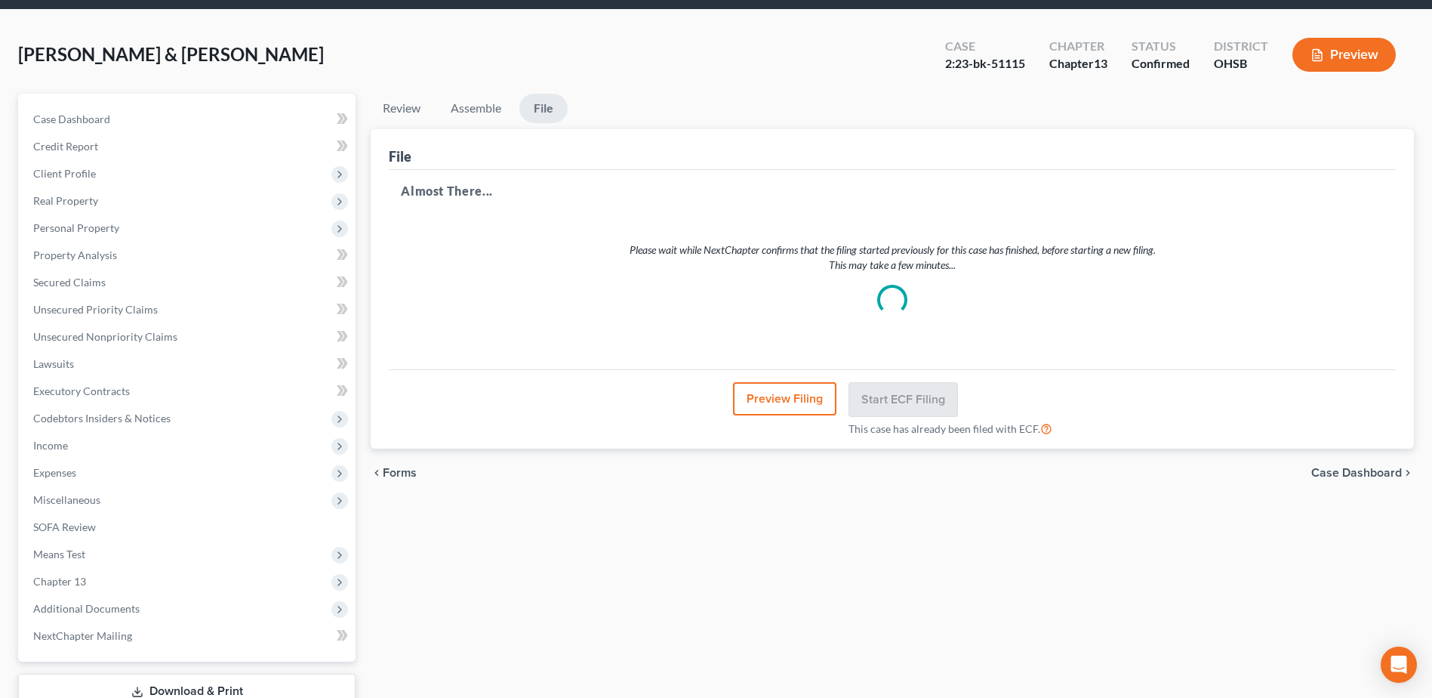
scroll to position [0, 0]
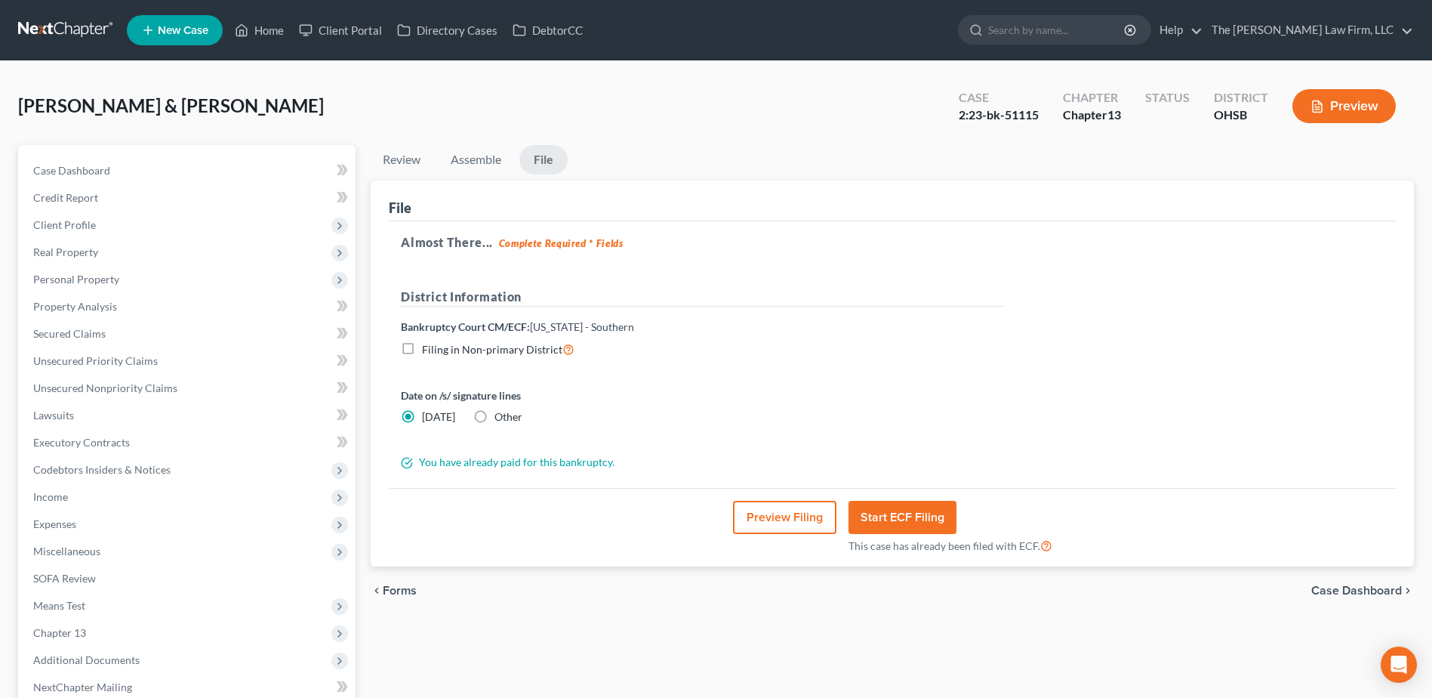
click at [48, 21] on link at bounding box center [66, 30] width 97 height 27
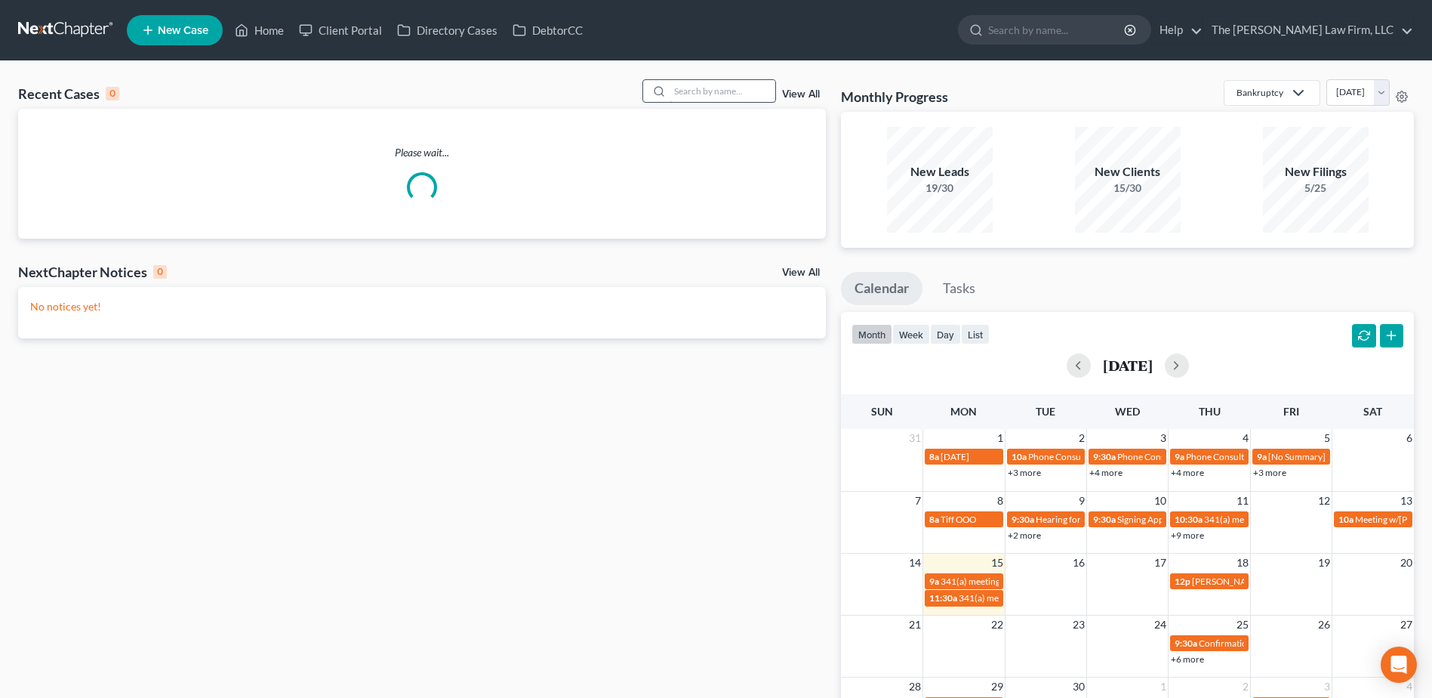
click at [701, 81] on input "search" at bounding box center [723, 91] width 106 height 22
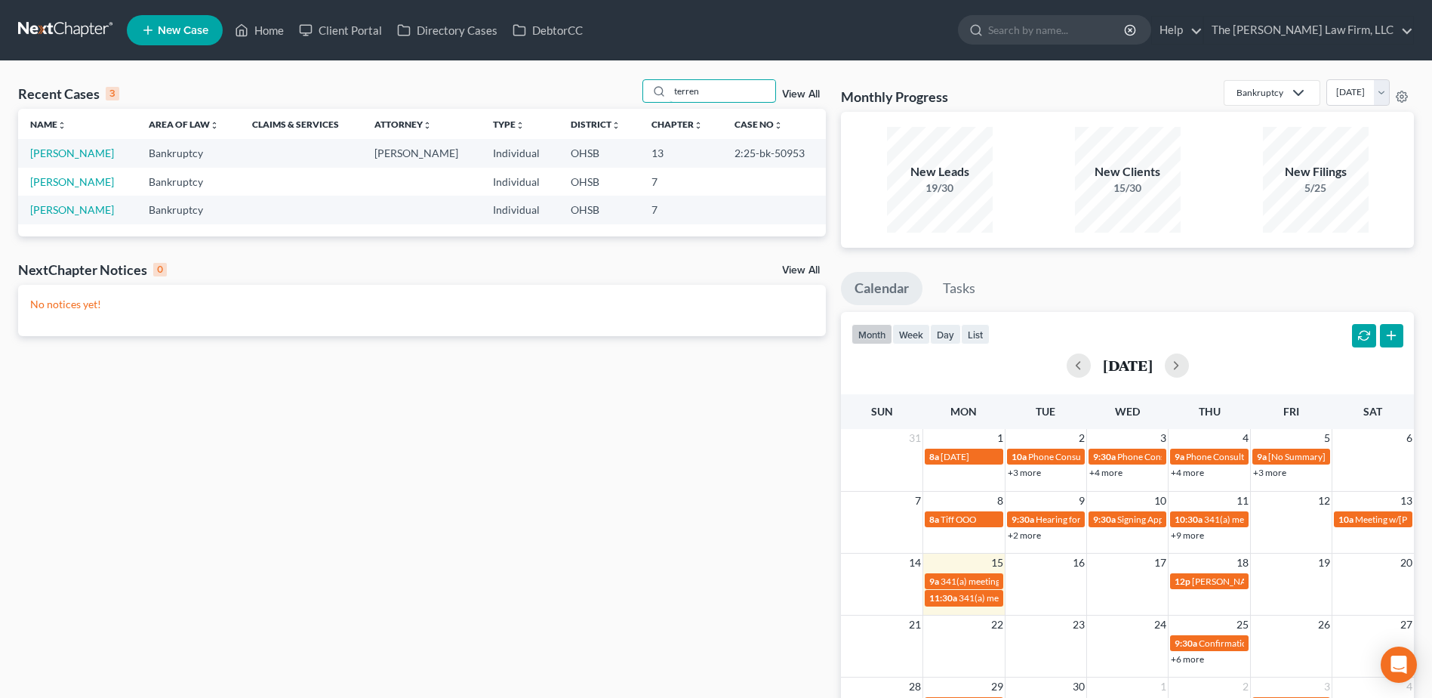
type input "terren"
click at [63, 153] on link "Williams, Terrence" at bounding box center [72, 152] width 84 height 13
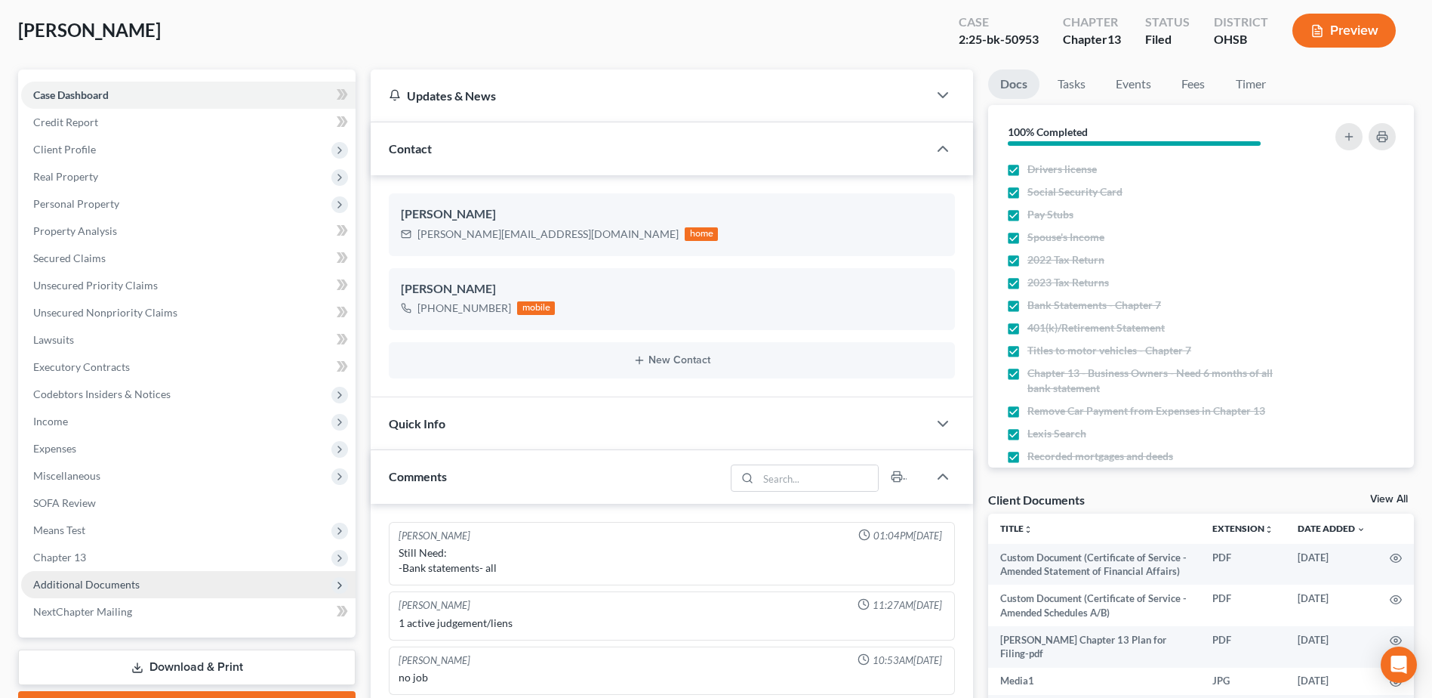
scroll to position [1598, 0]
click at [93, 588] on span "Additional Documents" at bounding box center [86, 584] width 106 height 13
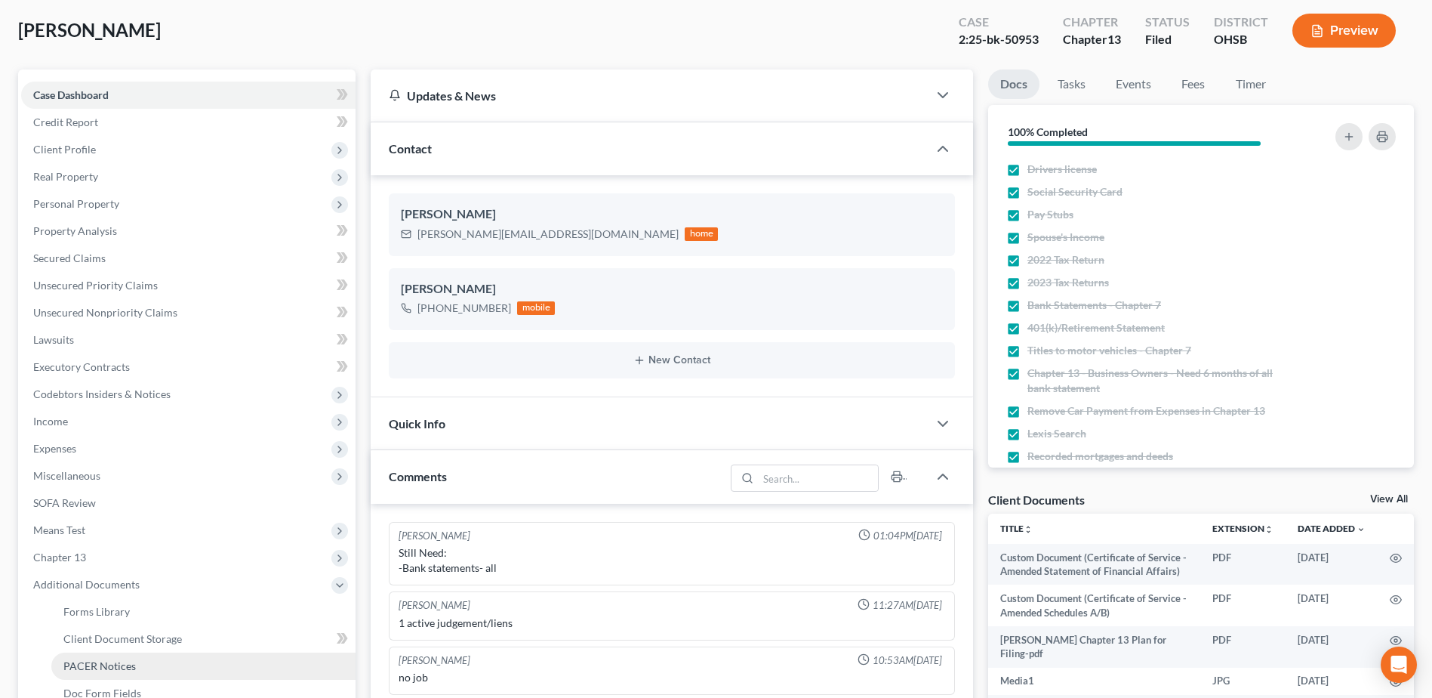
click at [96, 665] on span "PACER Notices" at bounding box center [99, 665] width 72 height 13
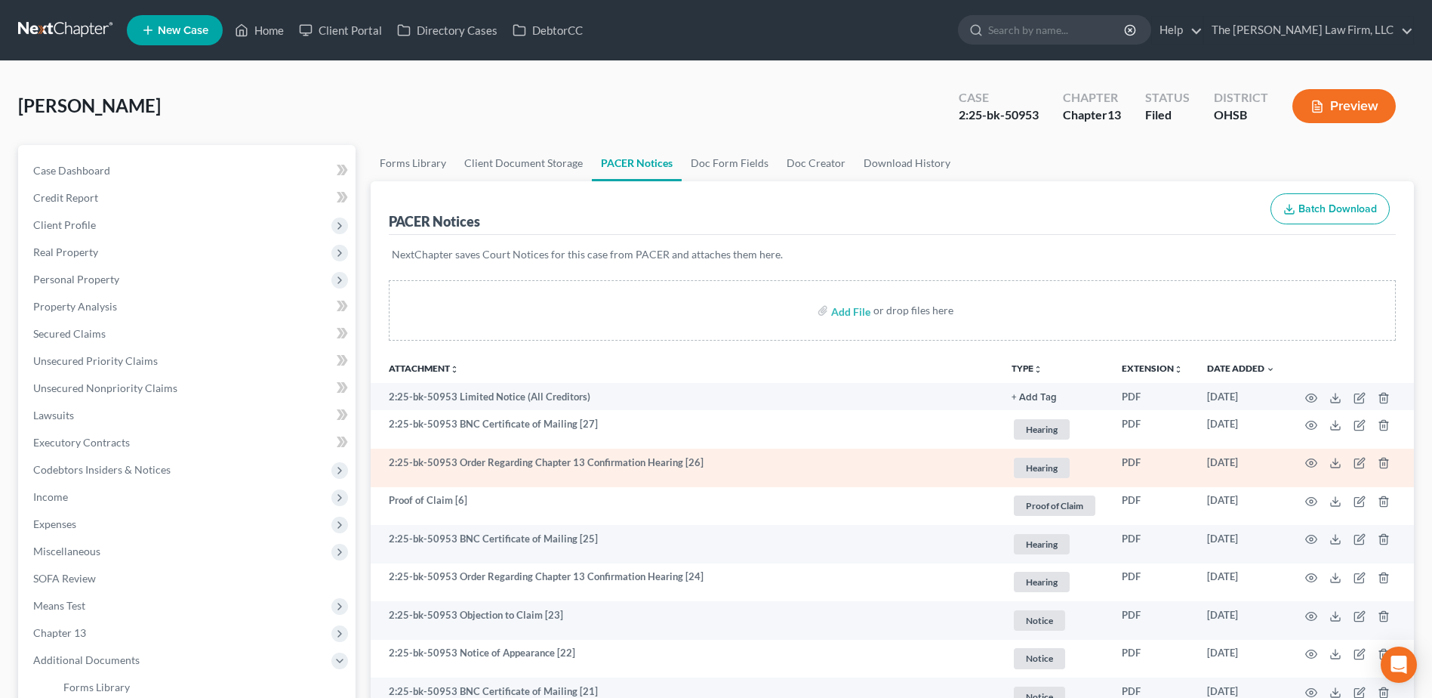
scroll to position [76, 0]
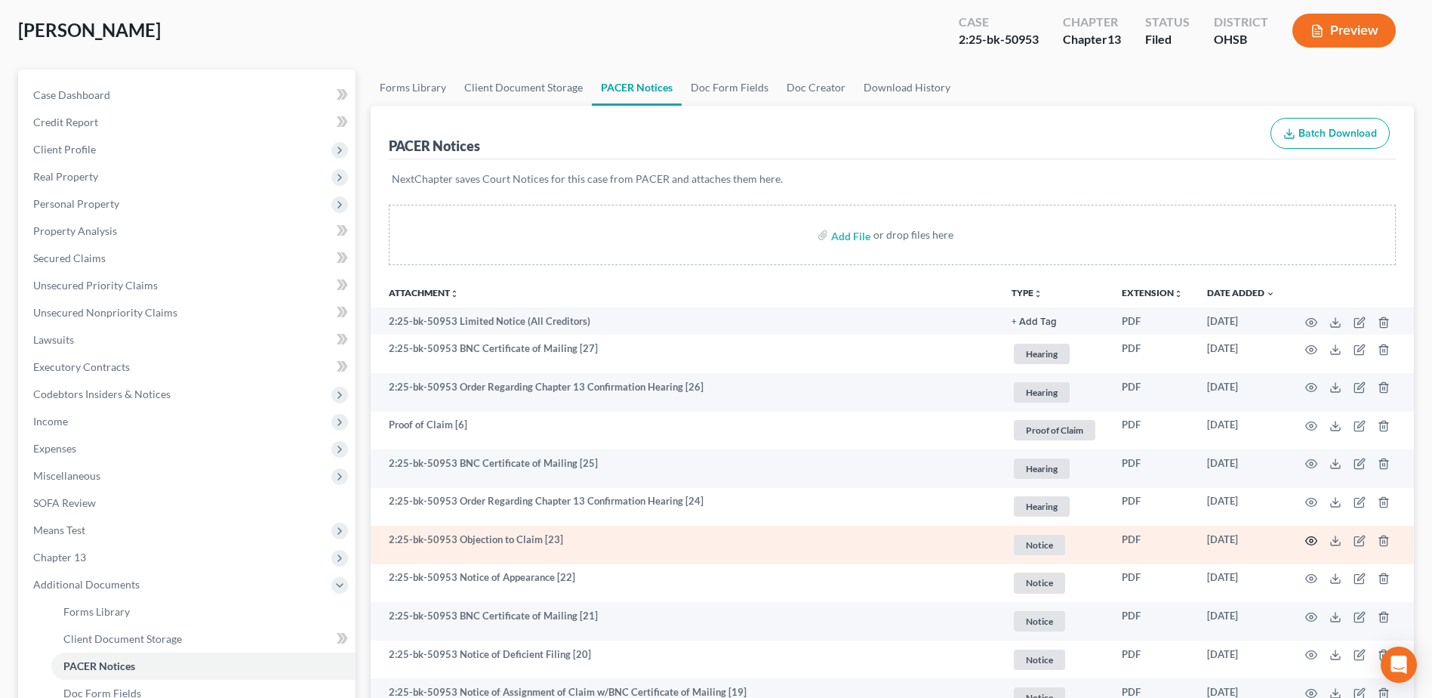
click at [1312, 539] on circle "button" at bounding box center [1311, 540] width 3 height 3
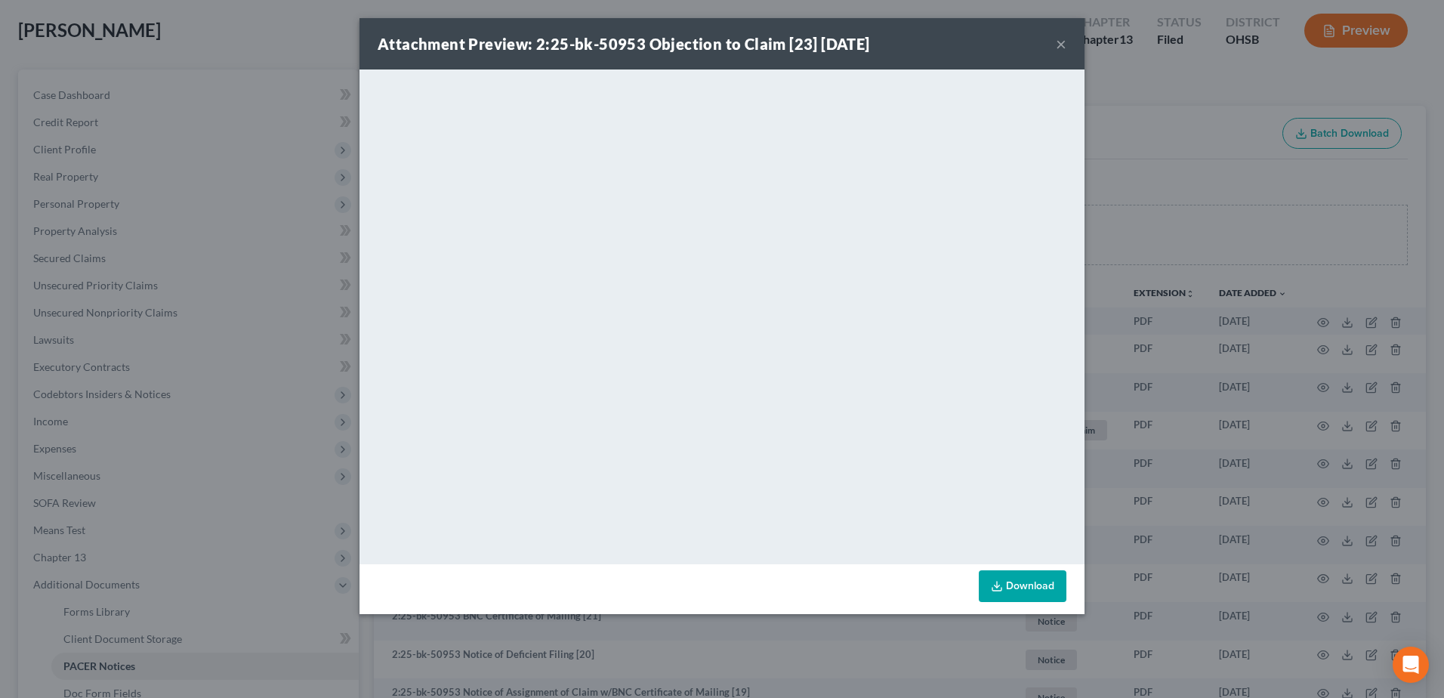
click at [1062, 41] on button "×" at bounding box center [1061, 44] width 11 height 18
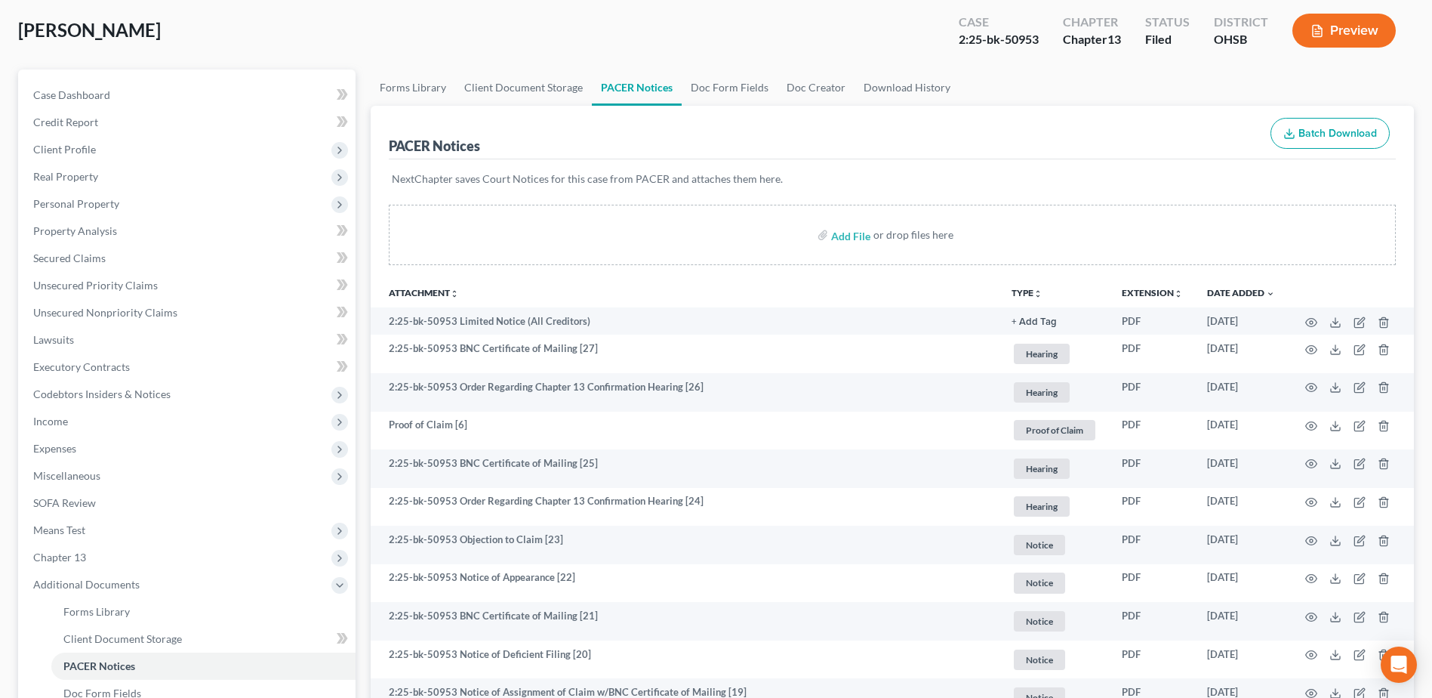
scroll to position [0, 0]
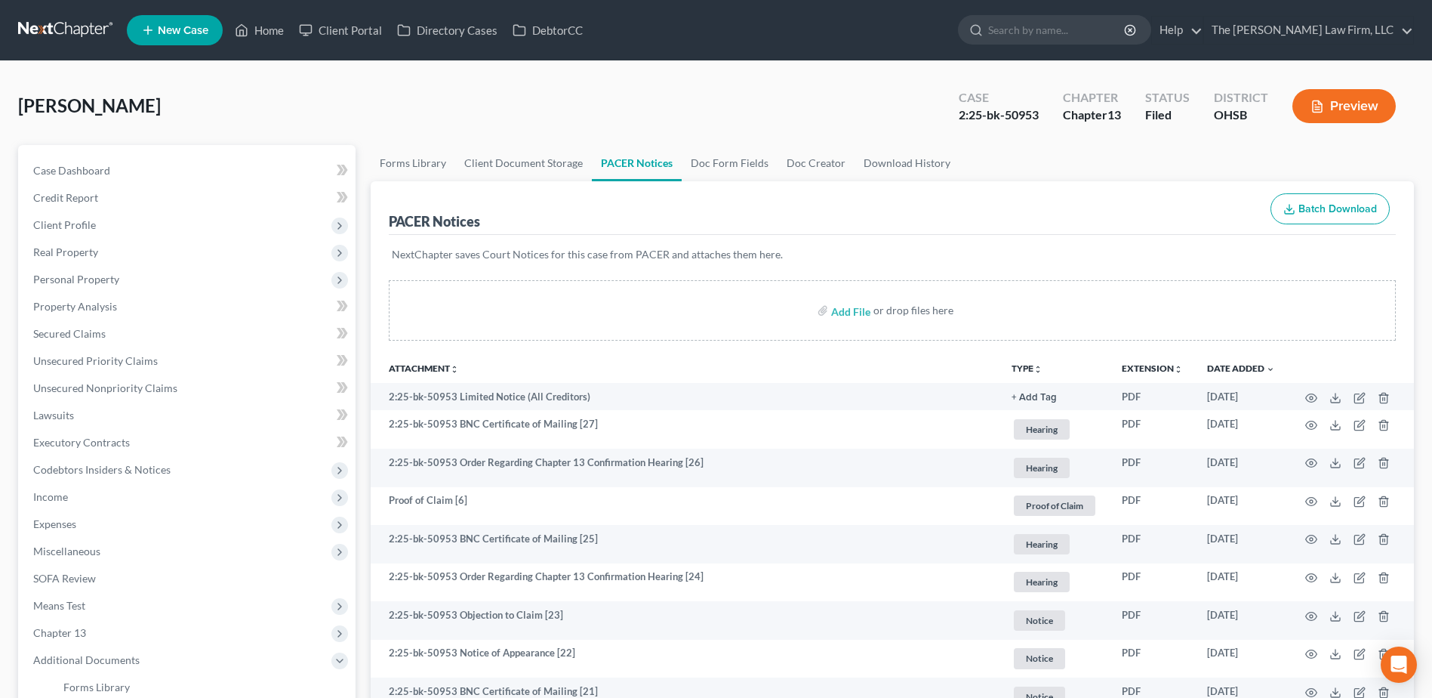
click at [72, 32] on link at bounding box center [66, 30] width 97 height 27
